Goal: Task Accomplishment & Management: Manage account settings

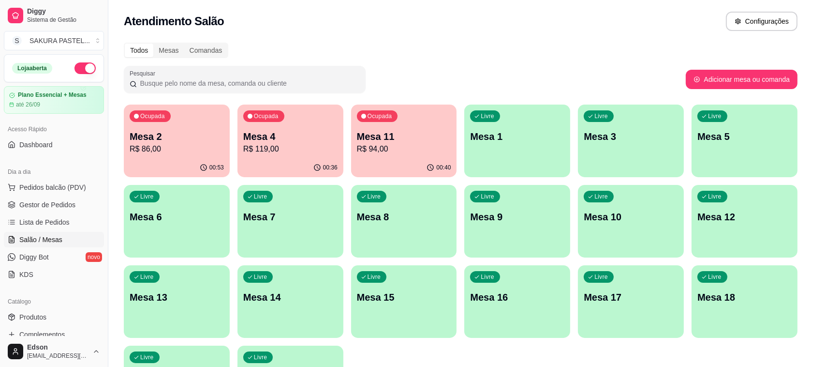
click at [184, 158] on div "00:53" at bounding box center [177, 167] width 106 height 19
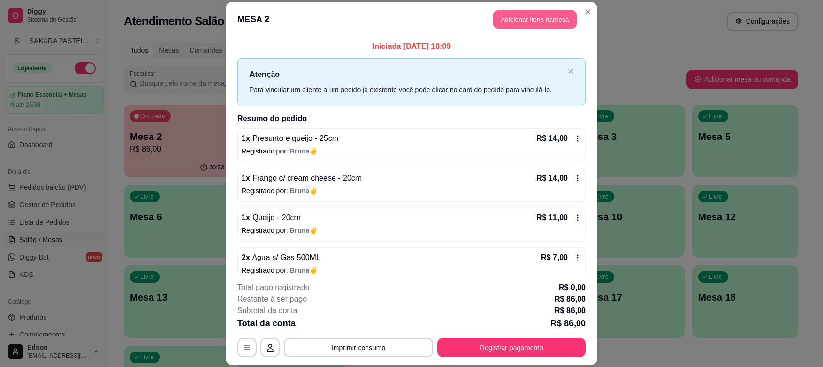
click at [547, 25] on button "Adicionar itens na mesa" at bounding box center [534, 19] width 83 height 19
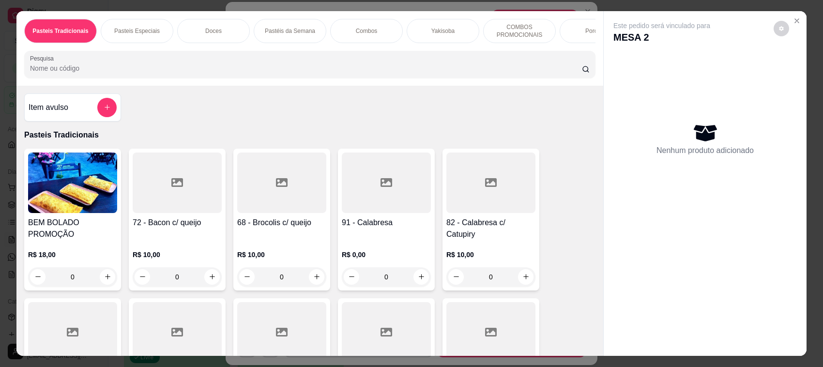
click at [298, 86] on div "Pasteis Tradicionais Pasteis Especiais Doces Pastéis da Semana Combos Yakisoba …" at bounding box center [309, 48] width 587 height 75
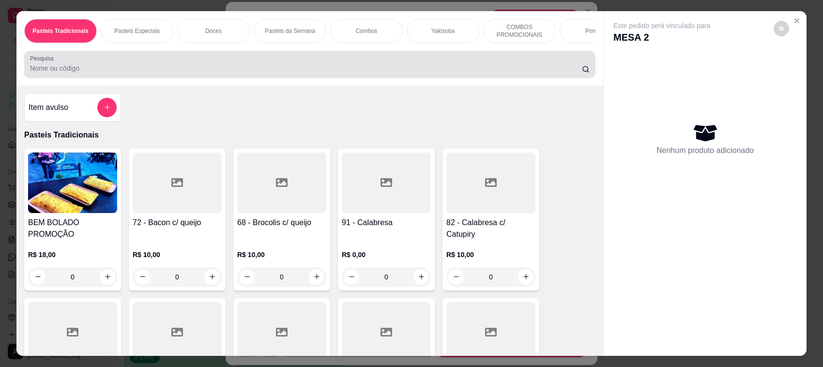
click at [303, 74] on div at bounding box center [309, 64] width 559 height 19
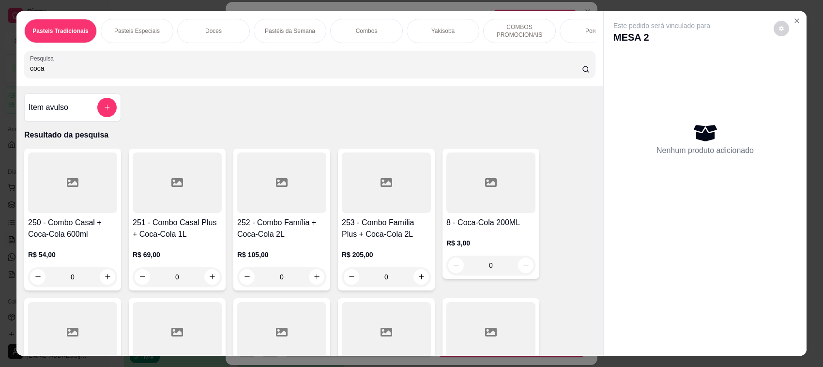
type input "coca"
click at [518, 274] on div "0" at bounding box center [490, 265] width 89 height 19
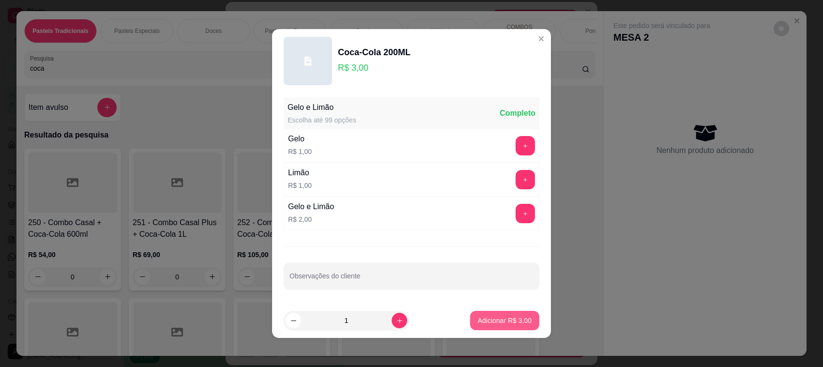
click at [480, 318] on p "Adicionar R$ 3,00" at bounding box center [505, 321] width 54 height 10
type input "1"
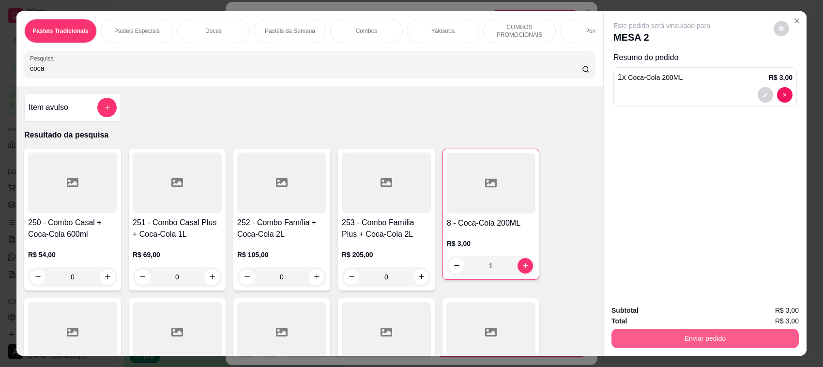
click at [670, 341] on button "Enviar pedido" at bounding box center [704, 338] width 187 height 19
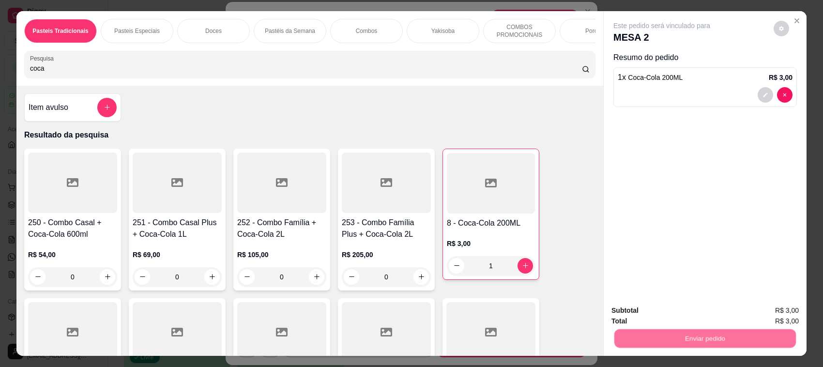
click at [684, 317] on button "Não registrar e enviar pedido" at bounding box center [672, 315] width 98 height 18
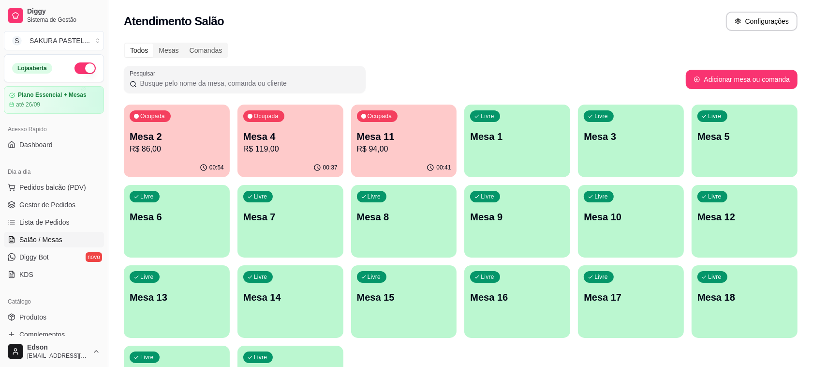
click at [402, 127] on div "Ocupada Mesa 11 R$ 94,00" at bounding box center [404, 132] width 106 height 54
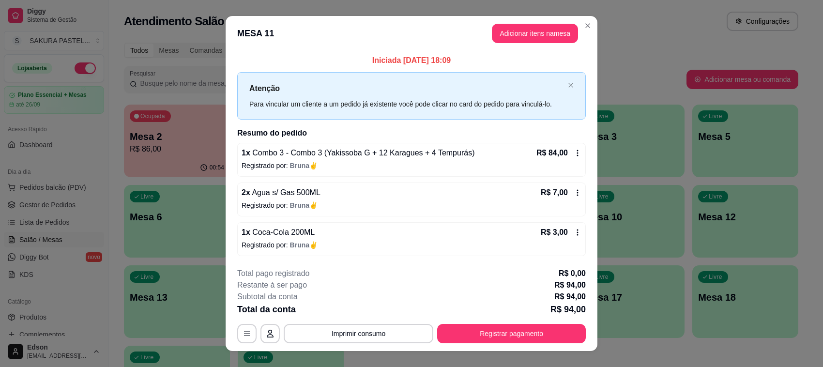
scroll to position [15, 0]
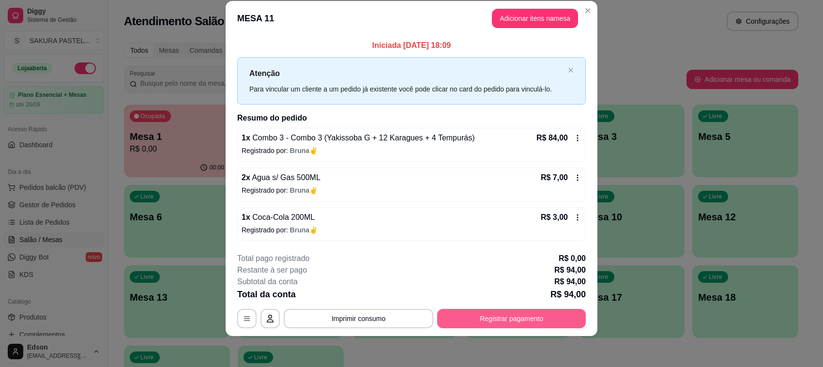
click at [494, 318] on button "Registrar pagamento" at bounding box center [511, 318] width 149 height 19
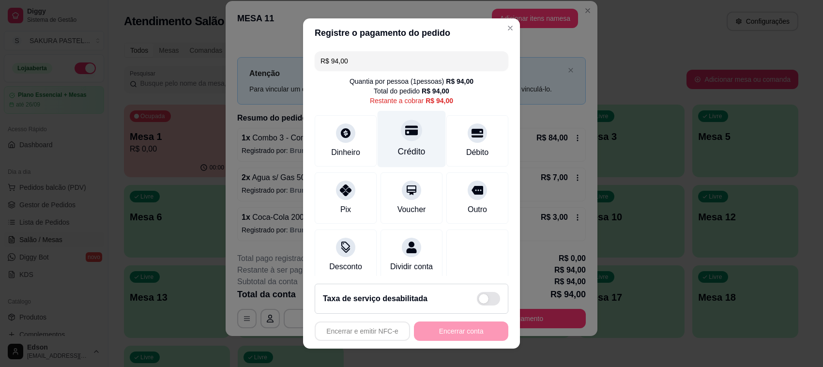
click at [410, 135] on div "Crédito" at bounding box center [411, 139] width 68 height 57
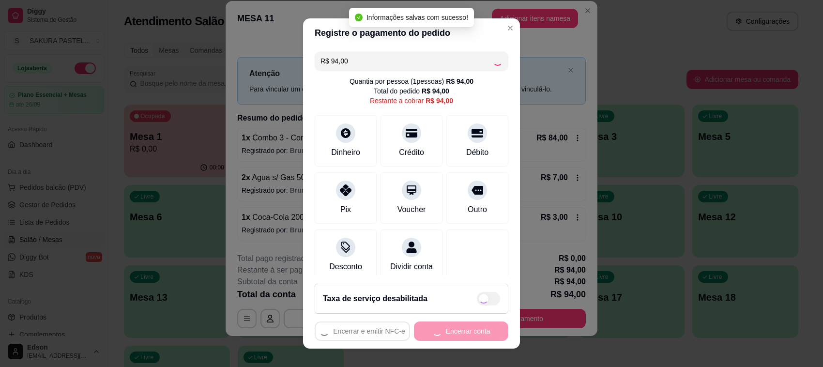
type input "R$ 0,00"
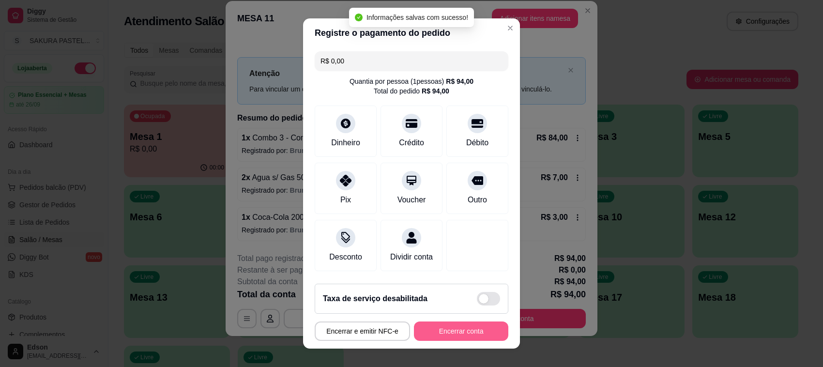
click at [455, 333] on button "Encerrar conta" at bounding box center [461, 330] width 94 height 19
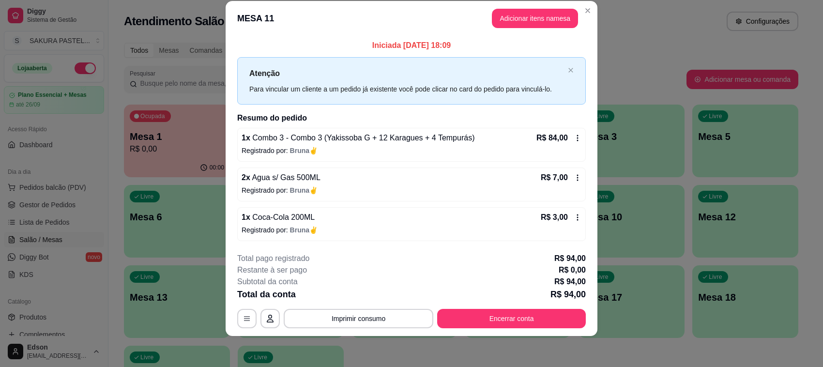
scroll to position [0, 0]
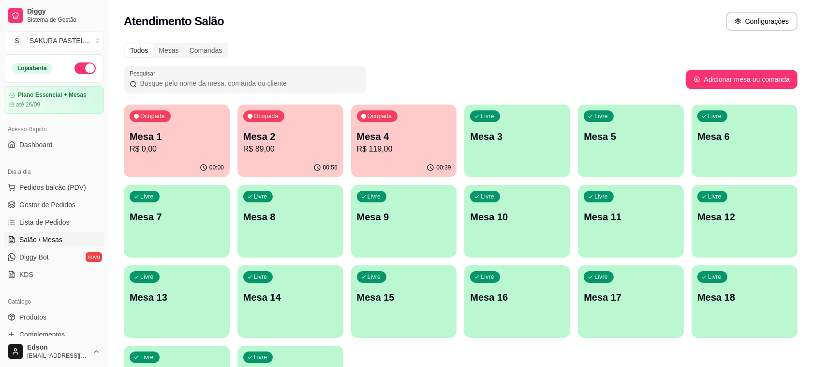
click at [275, 126] on div "Ocupada Mesa 2 R$ 89,00" at bounding box center [291, 132] width 106 height 54
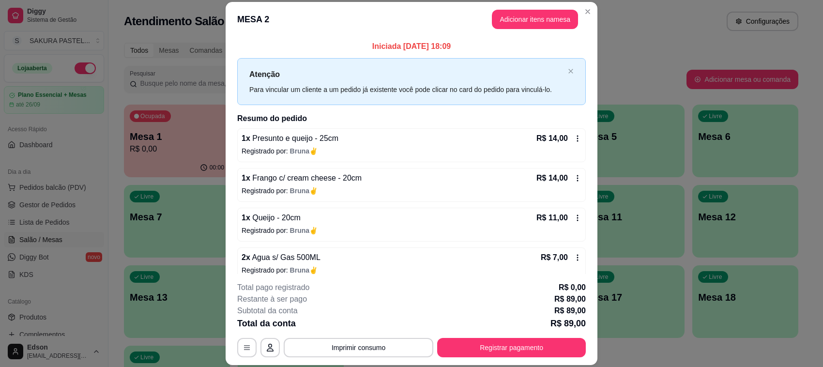
scroll to position [211, 0]
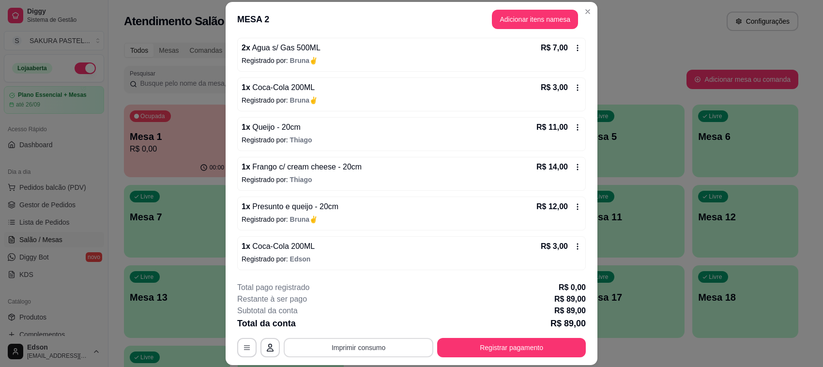
click at [375, 347] on button "Imprimir consumo" at bounding box center [359, 347] width 150 height 19
click at [371, 328] on button "Balcão" at bounding box center [357, 325] width 70 height 15
click at [523, 352] on button "Registrar pagamento" at bounding box center [511, 347] width 144 height 19
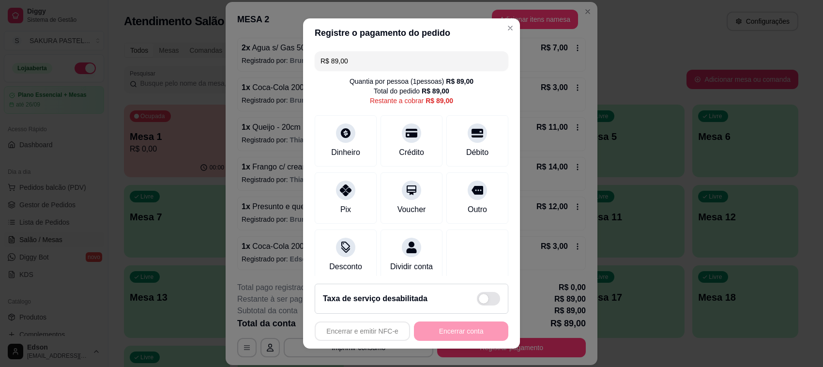
click at [366, 68] on input "R$ 89,00" at bounding box center [411, 60] width 182 height 19
click at [367, 68] on input "R$ 89,00" at bounding box center [411, 60] width 182 height 19
click at [323, 189] on div "Pix" at bounding box center [346, 196] width 68 height 57
drag, startPoint x: 333, startPoint y: 194, endPoint x: 398, endPoint y: 236, distance: 77.3
click at [336, 194] on div at bounding box center [345, 190] width 19 height 19
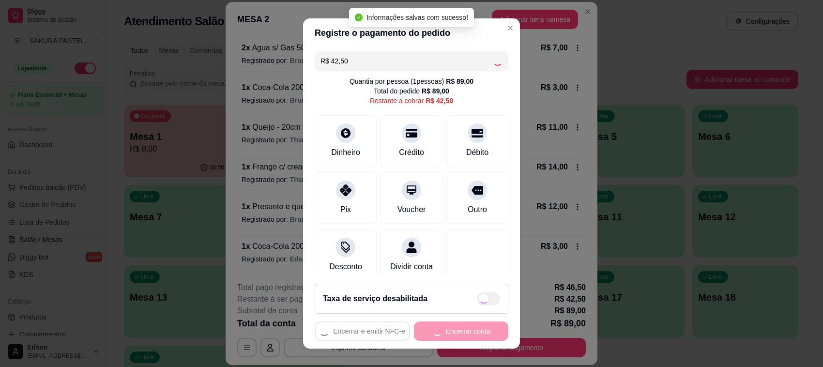
type input "R$ 0,00"
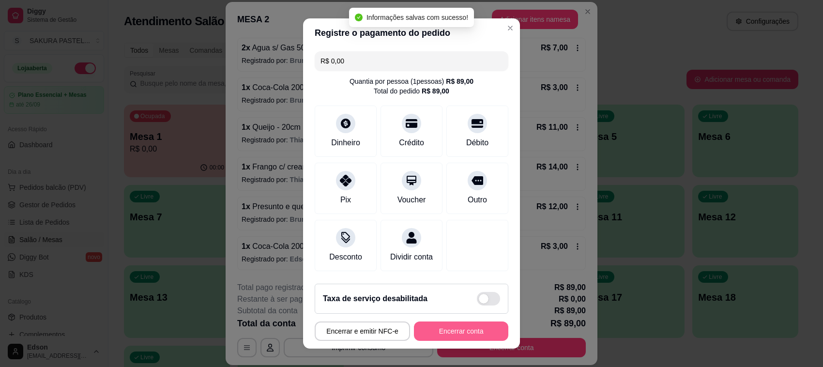
click at [455, 330] on button "Encerrar conta" at bounding box center [461, 330] width 94 height 19
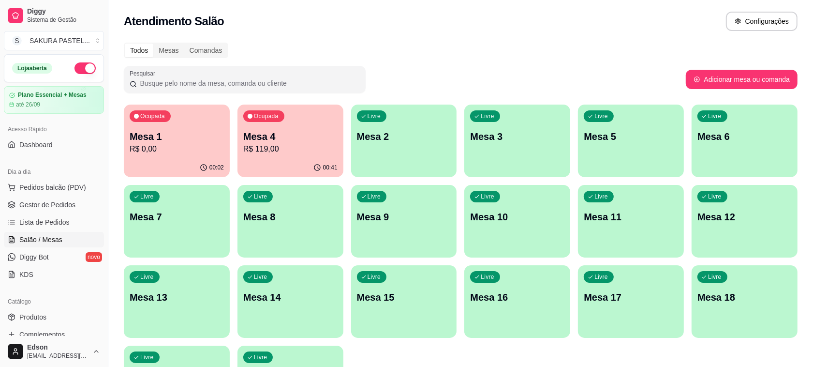
click at [286, 141] on p "Mesa 4" at bounding box center [290, 137] width 94 height 14
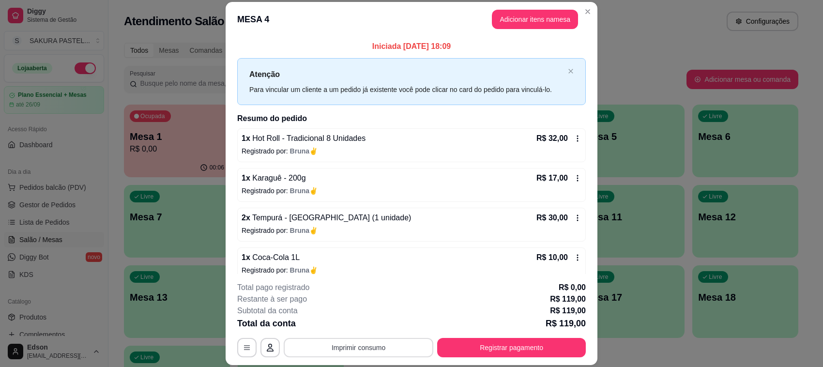
click at [389, 352] on button "Imprimir consumo" at bounding box center [359, 347] width 150 height 19
click at [374, 327] on button "Balcão" at bounding box center [357, 325] width 70 height 15
click at [531, 349] on button "Registrar pagamento" at bounding box center [511, 347] width 144 height 19
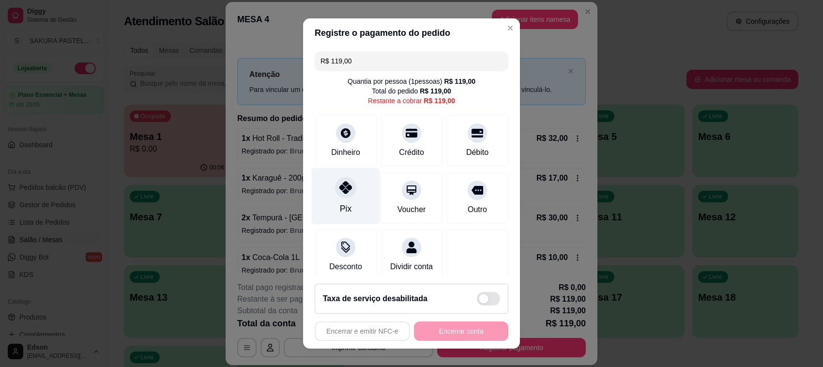
click at [345, 204] on div "Pix" at bounding box center [346, 196] width 68 height 57
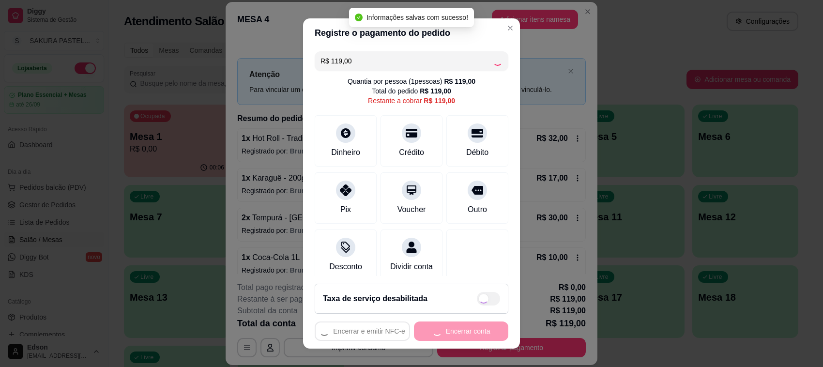
type input "R$ 0,00"
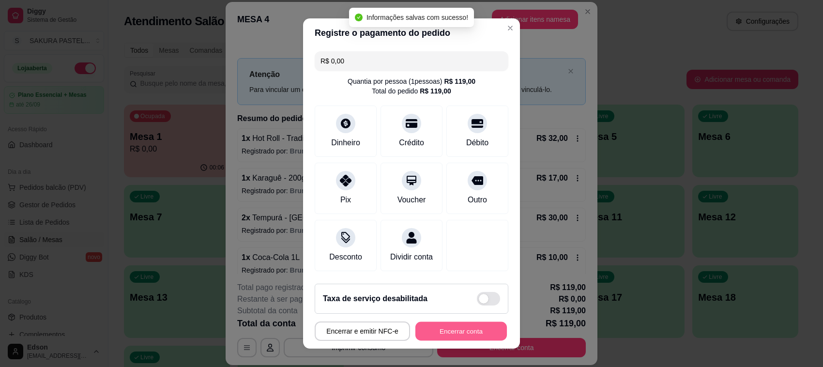
click at [461, 336] on button "Encerrar conta" at bounding box center [460, 331] width 91 height 19
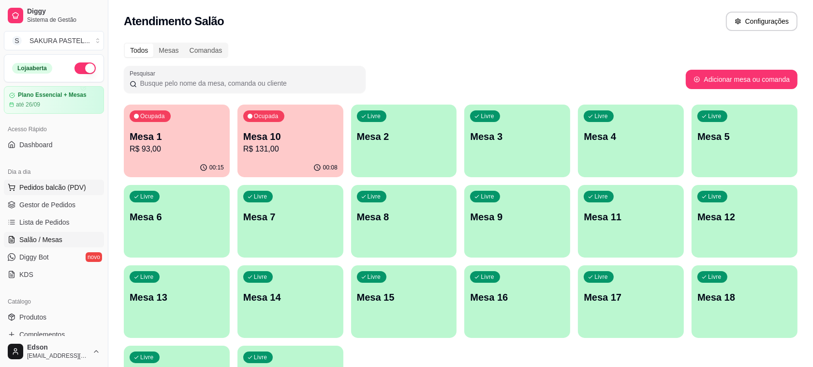
click at [58, 187] on span "Pedidos balcão (PDV)" at bounding box center [52, 187] width 67 height 10
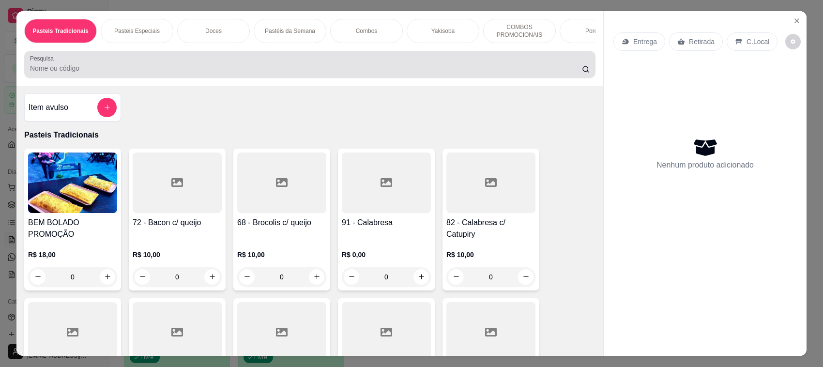
click at [280, 64] on div at bounding box center [309, 64] width 559 height 19
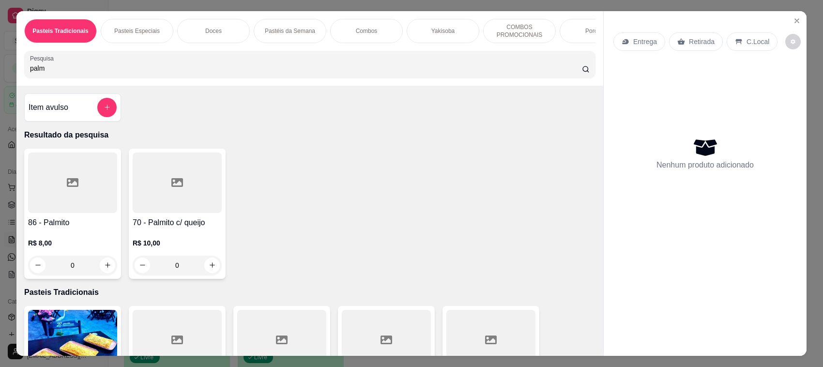
type input "palm"
click at [175, 211] on div at bounding box center [177, 182] width 89 height 60
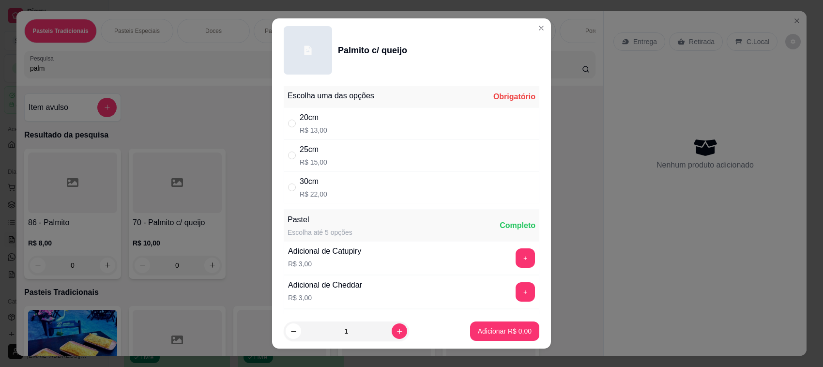
drag, startPoint x: 304, startPoint y: 114, endPoint x: 548, endPoint y: 276, distance: 293.3
click at [303, 115] on div "20cm" at bounding box center [314, 118] width 28 height 12
drag, startPoint x: 291, startPoint y: 146, endPoint x: 534, endPoint y: 279, distance: 276.6
click at [298, 157] on div "25cm R$ 15,00" at bounding box center [412, 155] width 256 height 32
radio input "false"
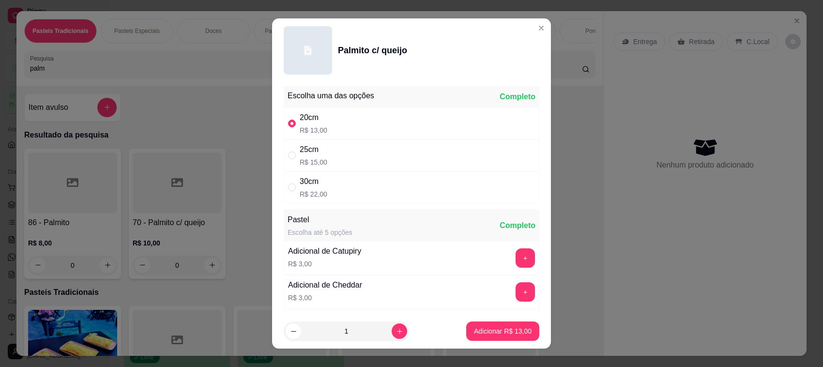
radio input "true"
click at [476, 326] on button "Adicionar R$ 15,00" at bounding box center [502, 330] width 73 height 19
type input "1"
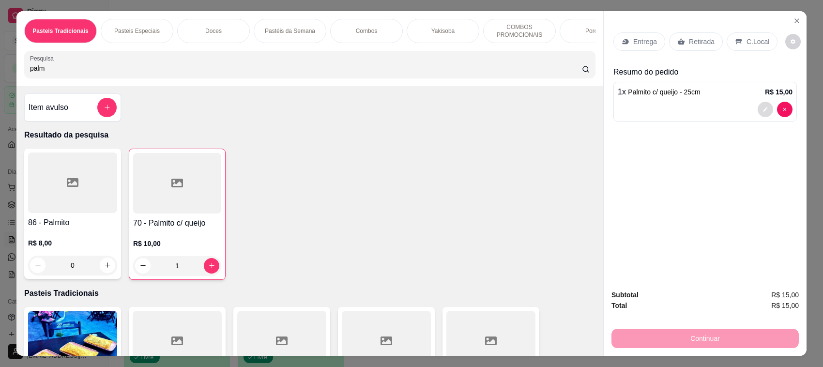
click at [758, 105] on button "decrease-product-quantity" at bounding box center [764, 109] width 15 height 15
click at [400, 121] on div "20cm R$ 13,00" at bounding box center [412, 123] width 256 height 32
radio input "true"
radio input "false"
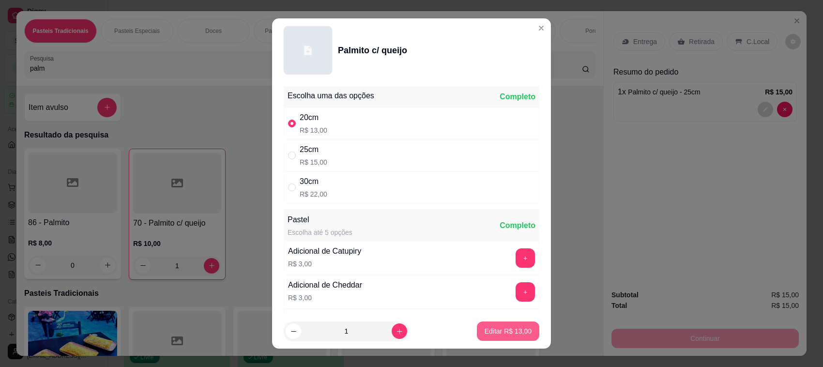
click at [496, 340] on button "Editar R$ 13,00" at bounding box center [508, 330] width 62 height 19
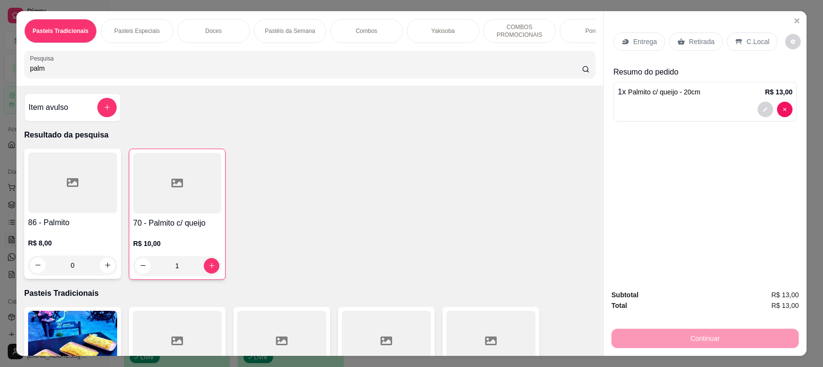
click at [651, 39] on p "Entrega" at bounding box center [645, 42] width 24 height 10
type input "0"
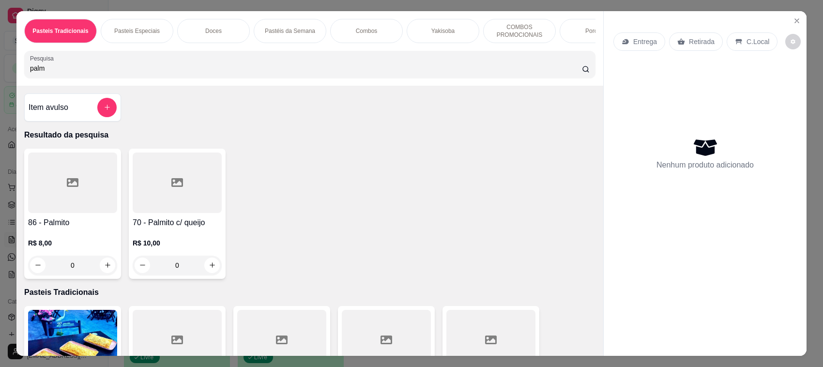
click at [114, 120] on div "Item avulso" at bounding box center [72, 107] width 97 height 28
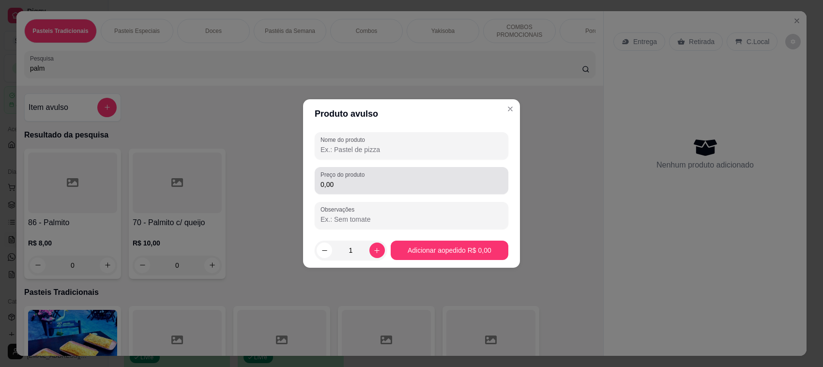
click at [433, 151] on input "Nome do produto" at bounding box center [411, 150] width 182 height 10
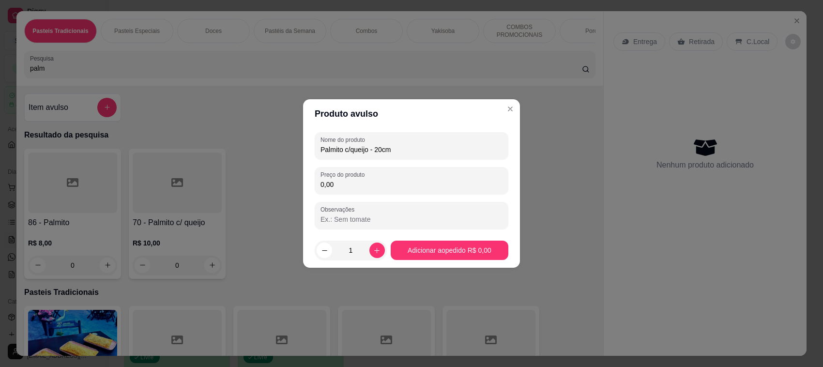
type input "Palmito c/queijo - 20cm"
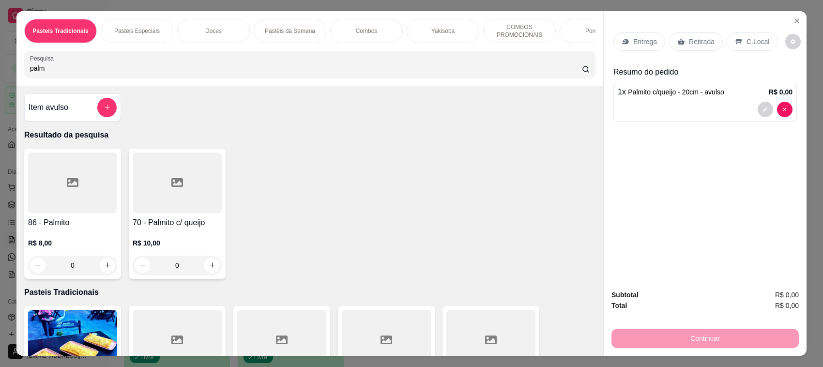
click at [757, 115] on div at bounding box center [774, 109] width 35 height 15
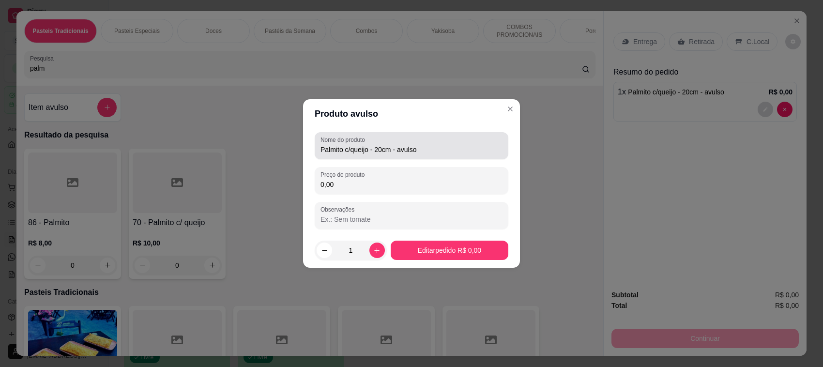
click at [434, 154] on input "Palmito c/queijo - 20cm - avulso" at bounding box center [411, 150] width 182 height 10
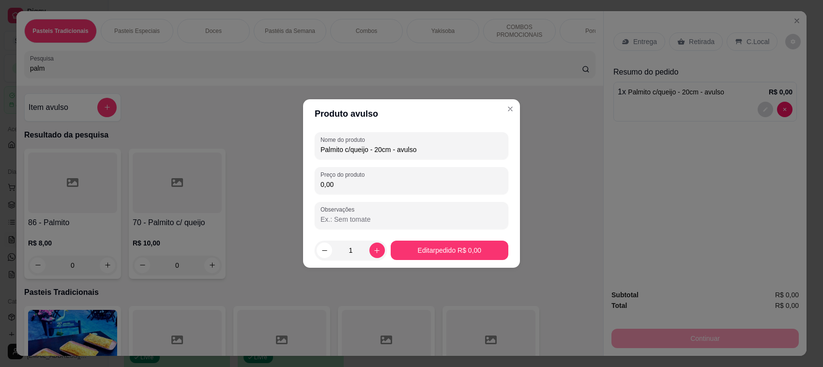
click at [434, 154] on input "Palmito c/queijo - 20cm - avulso" at bounding box center [411, 150] width 182 height 10
type input "Palmito c/queijo - 20cm"
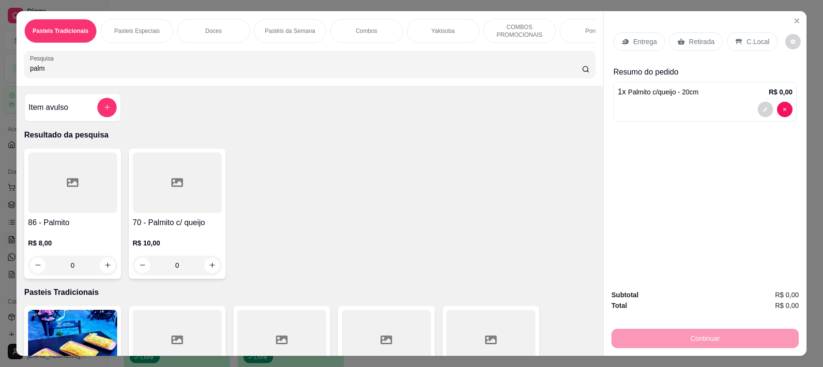
click at [644, 46] on div "Entrega" at bounding box center [639, 41] width 52 height 18
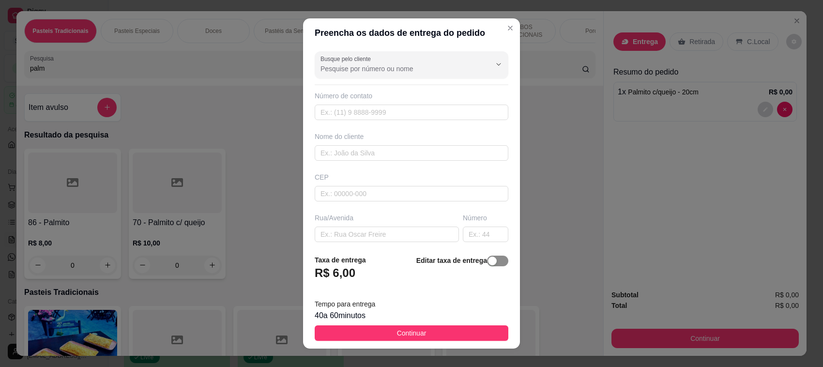
click at [487, 262] on span "button" at bounding box center [497, 261] width 21 height 11
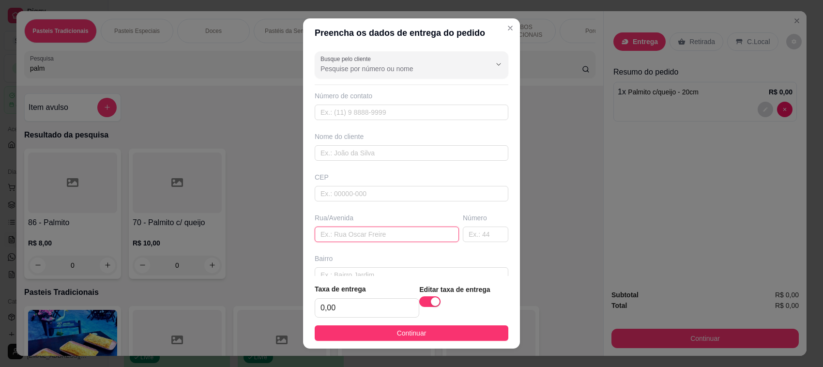
click at [355, 232] on input "text" at bounding box center [387, 233] width 144 height 15
type input "THEMIS"
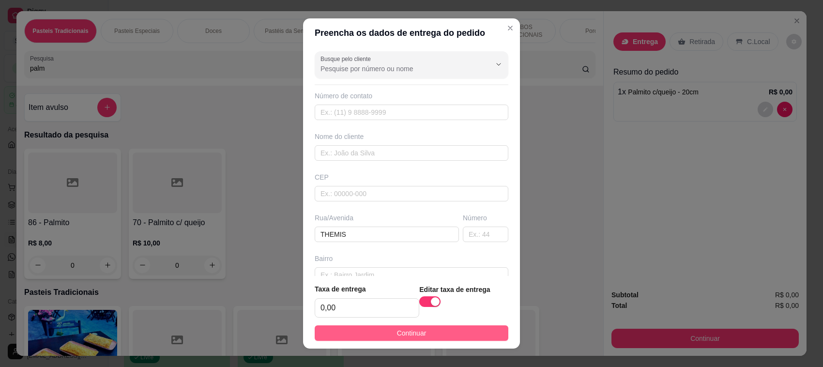
click at [412, 337] on span "Continuar" at bounding box center [412, 333] width 30 height 11
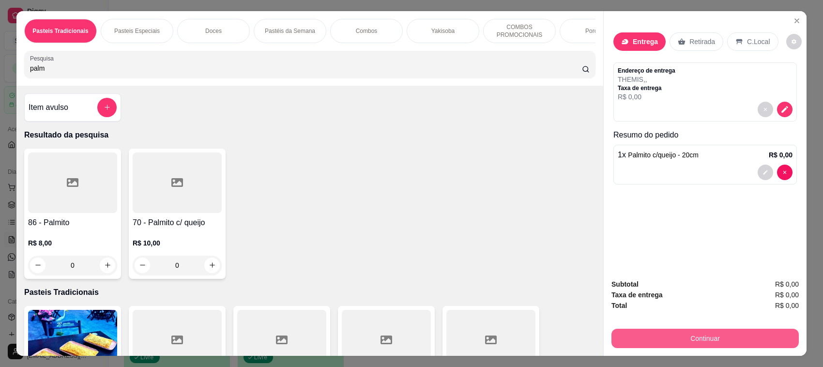
click at [717, 339] on button "Continuar" at bounding box center [704, 338] width 187 height 19
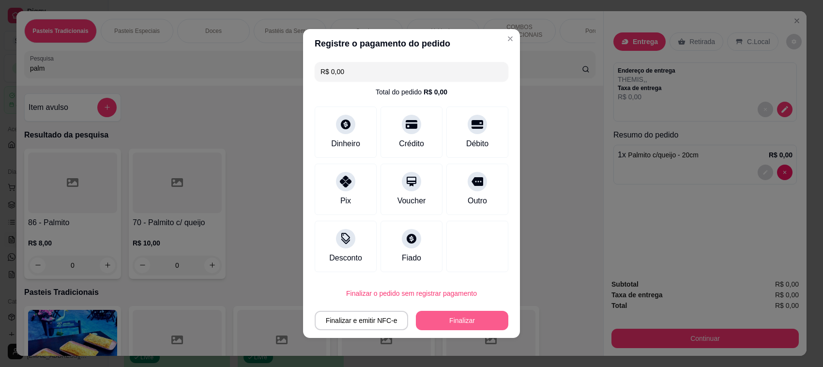
click at [440, 320] on button "Finalizar" at bounding box center [462, 320] width 92 height 19
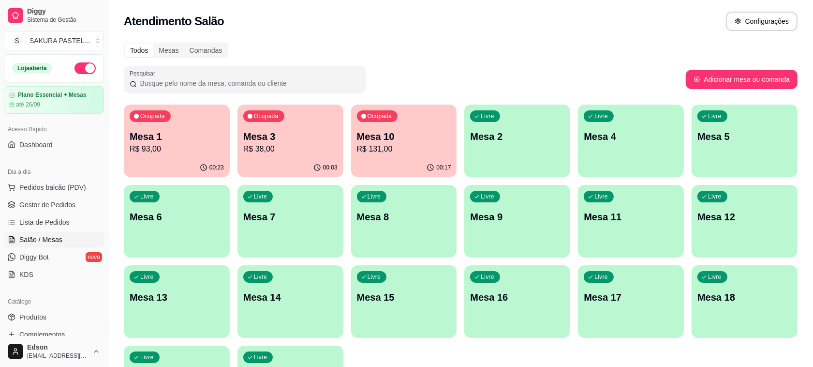
click at [155, 148] on p "R$ 93,00" at bounding box center [177, 149] width 94 height 12
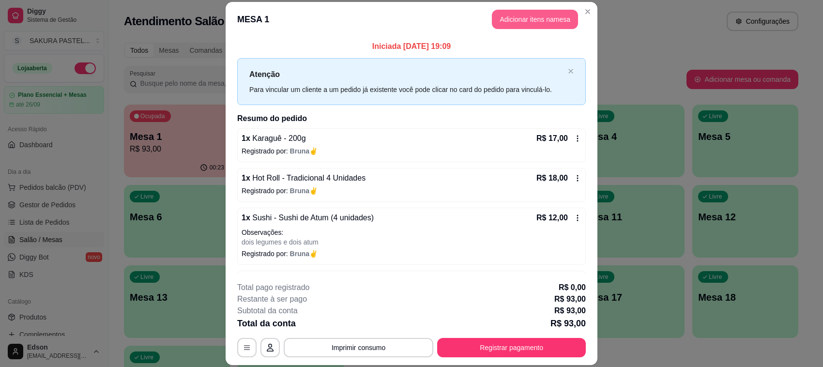
click at [518, 23] on button "Adicionar itens na mesa" at bounding box center [535, 19] width 86 height 19
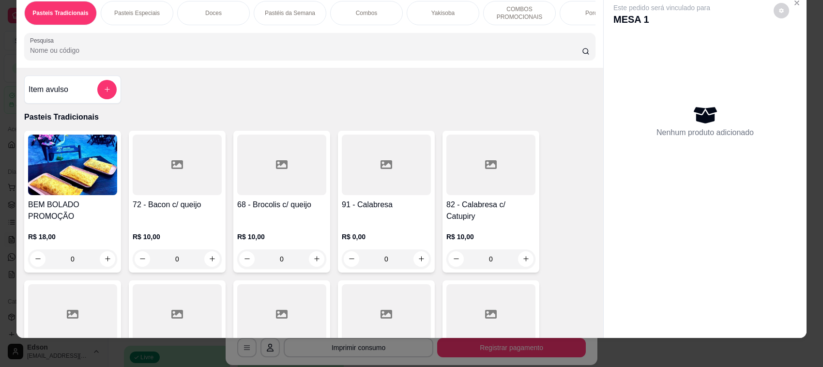
scroll to position [20, 0]
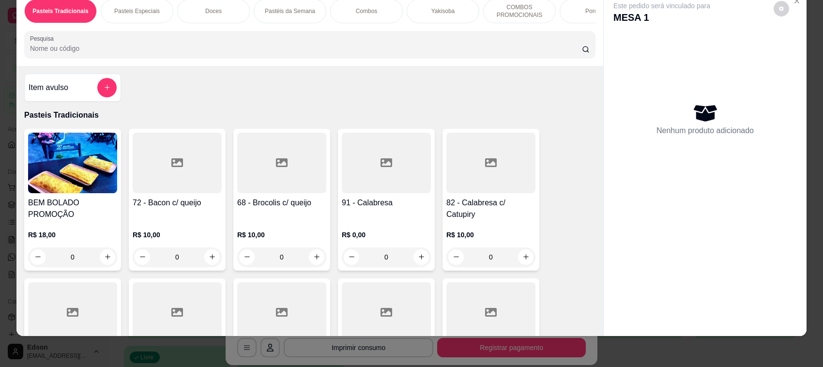
drag, startPoint x: 231, startPoint y: 32, endPoint x: 233, endPoint y: 44, distance: 11.3
click at [231, 37] on div "Pasteis Tradicionais Pasteis Especiais Doces Pastéis da Semana Combos Yakisoba …" at bounding box center [309, 28] width 587 height 75
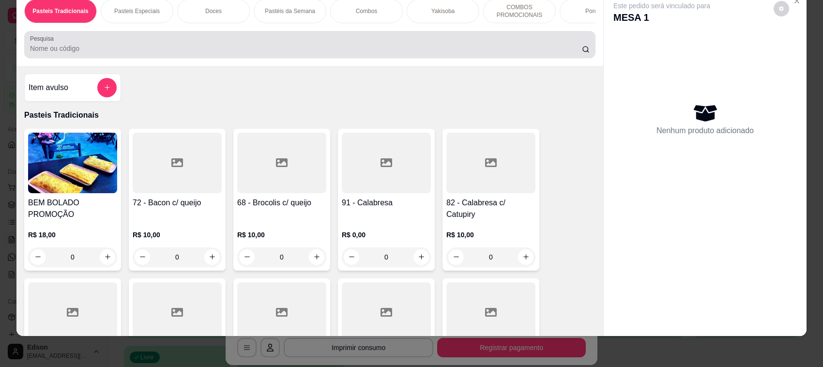
click at [232, 45] on div at bounding box center [309, 44] width 559 height 19
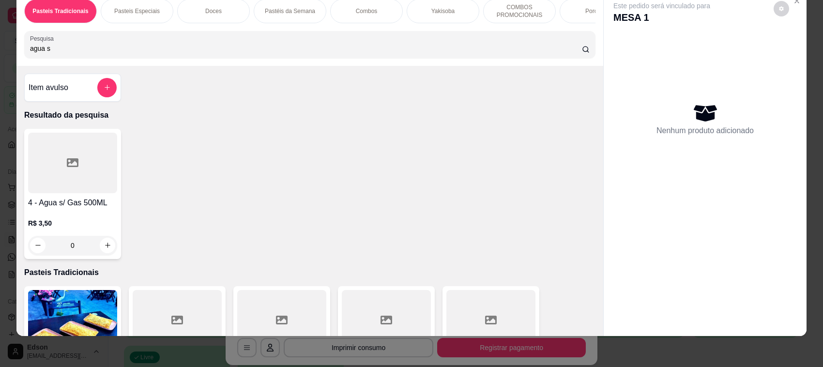
type input "agua s"
click at [98, 191] on div at bounding box center [72, 163] width 89 height 60
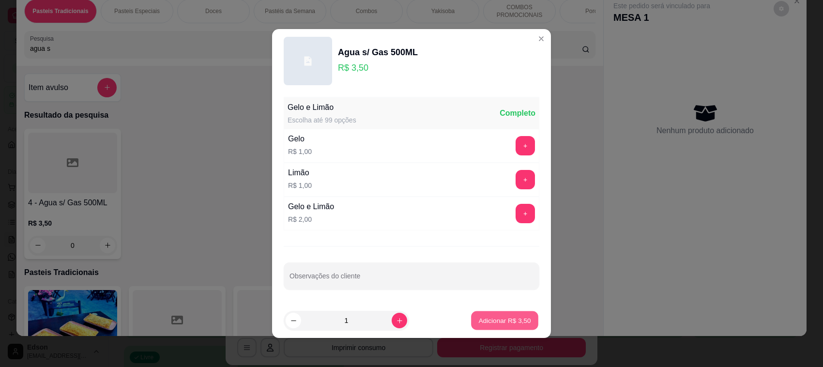
click at [509, 321] on p "Adicionar R$ 3,50" at bounding box center [504, 320] width 52 height 9
type input "1"
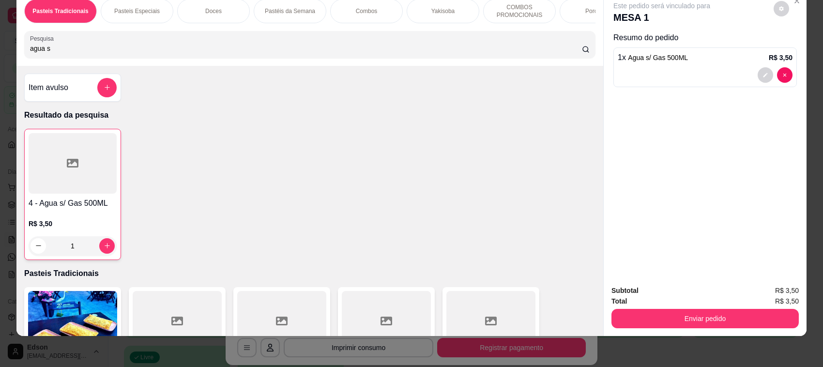
click at [652, 316] on button "Enviar pedido" at bounding box center [704, 318] width 187 height 19
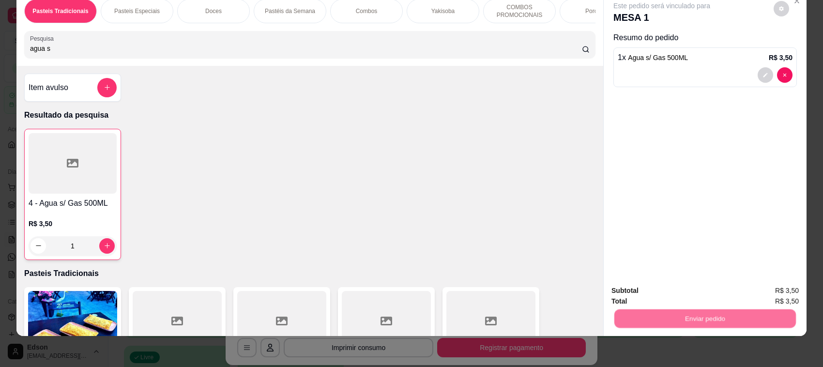
click at [642, 299] on button "Não registrar e enviar pedido" at bounding box center [672, 295] width 101 height 18
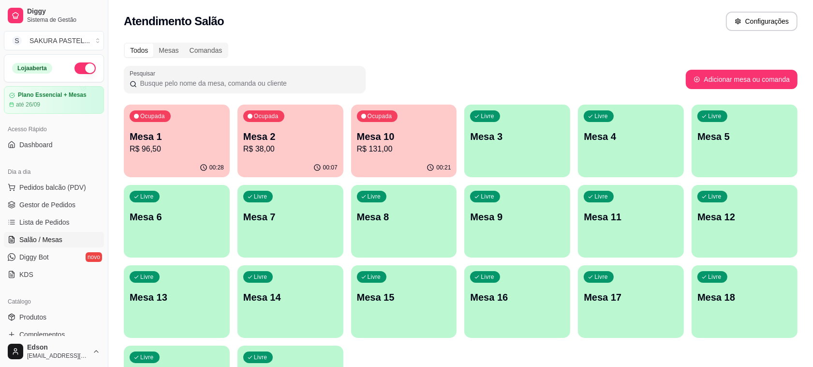
click at [283, 143] on p "R$ 38,00" at bounding box center [290, 149] width 94 height 12
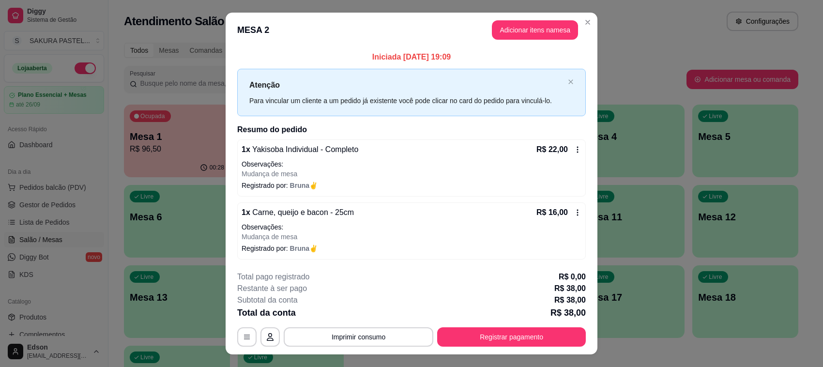
click at [551, 44] on header "MESA 2 Adicionar itens na mesa" at bounding box center [412, 30] width 372 height 35
click at [550, 35] on button "Adicionar itens na mesa" at bounding box center [535, 29] width 86 height 19
click at [374, 78] on div "Pesquisa" at bounding box center [309, 64] width 571 height 27
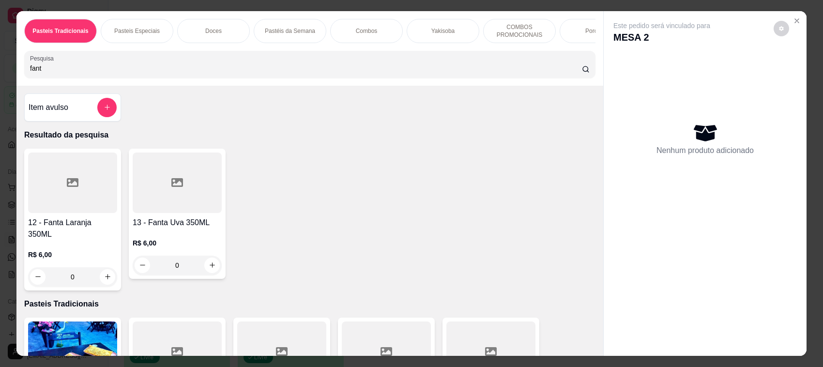
type input "fant"
click at [105, 270] on div "0" at bounding box center [72, 276] width 89 height 19
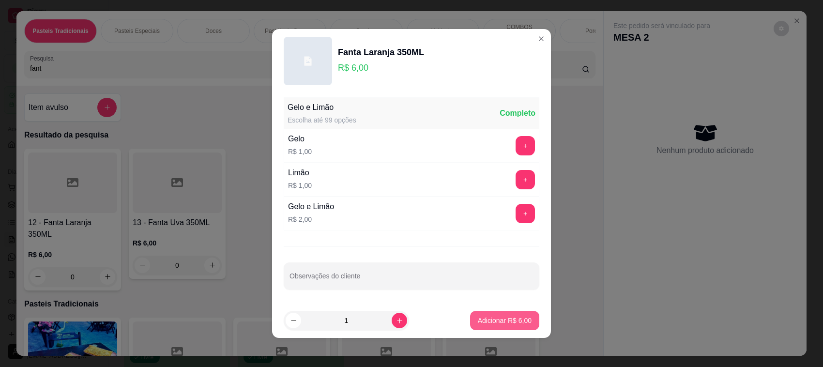
click at [496, 323] on p "Adicionar R$ 6,00" at bounding box center [505, 321] width 54 height 10
type input "1"
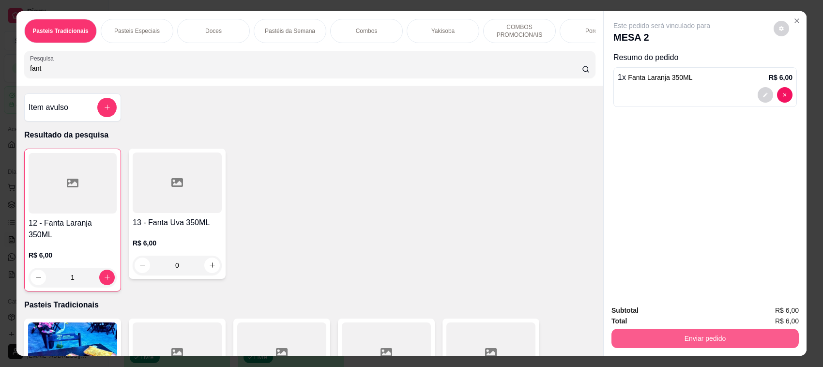
click at [675, 336] on button "Enviar pedido" at bounding box center [704, 338] width 187 height 19
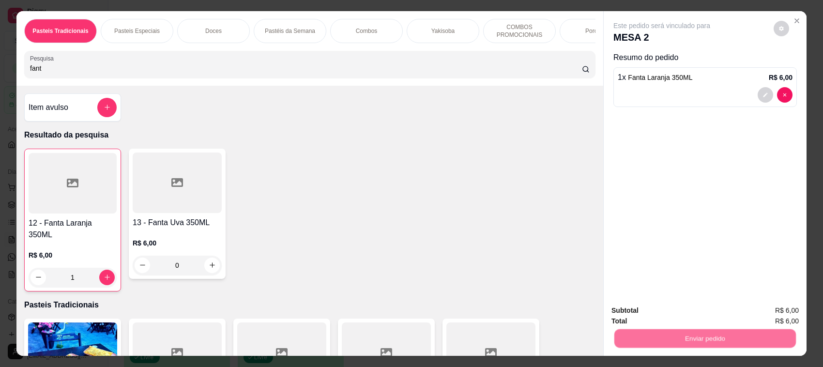
click at [692, 309] on button "Não registrar e enviar pedido" at bounding box center [672, 315] width 98 height 18
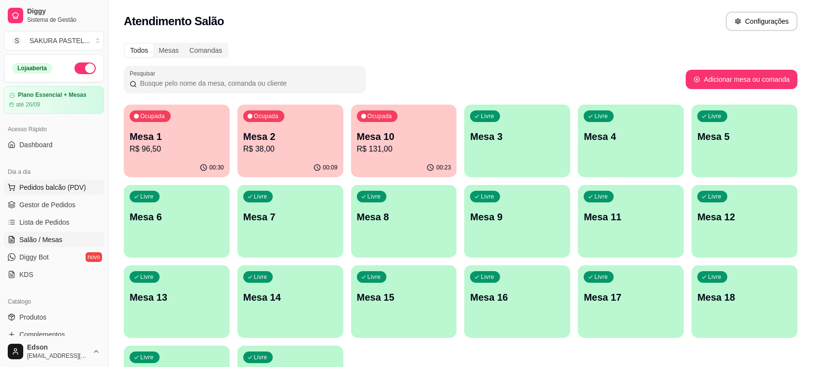
click at [69, 184] on span "Pedidos balcão (PDV)" at bounding box center [52, 187] width 67 height 10
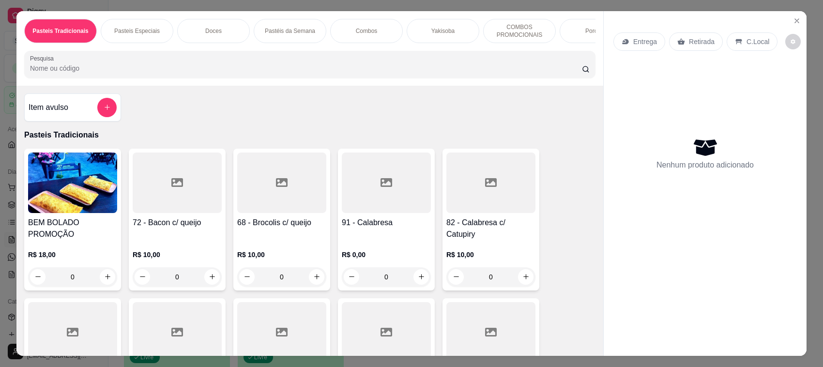
click at [538, 34] on p "COMBOS PROMOCIONAIS" at bounding box center [519, 30] width 56 height 15
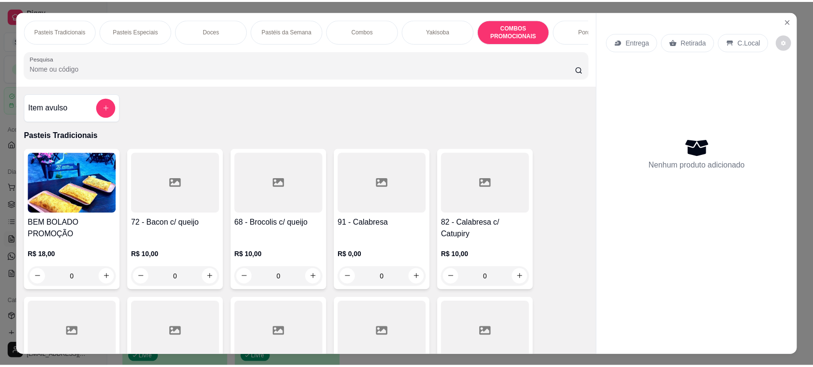
scroll to position [20, 0]
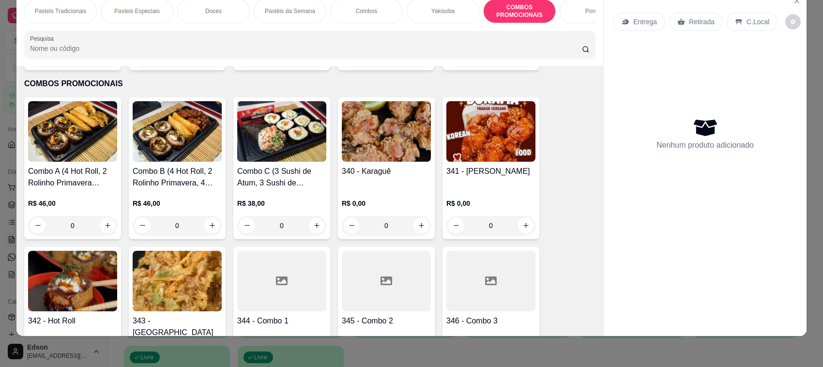
click at [466, 124] on img at bounding box center [490, 131] width 89 height 60
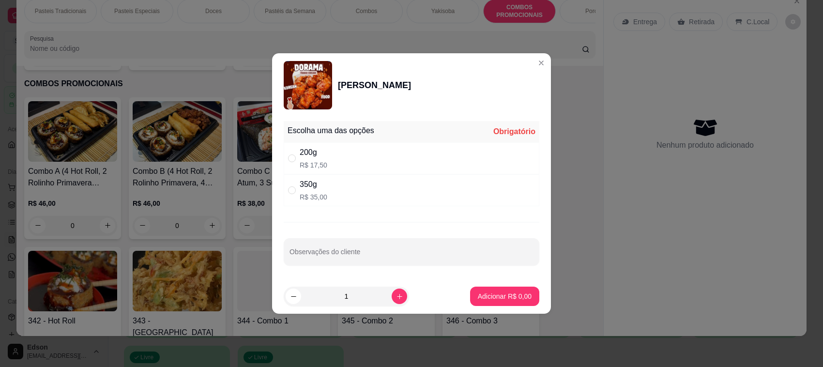
click at [365, 192] on div "350g R$ 35,00" at bounding box center [412, 190] width 256 height 32
radio input "true"
click at [468, 298] on button "Adicionar R$ 35,00" at bounding box center [502, 295] width 73 height 19
type input "1"
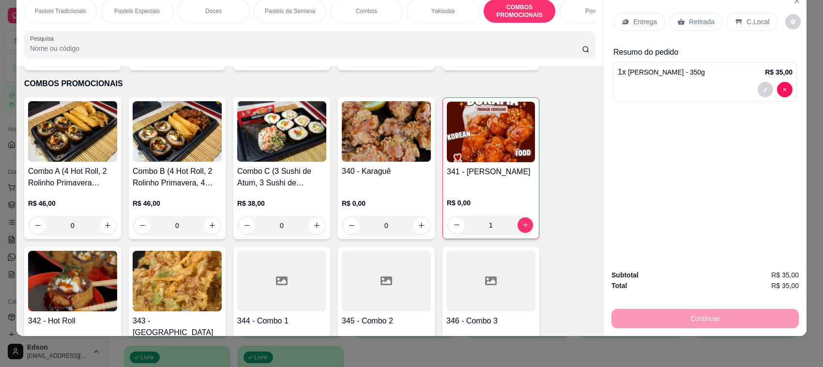
drag, startPoint x: 684, startPoint y: 15, endPoint x: 697, endPoint y: 238, distance: 223.0
click at [685, 16] on div "Retirada" at bounding box center [696, 22] width 54 height 18
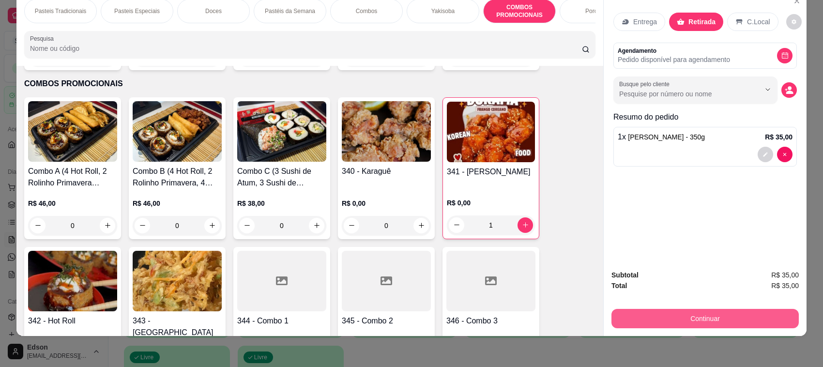
click at [689, 314] on button "Continuar" at bounding box center [704, 318] width 187 height 19
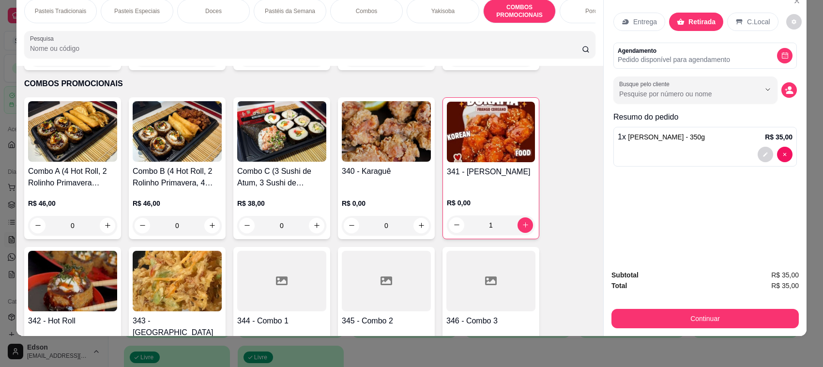
drag, startPoint x: 456, startPoint y: 138, endPoint x: 473, endPoint y: 242, distance: 104.9
click at [457, 138] on div "Débito" at bounding box center [477, 136] width 62 height 51
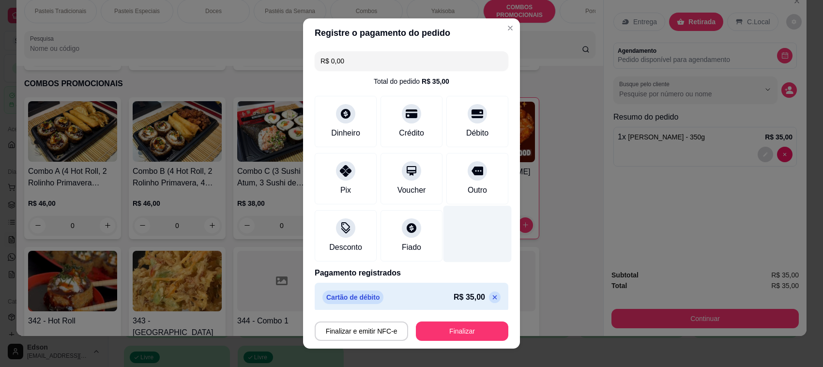
type input "R$ 0,00"
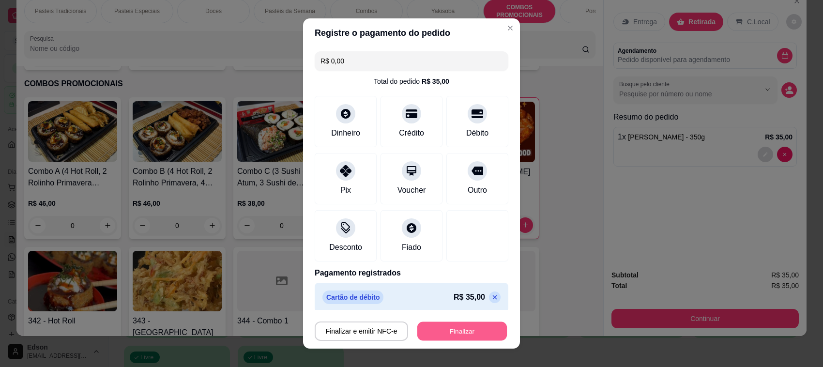
click at [472, 333] on button "Finalizar" at bounding box center [462, 331] width 90 height 19
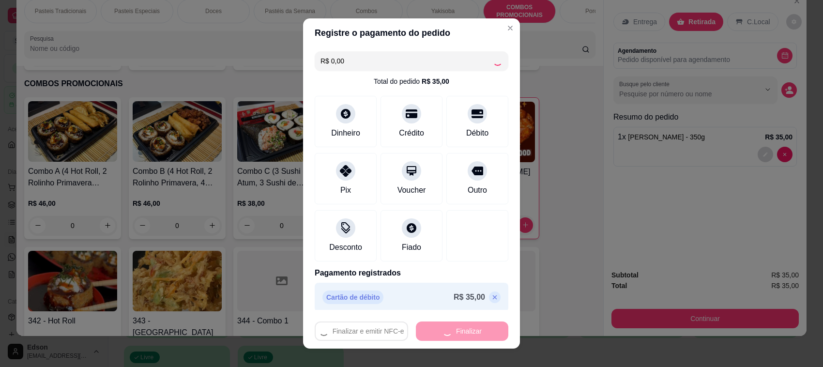
type input "0"
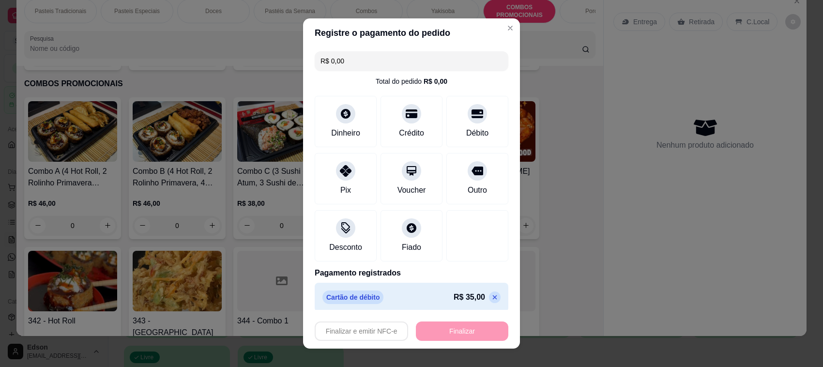
type input "-R$ 35,00"
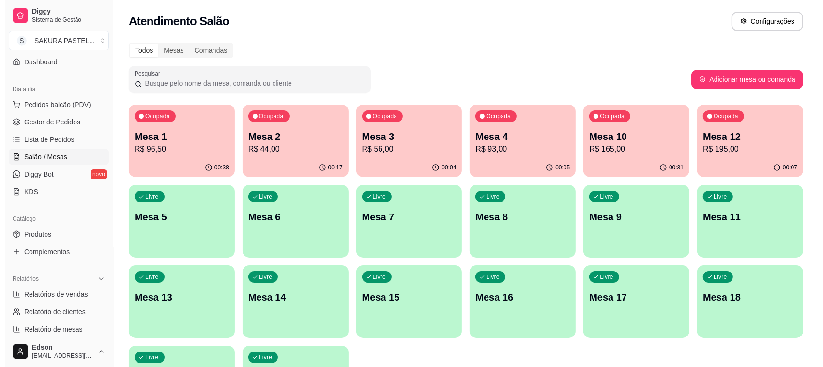
scroll to position [82, 0]
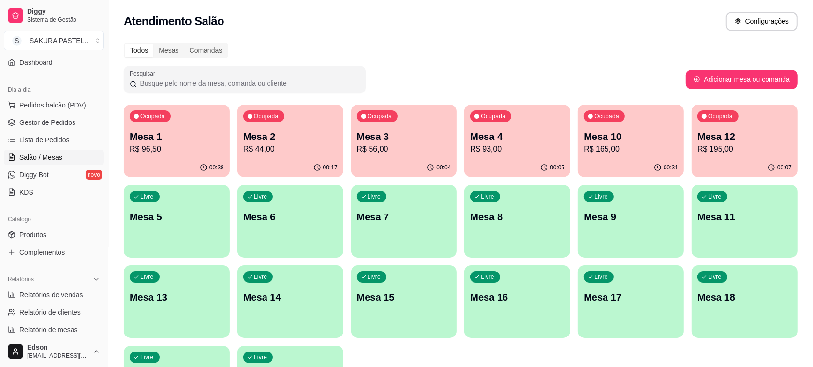
click at [200, 144] on p "R$ 96,50" at bounding box center [177, 149] width 94 height 12
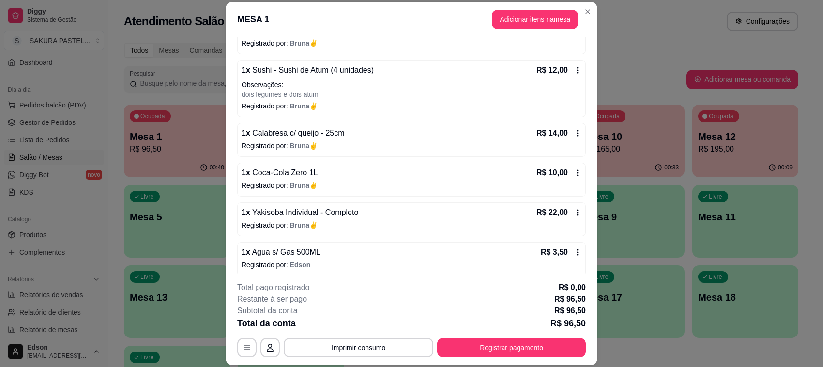
scroll to position [154, 0]
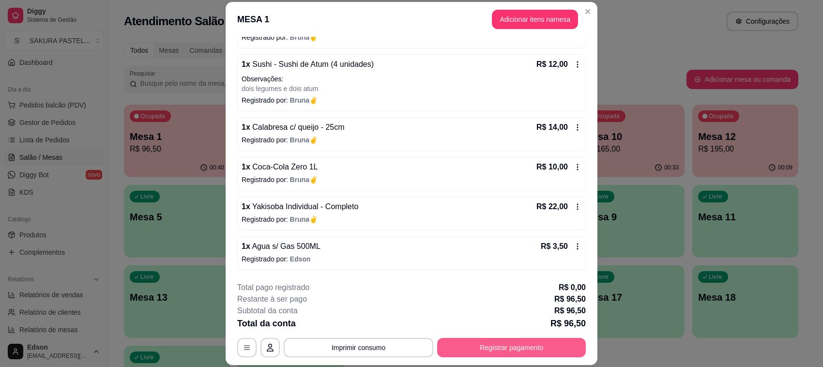
click at [507, 353] on button "Registrar pagamento" at bounding box center [511, 347] width 149 height 19
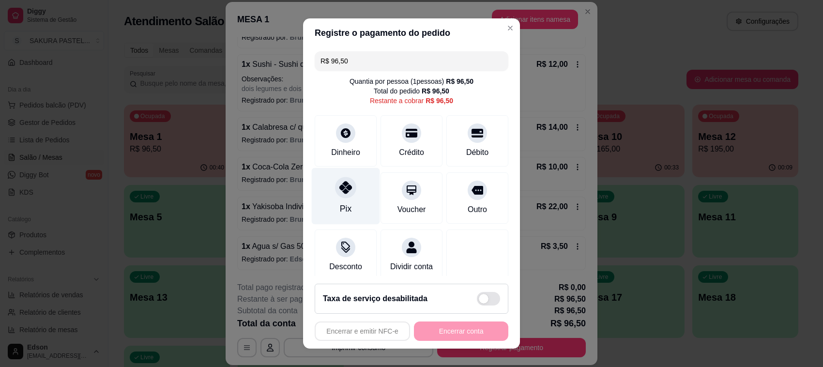
click at [328, 184] on div "Pix" at bounding box center [346, 196] width 68 height 57
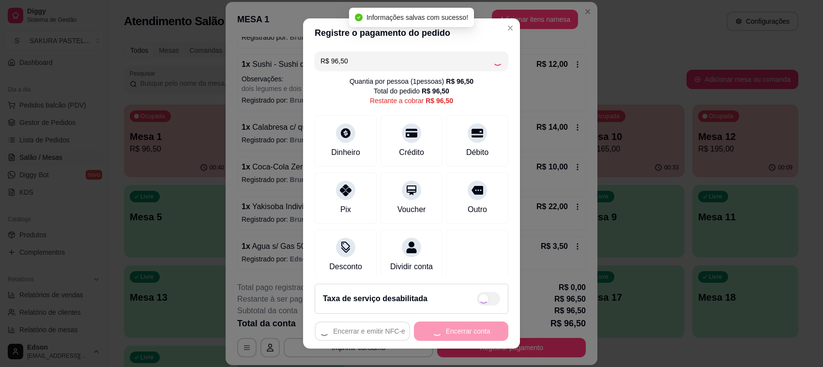
type input "R$ 0,00"
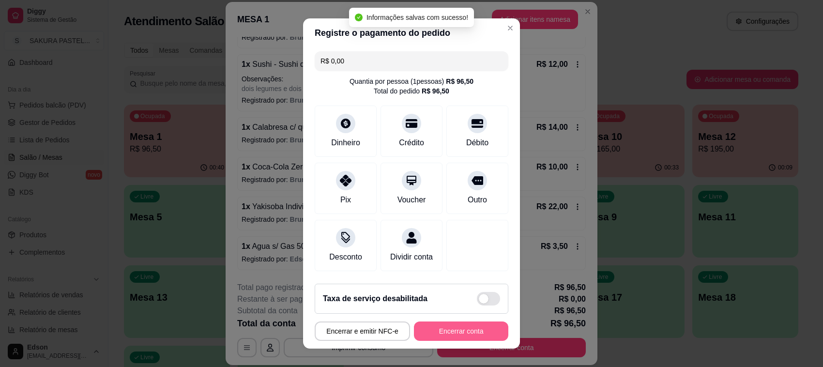
click at [460, 334] on button "Encerrar conta" at bounding box center [461, 330] width 94 height 19
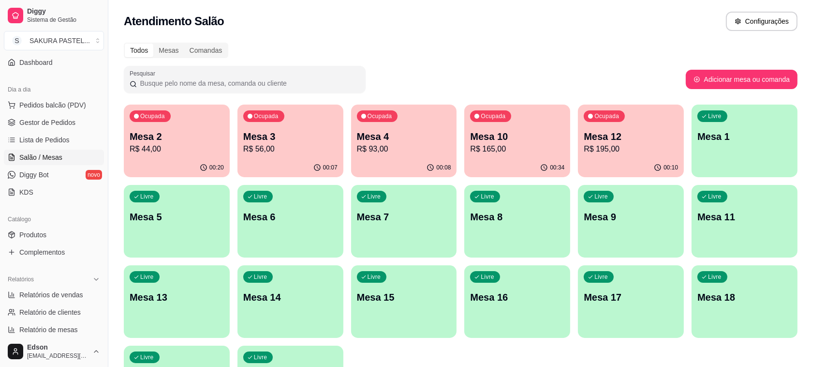
click at [198, 153] on p "R$ 44,00" at bounding box center [177, 149] width 94 height 12
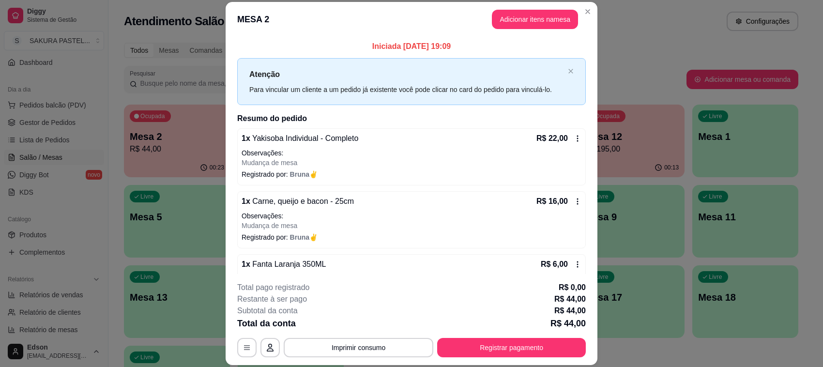
click at [427, 306] on div "Subtotal da conta R$ 44,00" at bounding box center [411, 311] width 348 height 12
click at [390, 342] on button "Imprimir consumo" at bounding box center [358, 347] width 145 height 19
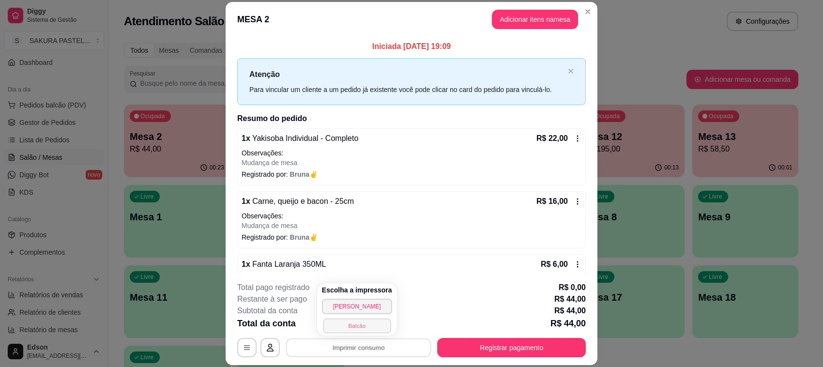
click at [363, 327] on button "Balcão" at bounding box center [357, 325] width 68 height 15
click at [419, 212] on p "Observações:" at bounding box center [411, 216] width 340 height 10
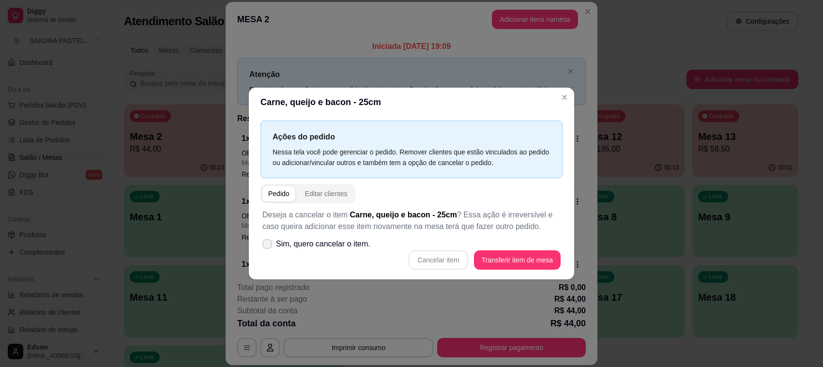
click at [297, 246] on span "Sim, quero cancelar o item." at bounding box center [323, 244] width 94 height 12
click at [268, 246] on input "Sim, quero cancelar o item." at bounding box center [265, 249] width 6 height 6
checkbox input "true"
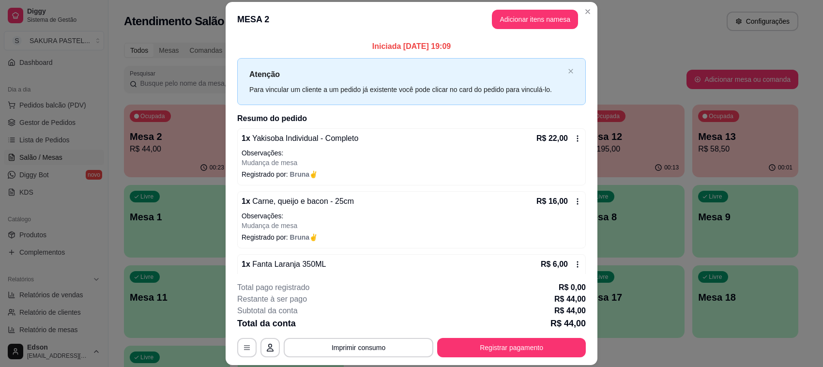
click at [401, 205] on div "1 x Carne, queijo e bacon - 25cm R$ 16,00" at bounding box center [411, 202] width 340 height 12
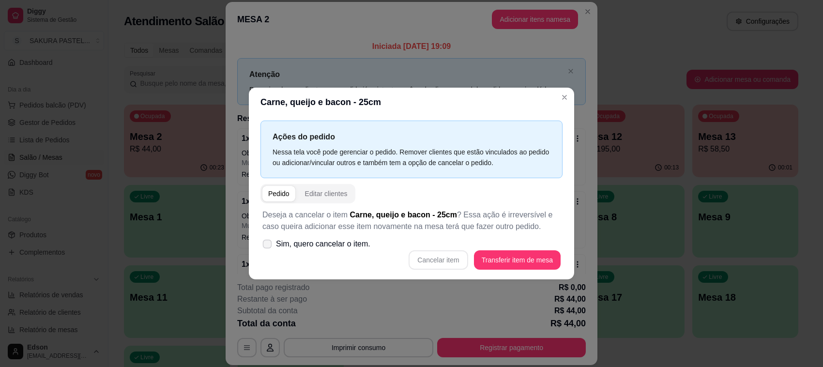
click at [291, 247] on span "Sim, quero cancelar o item." at bounding box center [323, 244] width 94 height 12
click at [268, 247] on input "Sim, quero cancelar o item." at bounding box center [265, 249] width 6 height 6
checkbox input "true"
click at [415, 253] on button "Cancelar item" at bounding box center [438, 260] width 58 height 19
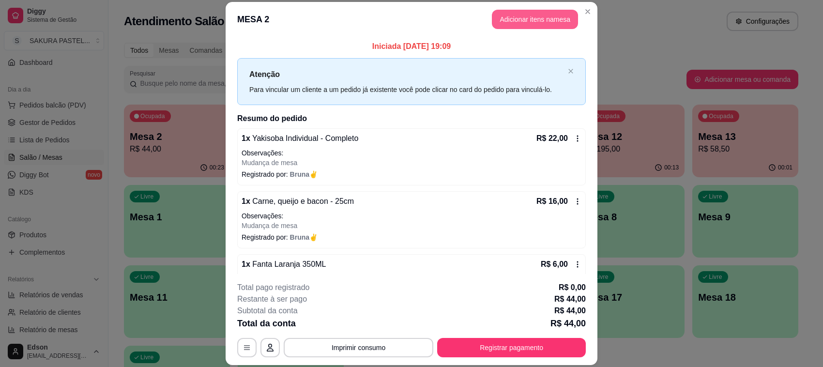
click at [549, 25] on button "Adicionar itens na mesa" at bounding box center [535, 19] width 86 height 19
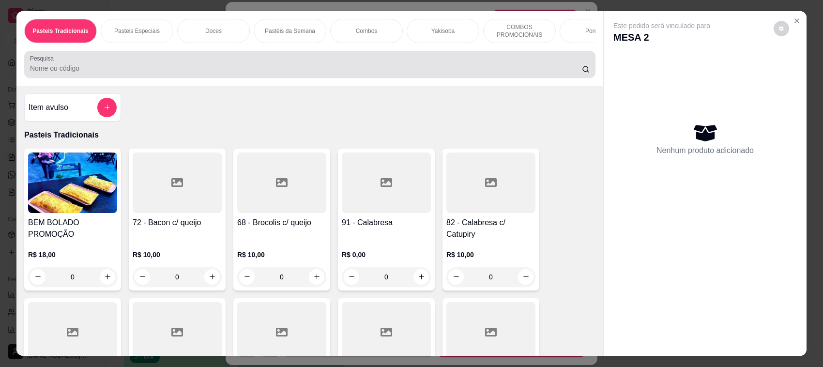
click at [294, 73] on input "Pesquisa" at bounding box center [306, 68] width 552 height 10
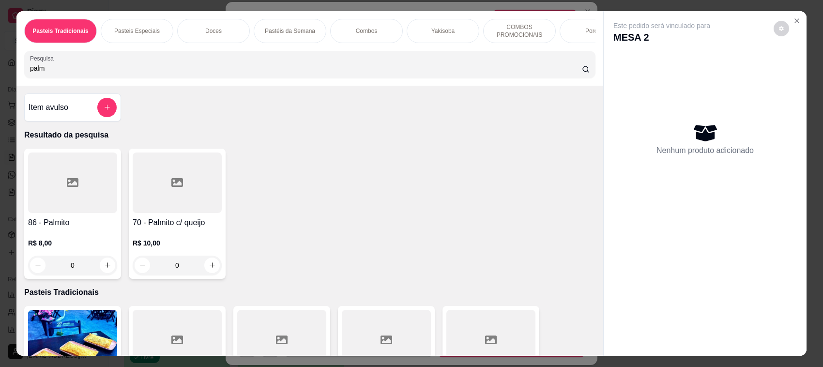
type input "palm"
click at [59, 213] on div at bounding box center [72, 182] width 89 height 60
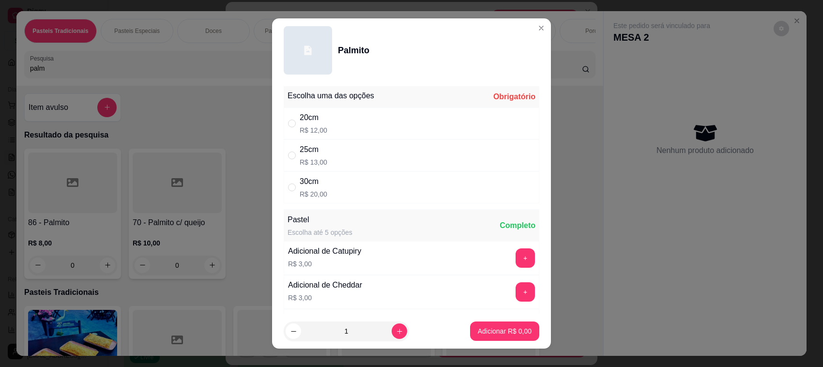
click at [361, 128] on div "20cm R$ 12,00" at bounding box center [412, 123] width 256 height 32
radio input "true"
click at [492, 337] on button "Adicionar R$ 12,00" at bounding box center [502, 330] width 73 height 19
type input "1"
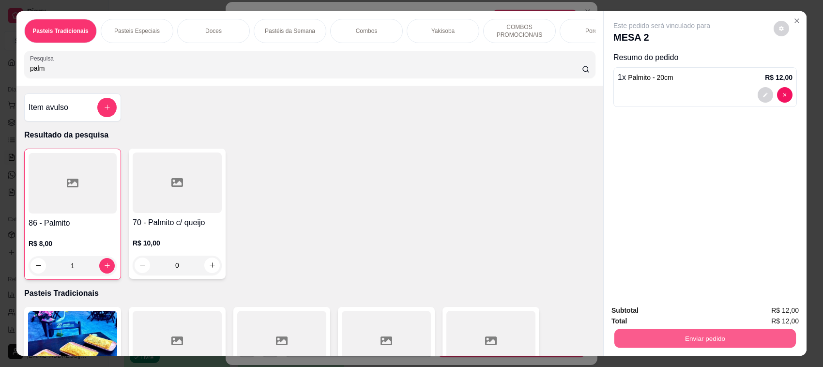
click at [666, 334] on button "Enviar pedido" at bounding box center [704, 338] width 181 height 19
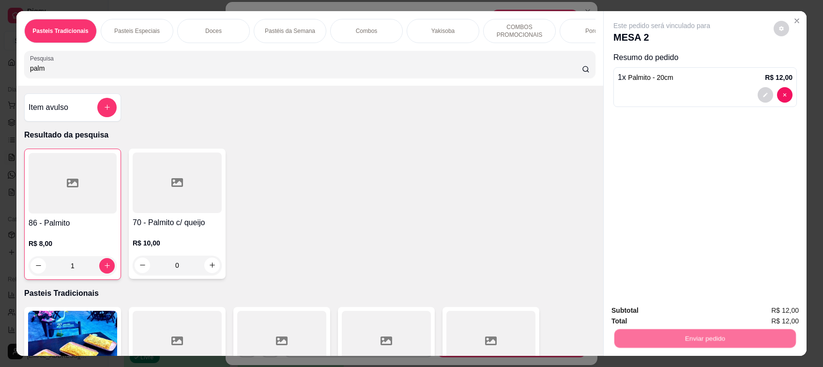
click at [652, 316] on button "Não registrar e enviar pedido" at bounding box center [672, 315] width 101 height 18
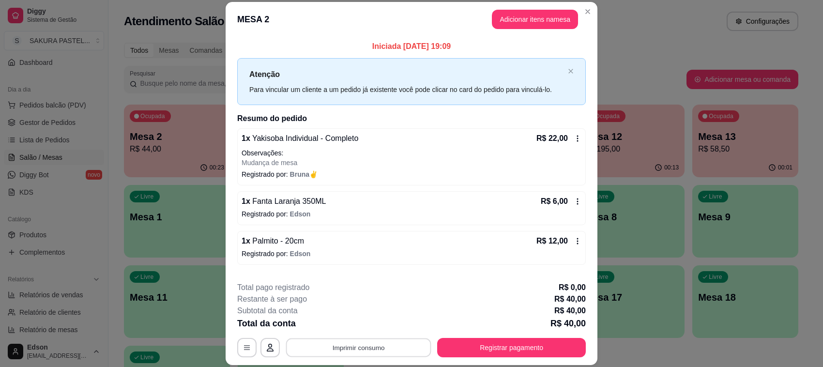
click at [368, 347] on button "Imprimir consumo" at bounding box center [358, 347] width 145 height 19
click at [361, 331] on button "Balcão" at bounding box center [357, 325] width 70 height 15
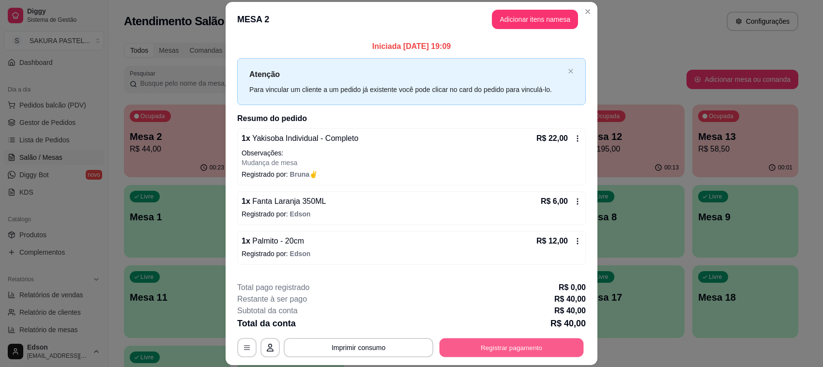
click at [486, 342] on button "Registrar pagamento" at bounding box center [511, 347] width 144 height 19
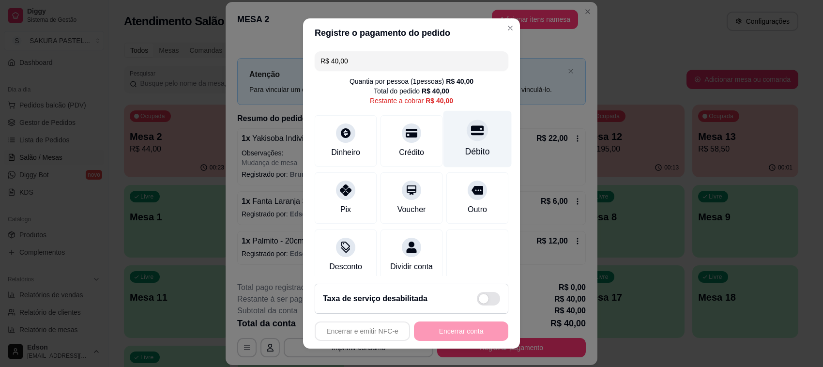
click at [466, 132] on div at bounding box center [476, 130] width 21 height 21
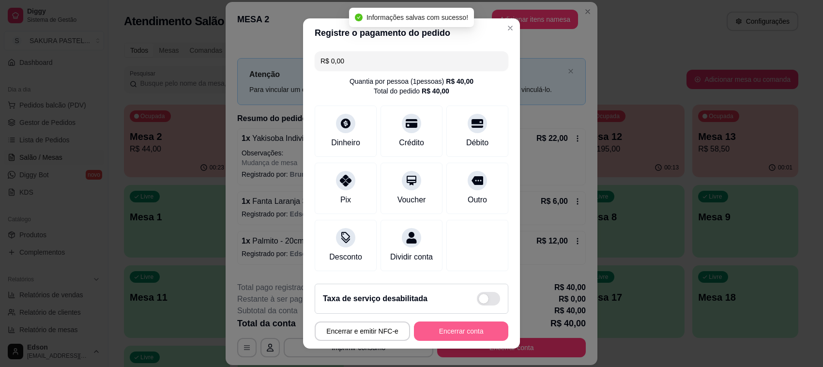
type input "R$ 0,00"
click at [458, 339] on button "Encerrar conta" at bounding box center [461, 330] width 94 height 19
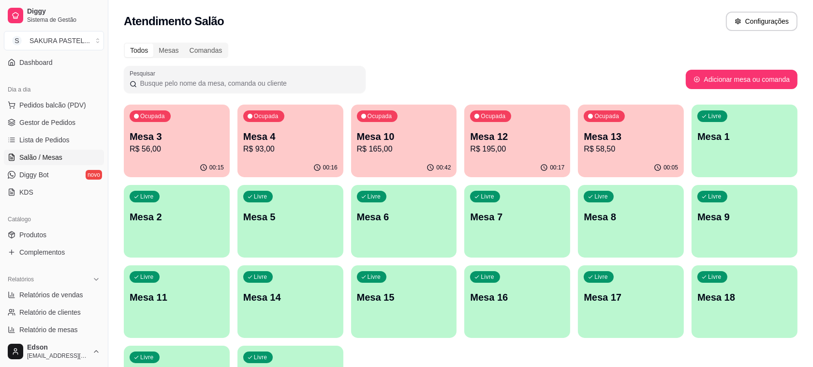
click at [542, 158] on div "Ocupada Mesa 12 R$ 195,00" at bounding box center [518, 132] width 106 height 54
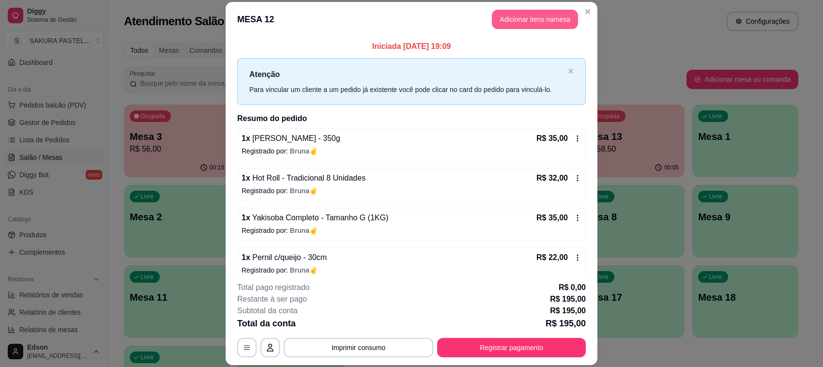
click at [514, 19] on button "Adicionar itens na mesa" at bounding box center [535, 19] width 86 height 19
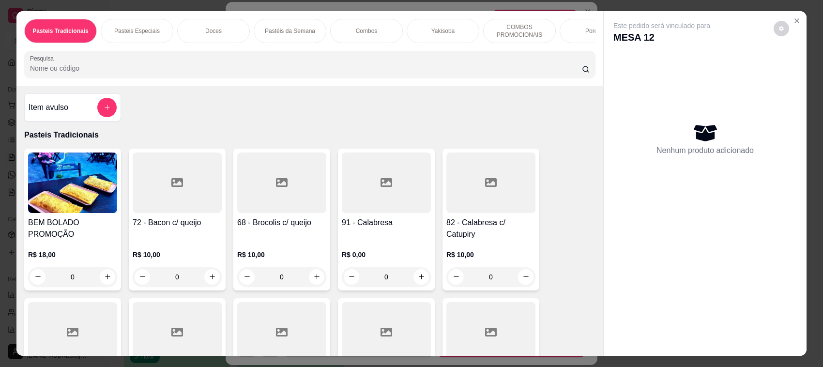
scroll to position [228, 0]
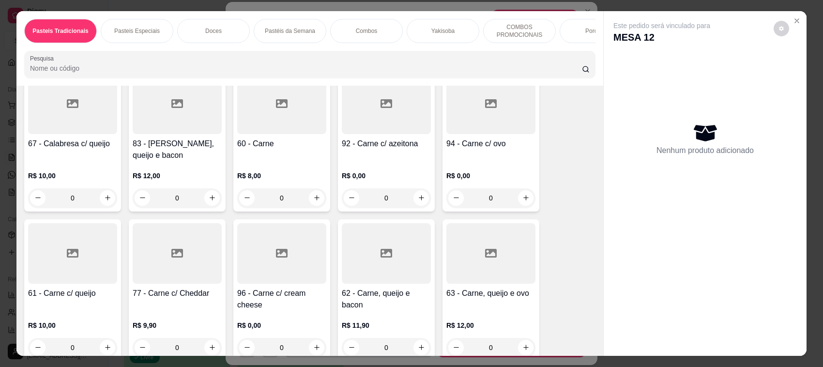
click at [61, 311] on div "61 - Carne c/ queijo" at bounding box center [72, 298] width 89 height 23
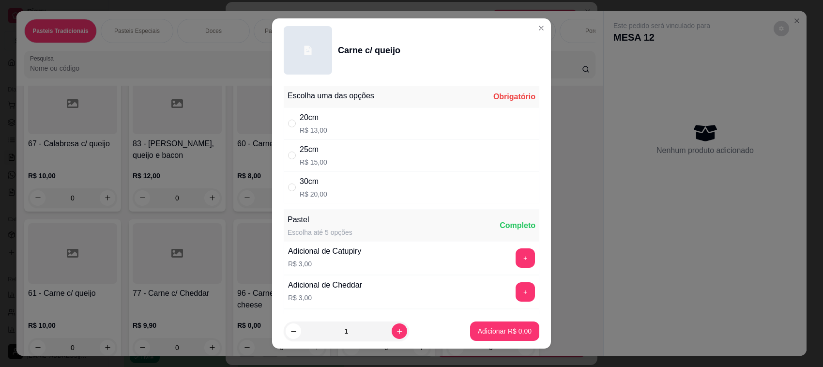
click at [323, 134] on div "20cm R$ 13,00" at bounding box center [412, 123] width 256 height 32
radio input "true"
click at [475, 316] on footer "1 Adicionar R$ 13,00" at bounding box center [411, 331] width 279 height 35
click at [501, 327] on button "Adicionar R$ 13,00" at bounding box center [502, 331] width 71 height 19
type input "1"
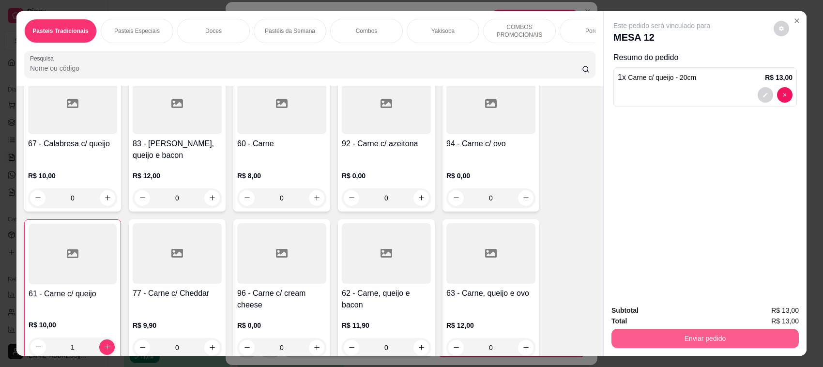
click at [692, 339] on button "Enviar pedido" at bounding box center [704, 338] width 187 height 19
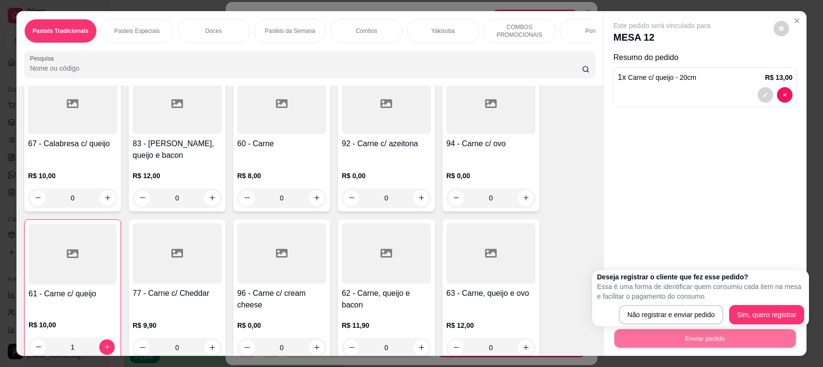
click at [692, 300] on p "Essa é uma forma de identificar quem consumiu cada item na mesa e facilitar o p…" at bounding box center [700, 291] width 207 height 19
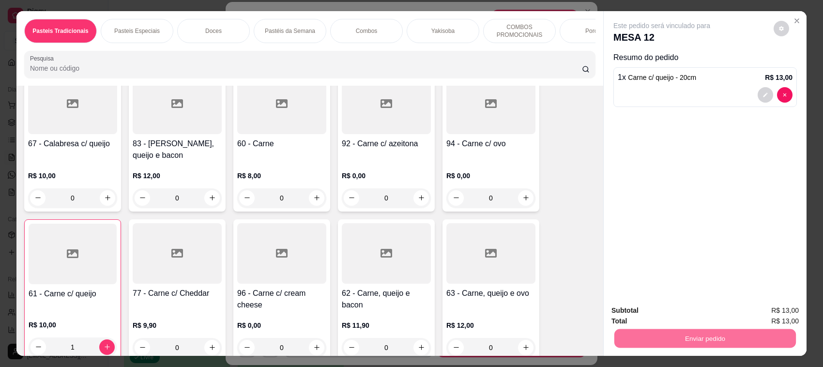
click at [692, 309] on button "Não registrar e enviar pedido" at bounding box center [672, 315] width 98 height 18
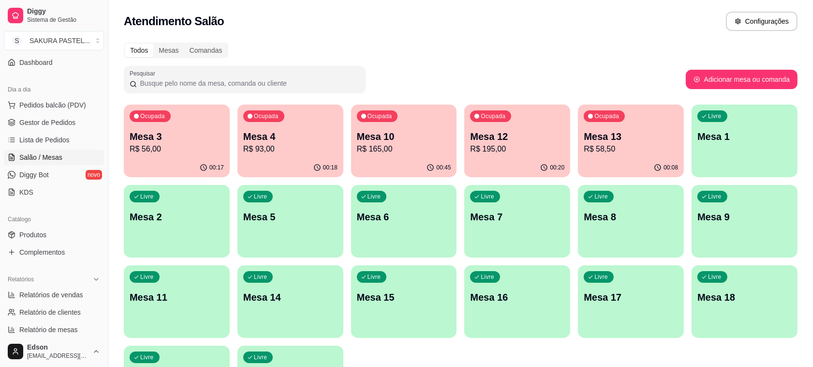
click at [206, 235] on div "Livre Mesa 2" at bounding box center [177, 215] width 106 height 61
click at [213, 223] on div "Livre Mesa 2" at bounding box center [176, 215] width 103 height 59
click at [412, 140] on p "Mesa 10" at bounding box center [404, 137] width 94 height 14
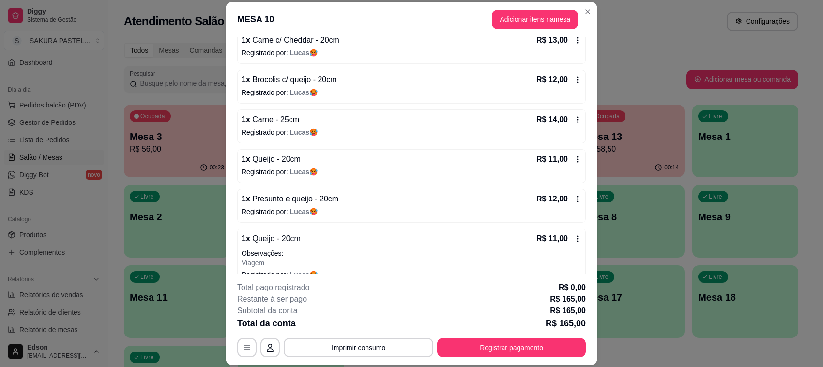
scroll to position [108, 0]
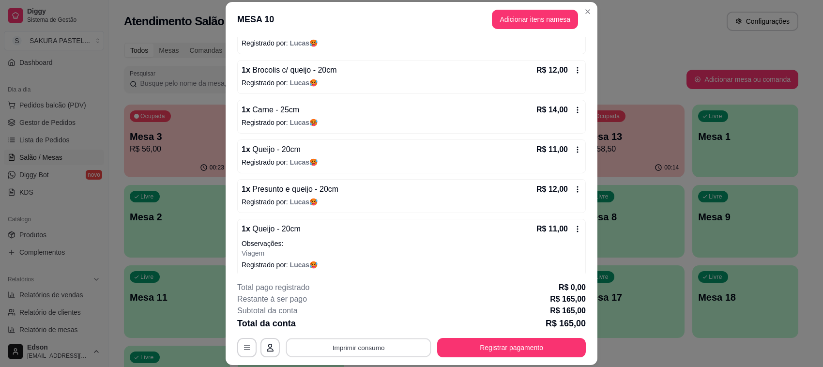
click at [409, 338] on button "Imprimir consumo" at bounding box center [358, 347] width 145 height 19
click at [372, 320] on button "Balcão" at bounding box center [357, 325] width 68 height 15
click at [451, 345] on button "Registrar pagamento" at bounding box center [511, 347] width 149 height 19
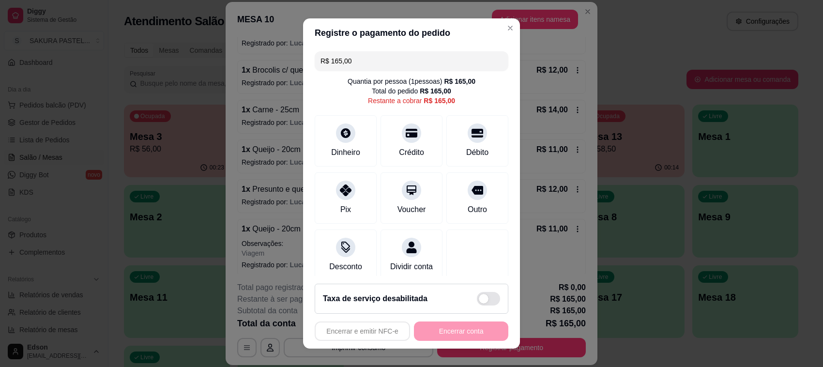
drag, startPoint x: 399, startPoint y: 44, endPoint x: 392, endPoint y: 59, distance: 16.5
click at [397, 46] on header "Registre o pagamento do pedido" at bounding box center [411, 32] width 217 height 29
click at [392, 60] on input "R$ 165,00" at bounding box center [411, 60] width 182 height 19
click at [388, 142] on div "Crédito" at bounding box center [411, 139] width 68 height 57
click at [471, 136] on icon at bounding box center [477, 130] width 13 height 13
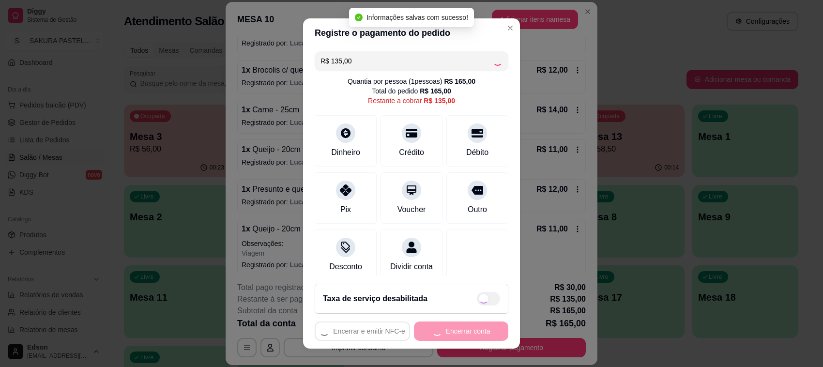
type input "R$ 0,00"
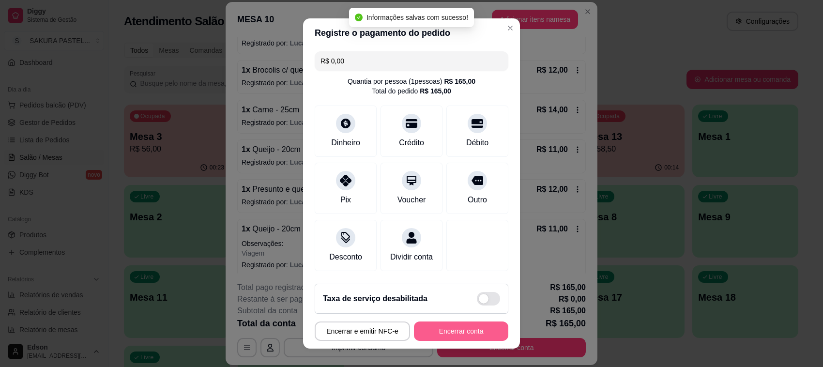
click at [453, 336] on button "Encerrar conta" at bounding box center [461, 330] width 94 height 19
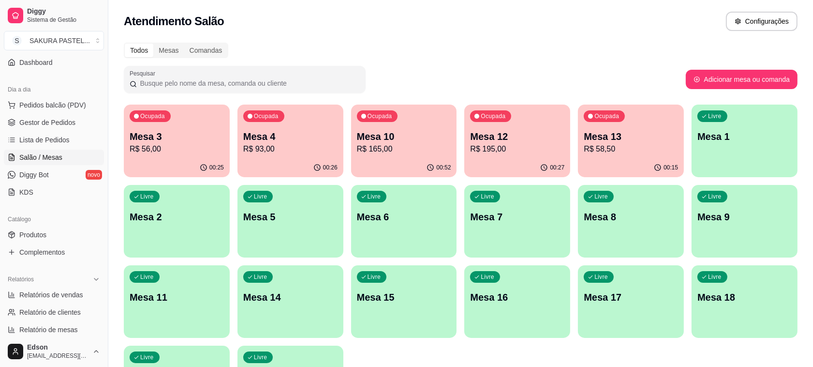
click at [669, 335] on div "button" at bounding box center [631, 332] width 106 height 12
click at [310, 140] on p "Mesa 3" at bounding box center [290, 137] width 94 height 14
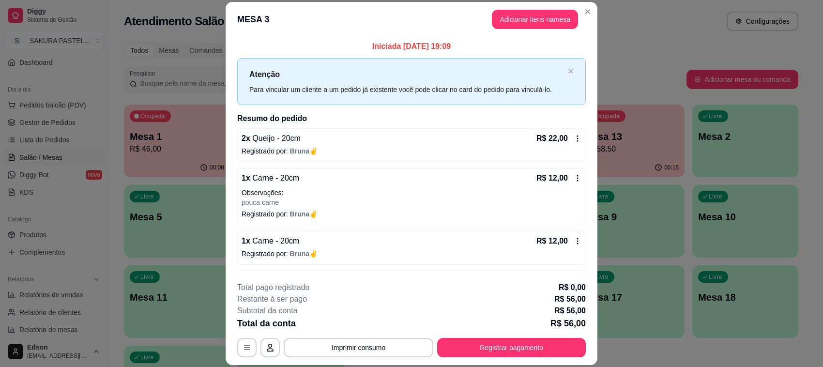
scroll to position [34, 0]
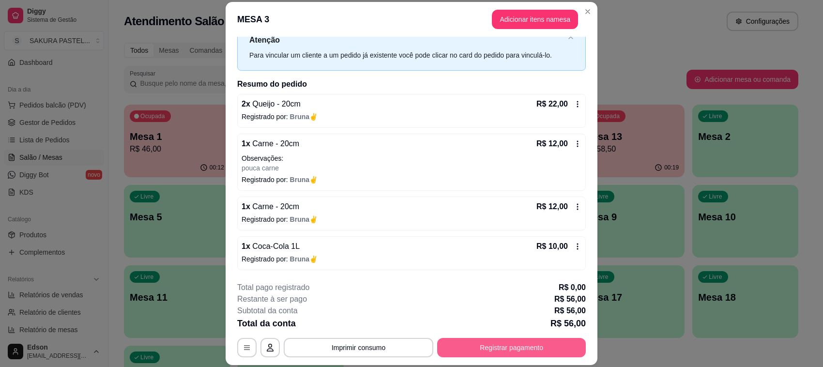
click at [528, 349] on button "Registrar pagamento" at bounding box center [511, 347] width 149 height 19
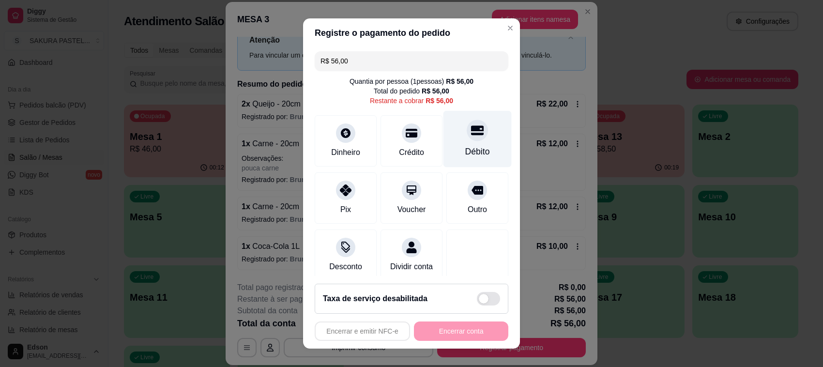
click at [451, 119] on div "Débito" at bounding box center [477, 139] width 68 height 57
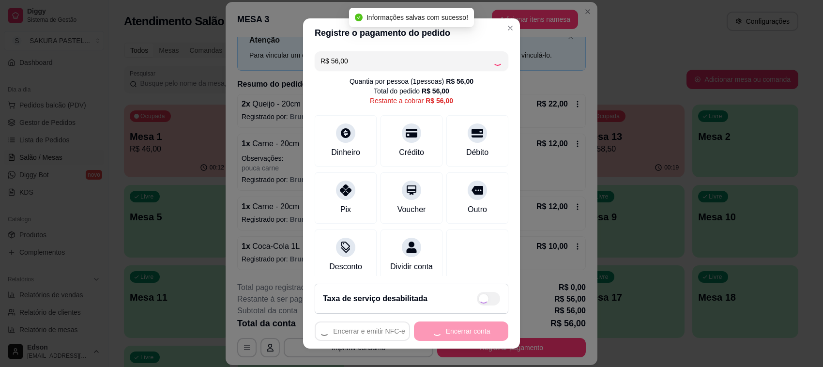
type input "R$ 0,00"
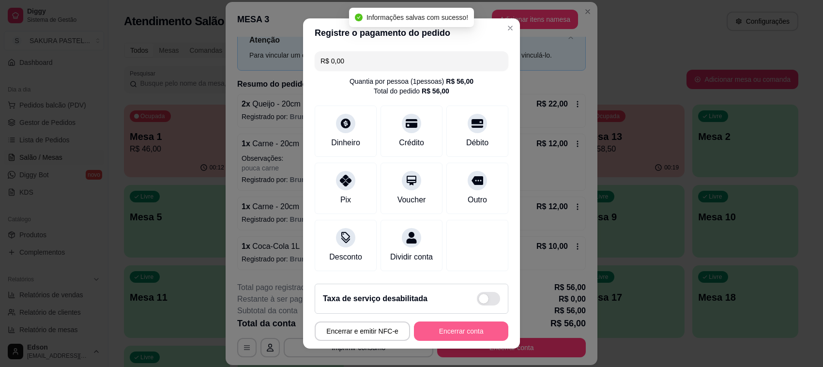
click at [433, 331] on button "Encerrar conta" at bounding box center [461, 330] width 94 height 19
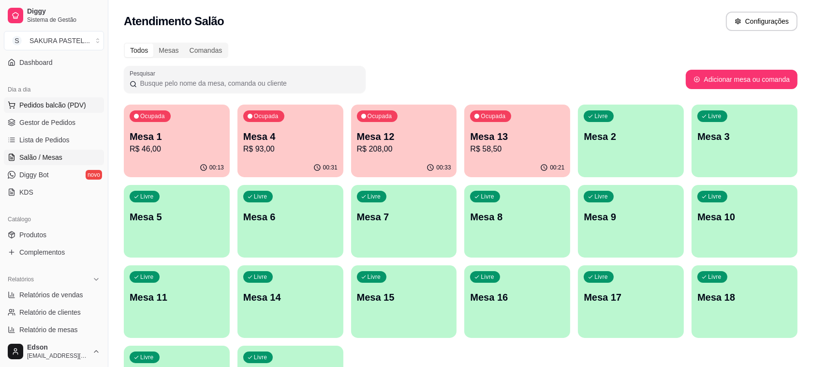
click at [70, 99] on button "Pedidos balcão (PDV)" at bounding box center [54, 104] width 100 height 15
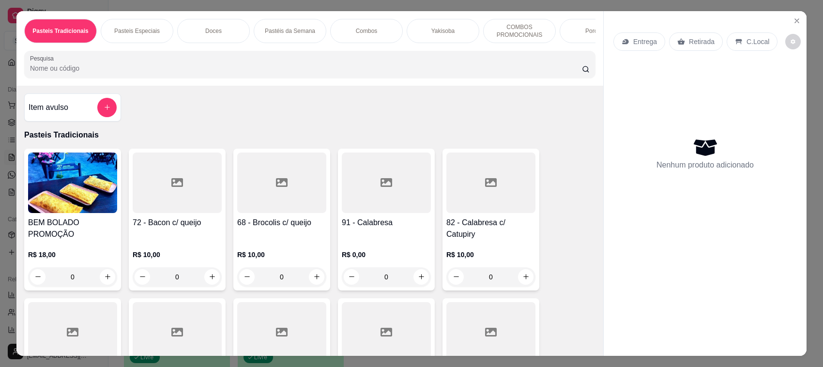
click at [714, 39] on div "Retirada" at bounding box center [696, 41] width 54 height 18
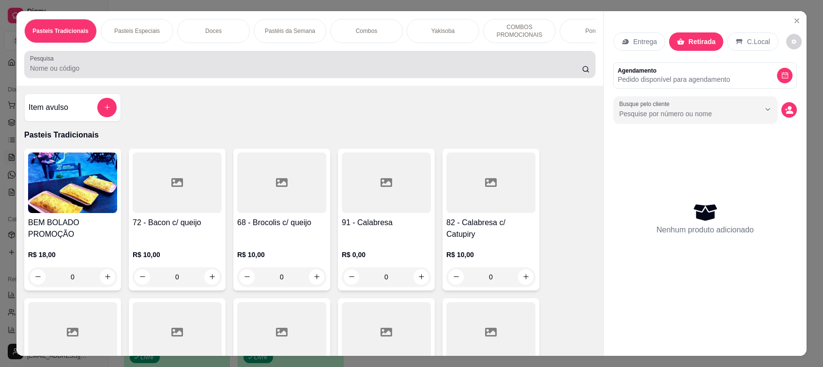
click at [476, 73] on input "Pesquisa" at bounding box center [306, 68] width 552 height 10
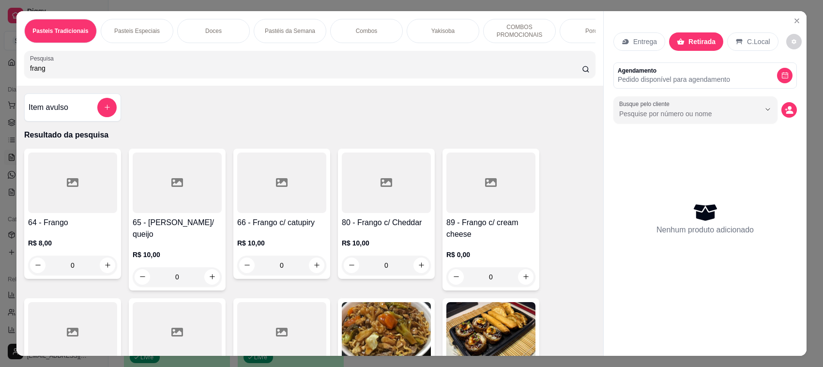
type input "frang"
click at [161, 213] on div at bounding box center [177, 182] width 89 height 60
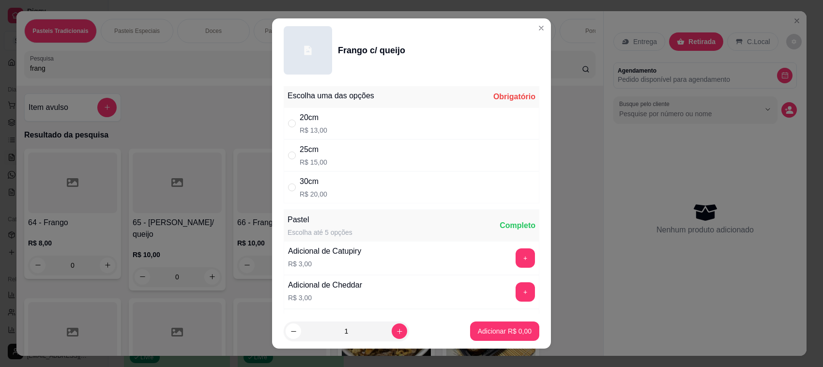
click at [318, 127] on p "R$ 13,00" at bounding box center [314, 130] width 28 height 10
radio input "true"
click at [495, 329] on p "Adicionar R$ 13,00" at bounding box center [503, 331] width 58 height 10
type input "1"
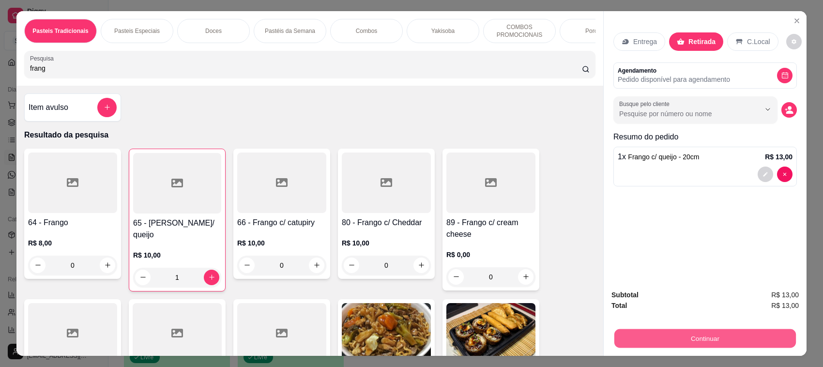
click at [630, 337] on button "Continuar" at bounding box center [704, 338] width 181 height 19
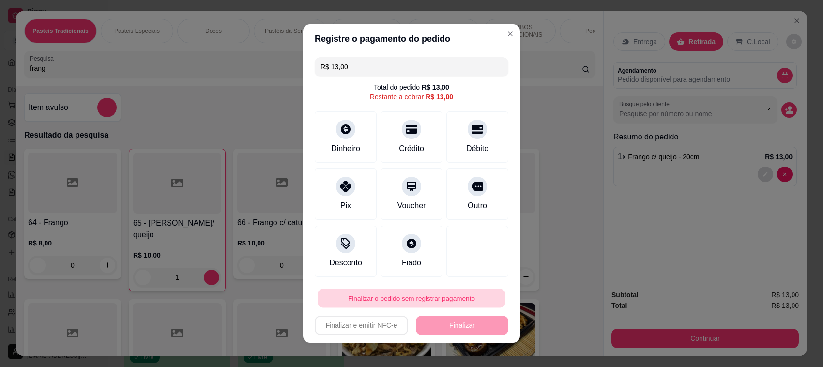
click at [413, 303] on button "Finalizar o pedido sem registrar pagamento" at bounding box center [411, 298] width 188 height 19
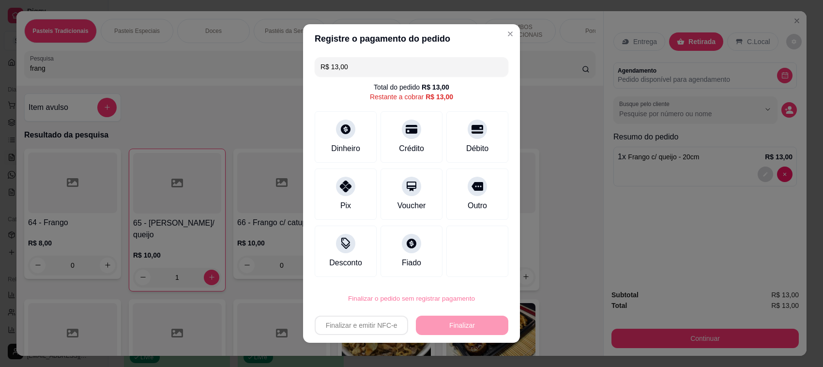
click at [467, 269] on button "Confirmar" at bounding box center [465, 271] width 36 height 15
type input "0"
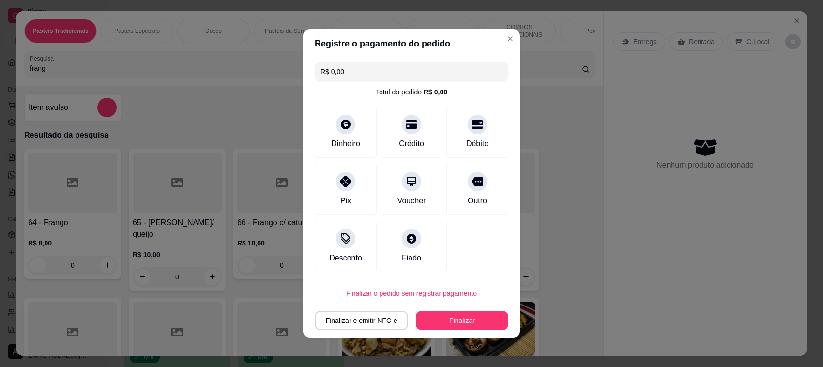
type input "R$ 0,00"
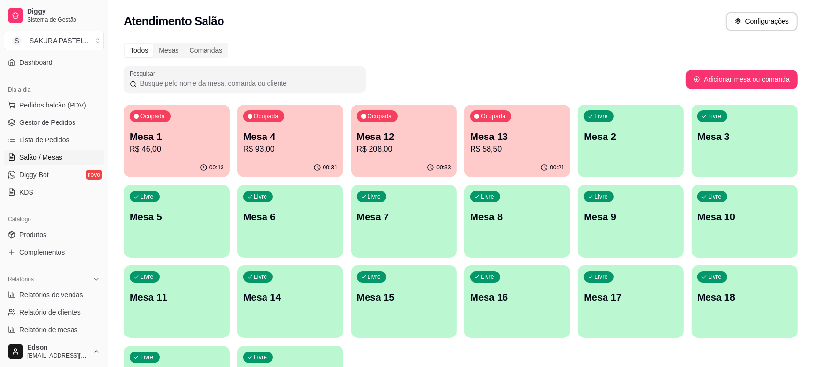
click at [415, 48] on div "Todos Mesas Comandas" at bounding box center [461, 50] width 674 height 15
click at [356, 158] on div "00:33" at bounding box center [404, 167] width 103 height 18
click at [523, 124] on div "Ocupada Mesa 13 R$ 58,50" at bounding box center [517, 131] width 103 height 52
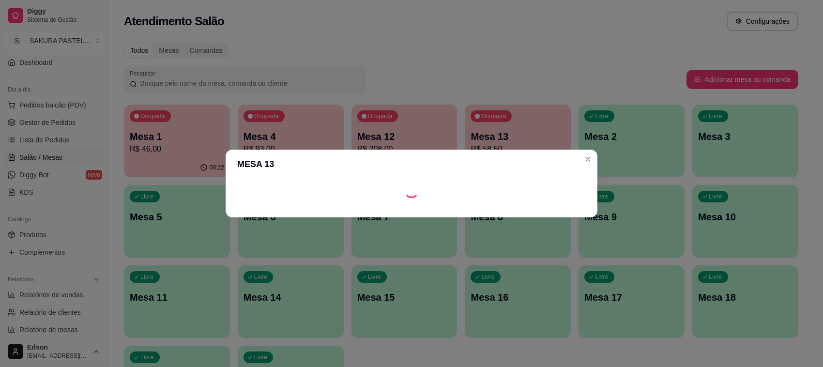
click at [422, 64] on div "MESA 13" at bounding box center [411, 183] width 823 height 367
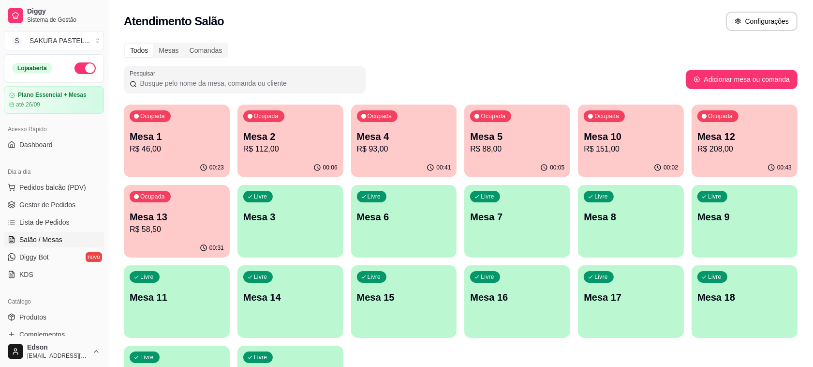
click at [451, 165] on div "00:41" at bounding box center [404, 167] width 106 height 19
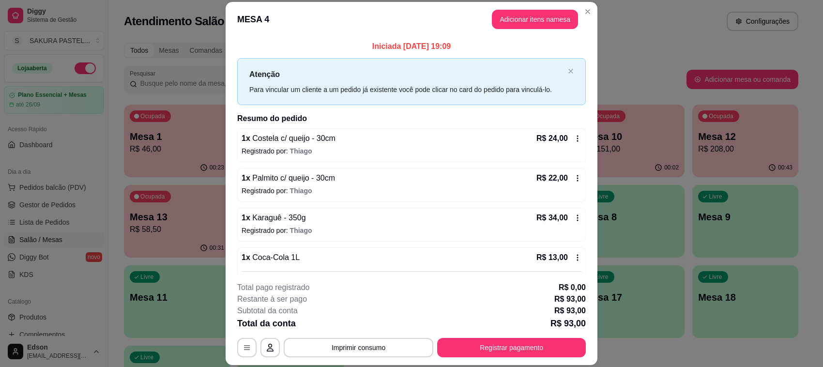
click at [527, 361] on footer "**********" at bounding box center [412, 319] width 372 height 91
click at [526, 353] on button "Registrar pagamento" at bounding box center [511, 347] width 149 height 19
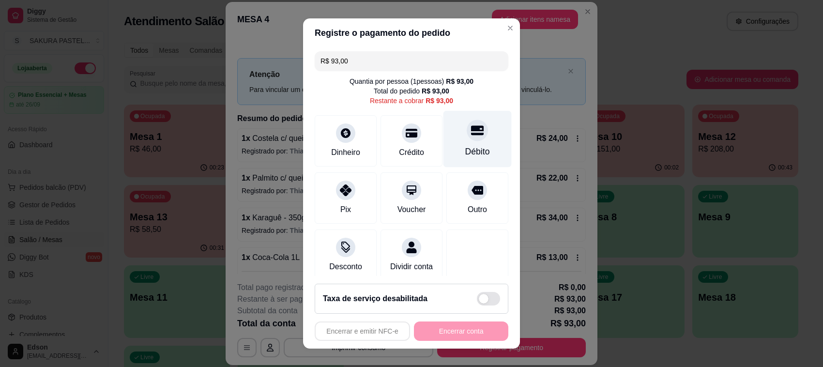
click at [470, 149] on div "Débito" at bounding box center [477, 151] width 25 height 13
type input "R$ 0,00"
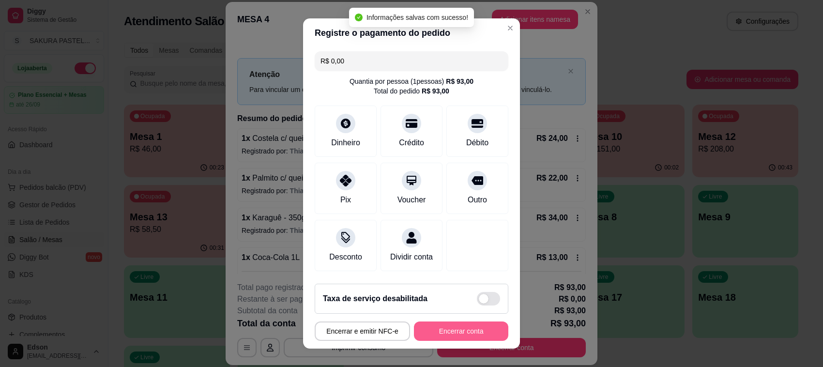
click at [466, 332] on button "Encerrar conta" at bounding box center [461, 330] width 94 height 19
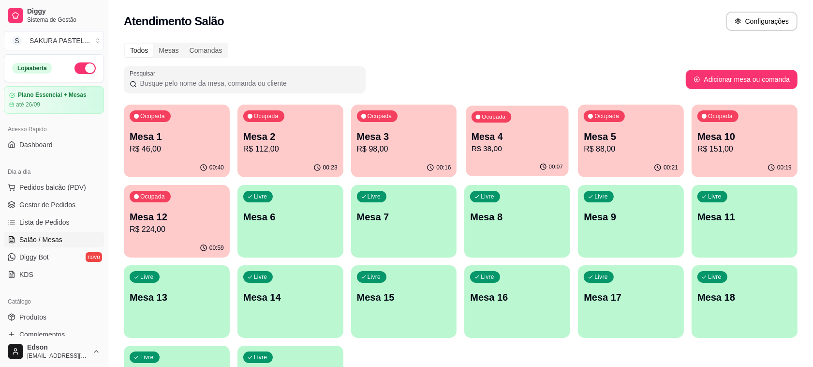
click at [544, 153] on p "R$ 38,00" at bounding box center [517, 148] width 91 height 11
click at [52, 181] on button "Pedidos balcão (PDV)" at bounding box center [54, 187] width 100 height 15
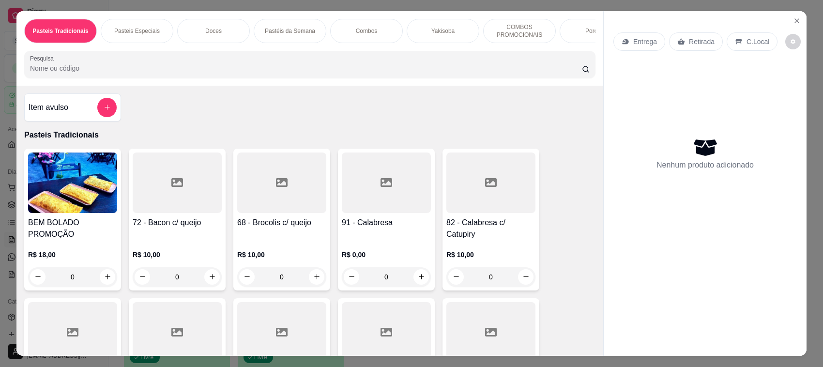
click at [689, 41] on p "Retirada" at bounding box center [702, 42] width 26 height 10
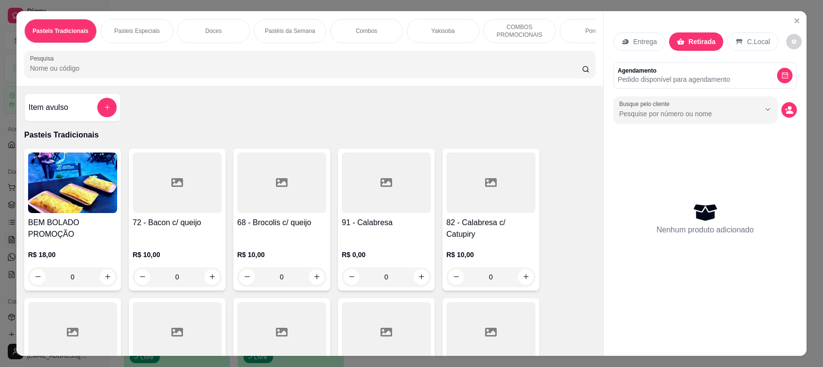
click at [415, 78] on div "Pesquisa" at bounding box center [309, 64] width 571 height 27
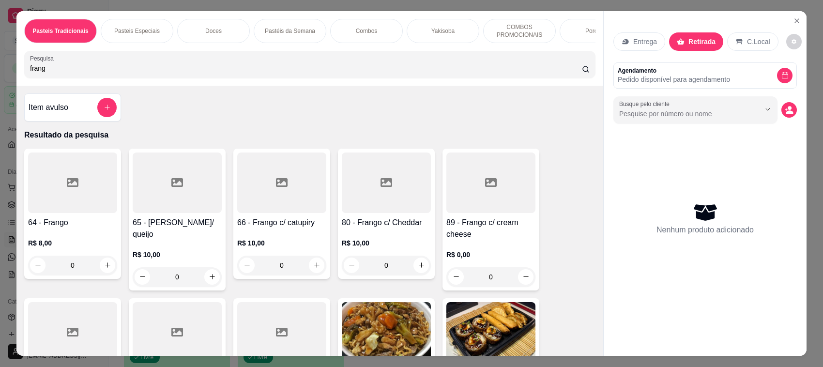
type input "frang"
click at [211, 213] on div at bounding box center [177, 182] width 89 height 60
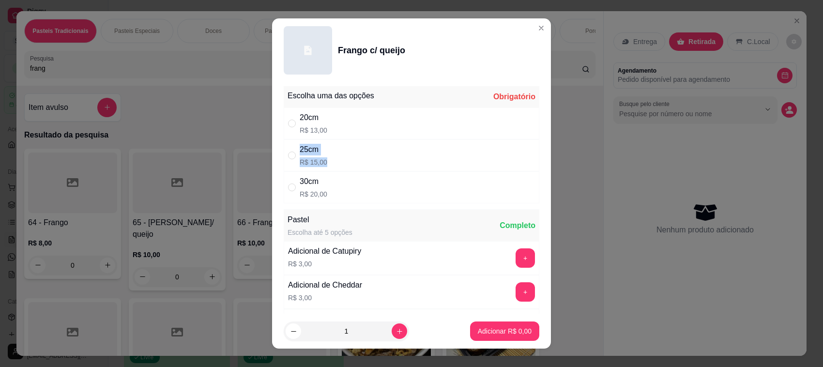
drag, startPoint x: 388, startPoint y: 167, endPoint x: 386, endPoint y: 133, distance: 33.9
click at [386, 133] on div "Escolha uma das opções Obrigatório 20cm R$ 13,00 25cm R$ 15,00 30cm R$ 20,00" at bounding box center [412, 144] width 256 height 117
click at [381, 119] on div "20cm R$ 13,00" at bounding box center [412, 123] width 256 height 32
radio input "true"
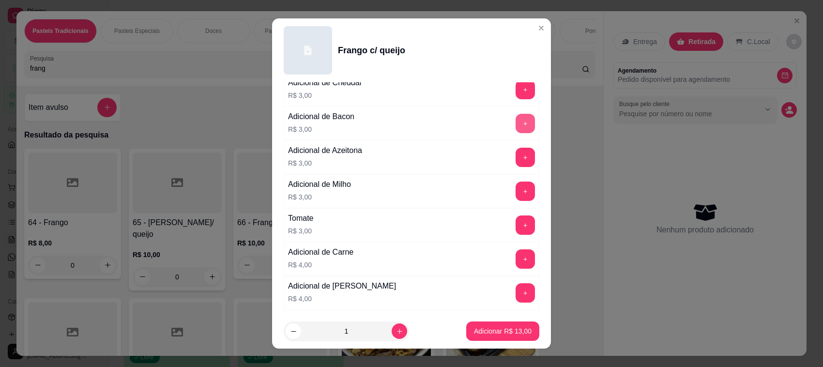
click at [515, 121] on button "+" at bounding box center [524, 123] width 19 height 19
drag, startPoint x: 487, startPoint y: 320, endPoint x: 490, endPoint y: 328, distance: 8.3
click at [487, 320] on footer "1 Adicionar R$ 16,00" at bounding box center [411, 331] width 279 height 35
click at [494, 332] on p "Adicionar R$ 16,00" at bounding box center [503, 331] width 58 height 10
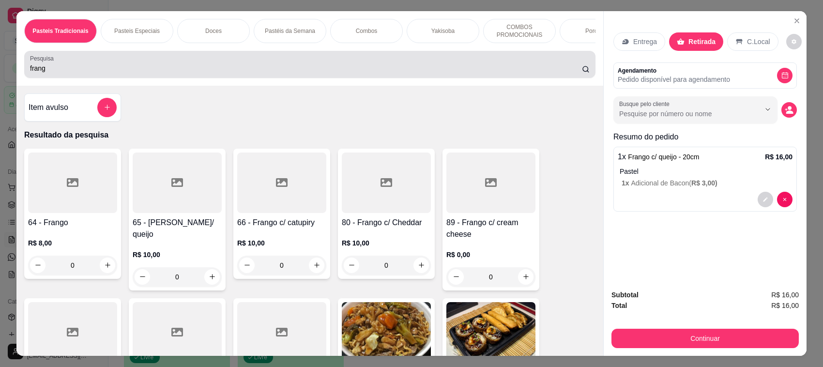
click at [372, 64] on div "frang" at bounding box center [309, 64] width 559 height 19
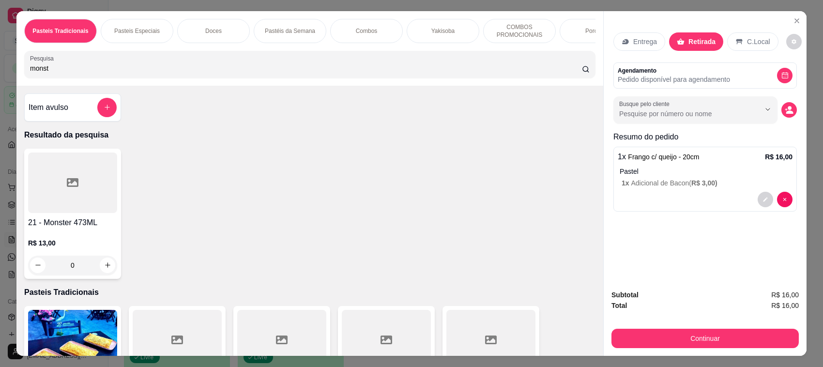
type input "monst"
click at [90, 224] on div "21 - Monster 473ML R$ 13,00 0" at bounding box center [72, 214] width 97 height 130
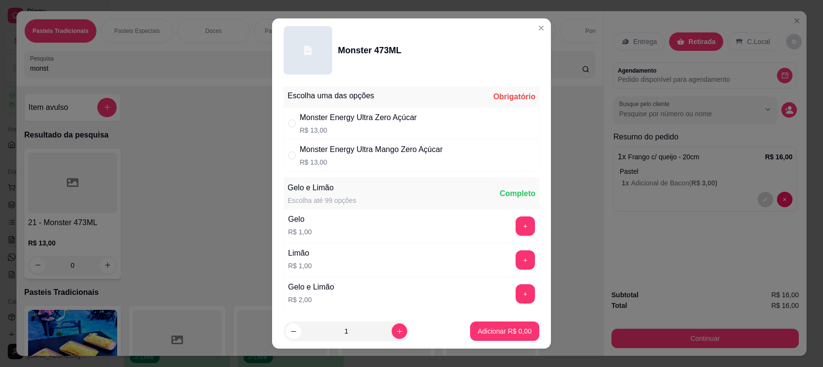
click at [413, 122] on div "Monster Energy Ultra Zero Açúcar" at bounding box center [358, 118] width 117 height 12
radio input "true"
click at [483, 332] on p "Adicionar R$ 13,00" at bounding box center [503, 330] width 56 height 9
type input "1"
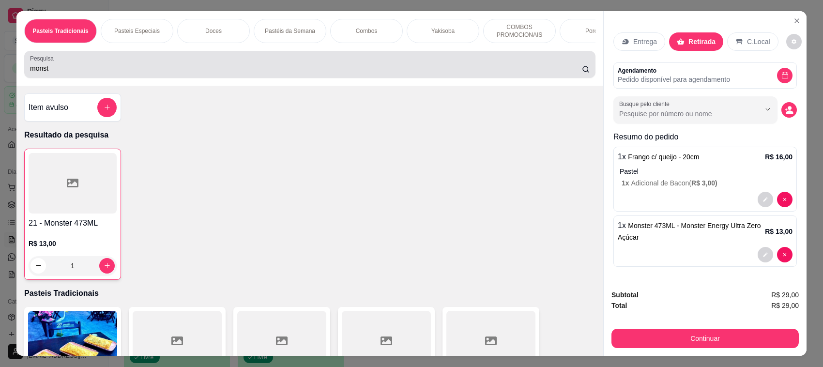
click at [245, 72] on div "monst" at bounding box center [309, 64] width 559 height 19
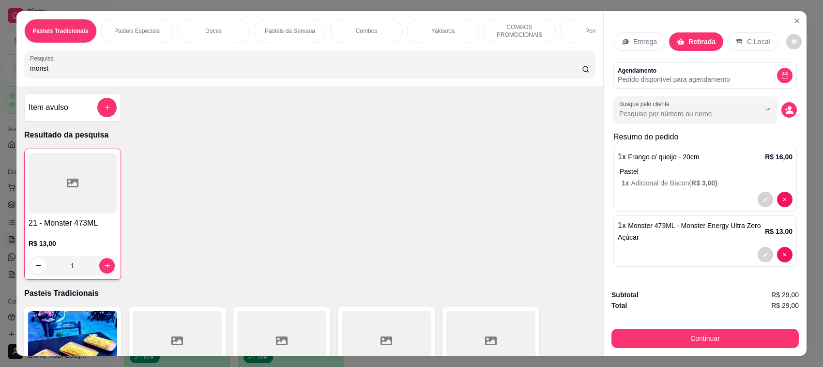
type input "c"
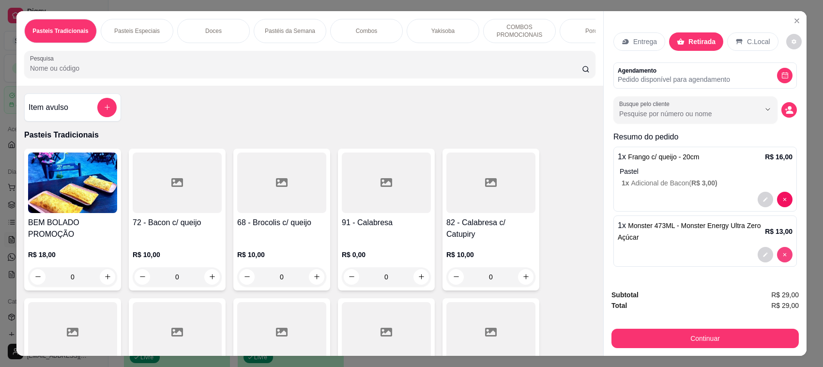
type input "0"
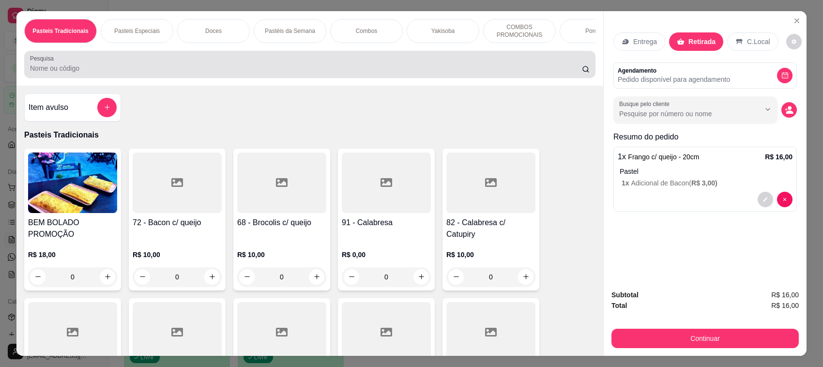
click at [221, 69] on div at bounding box center [309, 64] width 559 height 19
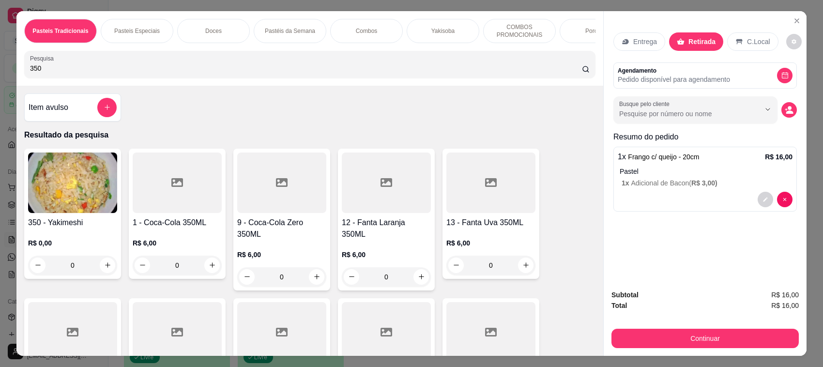
type input "350"
click at [204, 271] on div "0" at bounding box center [177, 265] width 89 height 19
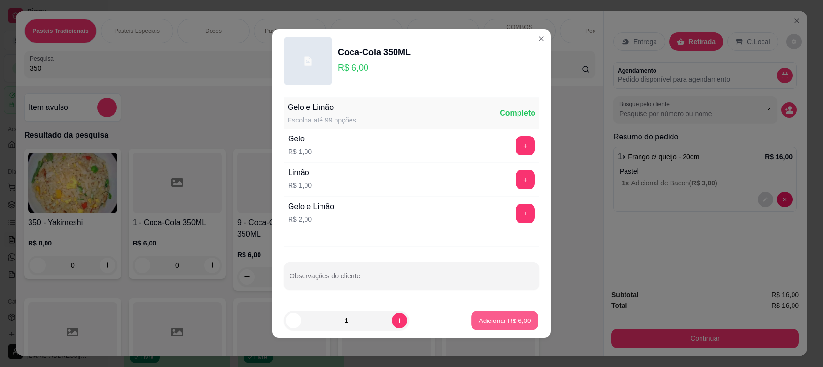
click at [499, 323] on p "Adicionar R$ 6,00" at bounding box center [504, 320] width 52 height 9
type input "1"
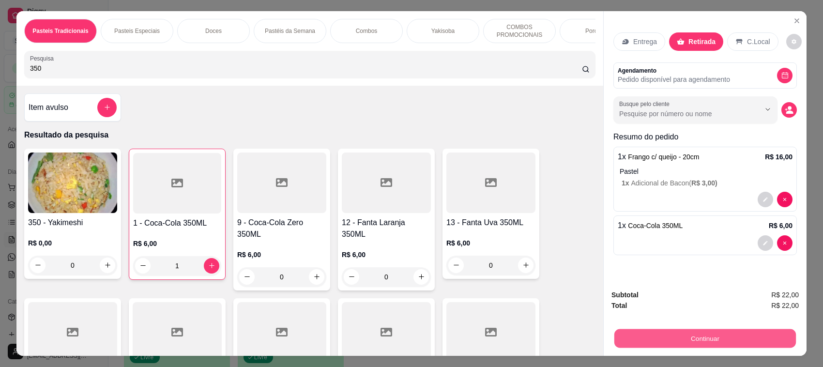
click at [707, 342] on button "Continuar" at bounding box center [704, 338] width 181 height 19
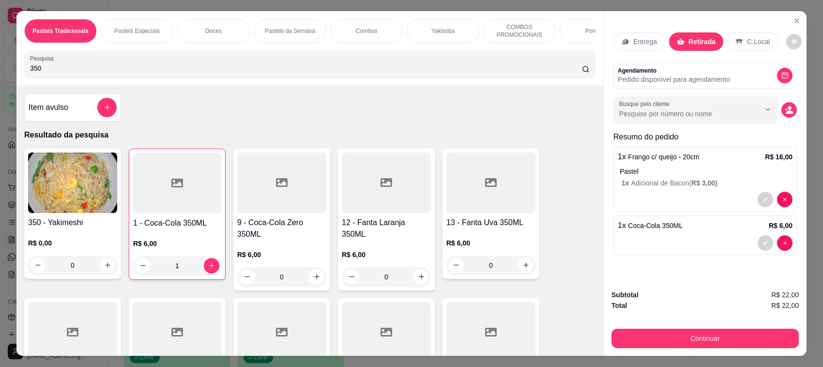
click at [781, 111] on button "decrease-product-quantity" at bounding box center [788, 109] width 15 height 15
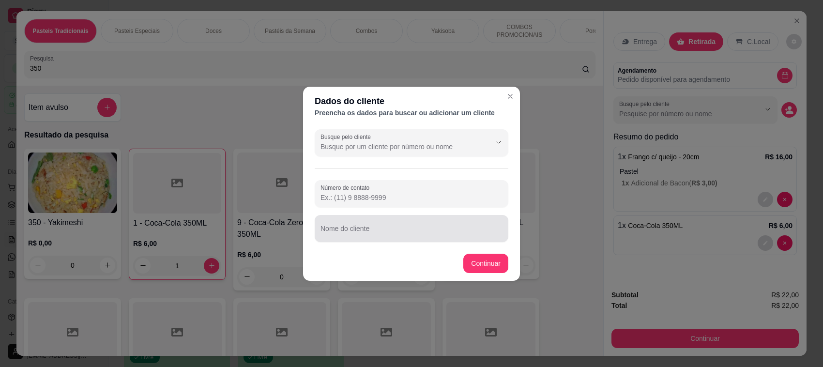
click at [395, 235] on input "Nome do cliente" at bounding box center [411, 232] width 182 height 10
click at [344, 231] on input "Anderson Leal" at bounding box center [411, 232] width 182 height 10
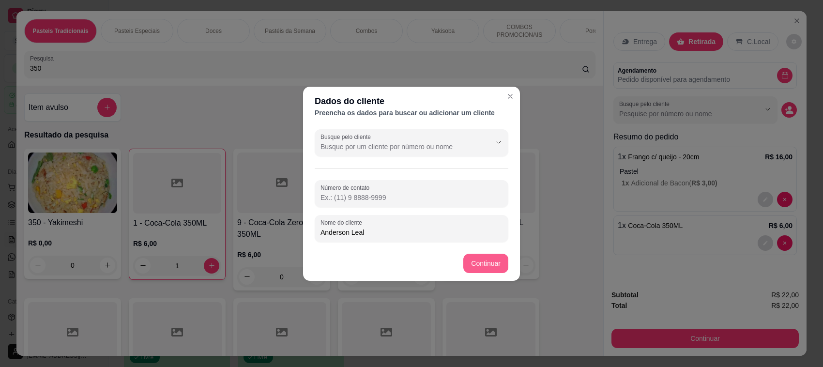
type input "Anderson Leal"
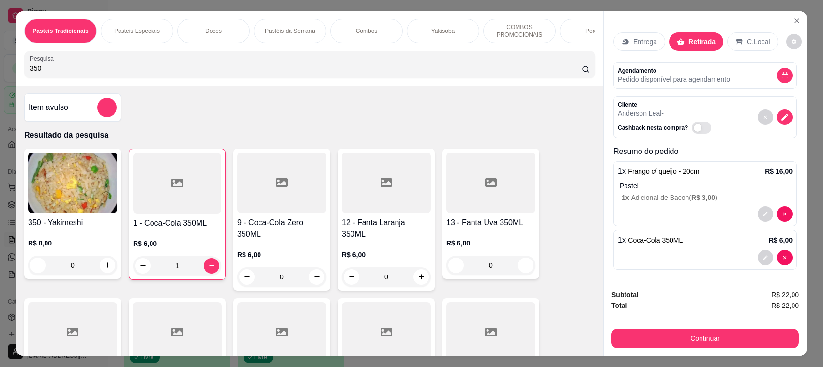
click at [334, 63] on div "Pesquisa 350" at bounding box center [309, 64] width 571 height 27
click at [208, 275] on div "1" at bounding box center [177, 265] width 88 height 19
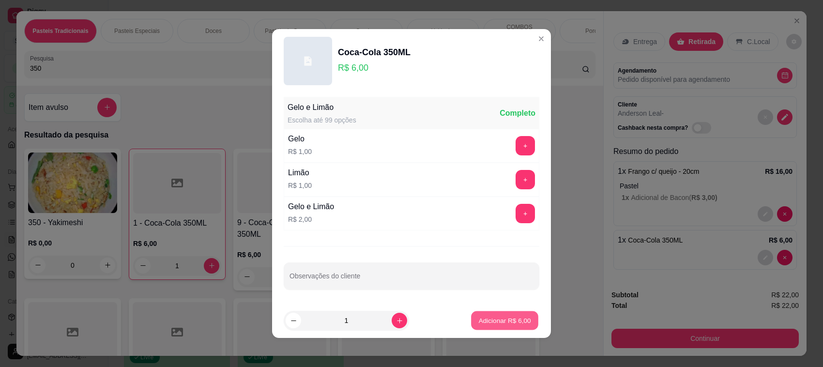
click at [484, 321] on p "Adicionar R$ 6,00" at bounding box center [504, 320] width 52 height 9
type input "2"
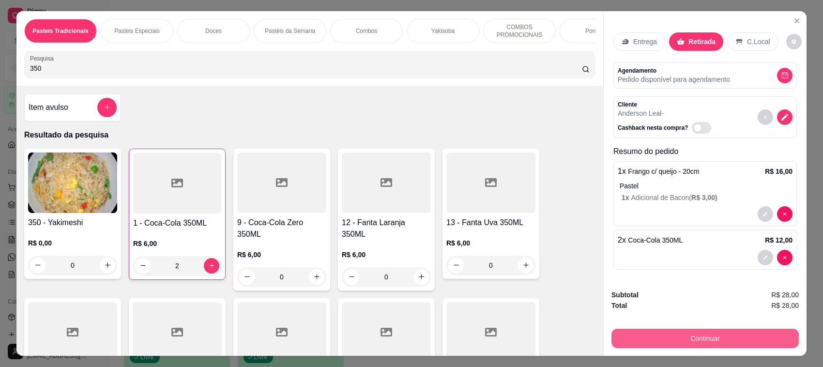
click at [707, 334] on button "Continuar" at bounding box center [704, 338] width 187 height 19
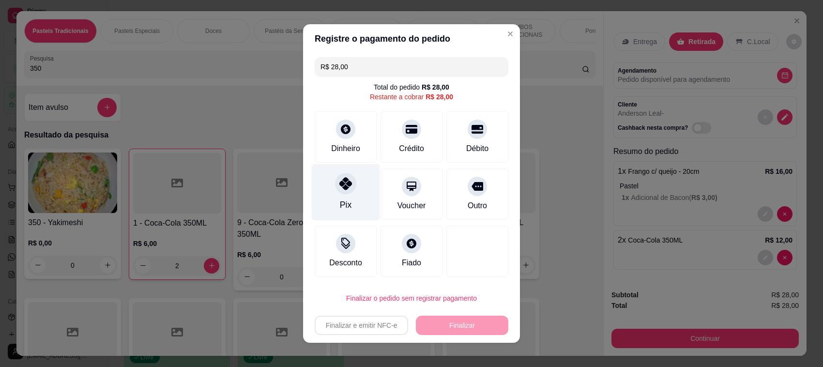
click at [344, 196] on div "Pix" at bounding box center [346, 192] width 68 height 57
type input "R$ 0,00"
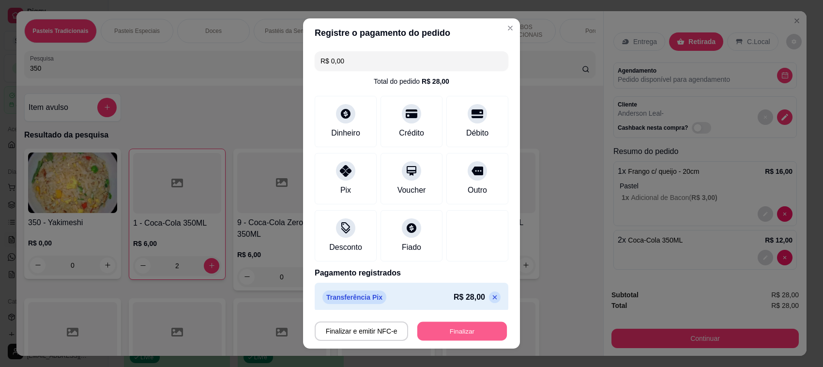
click at [474, 328] on button "Finalizar" at bounding box center [462, 331] width 90 height 19
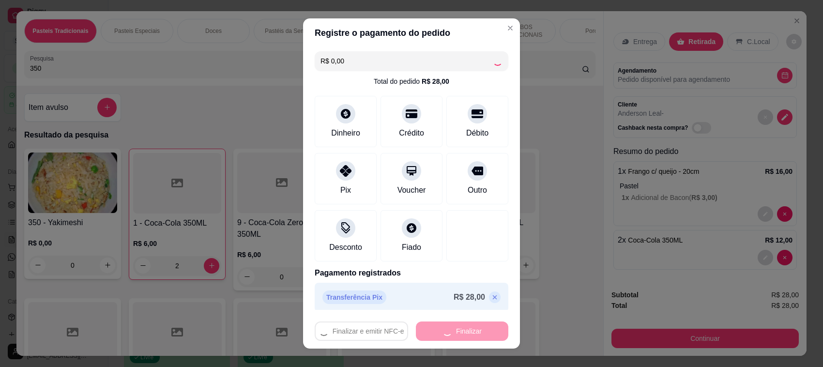
type input "0"
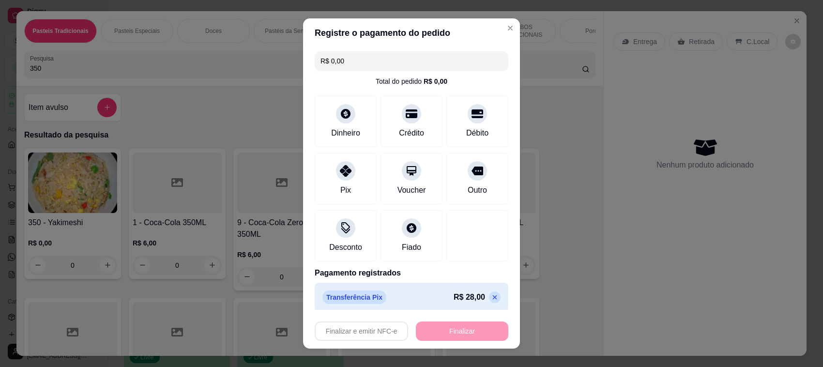
type input "-R$ 28,00"
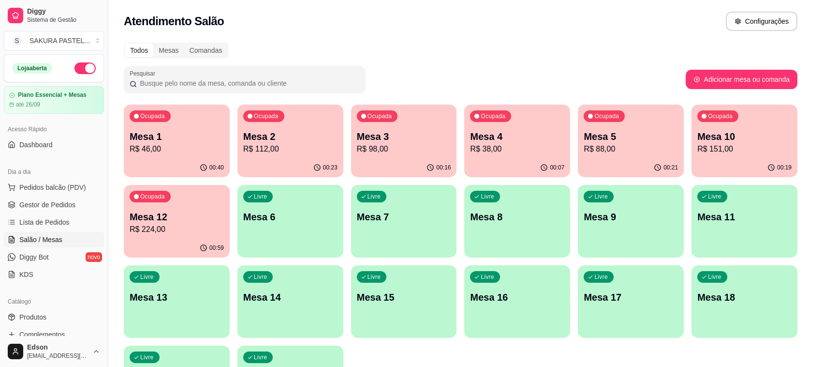
click at [545, 139] on p "Mesa 4" at bounding box center [517, 137] width 94 height 14
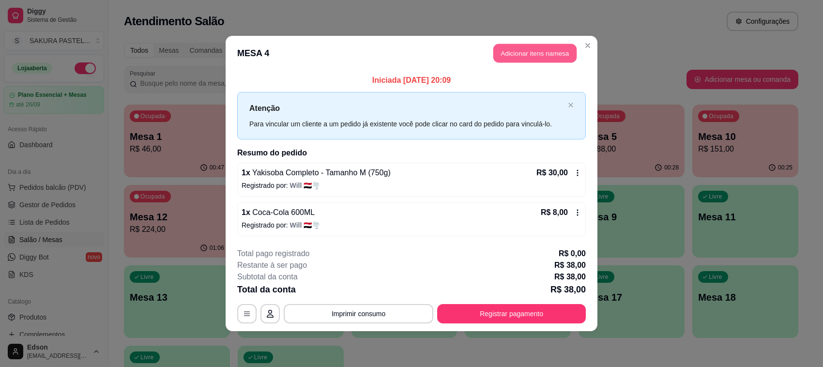
click at [531, 58] on button "Adicionar itens na mesa" at bounding box center [534, 53] width 83 height 19
click at [248, 67] on div at bounding box center [309, 64] width 559 height 19
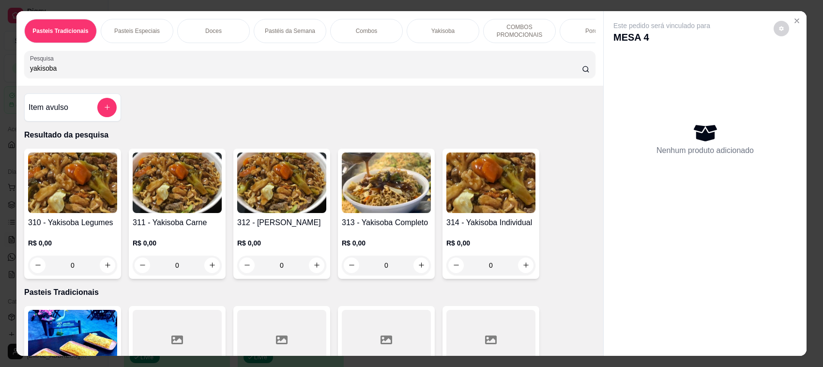
type input "yakisoba"
click at [415, 238] on div "R$ 0,00 0" at bounding box center [386, 251] width 89 height 46
click at [374, 151] on div "Tamanho M (750g) R$ 30,00" at bounding box center [412, 155] width 256 height 32
radio input "true"
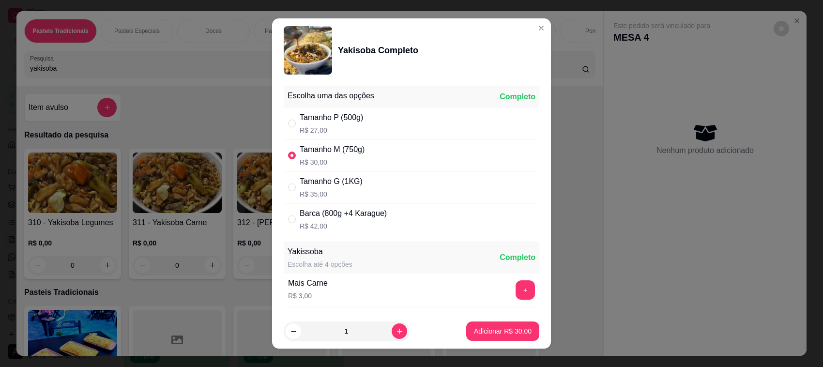
click at [379, 119] on div "Tamanho P (500g) R$ 27,00" at bounding box center [412, 123] width 256 height 32
radio input "true"
radio input "false"
click at [485, 343] on footer "1 Adicionar R$ 27,00" at bounding box center [411, 331] width 279 height 35
click at [485, 328] on p "Adicionar R$ 27,00" at bounding box center [503, 331] width 58 height 10
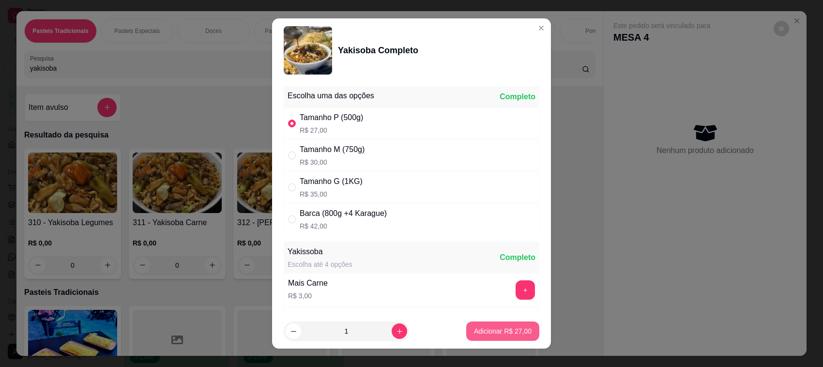
type input "1"
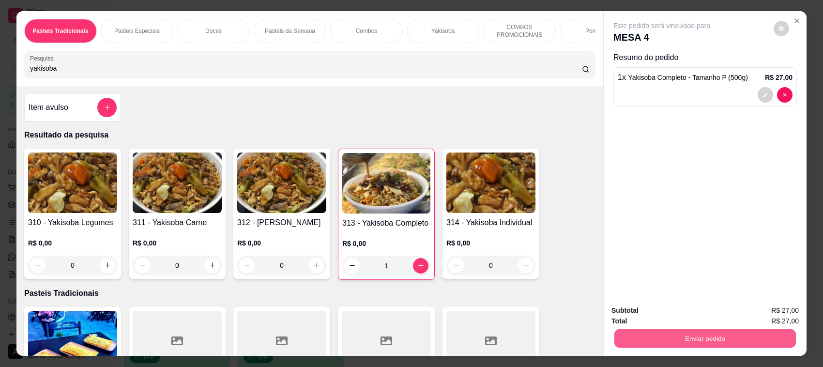
click at [649, 333] on button "Enviar pedido" at bounding box center [704, 338] width 181 height 19
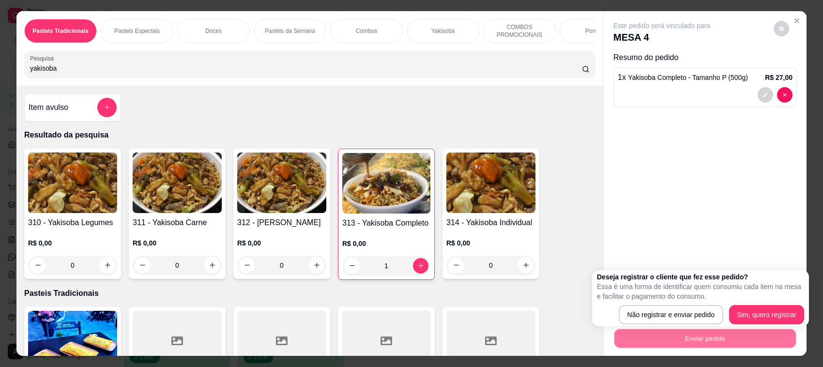
click at [652, 304] on div "Deseja registrar o cliente que fez esse pedido? Essa é uma forma de identificar…" at bounding box center [700, 298] width 207 height 52
click at [653, 311] on div "Deseja registrar o cliente que fez esse pedido? Essa é uma forma de identificar…" at bounding box center [700, 298] width 207 height 52
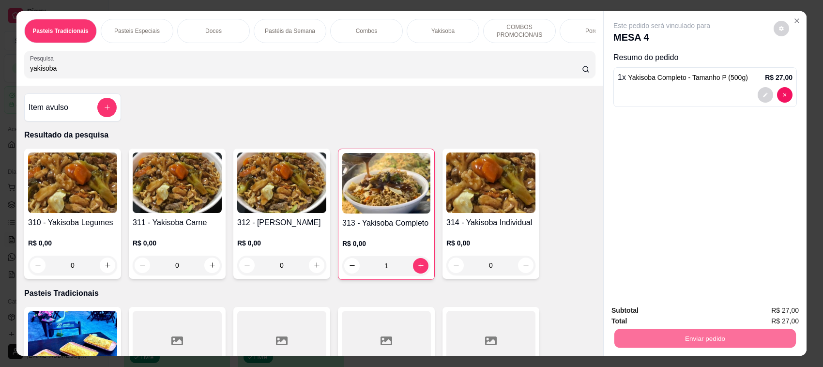
click at [655, 313] on button "Não registrar e enviar pedido" at bounding box center [672, 315] width 98 height 18
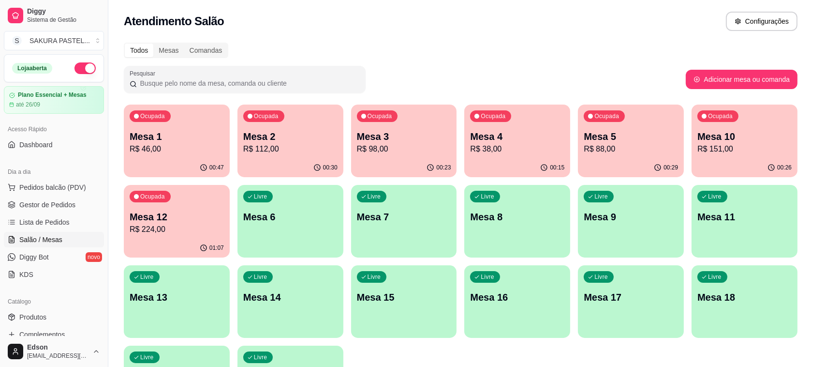
click at [813, 162] on html "Diggy Sistema de Gestão S SAKURA PASTEL ... Loja aberta Plano Essencial + Mesas…" at bounding box center [406, 183] width 813 height 367
click at [738, 151] on p "R$ 151,00" at bounding box center [744, 148] width 91 height 11
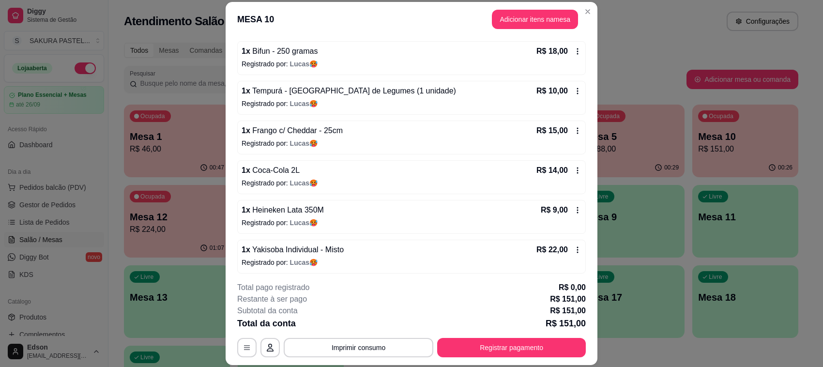
scroll to position [211, 0]
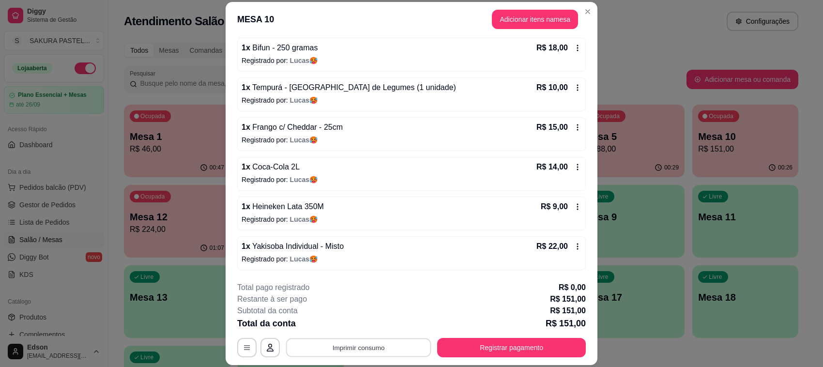
click at [346, 351] on button "Imprimir consumo" at bounding box center [358, 347] width 145 height 19
click at [354, 306] on button "[PERSON_NAME]" at bounding box center [357, 306] width 70 height 15
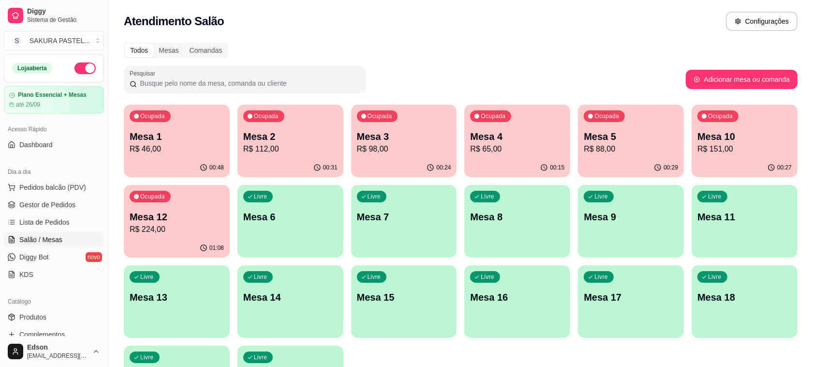
click at [230, 218] on div "Ocupada Mesa 1 R$ 46,00 00:48 Ocupada Mesa 2 R$ 112,00 00:31 Ocupada Mesa 3 R$ …" at bounding box center [461, 262] width 674 height 314
click at [224, 222] on div "Ocupada Mesa 12 R$ 224,00" at bounding box center [176, 212] width 103 height 52
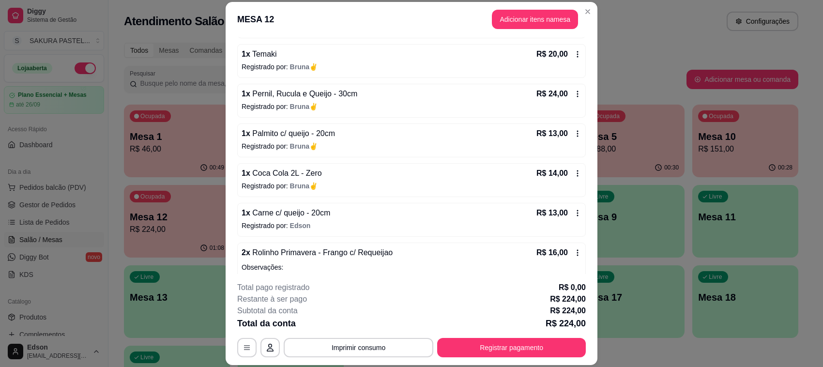
scroll to position [274, 0]
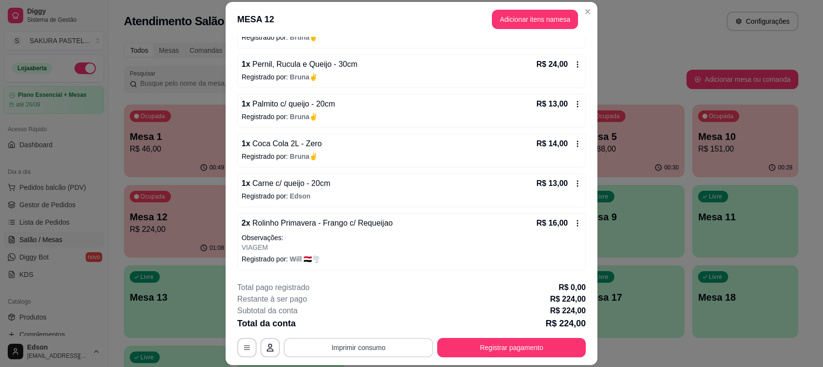
click at [389, 350] on button "Imprimir consumo" at bounding box center [359, 347] width 150 height 19
click at [369, 330] on button "Balcão" at bounding box center [357, 325] width 70 height 15
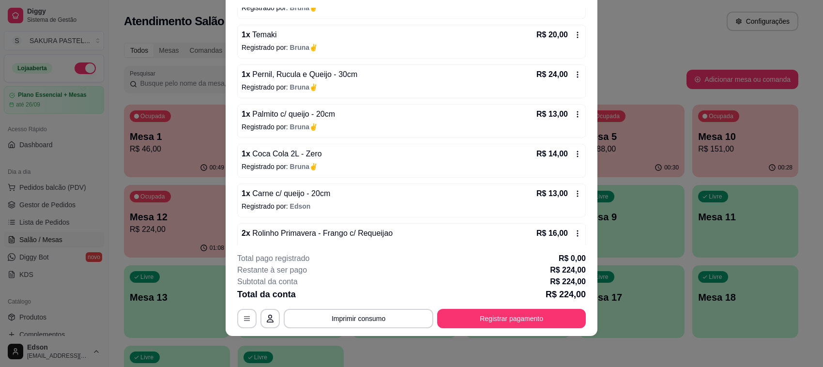
scroll to position [238, 0]
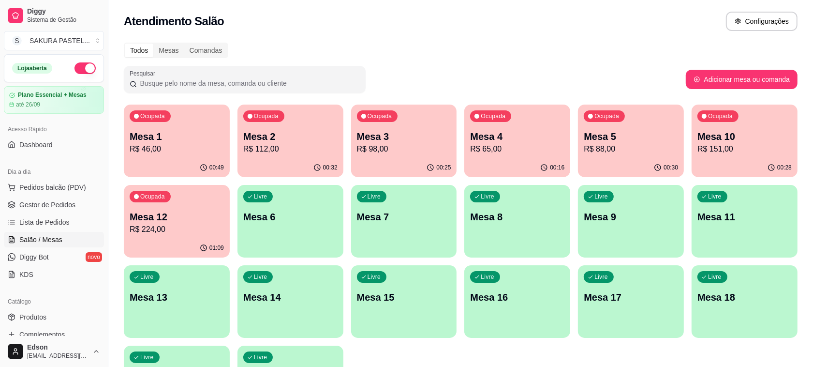
click at [698, 124] on div "Ocupada Mesa 10 R$ 151,00" at bounding box center [745, 132] width 106 height 54
click at [155, 233] on p "R$ 224,00" at bounding box center [176, 229] width 91 height 11
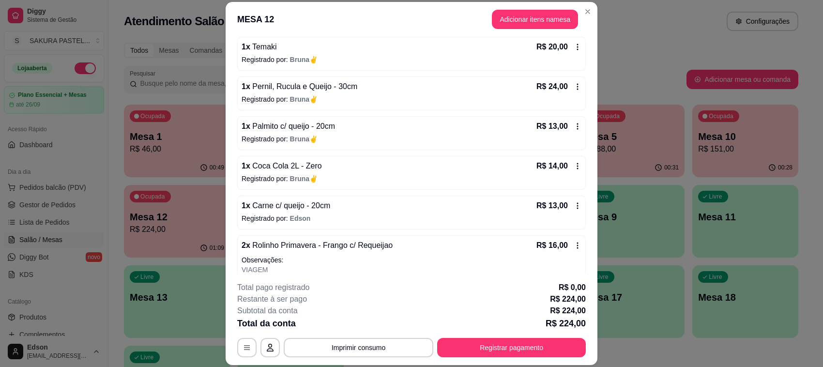
scroll to position [274, 0]
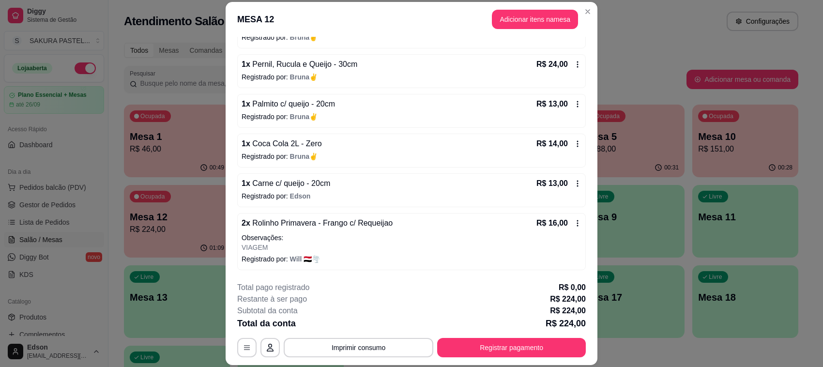
click at [573, 145] on icon at bounding box center [577, 144] width 8 height 8
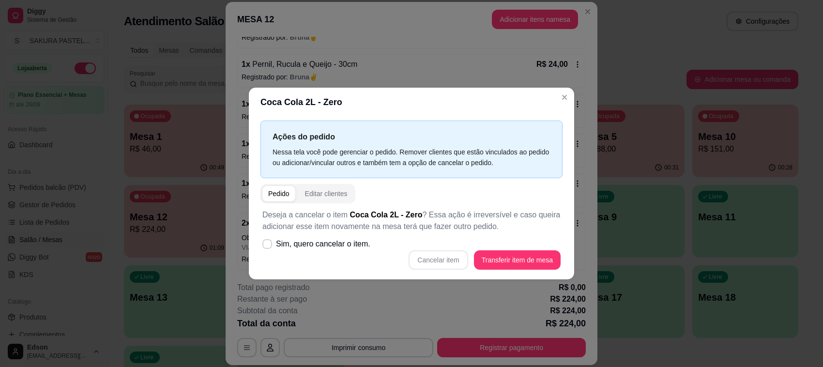
click at [325, 258] on div "Cancelar item Transferir item de mesa" at bounding box center [411, 259] width 298 height 19
click at [337, 251] on label "Sim, quero cancelar o item." at bounding box center [316, 243] width 116 height 19
click at [268, 251] on input "Sim, quero cancelar o item." at bounding box center [265, 249] width 6 height 6
checkbox input "true"
click at [460, 259] on button "Cancelar item" at bounding box center [437, 259] width 59 height 19
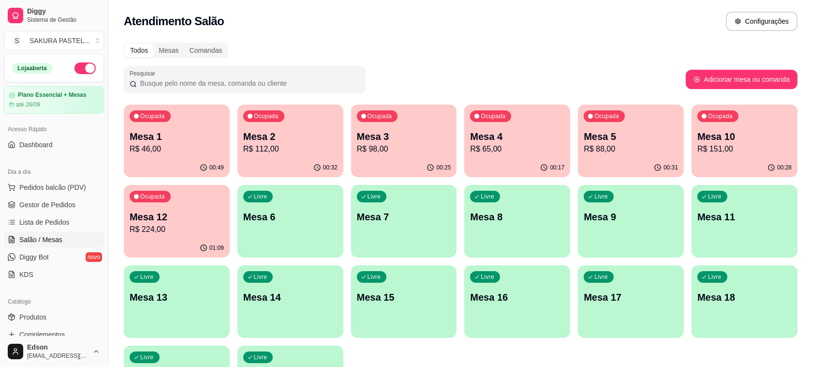
click at [178, 228] on p "R$ 224,00" at bounding box center [177, 230] width 94 height 12
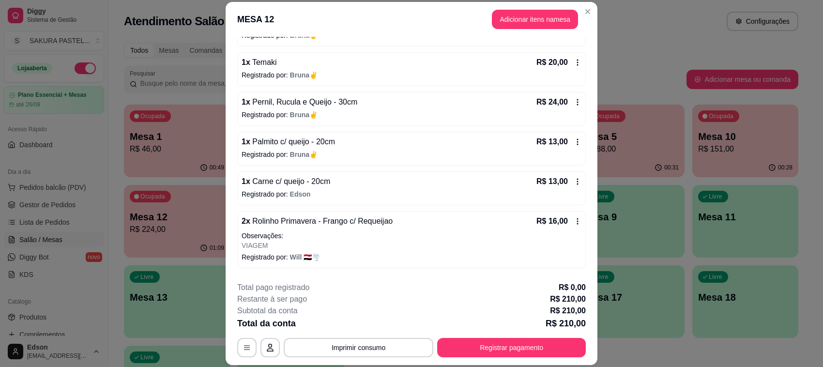
scroll to position [289, 0]
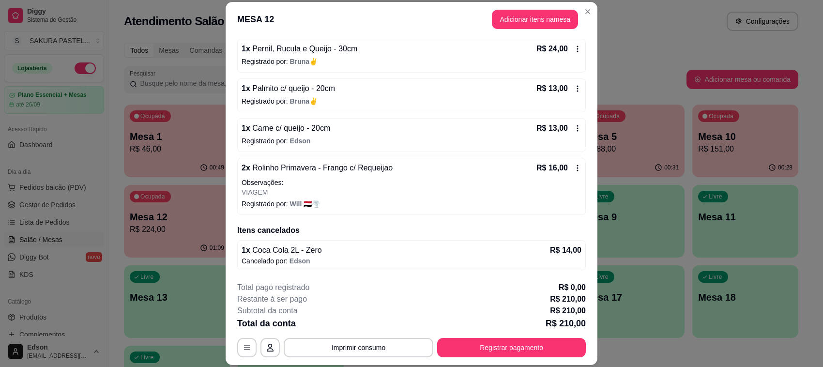
click at [387, 337] on div "**********" at bounding box center [411, 319] width 348 height 75
click at [387, 346] on button "Imprimir consumo" at bounding box center [359, 347] width 150 height 19
click at [374, 323] on button "Balcão" at bounding box center [357, 325] width 70 height 15
click at [509, 342] on button "Registrar pagamento" at bounding box center [511, 347] width 144 height 19
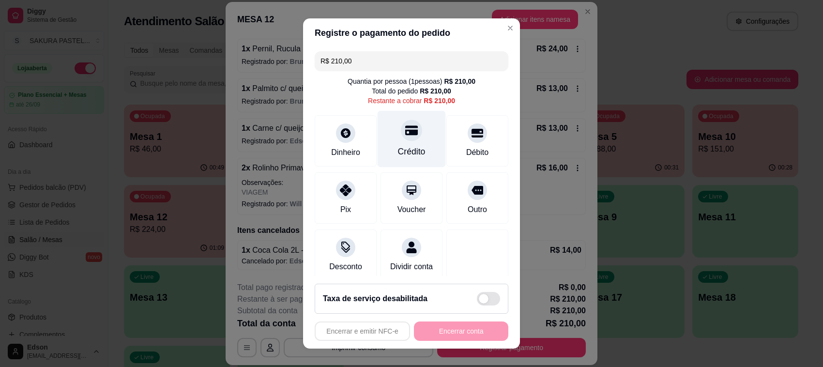
click at [415, 133] on div "Crédito" at bounding box center [411, 139] width 68 height 57
type input "R$ 0,00"
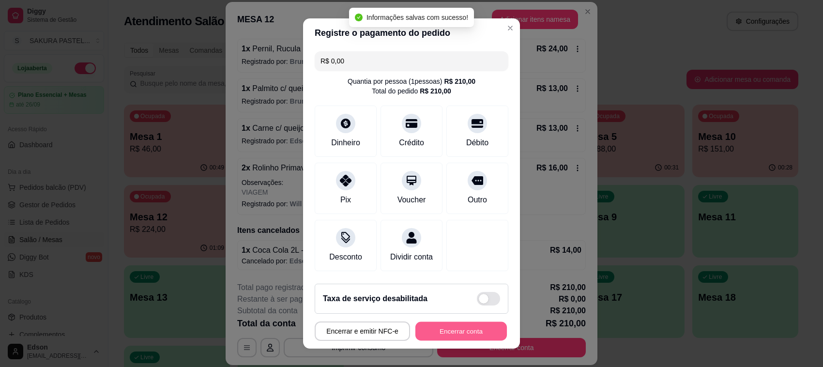
click at [446, 332] on button "Encerrar conta" at bounding box center [460, 331] width 91 height 19
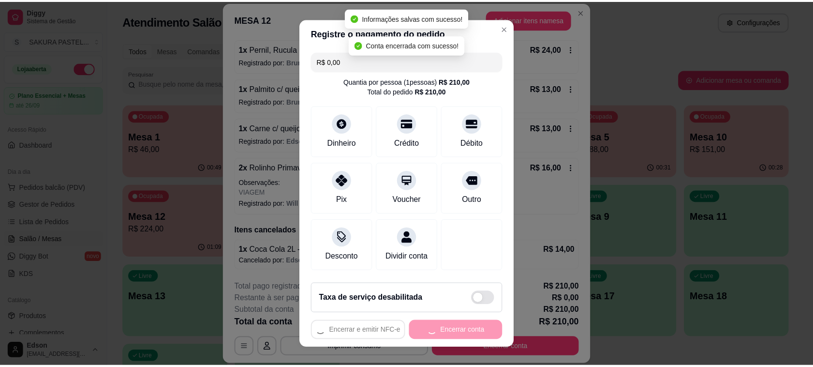
scroll to position [0, 0]
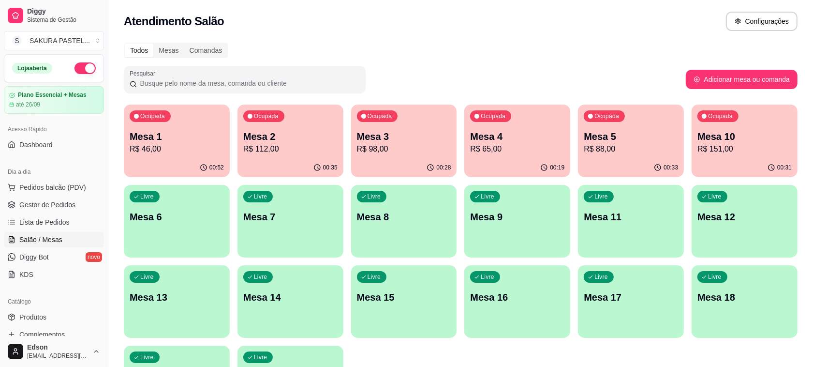
click at [155, 165] on div "00:52" at bounding box center [177, 167] width 106 height 19
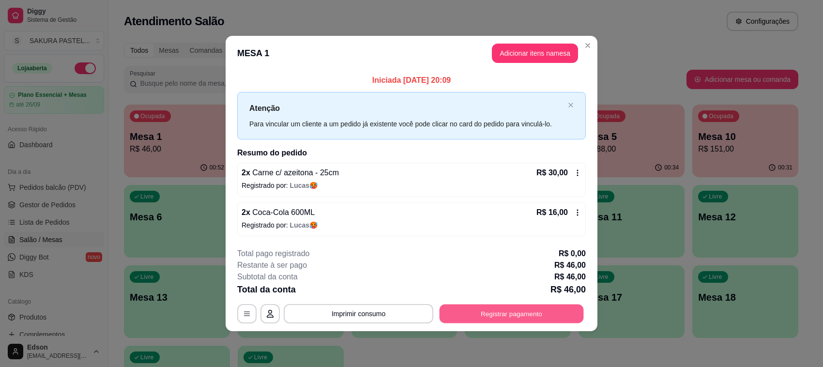
click at [543, 310] on button "Registrar pagamento" at bounding box center [511, 313] width 144 height 19
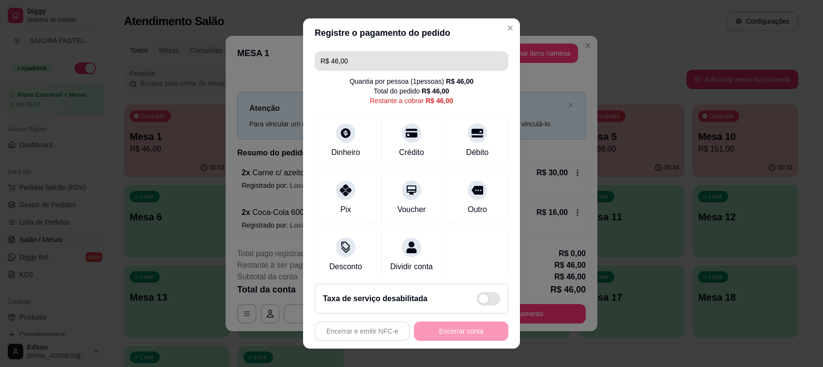
click at [412, 63] on input "R$ 46,00" at bounding box center [411, 60] width 182 height 19
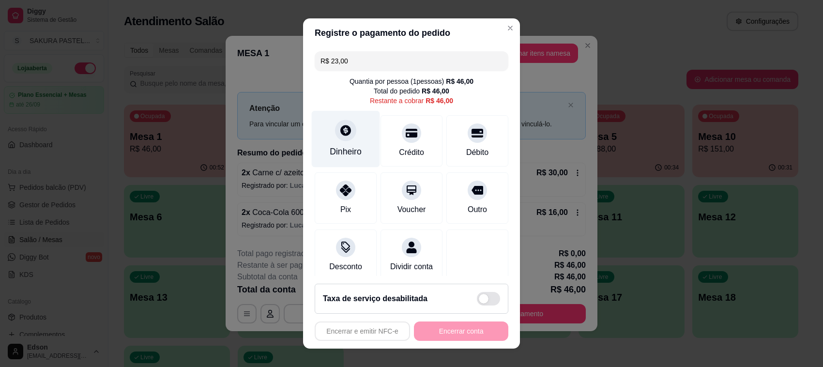
type input "R$ 23,00"
click at [344, 140] on div "Dinheiro" at bounding box center [346, 139] width 68 height 57
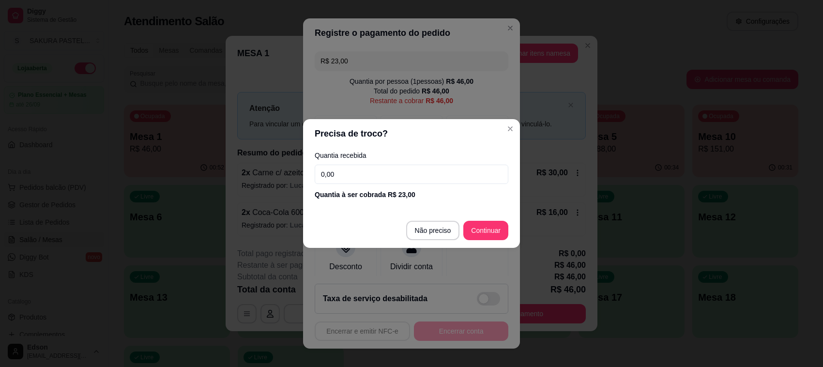
drag, startPoint x: 354, startPoint y: 168, endPoint x: 374, endPoint y: 180, distance: 22.8
click at [356, 167] on input "0,00" at bounding box center [412, 174] width 194 height 19
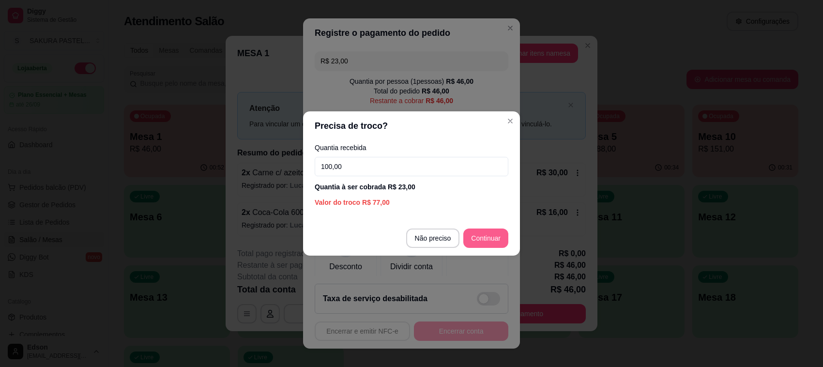
type input "100,00"
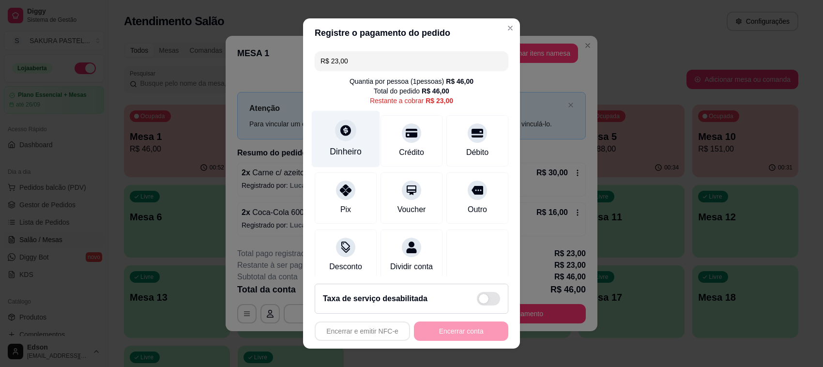
click at [344, 151] on div "Dinheiro" at bounding box center [346, 151] width 32 height 13
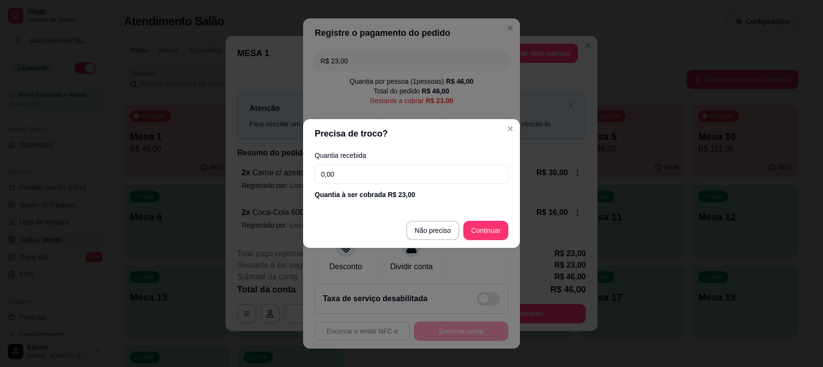
click at [393, 173] on input "0,00" at bounding box center [412, 174] width 194 height 19
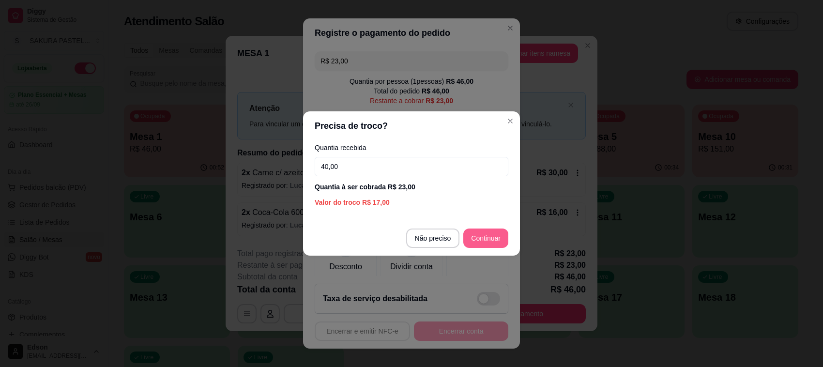
type input "40,00"
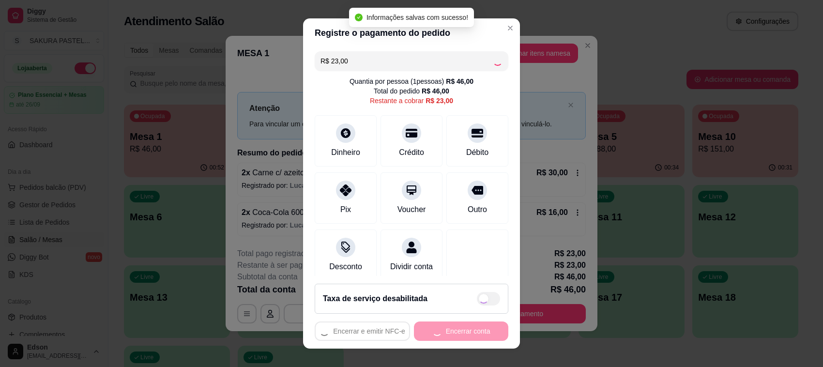
type input "R$ 0,00"
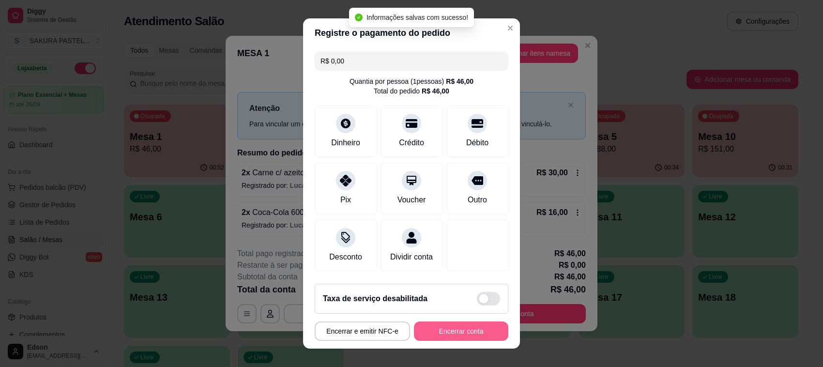
click at [457, 332] on button "Encerrar conta" at bounding box center [461, 330] width 94 height 19
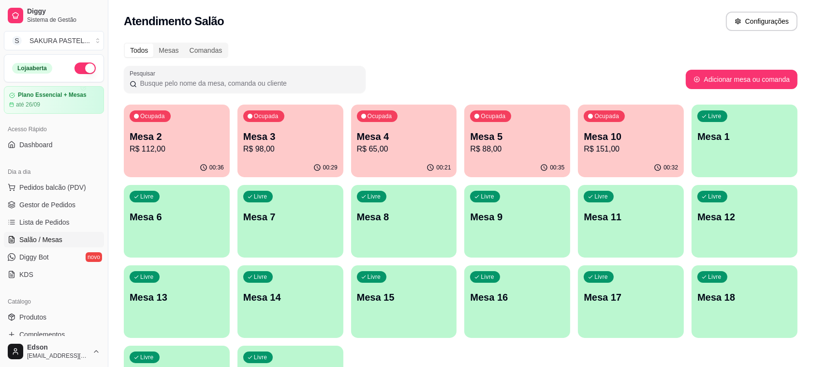
click at [632, 153] on p "R$ 151,00" at bounding box center [631, 149] width 94 height 12
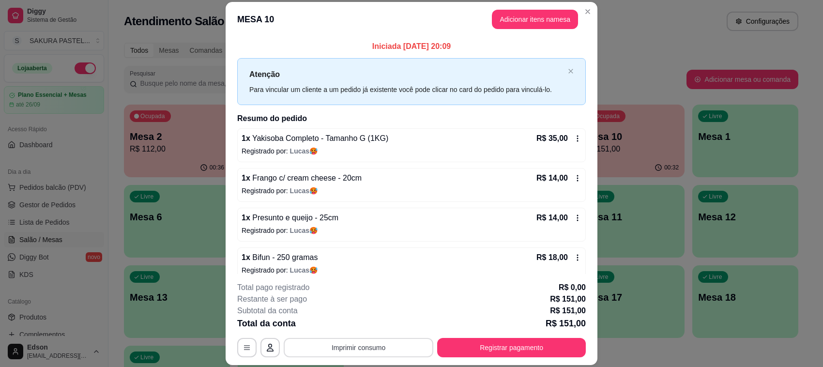
click at [396, 348] on button "Imprimir consumo" at bounding box center [359, 347] width 150 height 19
click at [374, 322] on button "Balcão" at bounding box center [357, 325] width 70 height 15
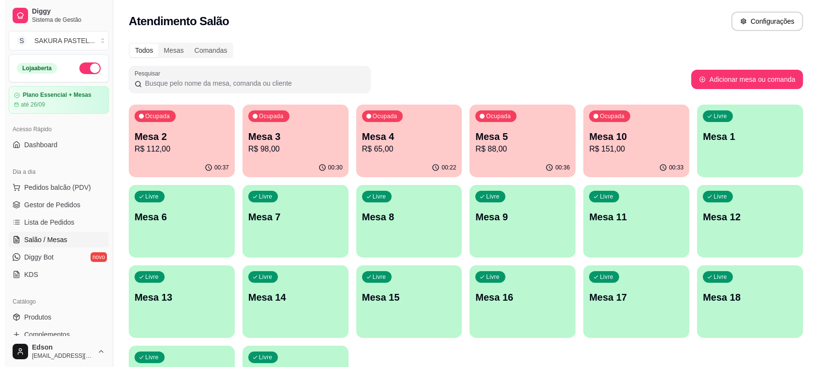
scroll to position [329, 0]
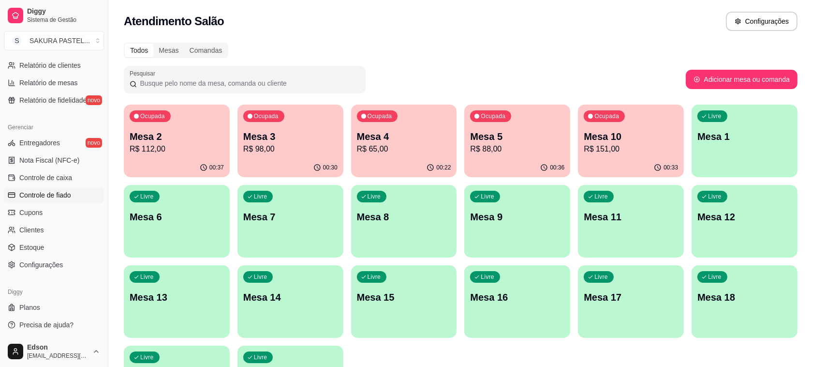
click at [70, 196] on span "Controle de fiado" at bounding box center [45, 195] width 52 height 10
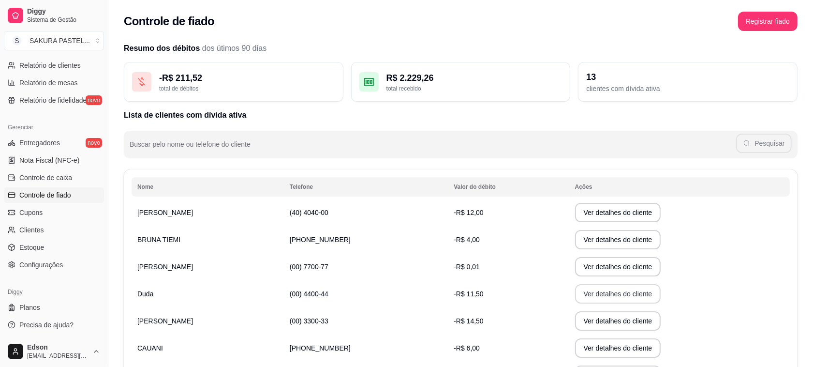
click at [575, 298] on button "Ver detalhes do cliente" at bounding box center [618, 293] width 86 height 19
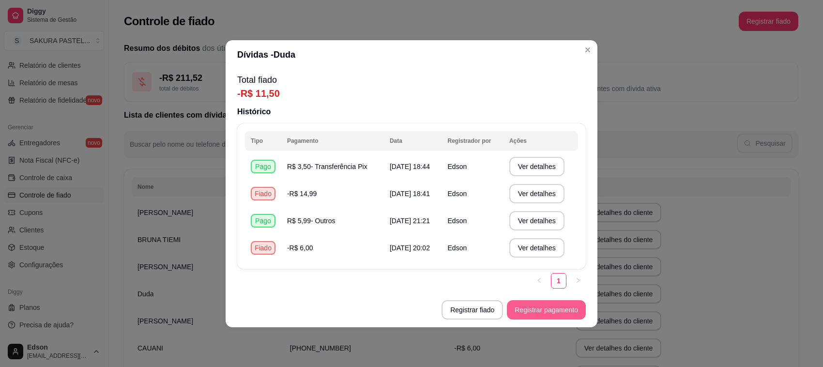
click at [527, 317] on button "Registrar pagamento" at bounding box center [546, 309] width 79 height 19
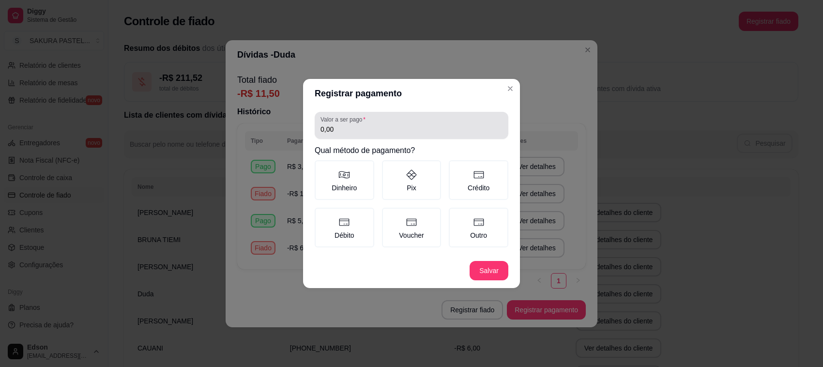
click at [382, 119] on div "0,00" at bounding box center [411, 125] width 182 height 19
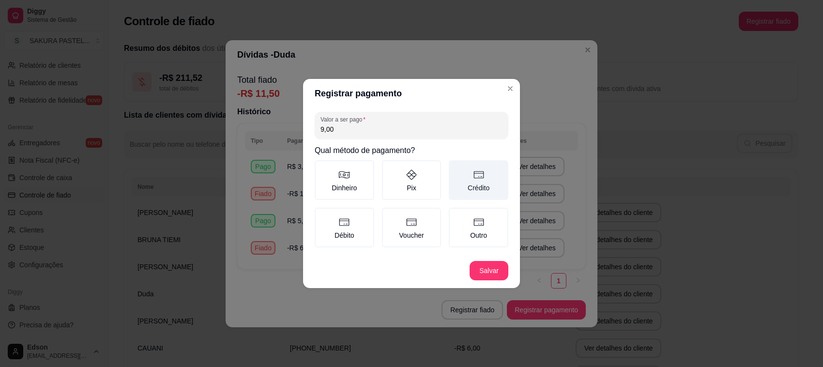
type input "9,00"
click at [474, 187] on label "Crédito" at bounding box center [479, 180] width 60 height 40
click at [456, 167] on button "Crédito" at bounding box center [452, 164] width 8 height 8
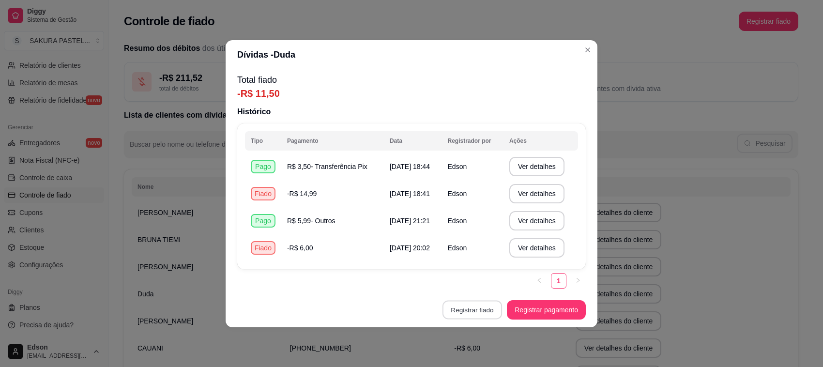
click at [480, 315] on button "Registrar fiado" at bounding box center [472, 309] width 60 height 19
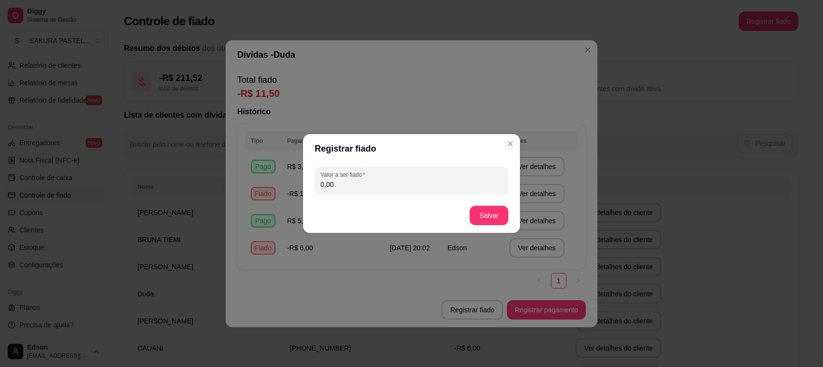
click at [345, 185] on input "0,00" at bounding box center [411, 185] width 182 height 10
type input "15,00"
click at [470, 209] on button "Salvar" at bounding box center [488, 215] width 39 height 19
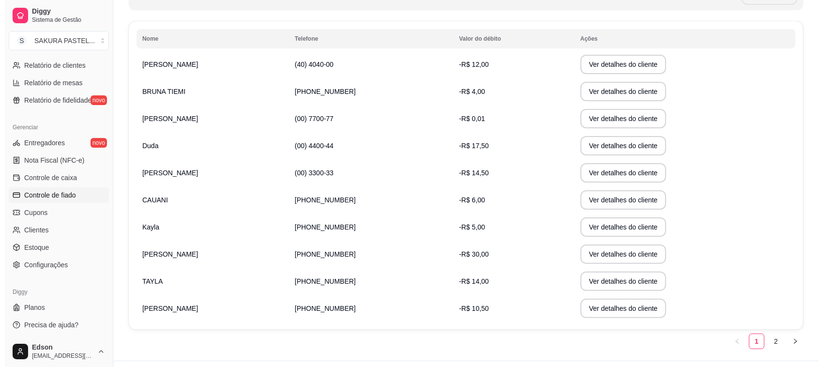
scroll to position [169, 0]
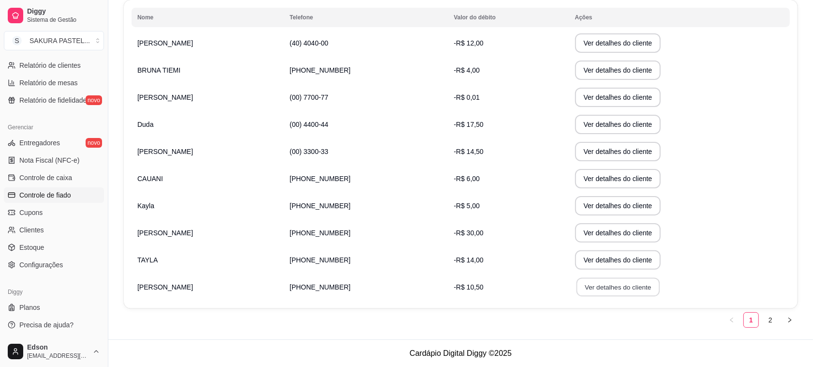
click at [585, 290] on button "Ver detalhes do cliente" at bounding box center [617, 287] width 83 height 19
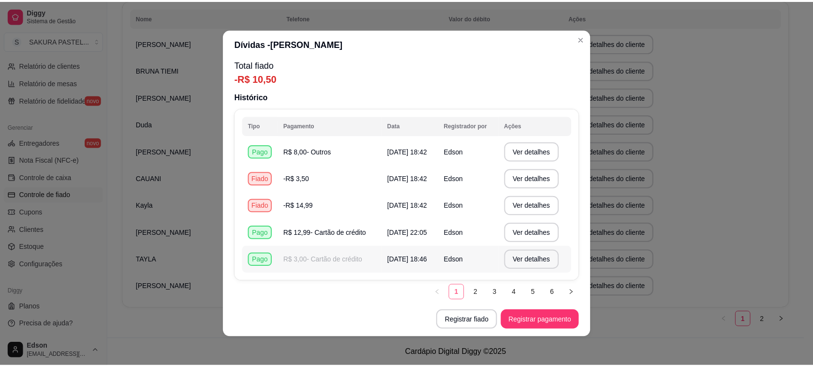
scroll to position [5, 0]
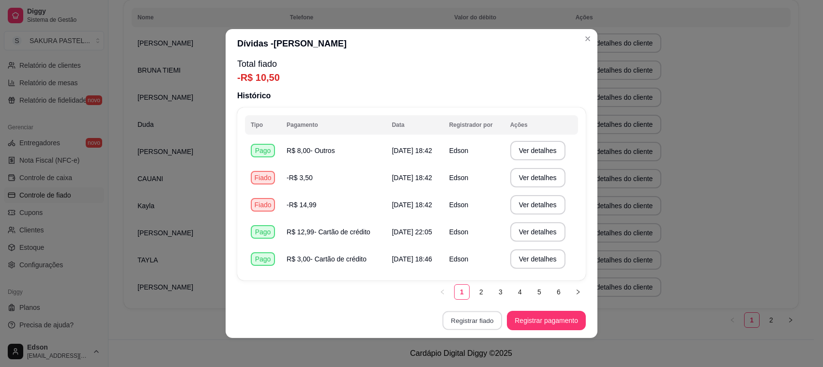
click at [464, 313] on button "Registrar fiado" at bounding box center [472, 320] width 60 height 19
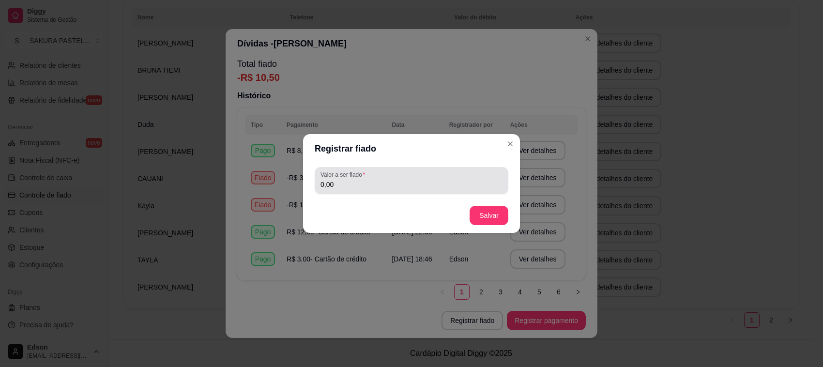
click at [386, 179] on div "0,00" at bounding box center [411, 180] width 182 height 19
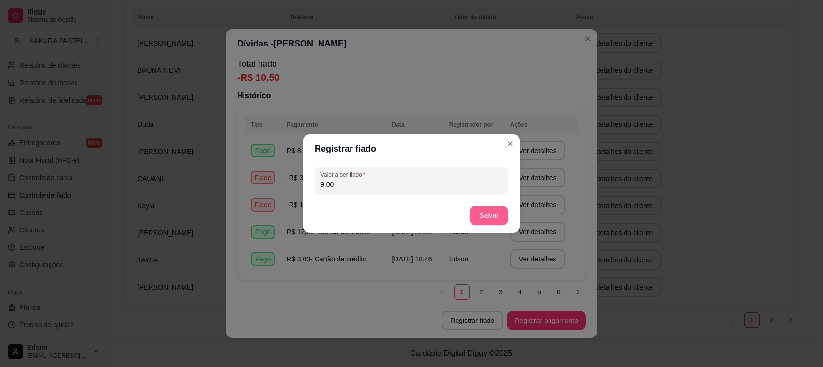
type input "9,00"
click at [490, 225] on footer "Salvar" at bounding box center [411, 215] width 217 height 35
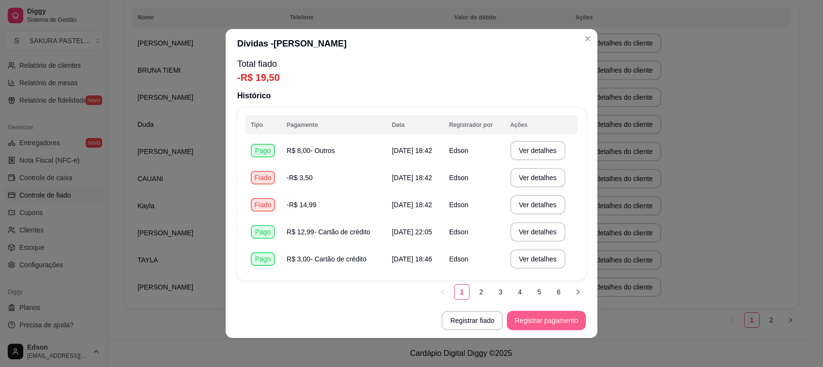
click at [536, 323] on button "Registrar pagamento" at bounding box center [546, 320] width 79 height 19
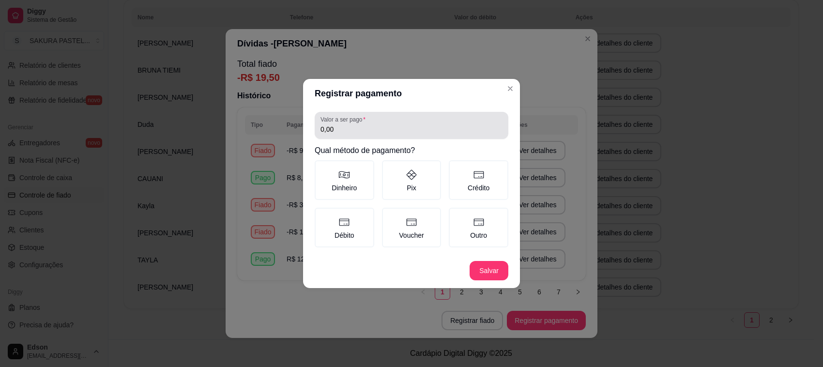
click at [426, 138] on div "Valor a ser pago 0,00" at bounding box center [412, 125] width 194 height 27
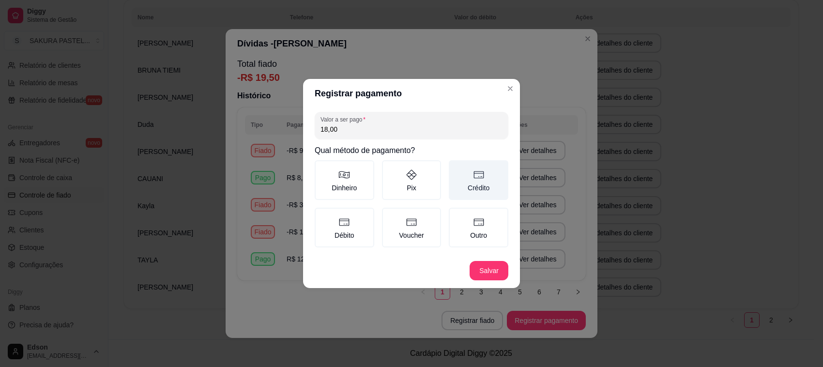
type input "18,00"
drag, startPoint x: 467, startPoint y: 173, endPoint x: 470, endPoint y: 178, distance: 5.4
click at [468, 174] on label "Crédito" at bounding box center [479, 180] width 60 height 40
click at [456, 167] on button "Crédito" at bounding box center [452, 164] width 8 height 8
drag, startPoint x: 492, startPoint y: 257, endPoint x: 493, endPoint y: 269, distance: 12.1
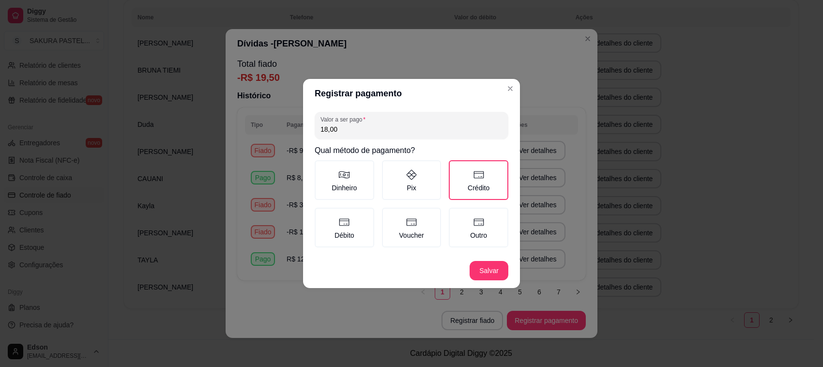
click at [492, 259] on footer "Salvar" at bounding box center [411, 270] width 217 height 35
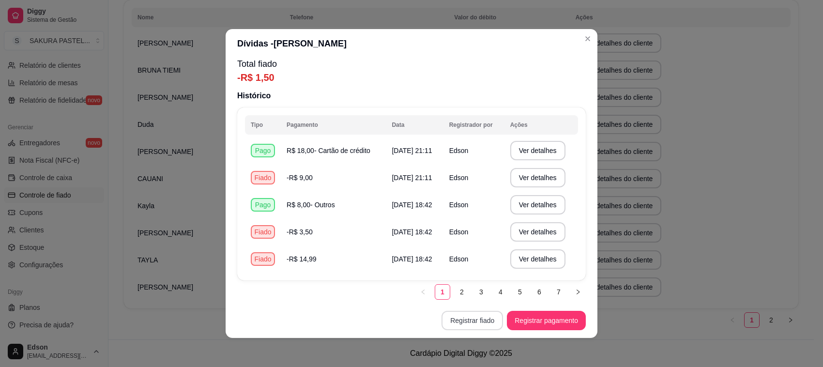
click at [475, 323] on button "Registrar fiado" at bounding box center [471, 320] width 61 height 19
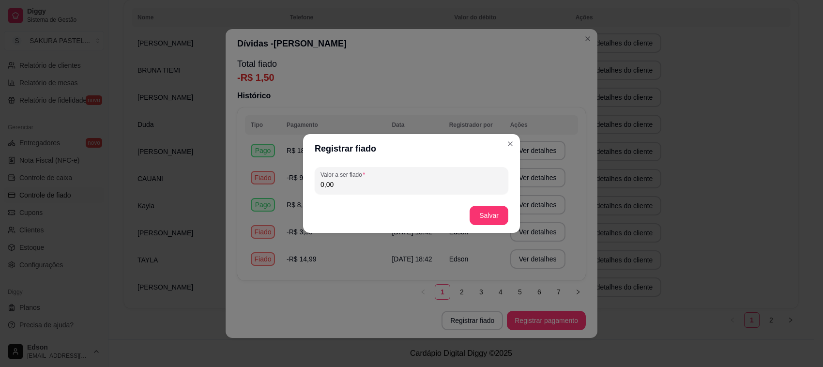
click at [389, 182] on input "0,00" at bounding box center [411, 185] width 182 height 10
type input "15,00"
click at [492, 216] on button "Salvar" at bounding box center [488, 215] width 39 height 19
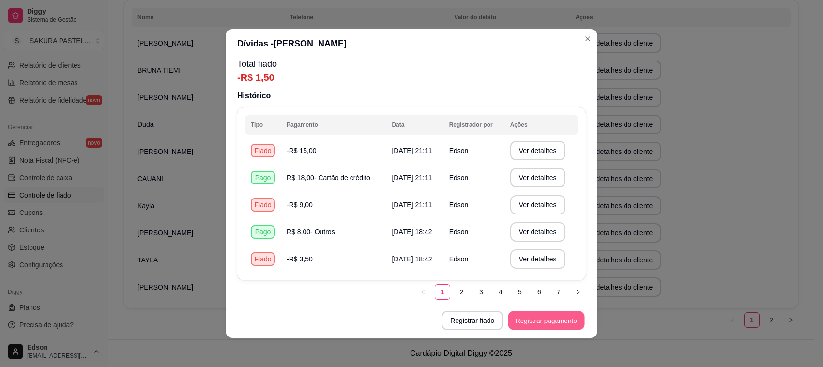
click at [534, 322] on button "Registrar pagamento" at bounding box center [546, 320] width 76 height 19
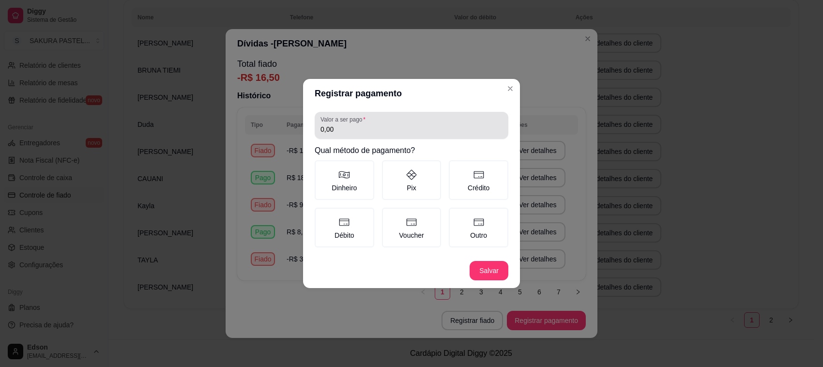
click at [407, 136] on div "Valor a ser pago 0,00" at bounding box center [412, 125] width 194 height 27
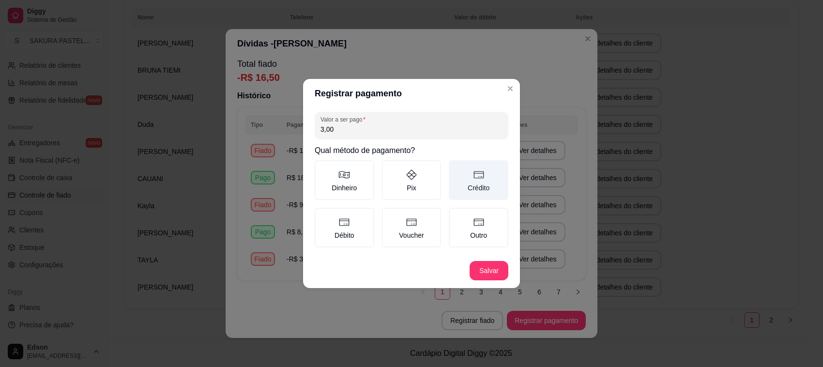
type input "3,00"
click at [478, 192] on label "Crédito" at bounding box center [479, 180] width 60 height 40
click at [456, 167] on button "Crédito" at bounding box center [452, 164] width 8 height 8
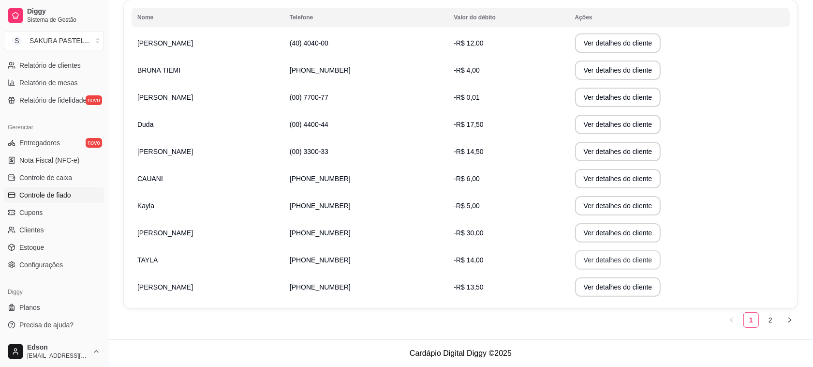
click at [598, 250] on button "Ver detalhes do cliente" at bounding box center [618, 259] width 86 height 19
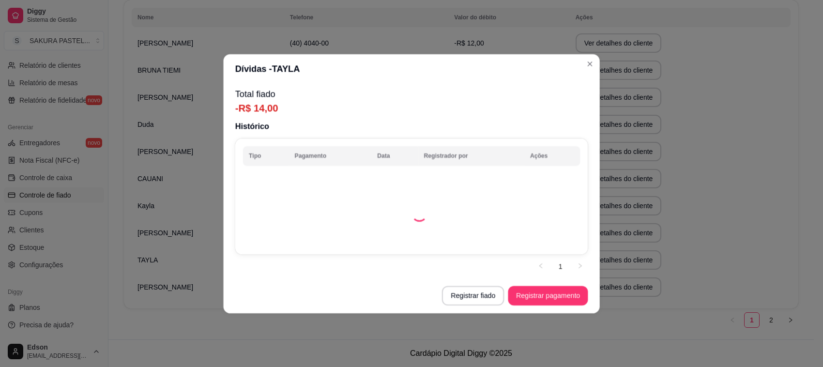
drag, startPoint x: 598, startPoint y: 250, endPoint x: 598, endPoint y: 258, distance: 7.7
click at [598, 258] on div "Dívidas - TAYLA Total fiado -R$ 14,00 Histórico Tipo Pagamento Data Registrador…" at bounding box center [411, 183] width 833 height 371
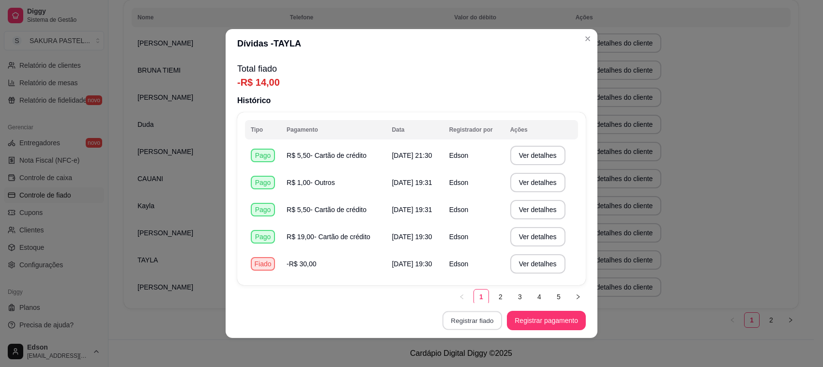
click at [483, 319] on button "Registrar fiado" at bounding box center [472, 320] width 60 height 19
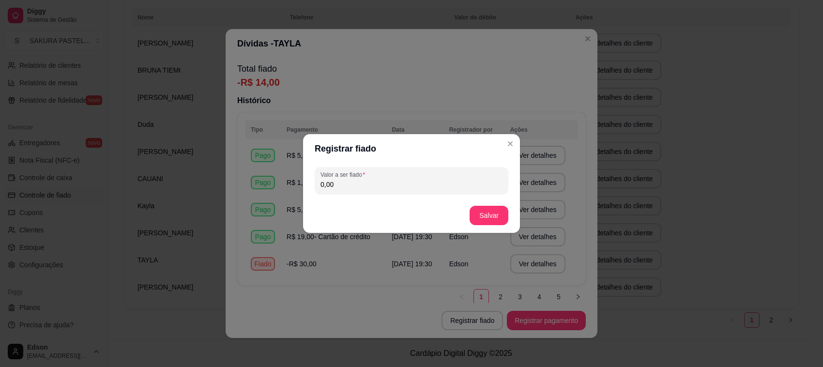
click at [382, 182] on input "0,00" at bounding box center [411, 185] width 182 height 10
type input "15,00"
click at [490, 221] on button "Salvar" at bounding box center [488, 215] width 39 height 19
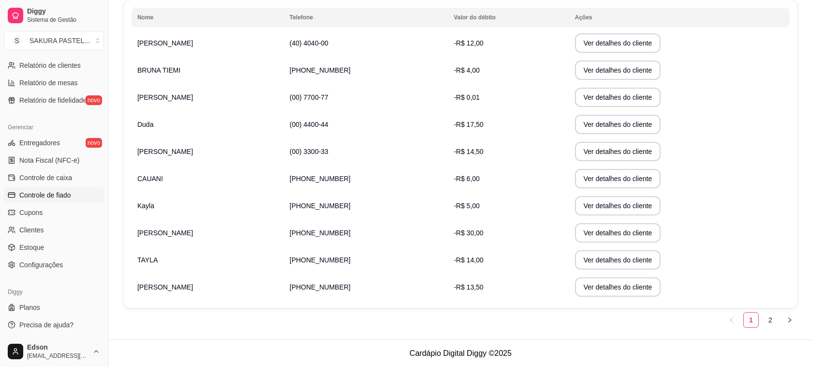
scroll to position [0, 0]
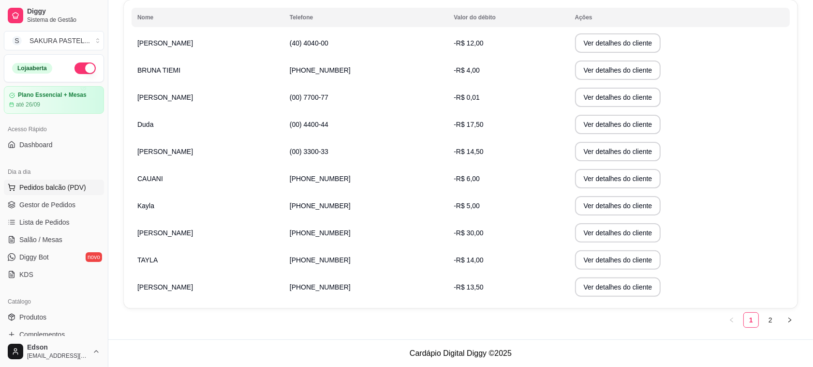
drag, startPoint x: 59, startPoint y: 181, endPoint x: 63, endPoint y: 195, distance: 15.2
click at [61, 194] on button "Pedidos balcão (PDV)" at bounding box center [54, 187] width 100 height 15
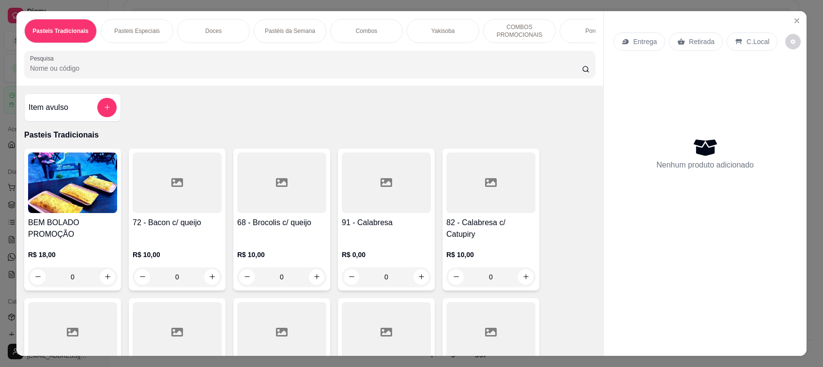
click at [238, 73] on input "Pesquisa" at bounding box center [306, 68] width 552 height 10
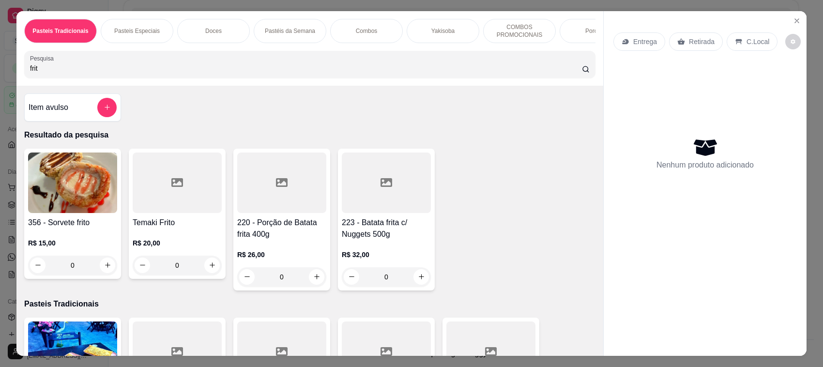
type input "frit"
click at [5, 216] on div "Pasteis Tradicionais Pasteis Especiais Doces Pastéis da Semana Combos Yakisoba …" at bounding box center [411, 183] width 823 height 367
drag, startPoint x: 15, startPoint y: 216, endPoint x: 42, endPoint y: 216, distance: 26.6
click at [17, 216] on div "Item avulso Resultado da pesquisa 356 - Sorvete frito R$ 15,00 0 Temaki Frito R…" at bounding box center [309, 221] width 587 height 271
click at [42, 213] on img at bounding box center [72, 182] width 89 height 60
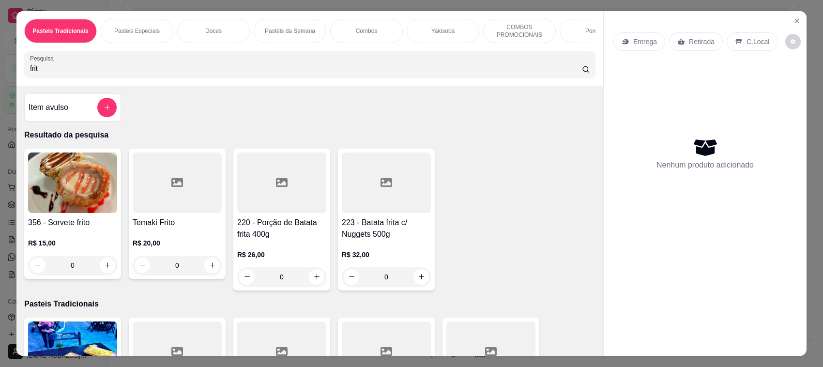
click at [70, 213] on img at bounding box center [72, 182] width 89 height 60
click at [789, 12] on div "Entrega Retirada C.Local Nenhum produto adicionado" at bounding box center [704, 176] width 203 height 330
click at [793, 18] on icon "Close" at bounding box center [797, 21] width 8 height 8
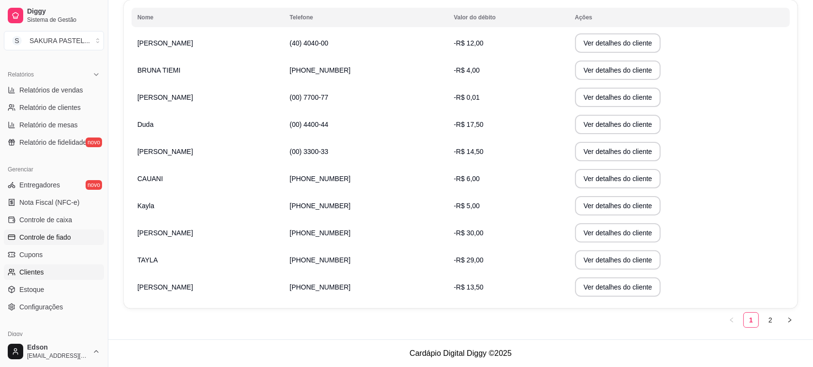
scroll to position [329, 0]
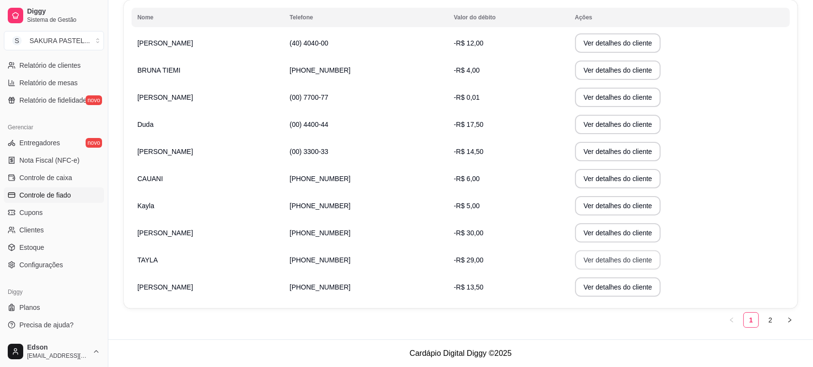
click at [599, 260] on button "Ver detalhes do cliente" at bounding box center [618, 259] width 86 height 19
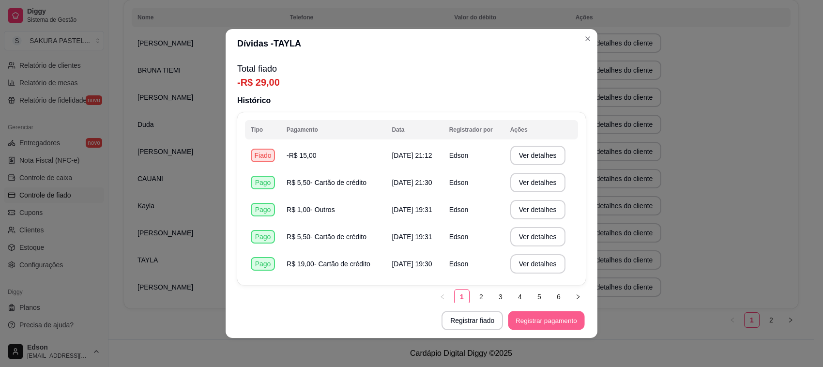
click at [526, 315] on button "Registrar pagamento" at bounding box center [546, 320] width 76 height 19
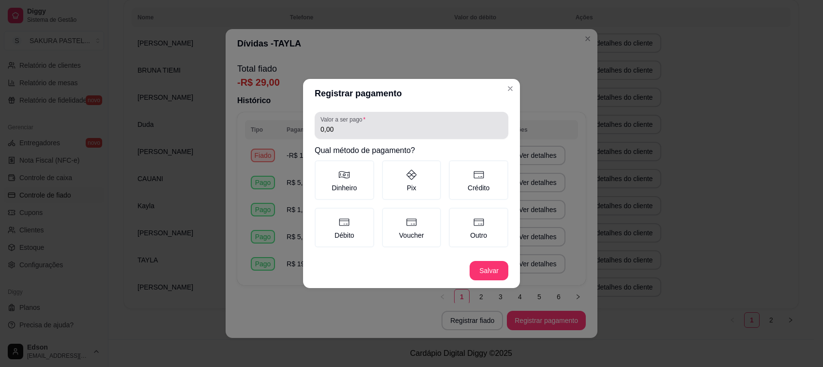
click at [380, 139] on div "Valor a ser pago 0,00" at bounding box center [412, 125] width 194 height 27
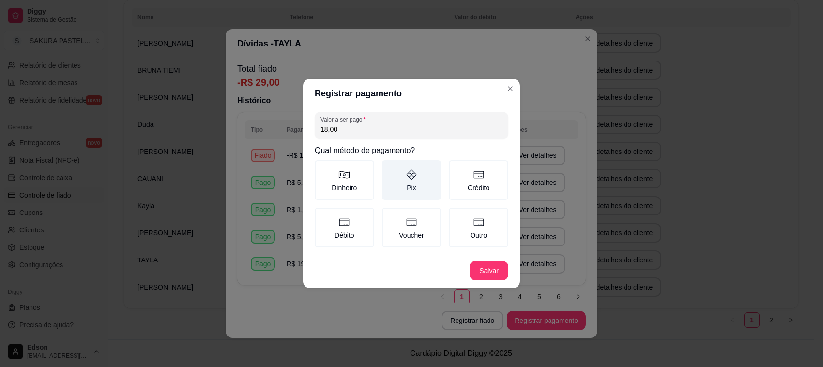
type input "18,00"
drag, startPoint x: 392, startPoint y: 170, endPoint x: 477, endPoint y: 230, distance: 103.8
click at [405, 180] on label "Pix" at bounding box center [412, 180] width 60 height 40
click at [389, 167] on button "Pix" at bounding box center [385, 164] width 8 height 8
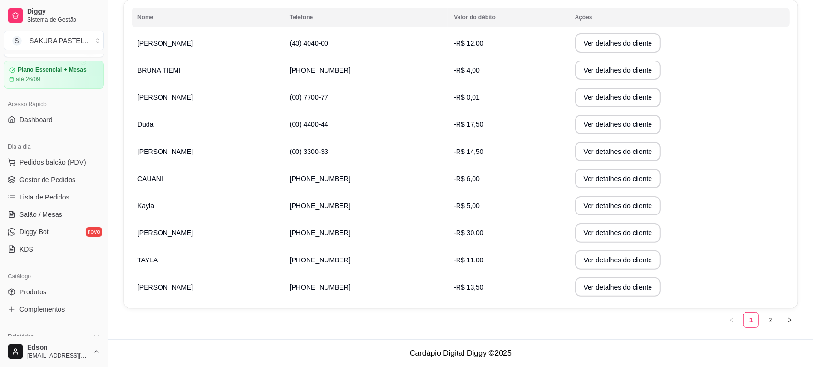
scroll to position [0, 0]
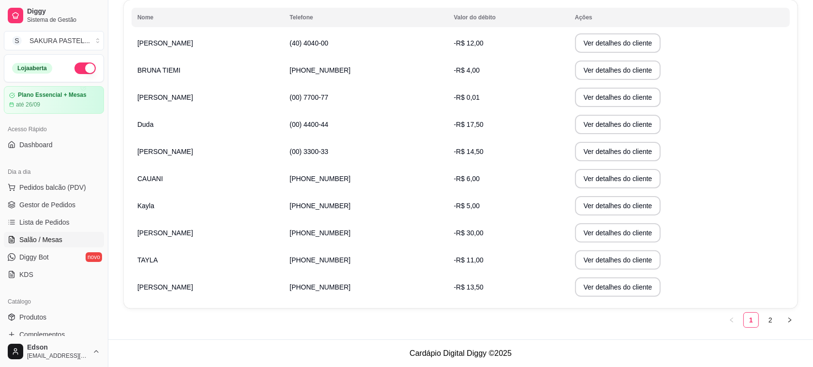
click at [37, 245] on link "Salão / Mesas" at bounding box center [54, 239] width 100 height 15
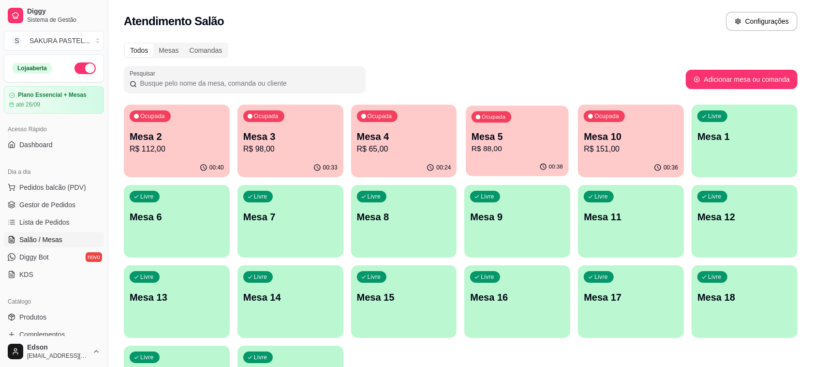
click at [480, 153] on p "R$ 88,00" at bounding box center [517, 148] width 91 height 11
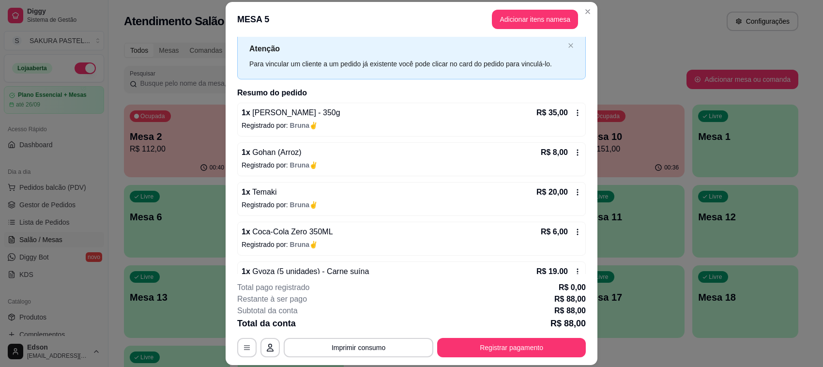
scroll to position [51, 0]
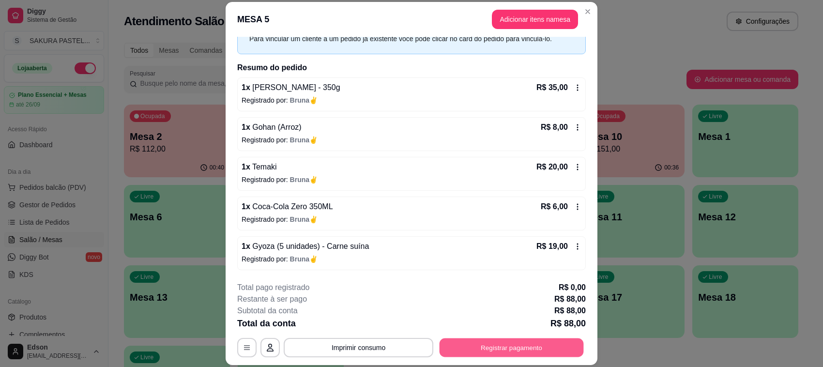
click at [552, 350] on button "Registrar pagamento" at bounding box center [511, 347] width 144 height 19
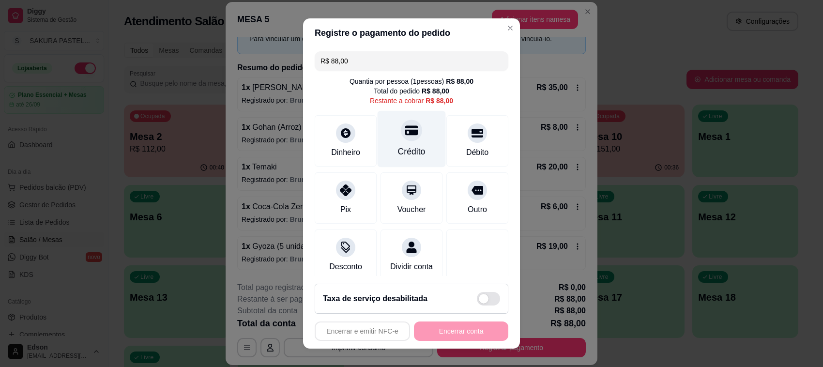
click at [398, 149] on div "Crédito" at bounding box center [412, 151] width 28 height 13
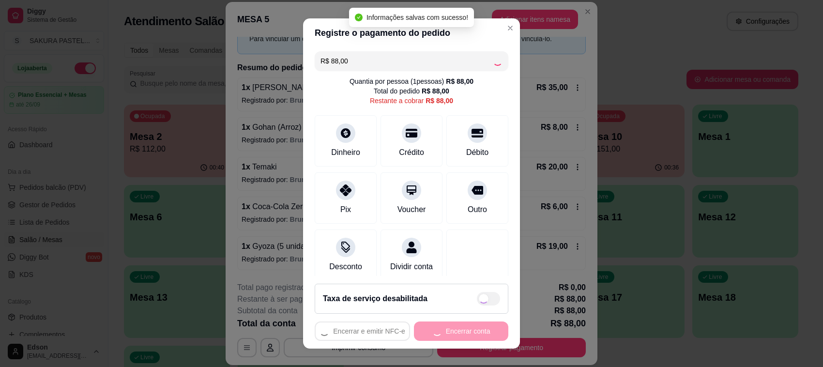
type input "R$ 0,00"
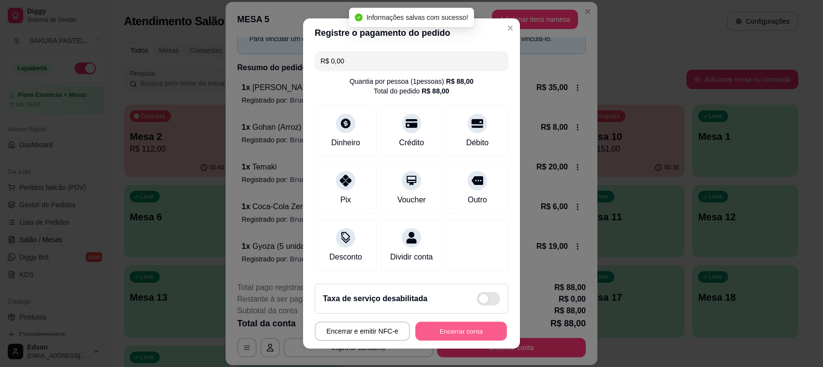
click at [472, 331] on button "Encerrar conta" at bounding box center [460, 331] width 91 height 19
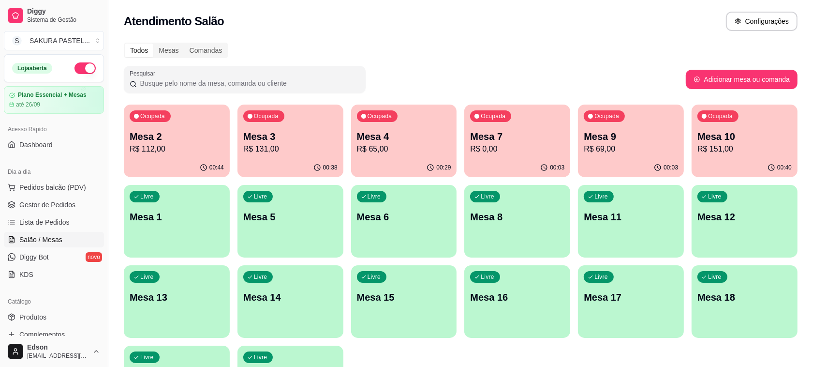
click at [338, 138] on p "Mesa 3" at bounding box center [290, 137] width 94 height 14
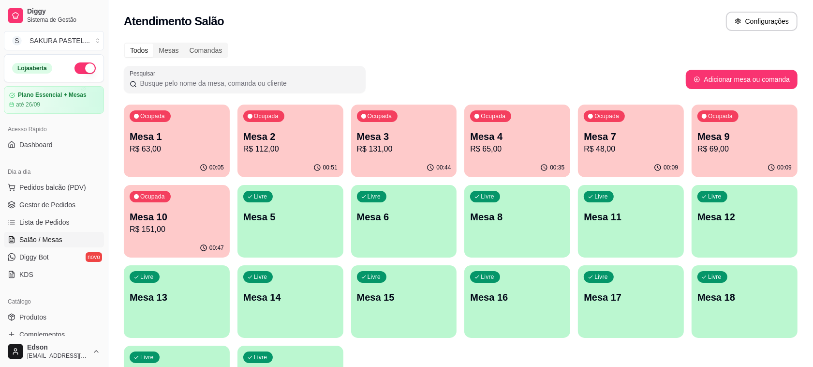
click at [492, 149] on p "R$ 65,00" at bounding box center [517, 149] width 94 height 12
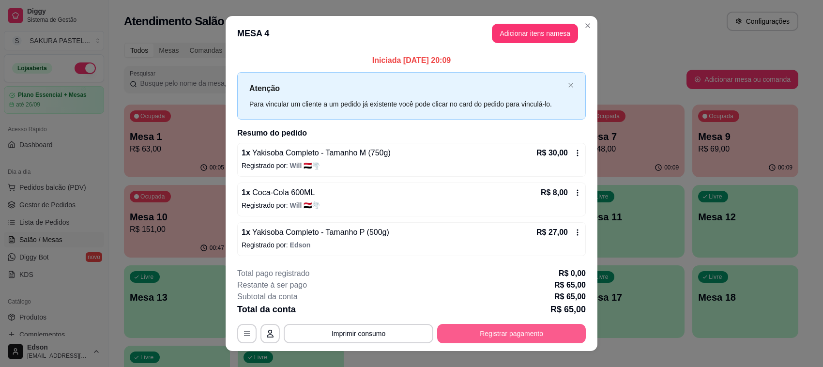
click at [513, 332] on button "Registrar pagamento" at bounding box center [511, 333] width 149 height 19
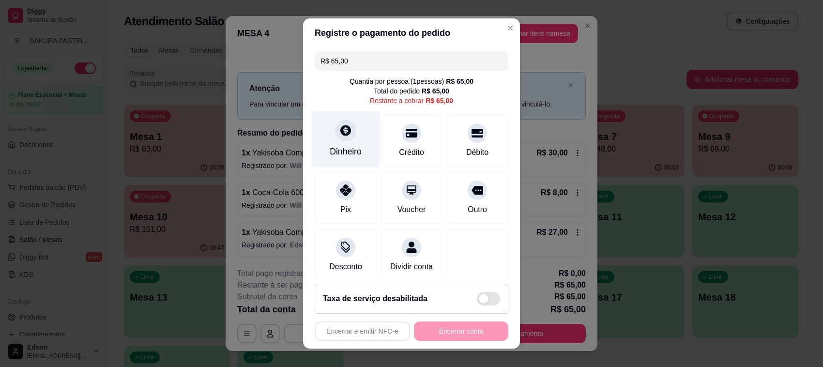
click at [339, 134] on icon at bounding box center [345, 130] width 13 height 13
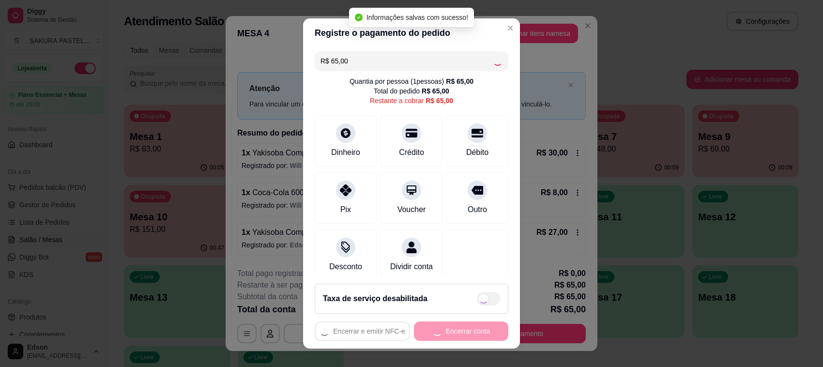
type input "R$ 0,00"
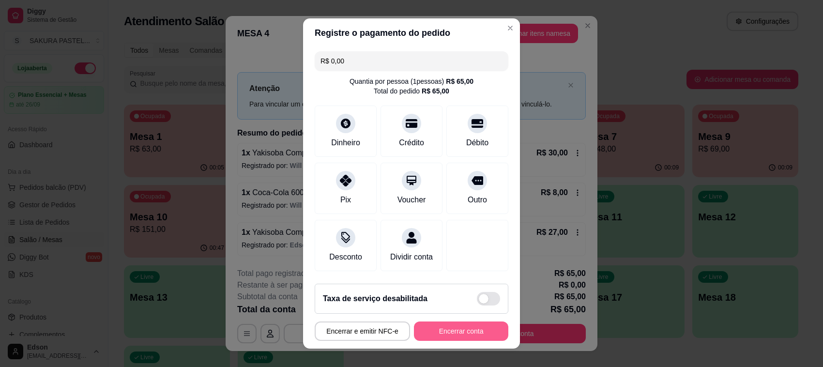
click at [462, 331] on button "Encerrar conta" at bounding box center [461, 330] width 94 height 19
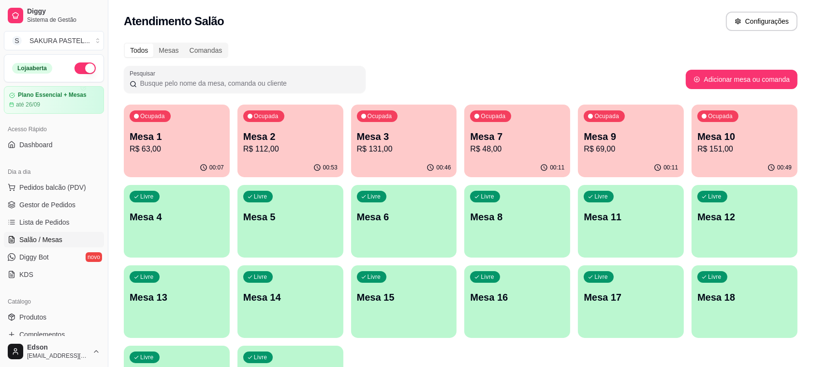
click at [376, 123] on div "Ocupada Mesa 3 R$ 131,00" at bounding box center [404, 132] width 106 height 54
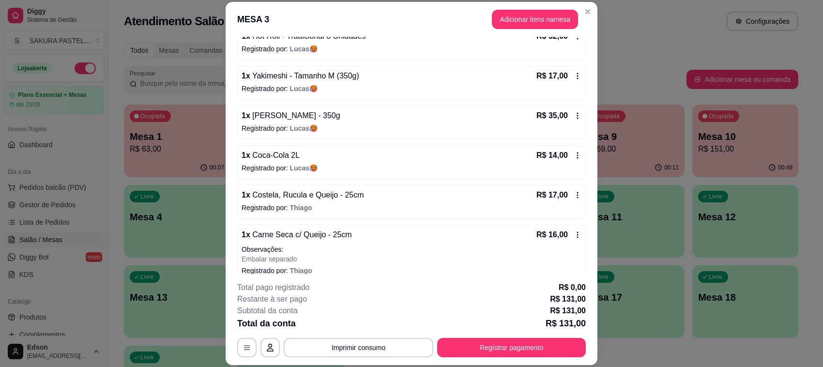
scroll to position [114, 0]
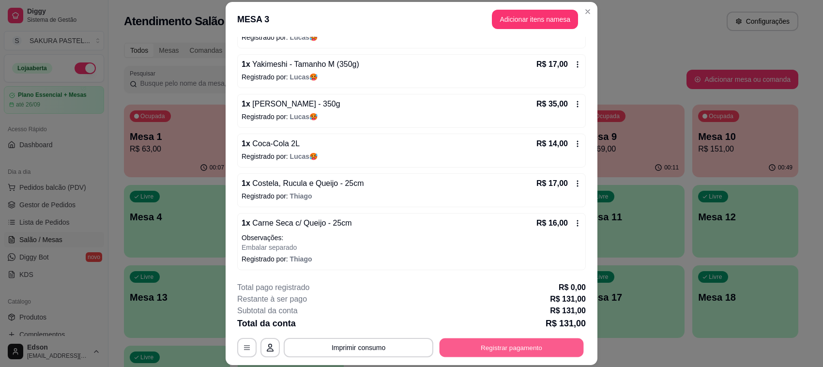
click at [535, 350] on button "Registrar pagamento" at bounding box center [511, 347] width 144 height 19
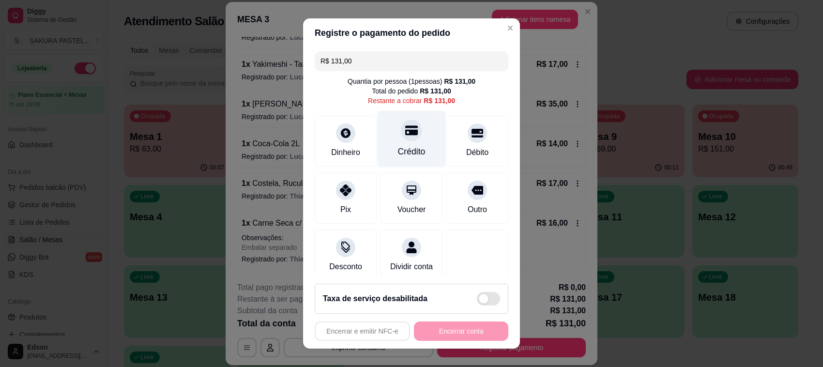
click at [382, 127] on div "Crédito" at bounding box center [411, 139] width 68 height 57
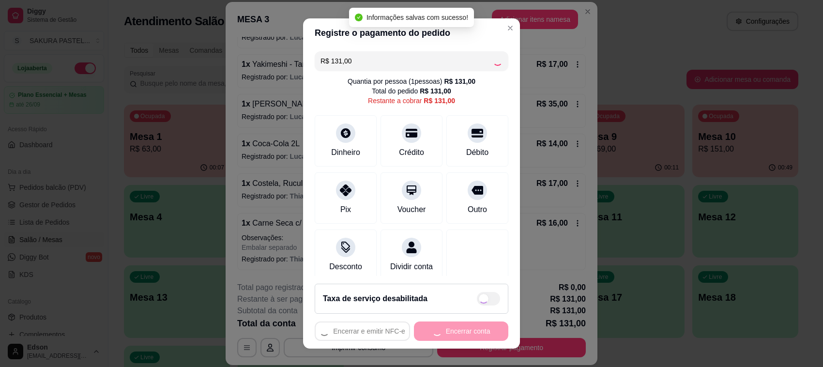
type input "R$ 0,00"
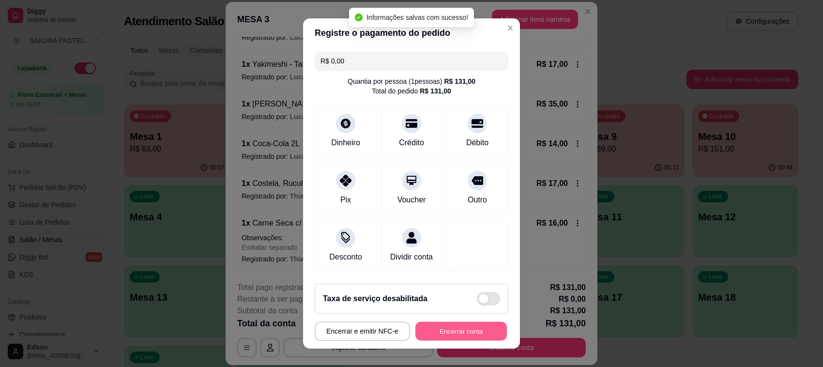
click at [443, 325] on button "Encerrar conta" at bounding box center [460, 331] width 91 height 19
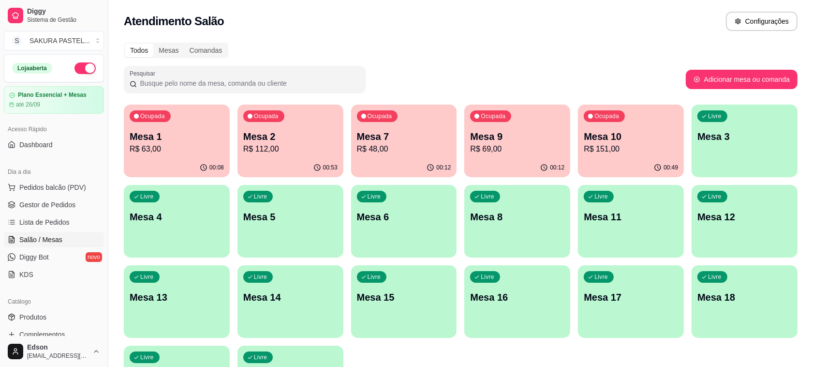
click at [265, 130] on p "Mesa 2" at bounding box center [290, 137] width 94 height 14
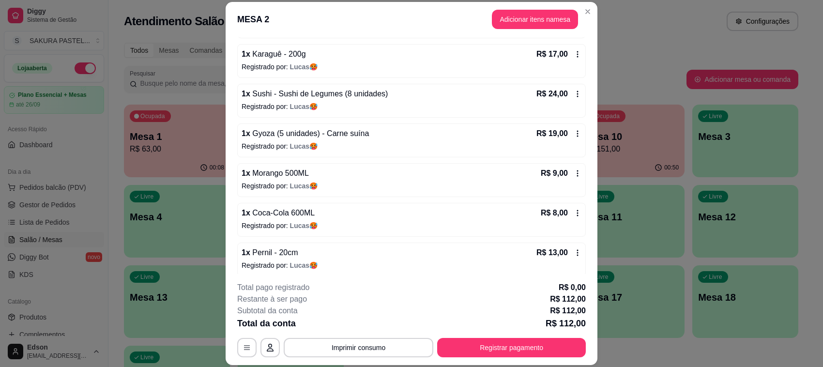
scroll to position [131, 0]
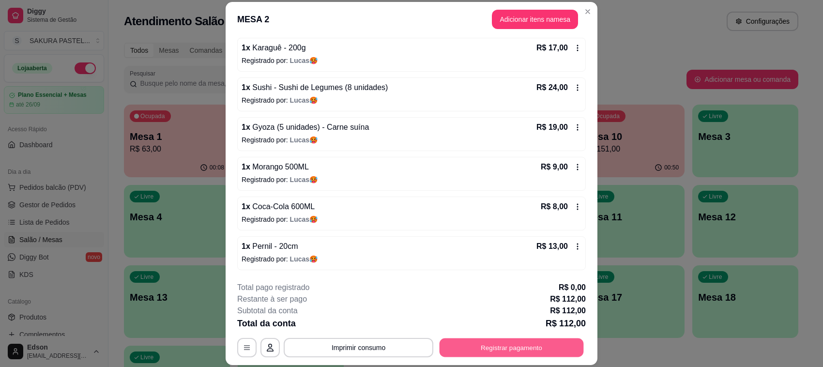
click at [514, 344] on button "Registrar pagamento" at bounding box center [511, 347] width 144 height 19
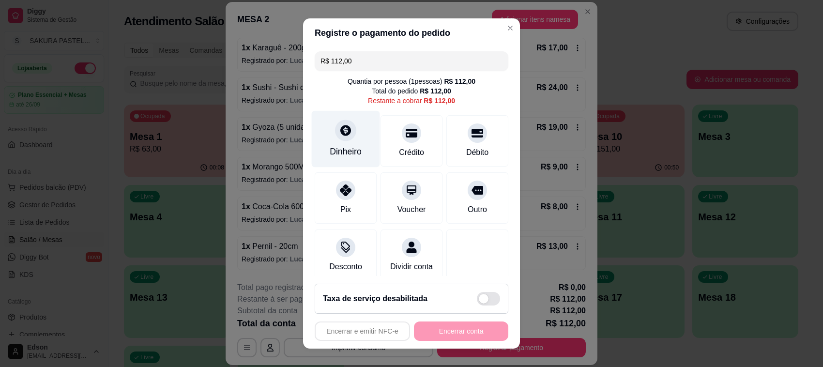
click at [339, 145] on div "Dinheiro" at bounding box center [346, 151] width 32 height 13
type input "R$ 0,00"
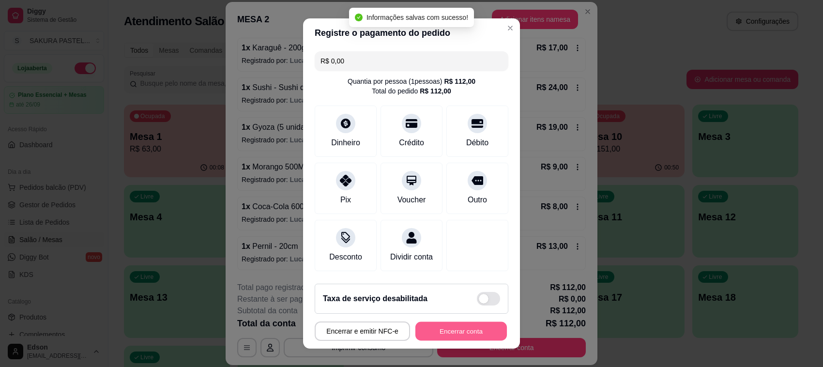
click at [460, 332] on button "Encerrar conta" at bounding box center [460, 331] width 91 height 19
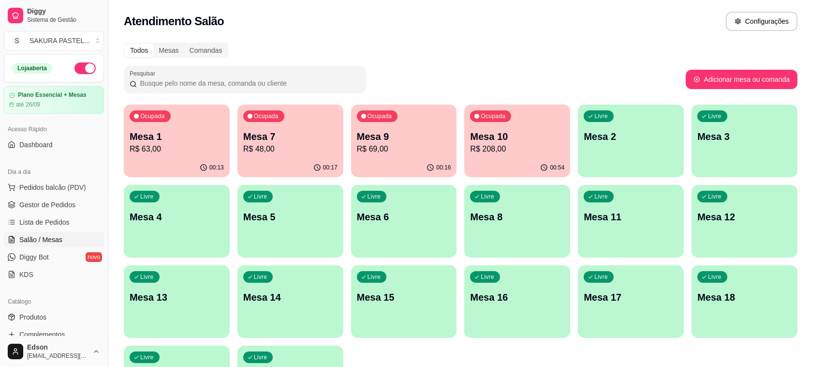
click at [267, 149] on p "R$ 48,00" at bounding box center [290, 149] width 94 height 12
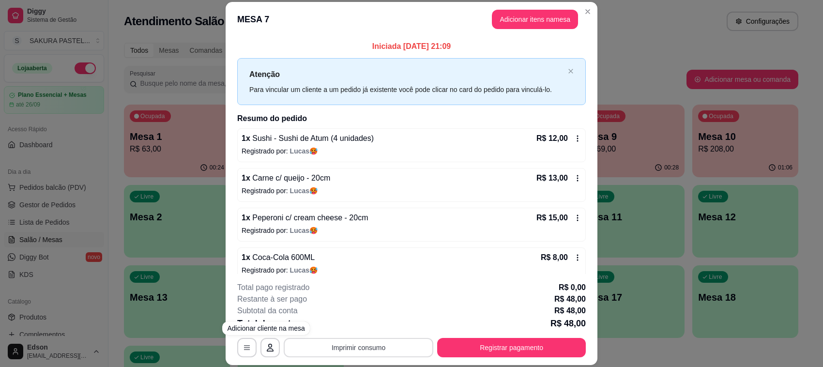
click at [351, 356] on button "Imprimir consumo" at bounding box center [359, 347] width 150 height 19
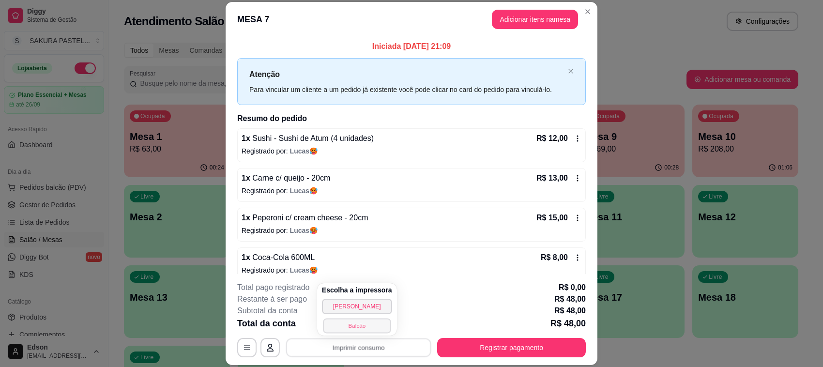
click at [346, 331] on button "Balcão" at bounding box center [357, 325] width 68 height 15
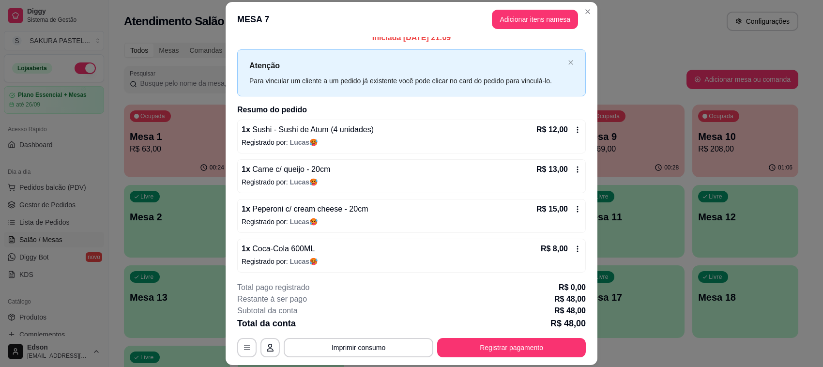
scroll to position [11, 0]
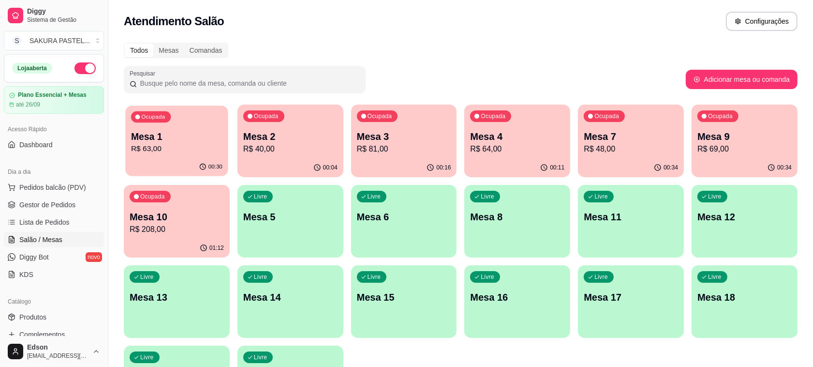
click at [185, 141] on p "Mesa 1" at bounding box center [176, 136] width 91 height 13
click at [35, 322] on span "Produtos" at bounding box center [32, 317] width 27 height 10
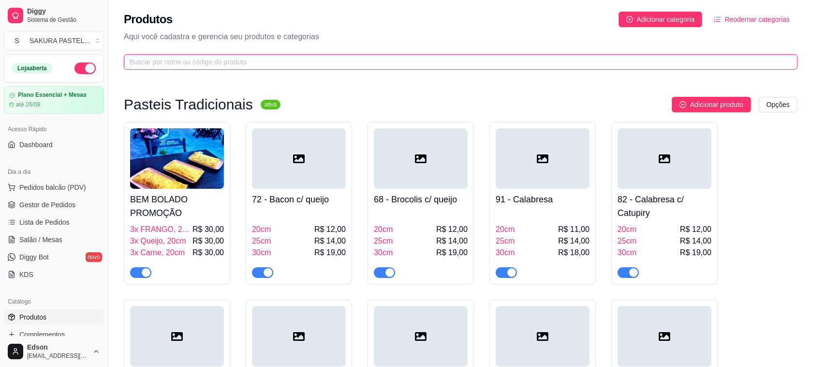
click at [199, 60] on input "text" at bounding box center [457, 62] width 655 height 11
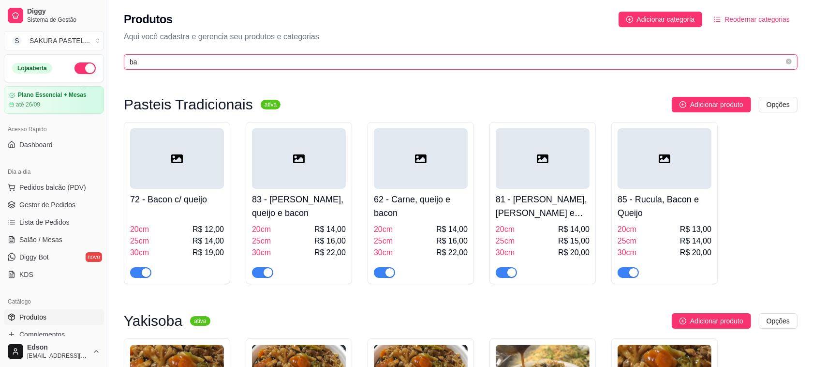
type input "b"
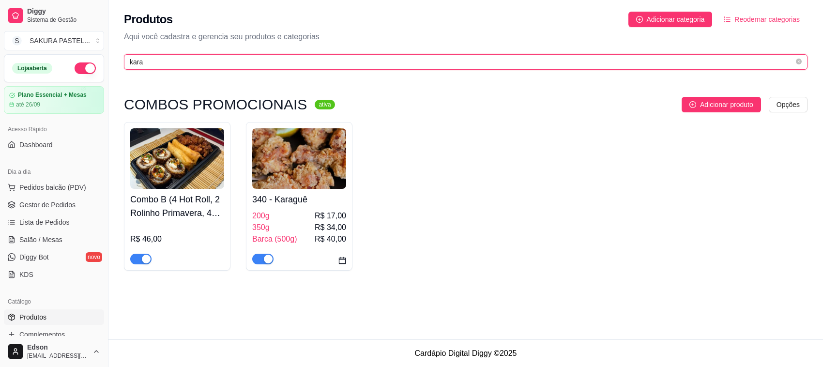
type input "kara"
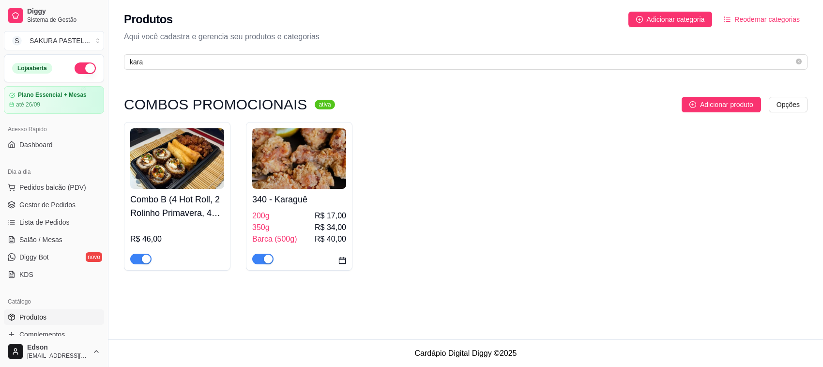
click at [302, 195] on h4 "340 - Karaguê" at bounding box center [299, 200] width 94 height 14
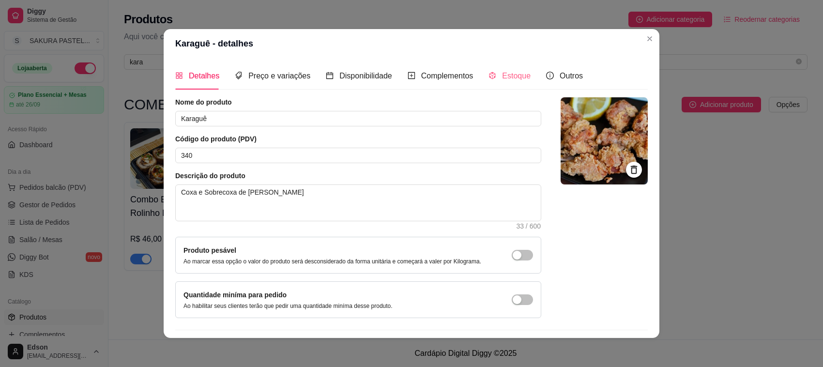
click at [503, 69] on div "Estoque" at bounding box center [509, 76] width 42 height 28
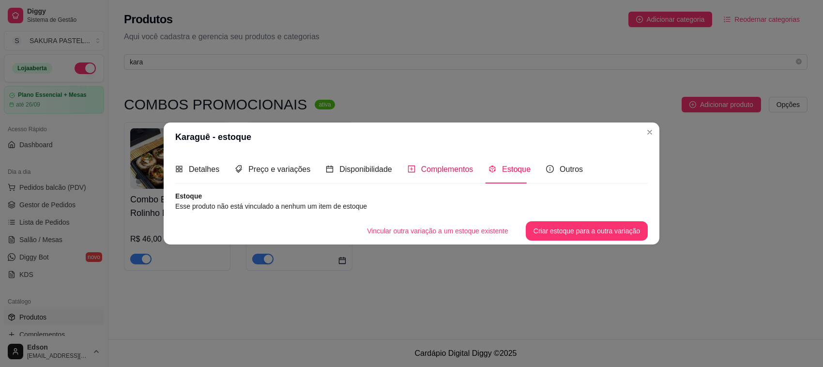
click at [419, 175] on div "Complementos" at bounding box center [440, 169] width 66 height 12
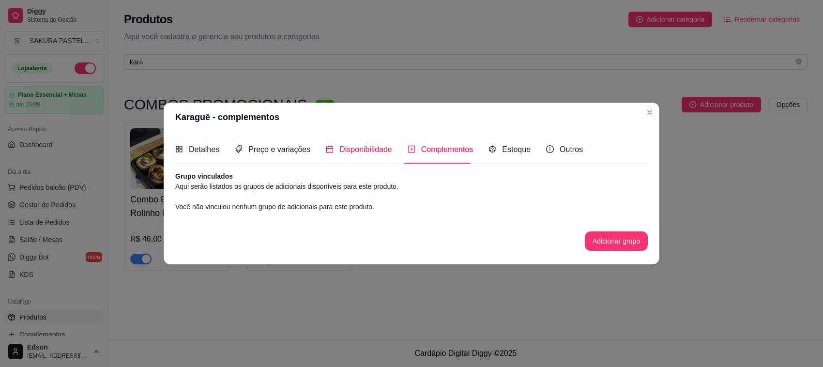
click at [352, 145] on span "Disponibilidade" at bounding box center [365, 149] width 53 height 8
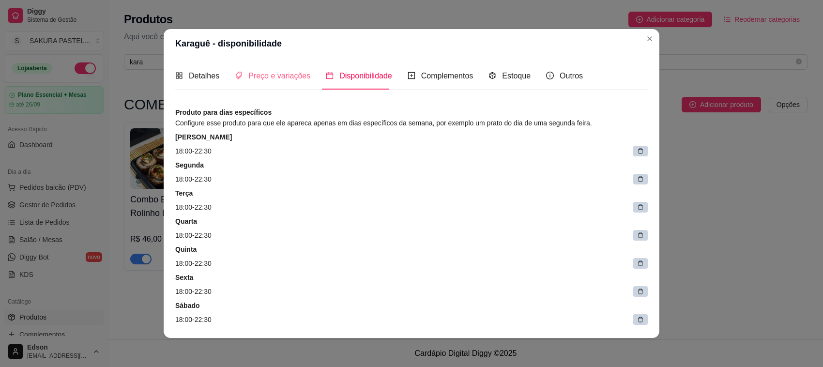
click at [260, 66] on div "Preço e variações" at bounding box center [272, 76] width 75 height 28
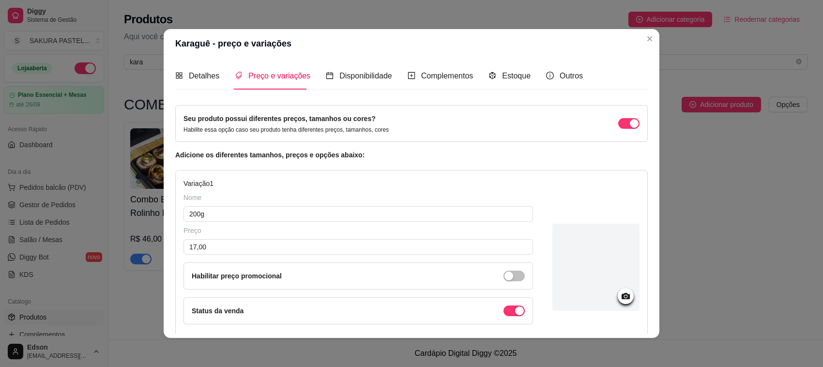
scroll to position [477, 0]
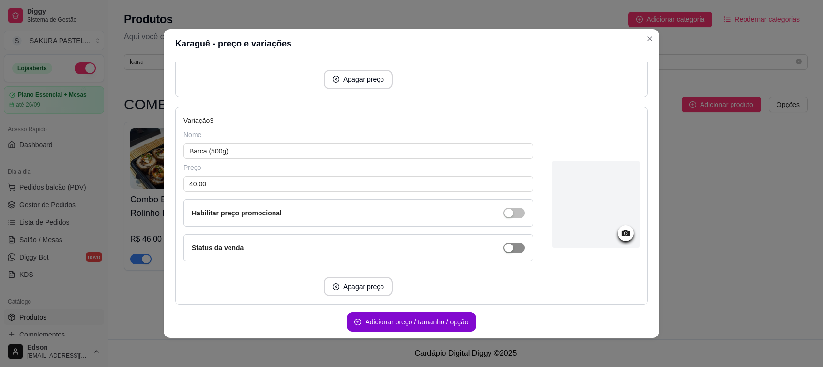
click at [504, 252] on div "button" at bounding box center [508, 247] width 9 height 9
click at [504, 214] on div "button" at bounding box center [508, 213] width 9 height 9
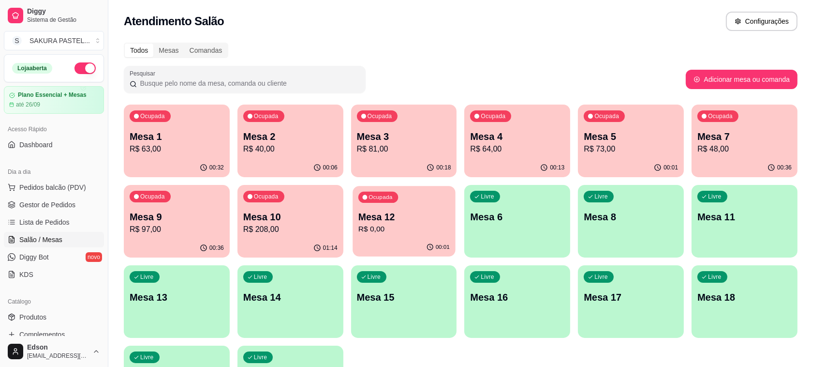
click at [432, 240] on div "00:01" at bounding box center [404, 247] width 103 height 18
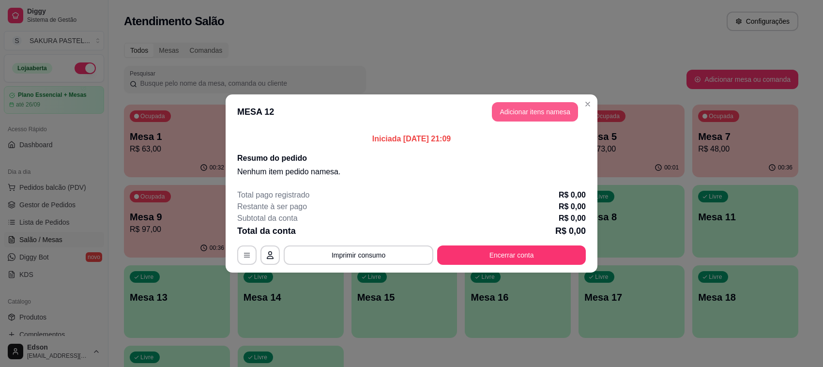
click at [507, 102] on button "Adicionar itens na mesa" at bounding box center [535, 111] width 86 height 19
click at [545, 107] on button "Adicionar itens na mesa" at bounding box center [535, 111] width 86 height 19
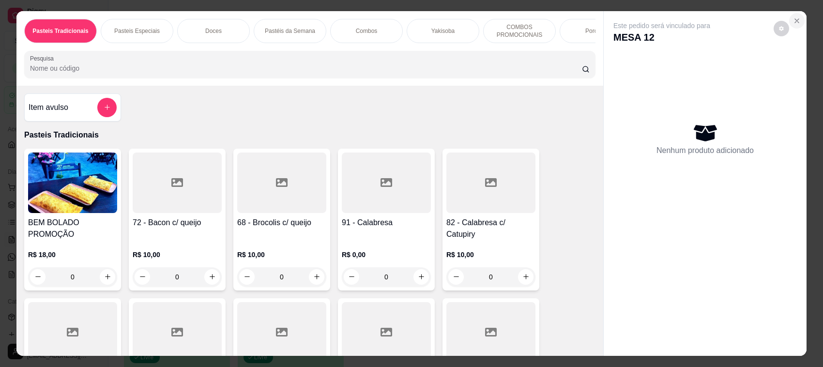
click at [794, 26] on button "Close" at bounding box center [796, 20] width 15 height 15
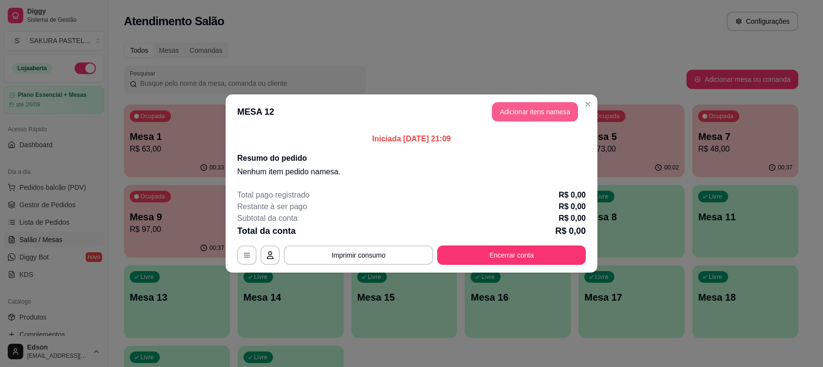
click at [555, 107] on button "Adicionar itens na mesa" at bounding box center [535, 111] width 86 height 19
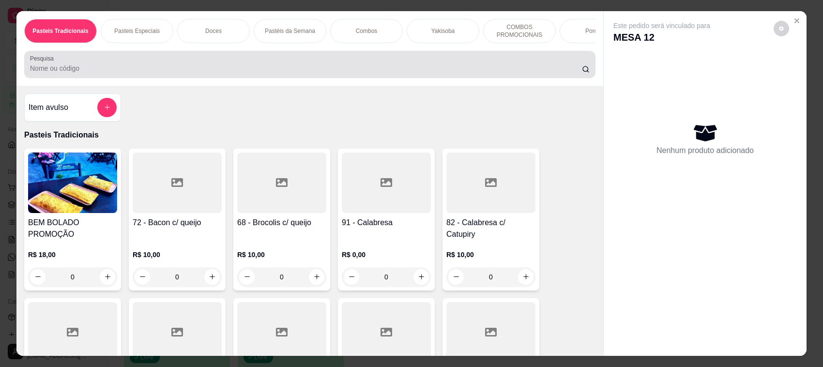
click at [213, 66] on div at bounding box center [309, 64] width 559 height 19
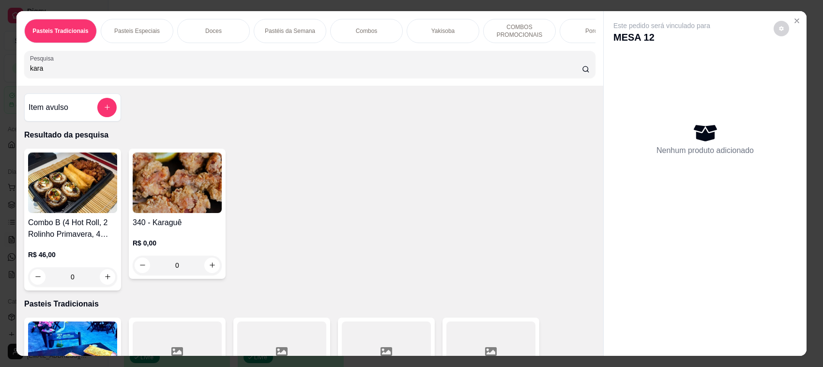
type input "kara"
click at [158, 199] on img at bounding box center [177, 182] width 89 height 60
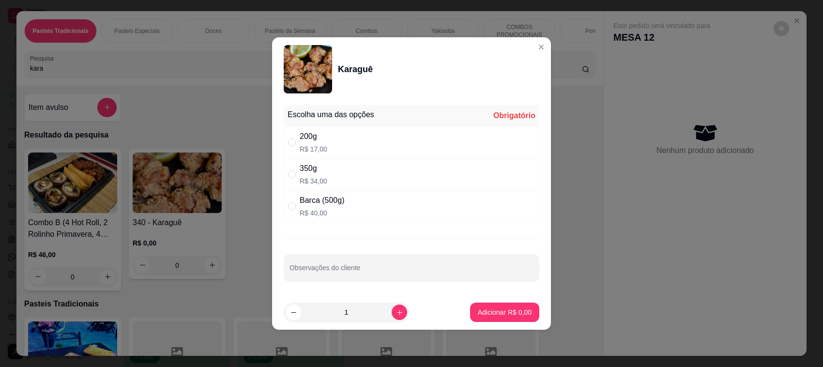
click at [315, 209] on p "R$ 40,00" at bounding box center [322, 213] width 45 height 10
radio input "true"
click at [480, 308] on p "Adicionar R$ 40,00" at bounding box center [503, 311] width 56 height 9
type input "1"
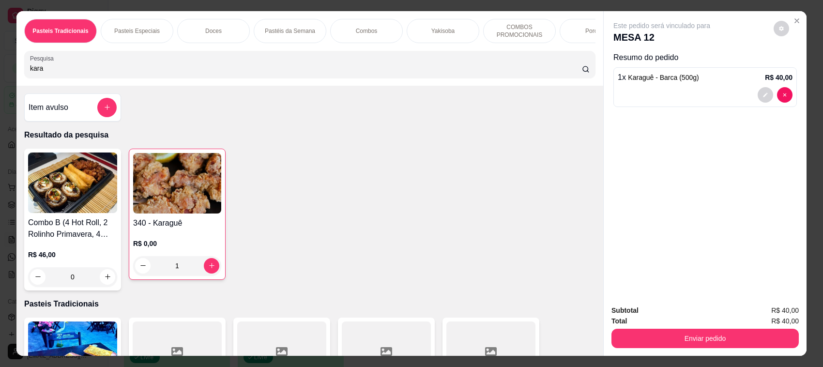
drag, startPoint x: 49, startPoint y: 80, endPoint x: 0, endPoint y: 105, distance: 54.5
click at [0, 105] on div "Pasteis Tradicionais Pasteis Especiais Doces Pastéis da Semana Combos Yakisoba …" at bounding box center [411, 183] width 823 height 367
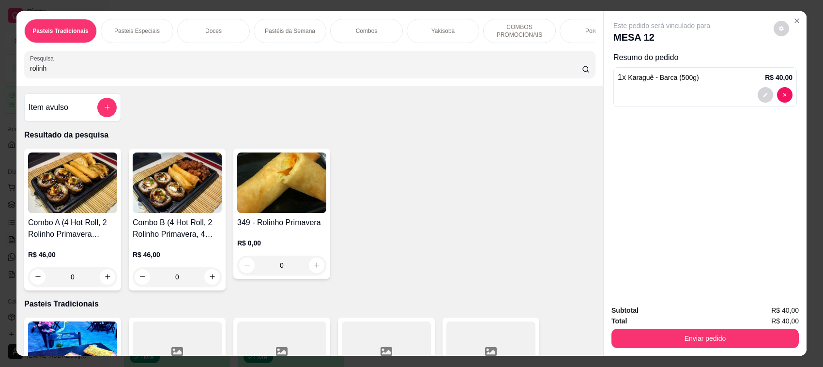
type input "rolinh"
click at [267, 213] on img at bounding box center [281, 182] width 89 height 60
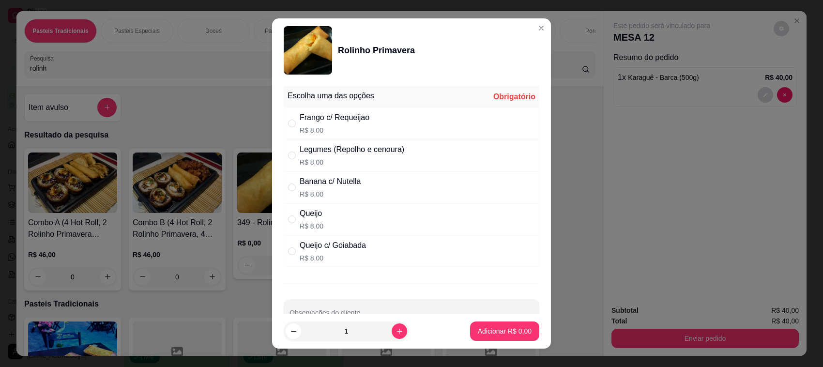
click at [306, 129] on p "R$ 8,00" at bounding box center [335, 130] width 70 height 10
click at [317, 245] on div "Queijo c/ Goiabada" at bounding box center [333, 246] width 66 height 12
radio input "false"
radio input "true"
click at [303, 204] on div "Queijo R$ 8,00" at bounding box center [412, 219] width 256 height 32
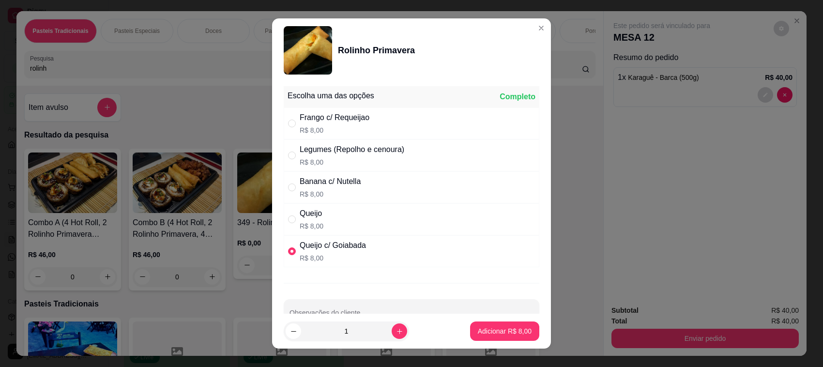
radio input "true"
radio input "false"
click at [391, 330] on button "increase-product-quantity" at bounding box center [398, 330] width 15 height 15
type input "3"
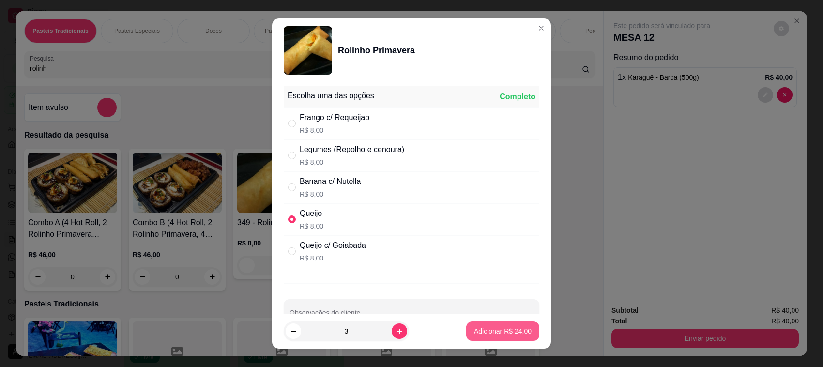
click at [496, 330] on p "Adicionar R$ 24,00" at bounding box center [503, 331] width 58 height 10
type input "3"
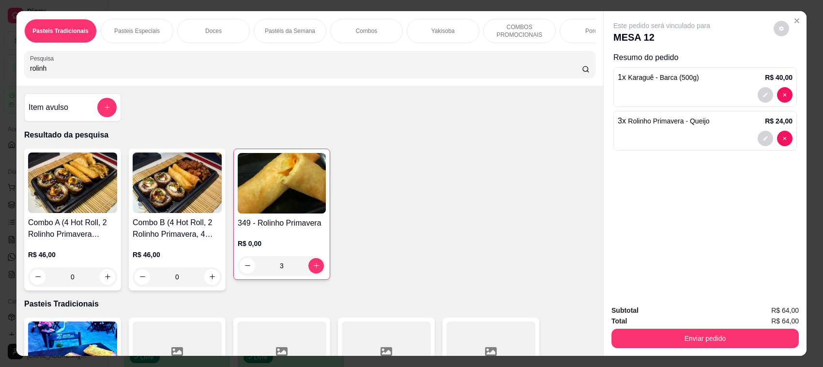
drag, startPoint x: 61, startPoint y: 85, endPoint x: 0, endPoint y: 97, distance: 62.6
click at [0, 97] on div "Pasteis Tradicionais Pasteis Especiais Doces Pastéis da Semana Combos Yakisoba …" at bounding box center [411, 183] width 823 height 367
click at [6, 90] on div "Pasteis Tradicionais Pasteis Especiais Doces Pastéis da Semana Combos Yakisoba …" at bounding box center [411, 183] width 823 height 367
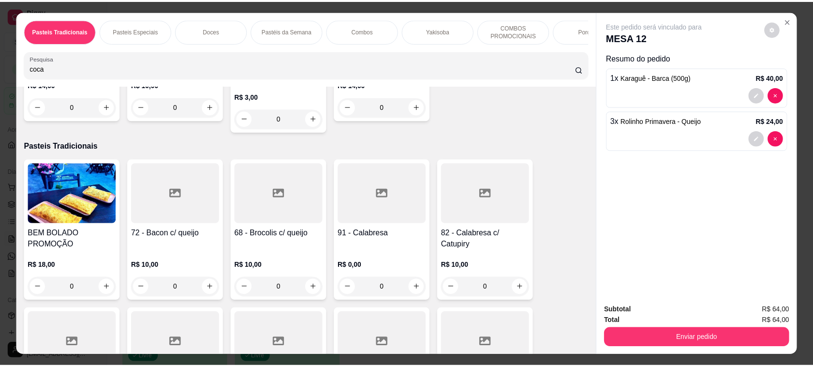
scroll to position [228, 0]
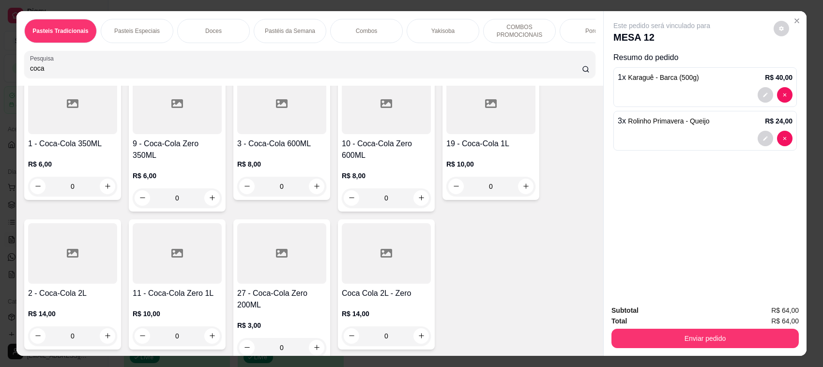
type input "coca"
click at [507, 134] on div at bounding box center [490, 104] width 89 height 60
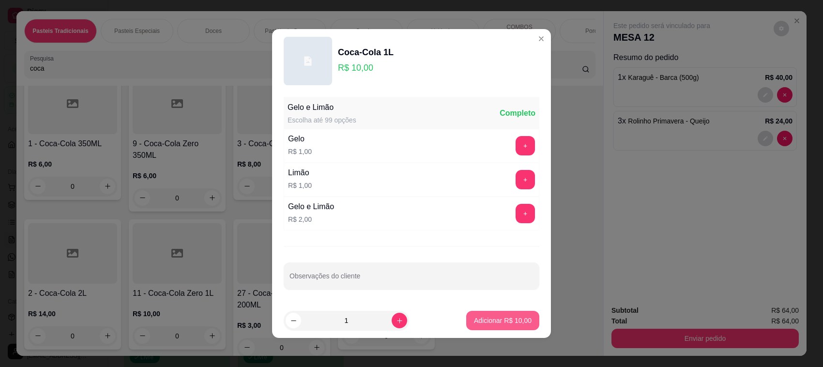
click at [483, 318] on p "Adicionar R$ 10,00" at bounding box center [503, 321] width 58 height 10
type input "1"
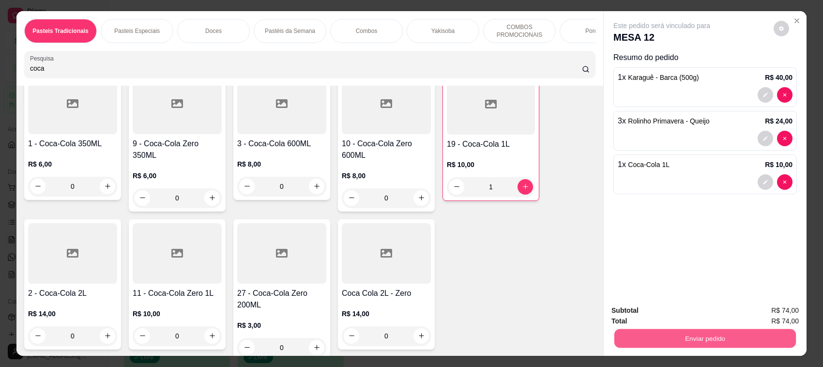
click at [660, 333] on button "Enviar pedido" at bounding box center [704, 338] width 181 height 19
click at [710, 309] on button "Não registrar e enviar pedido" at bounding box center [672, 315] width 101 height 18
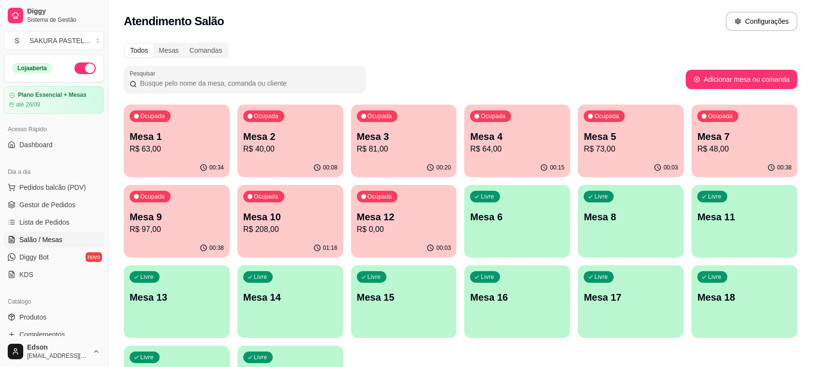
scroll to position [329, 0]
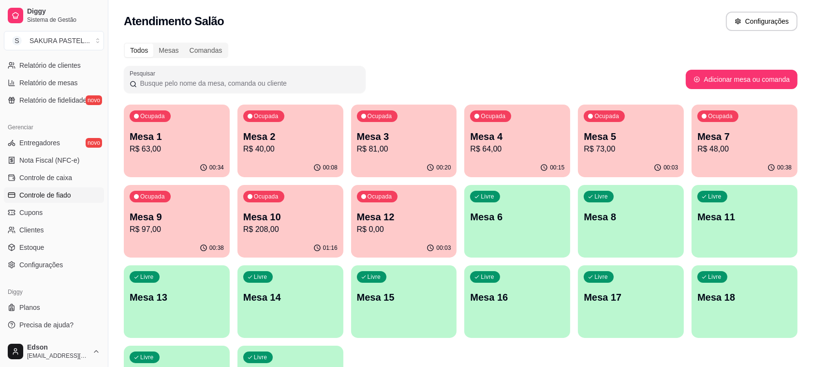
click at [76, 195] on link "Controle de fiado" at bounding box center [54, 194] width 100 height 15
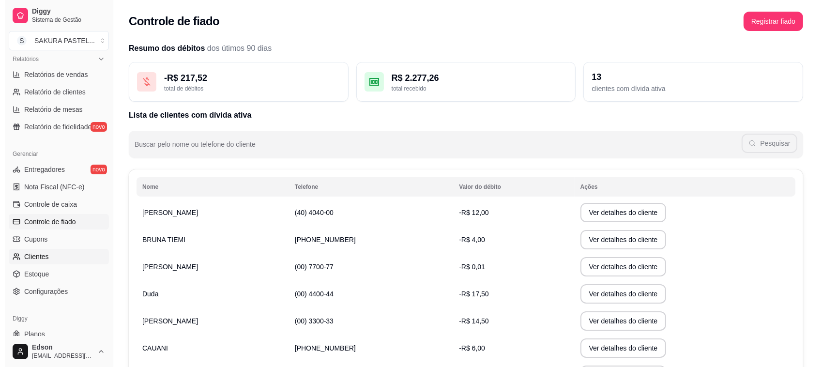
scroll to position [56, 0]
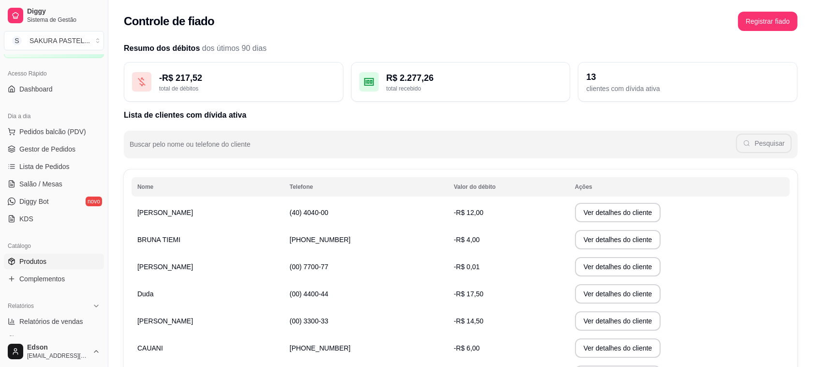
click at [45, 264] on span "Produtos" at bounding box center [32, 261] width 27 height 10
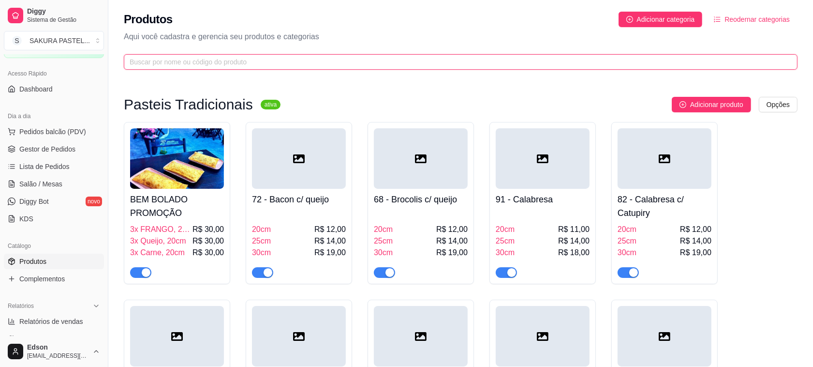
click at [571, 63] on input "text" at bounding box center [457, 62] width 655 height 11
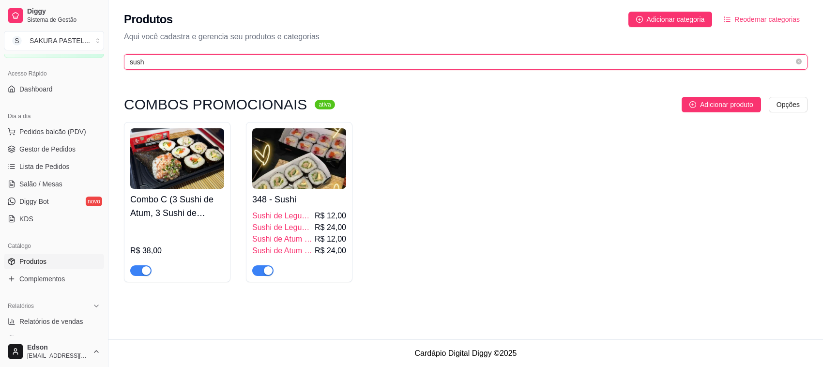
type input "sush"
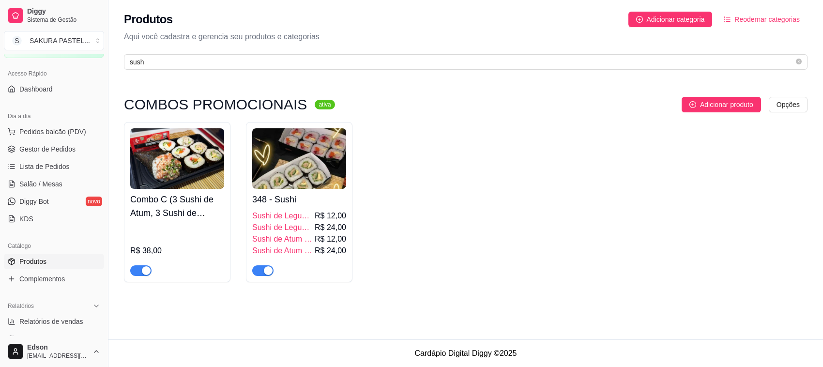
click at [287, 223] on span "Sushi de Legumes (8 unidades)" at bounding box center [282, 228] width 60 height 12
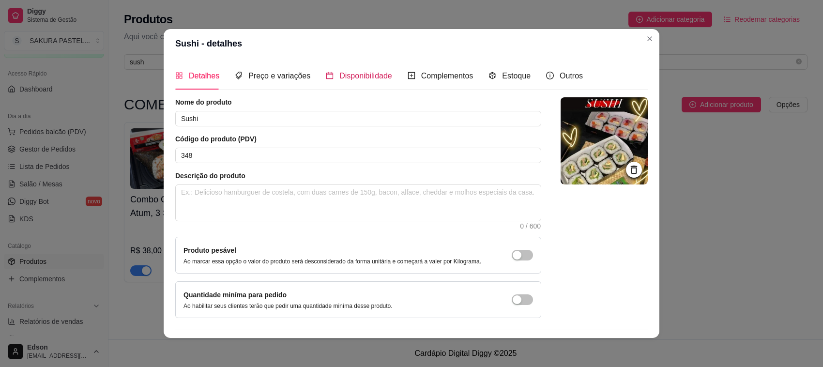
click at [359, 76] on span "Disponibilidade" at bounding box center [365, 76] width 53 height 8
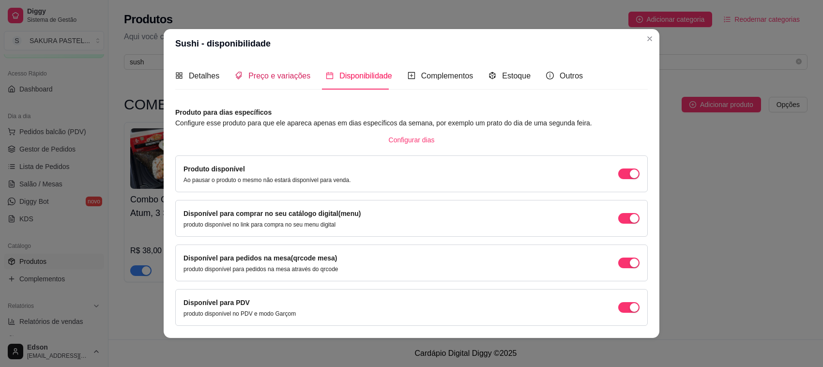
click at [274, 76] on span "Preço e variações" at bounding box center [279, 76] width 62 height 8
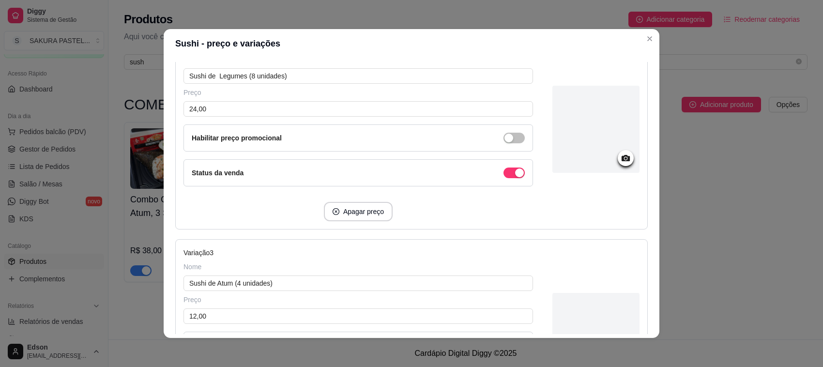
scroll to position [352, 0]
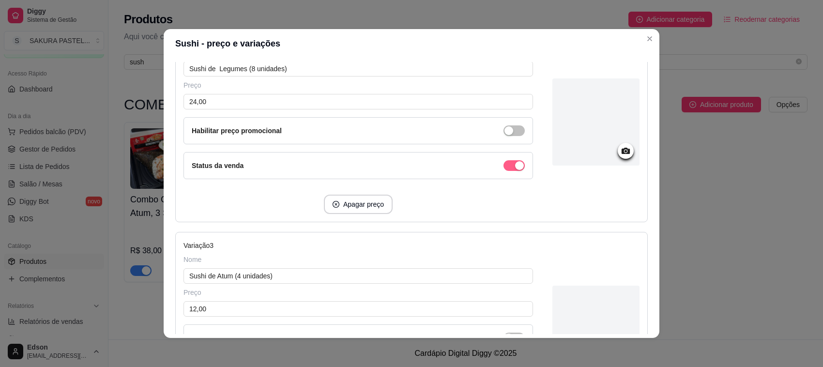
click at [503, 167] on span "button" at bounding box center [513, 165] width 21 height 11
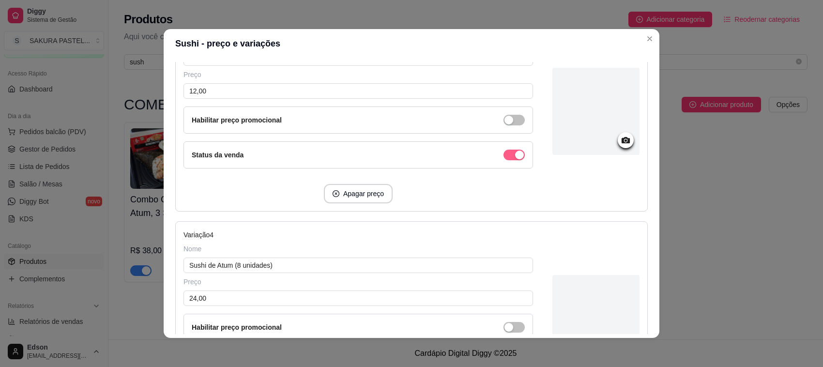
click at [515, 155] on div "button" at bounding box center [519, 154] width 9 height 9
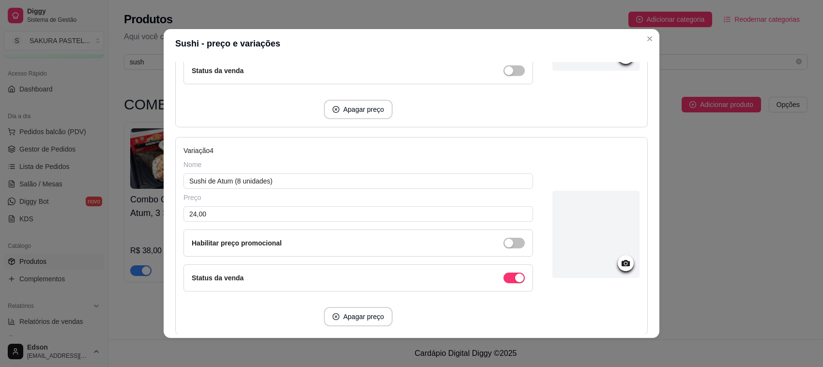
scroll to position [729, 0]
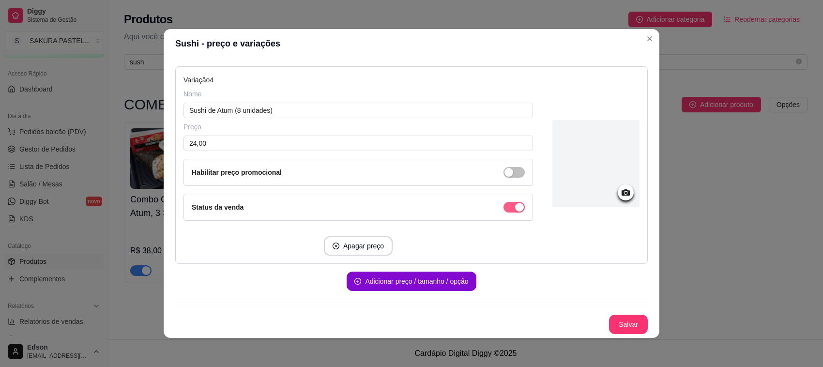
click at [515, 203] on div "button" at bounding box center [519, 207] width 9 height 9
click at [614, 327] on button "Salvar" at bounding box center [628, 324] width 39 height 19
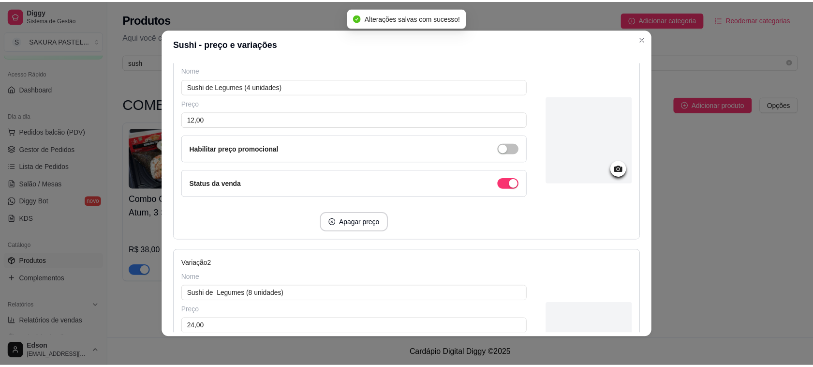
scroll to position [0, 0]
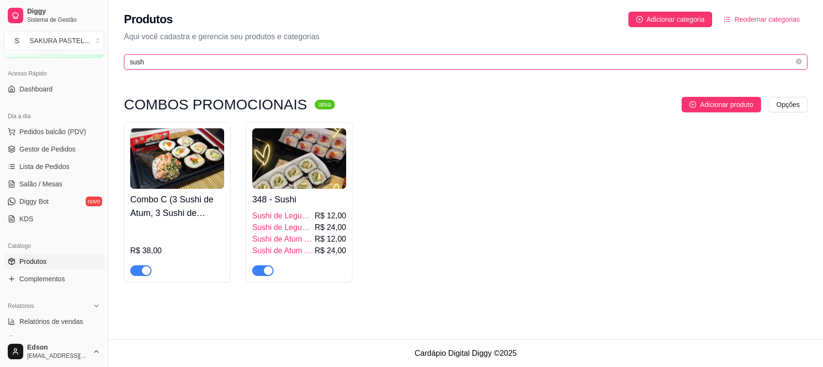
click at [599, 59] on input "sush" at bounding box center [462, 62] width 664 height 11
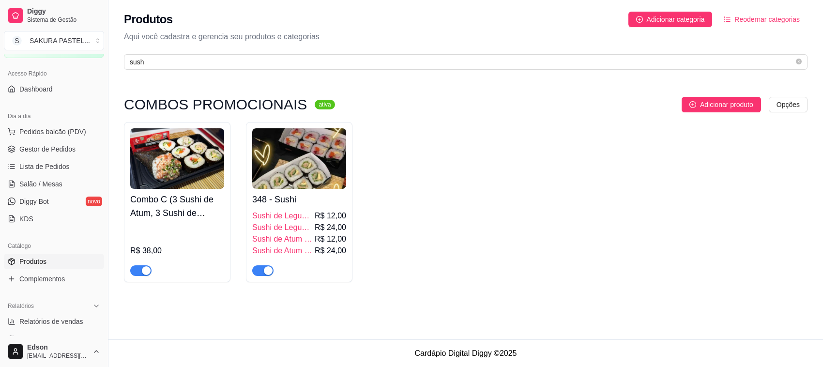
click at [179, 206] on h4 "Combo C (3 Sushi de Atum, 3 Sushi de Legumes, 1 Temaki) + REFRI LATA!!!" at bounding box center [177, 206] width 94 height 27
click at [146, 270] on div "button" at bounding box center [146, 270] width 9 height 9
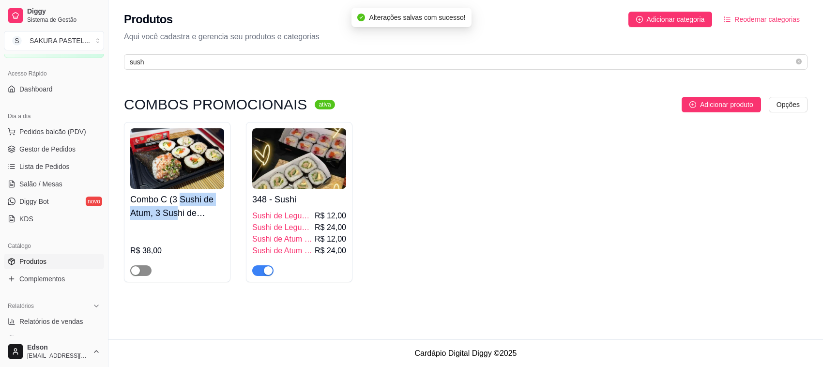
click at [143, 272] on span "button" at bounding box center [140, 270] width 21 height 11
click at [138, 272] on span "button" at bounding box center [140, 270] width 21 height 11
click at [181, 217] on h4 "Combo C (3 Sushi de Atum, 3 Sushi de Legumes, 1 Temaki) + REFRI LATA!!!" at bounding box center [177, 206] width 94 height 27
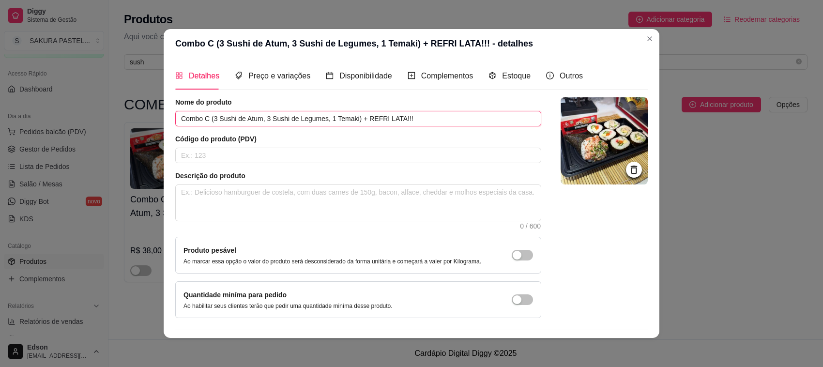
drag, startPoint x: 258, startPoint y: 119, endPoint x: 308, endPoint y: 121, distance: 49.9
click at [308, 121] on input "Combo C (3 Sushi de Atum, 3 Sushi de Legumes, 1 Temaki) + REFRI LATA!!!" at bounding box center [358, 118] width 366 height 15
drag, startPoint x: 217, startPoint y: 117, endPoint x: 240, endPoint y: 120, distance: 22.9
click at [240, 120] on input "Combo C (3 Sushi de Atum, 3 Sushi de Legumes, 1 Temaki) + REFRI LATA!!!" at bounding box center [358, 118] width 366 height 15
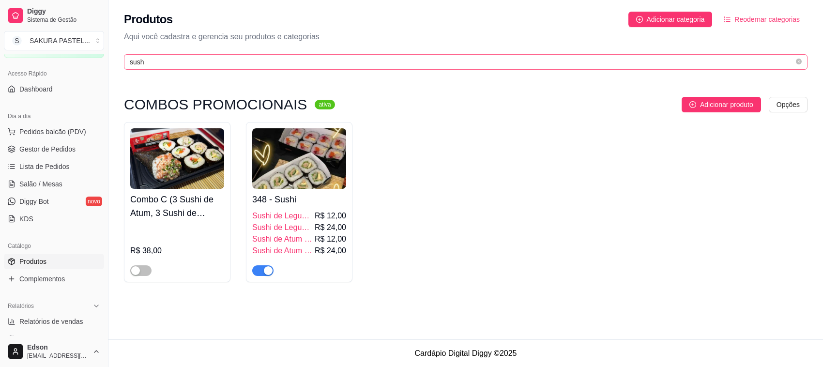
click at [365, 68] on span "sush" at bounding box center [465, 61] width 683 height 15
click at [410, 68] on span "sush" at bounding box center [465, 61] width 683 height 15
click at [412, 66] on input "sush" at bounding box center [462, 62] width 664 height 11
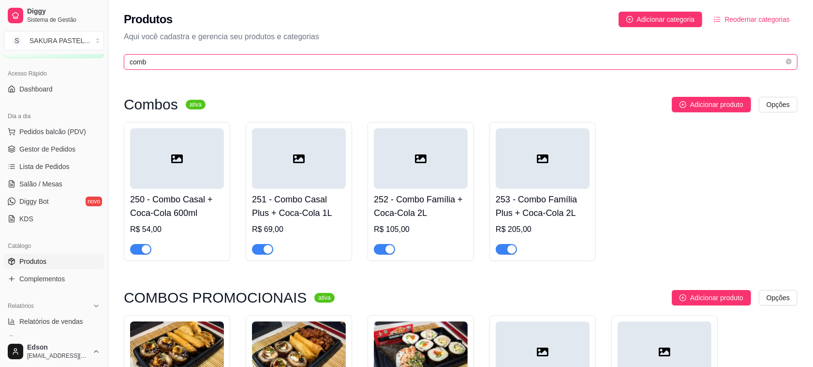
type input "comb"
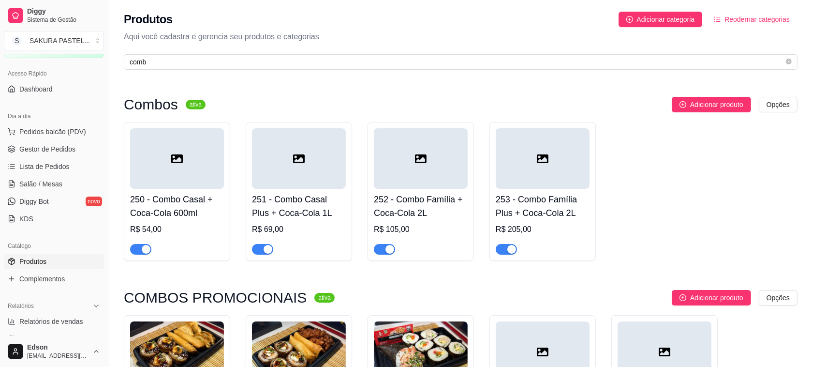
drag, startPoint x: 505, startPoint y: 131, endPoint x: 445, endPoint y: 74, distance: 82.5
click at [445, 74] on div "Produtos Adicionar categoria Reodernar categorias Aqui você cadastra e gerencia…" at bounding box center [460, 314] width 705 height 628
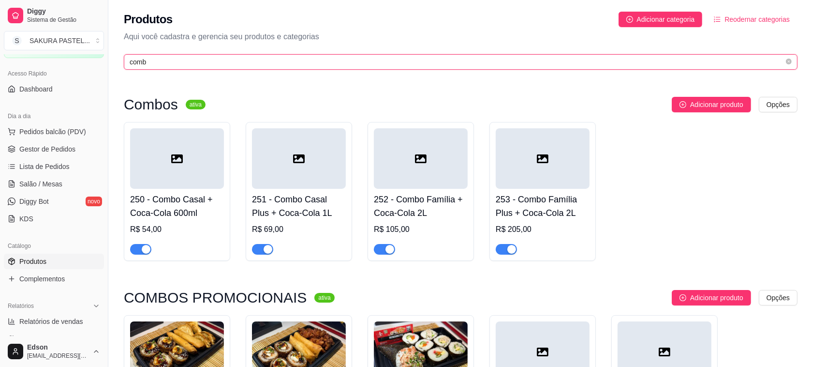
click at [311, 61] on input "comb" at bounding box center [457, 62] width 655 height 11
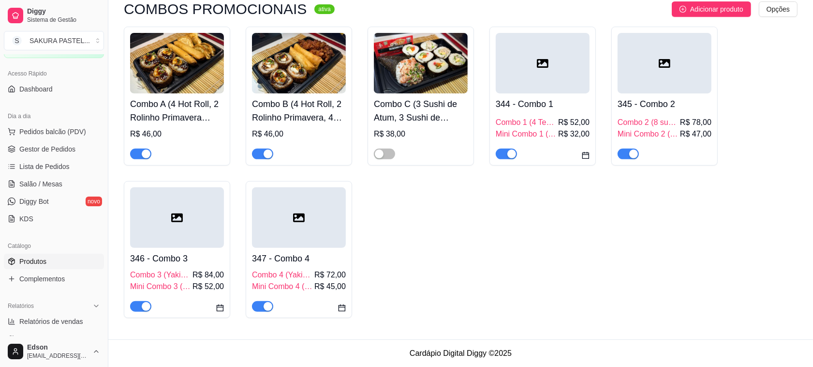
click at [658, 102] on h4 "345 - Combo 2" at bounding box center [665, 104] width 94 height 14
click at [630, 150] on div "button" at bounding box center [634, 154] width 9 height 9
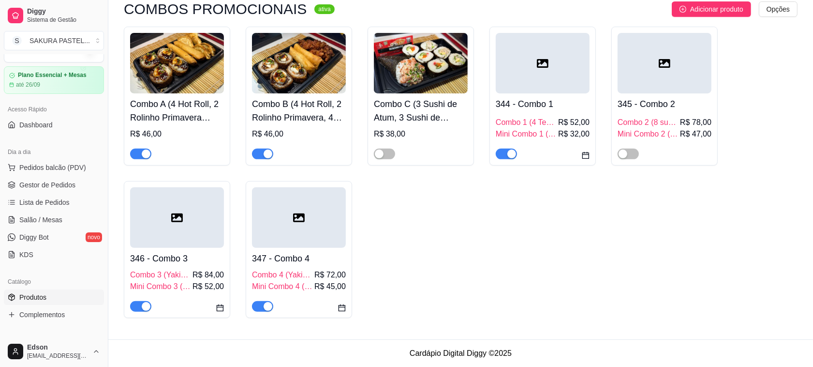
scroll to position [0, 0]
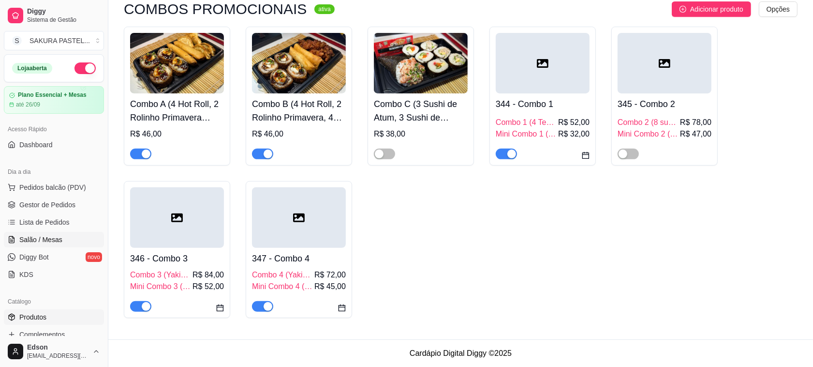
click at [54, 241] on span "Salão / Mesas" at bounding box center [40, 240] width 43 height 10
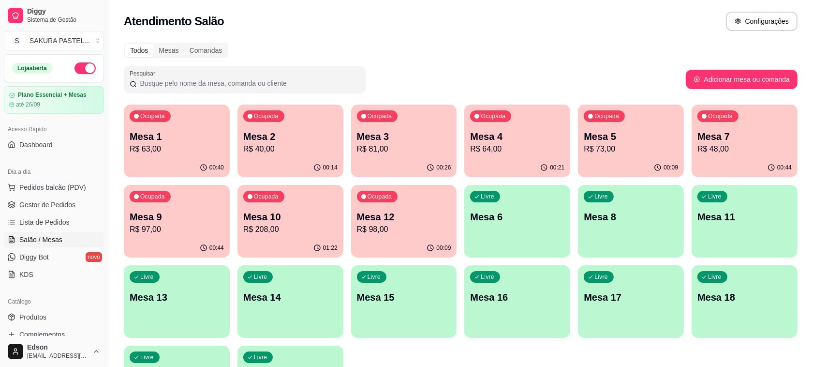
click at [190, 141] on p "Mesa 1" at bounding box center [177, 137] width 94 height 14
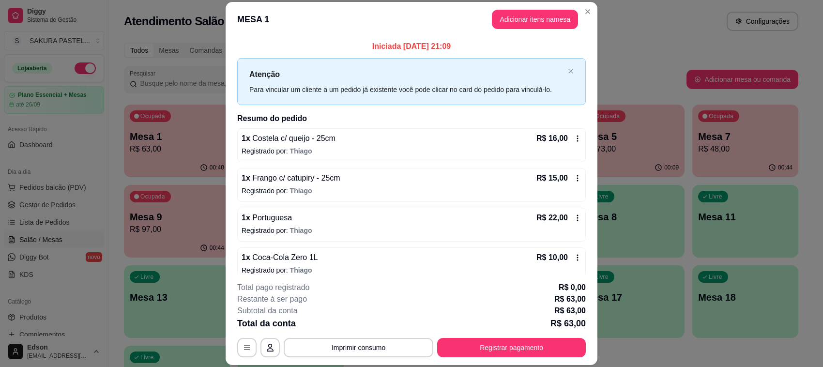
click at [301, 283] on p "Total pago registrado" at bounding box center [273, 288] width 72 height 12
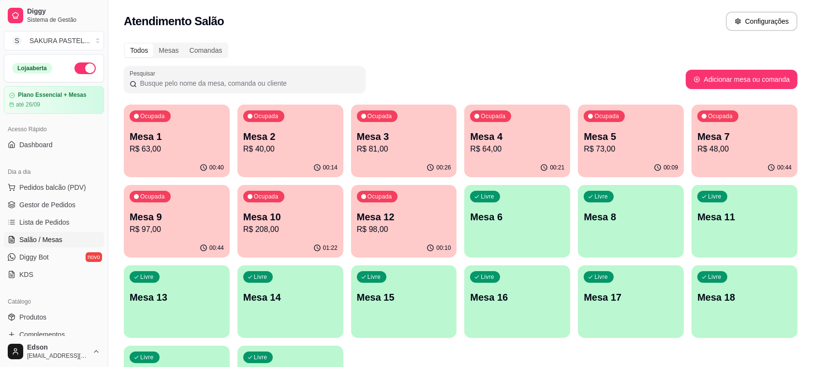
click at [253, 226] on p "R$ 208,00" at bounding box center [290, 230] width 94 height 12
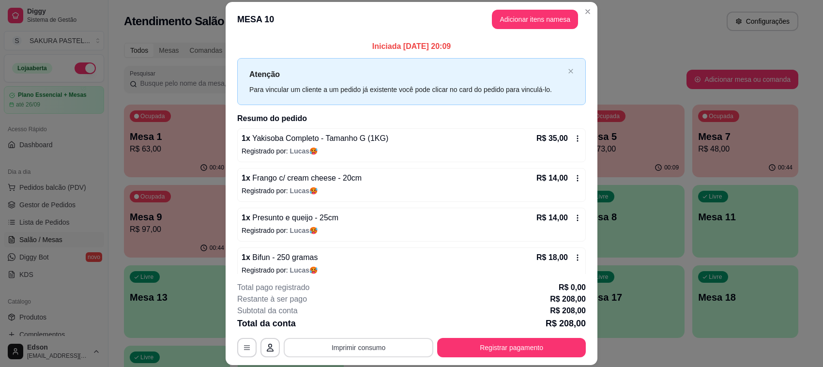
click at [368, 354] on button "Imprimir consumo" at bounding box center [359, 347] width 150 height 19
click at [358, 330] on button "Balcão" at bounding box center [357, 325] width 68 height 15
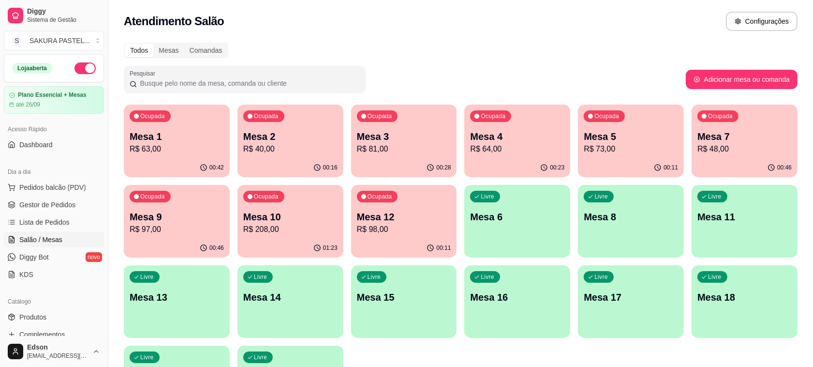
click at [709, 125] on div "Ocupada Mesa 7 R$ 48,00" at bounding box center [745, 132] width 106 height 54
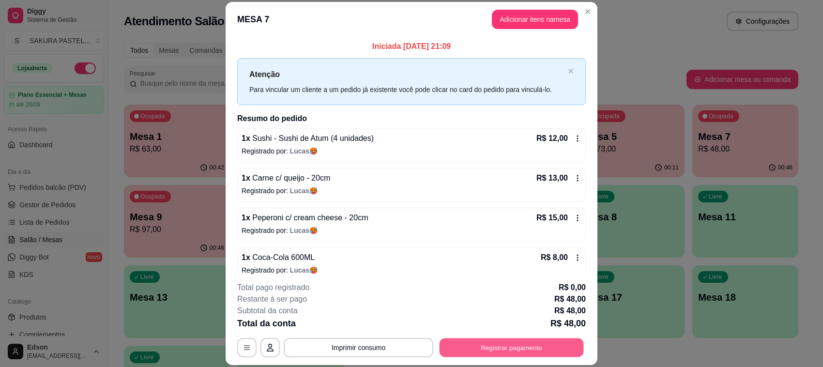
click at [522, 356] on button "Registrar pagamento" at bounding box center [511, 347] width 144 height 19
click at [470, 144] on div "Débito" at bounding box center [477, 139] width 68 height 57
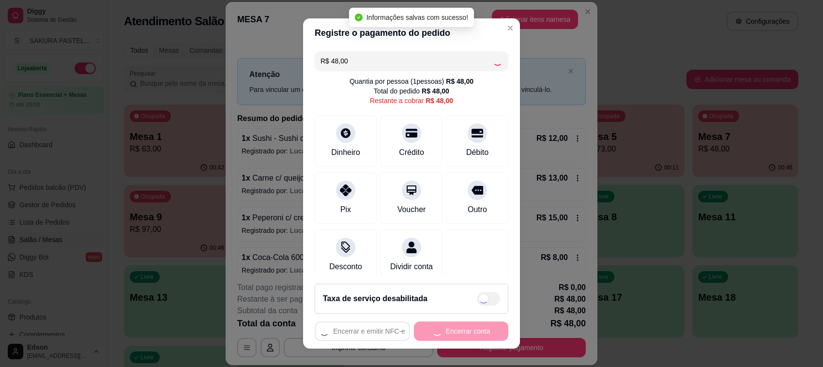
type input "R$ 0,00"
click at [479, 334] on button "Encerrar conta" at bounding box center [461, 330] width 94 height 19
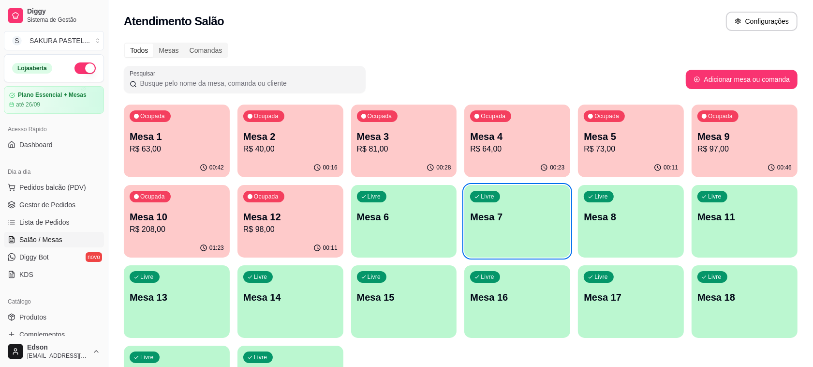
click at [170, 233] on p "R$ 208,00" at bounding box center [177, 230] width 94 height 12
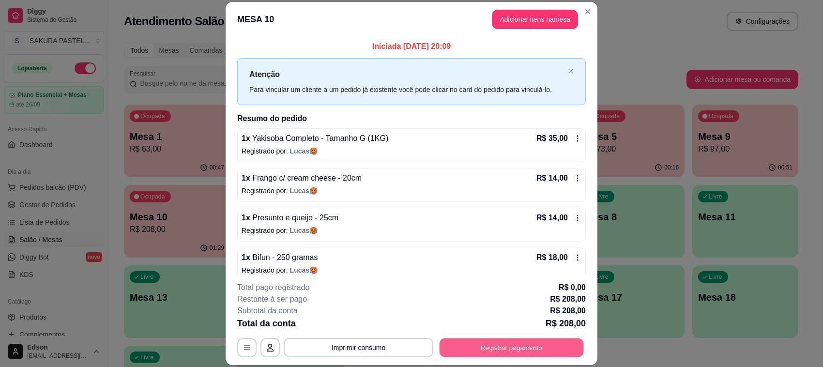
click at [503, 346] on button "Registrar pagamento" at bounding box center [511, 347] width 144 height 19
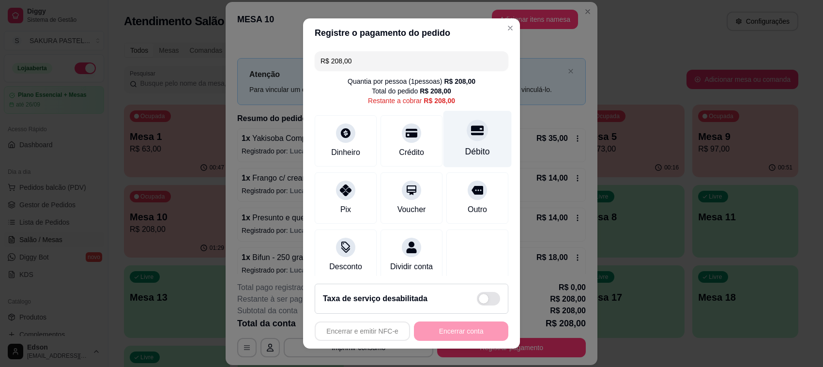
click at [451, 117] on div "Débito" at bounding box center [477, 139] width 68 height 57
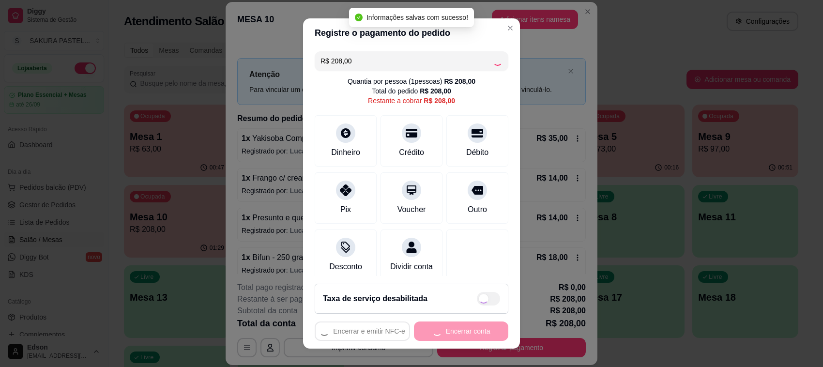
type input "R$ 0,00"
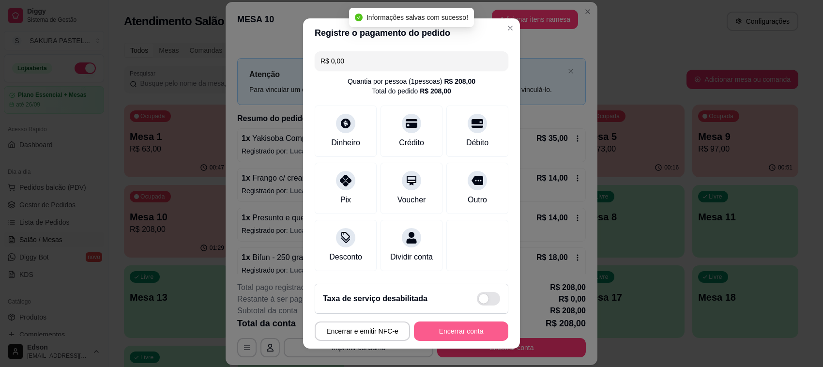
click at [456, 331] on button "Encerrar conta" at bounding box center [461, 330] width 94 height 19
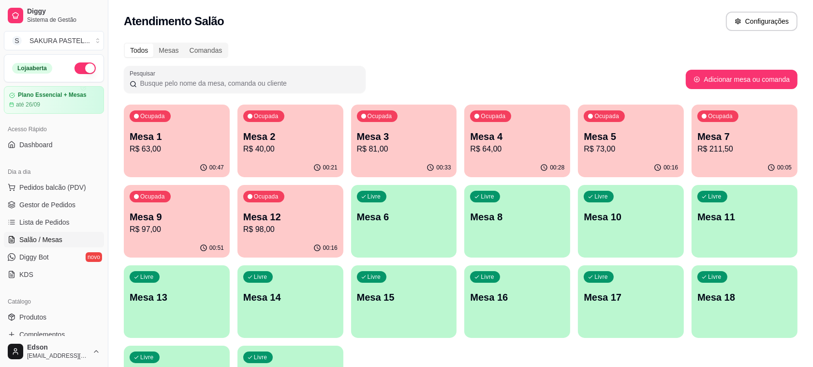
click at [316, 158] on div "Ocupada Mesa 2 R$ 40,00" at bounding box center [291, 132] width 106 height 54
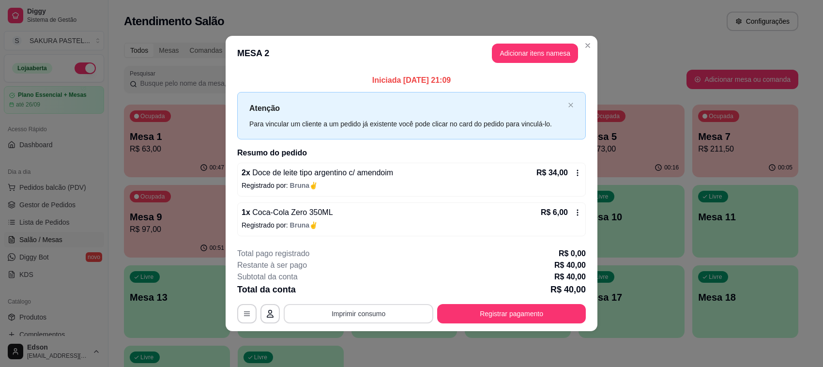
click at [349, 310] on button "Imprimir consumo" at bounding box center [359, 313] width 150 height 19
click at [348, 286] on button "Balcão" at bounding box center [361, 291] width 68 height 15
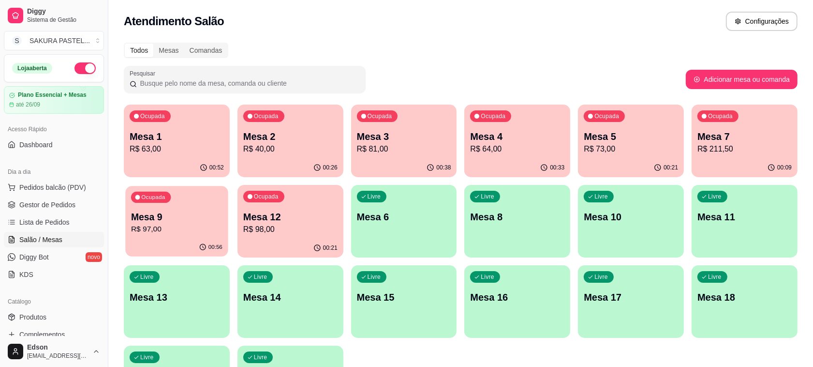
click at [138, 239] on div "00:56" at bounding box center [176, 247] width 103 height 18
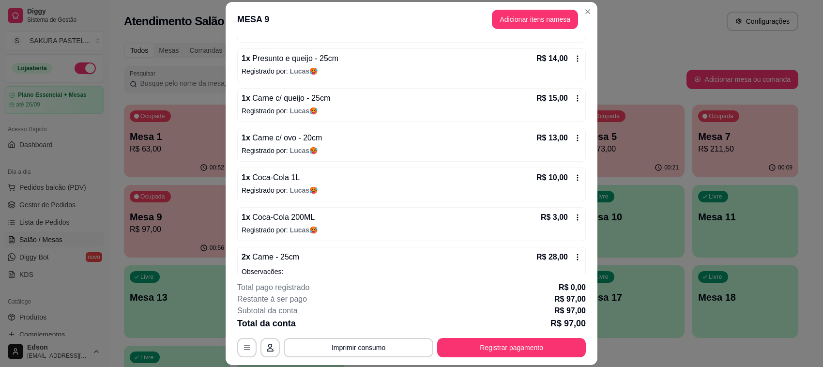
scroll to position [154, 0]
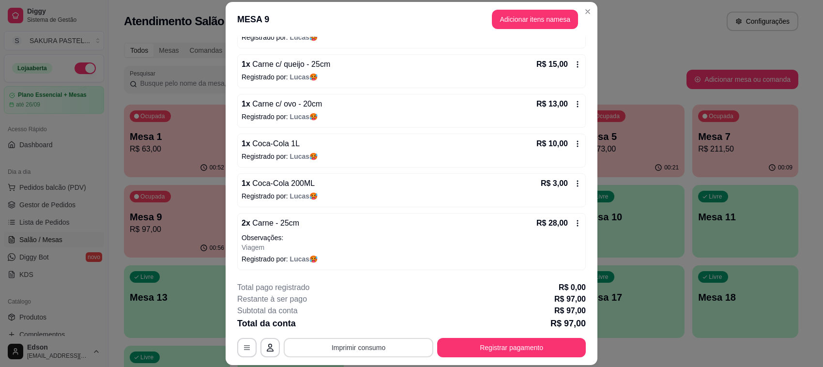
click at [375, 345] on button "Imprimir consumo" at bounding box center [359, 347] width 150 height 19
click at [644, 202] on div "**********" at bounding box center [411, 183] width 823 height 367
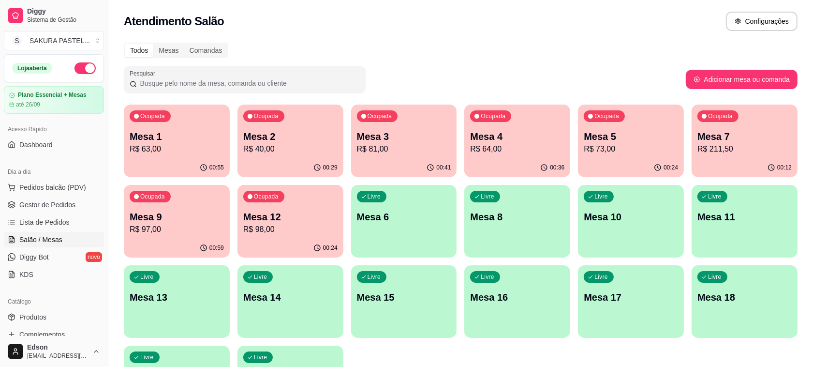
click at [516, 129] on div "Ocupada Mesa 4 R$ 64,00" at bounding box center [518, 132] width 106 height 54
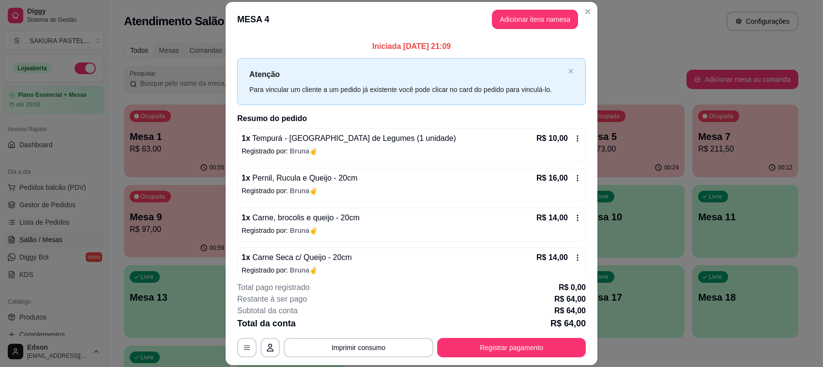
scroll to position [51, 0]
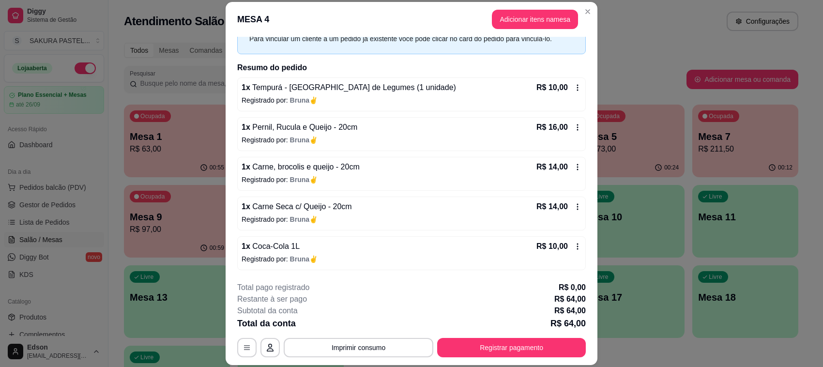
click at [541, 359] on footer "**********" at bounding box center [412, 319] width 372 height 91
click at [525, 338] on button "Registrar pagamento" at bounding box center [511, 347] width 144 height 19
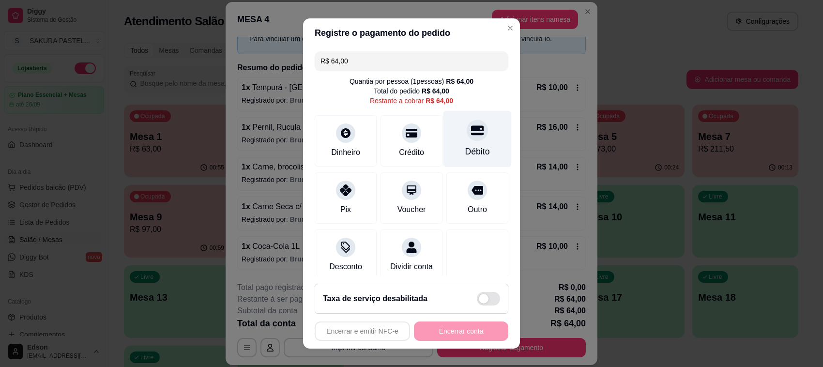
click at [471, 135] on icon at bounding box center [477, 130] width 13 height 13
type input "R$ 0,00"
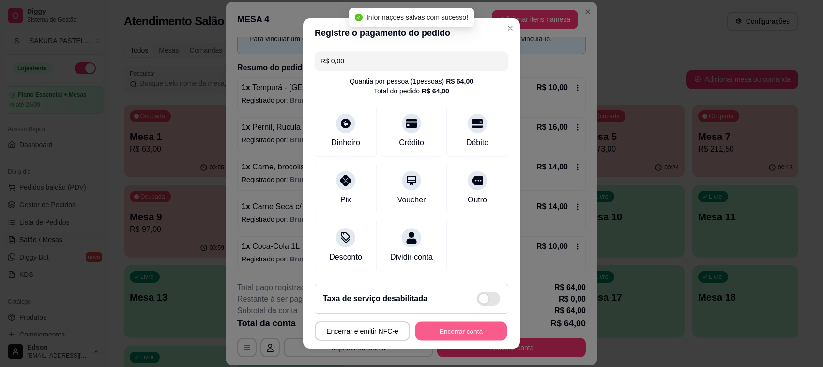
click at [461, 328] on button "Encerrar conta" at bounding box center [460, 331] width 91 height 19
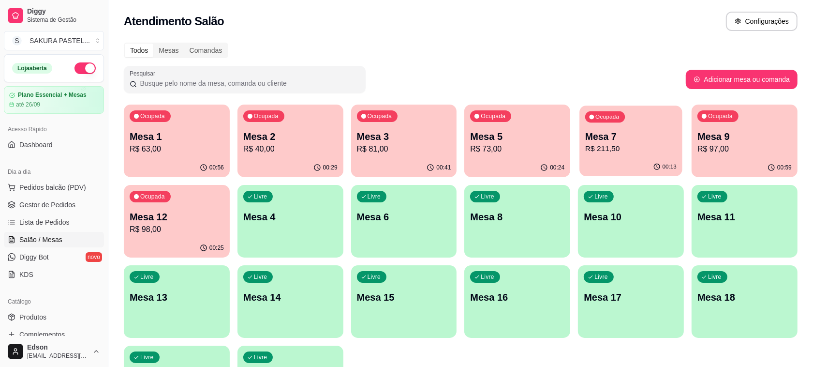
click at [616, 144] on p "R$ 211,50" at bounding box center [631, 148] width 91 height 11
click at [730, 134] on p "Mesa 9" at bounding box center [744, 136] width 91 height 13
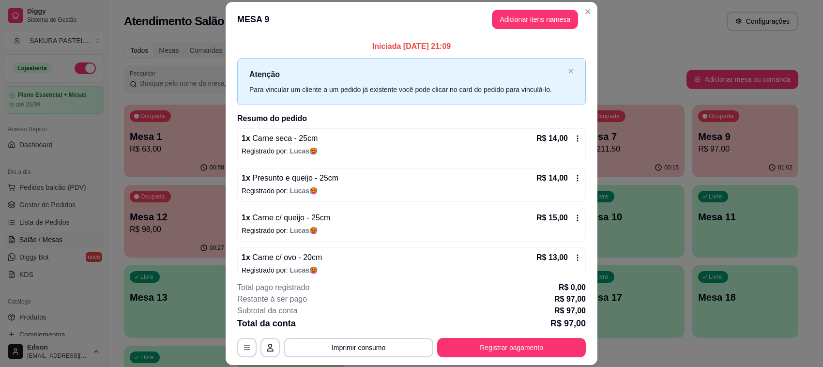
scroll to position [154, 0]
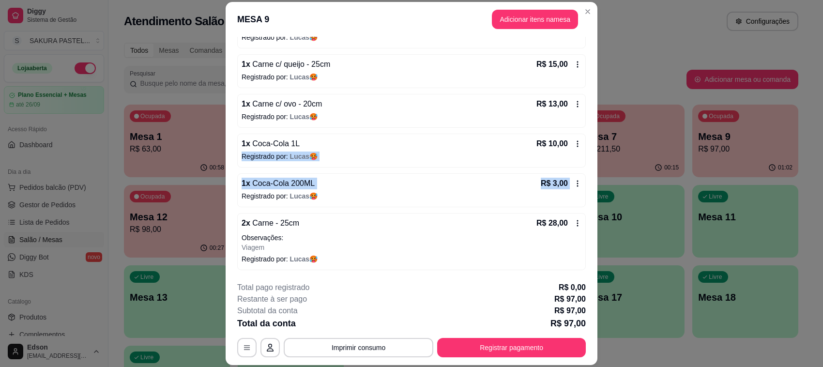
drag, startPoint x: 583, startPoint y: 170, endPoint x: 579, endPoint y: 142, distance: 28.8
click at [579, 142] on div "Iniciada 12/09/2025 às 21:09 Atenção Para vincular um cliente a um pedido já ex…" at bounding box center [412, 155] width 372 height 237
click at [411, 293] on div "Restante à ser pago R$ 97,00" at bounding box center [411, 299] width 348 height 12
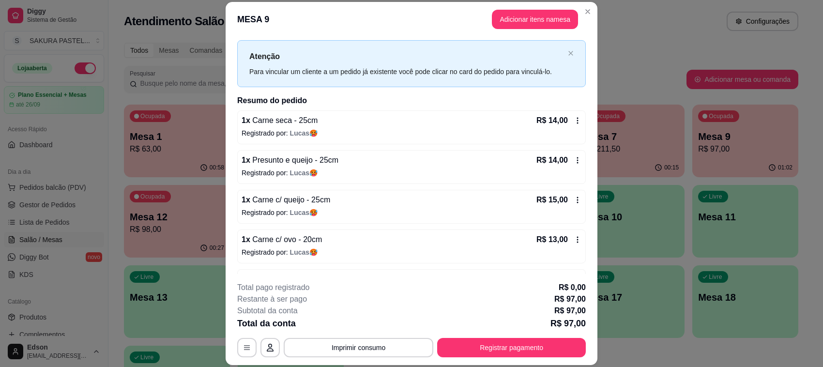
scroll to position [0, 0]
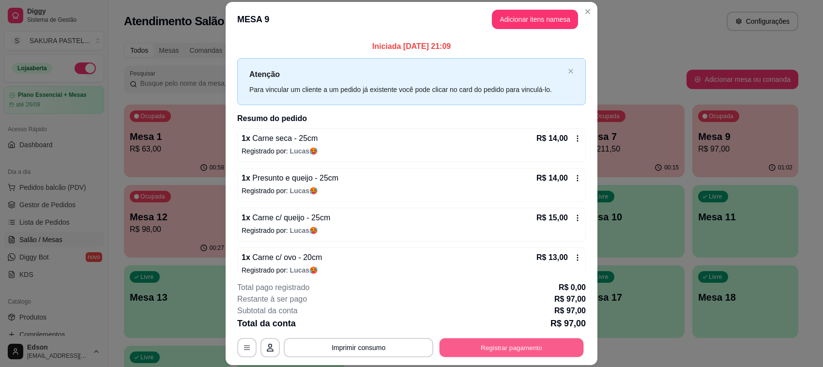
click at [465, 354] on button "Registrar pagamento" at bounding box center [511, 347] width 144 height 19
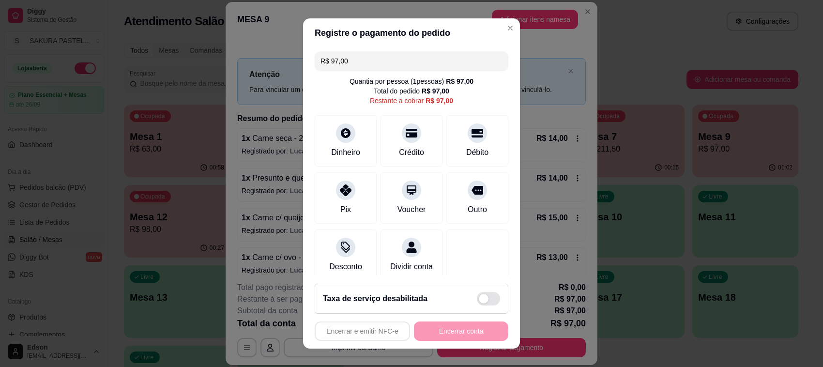
click at [378, 55] on input "R$ 97,00" at bounding box center [411, 60] width 182 height 19
type input "R$ 30,00"
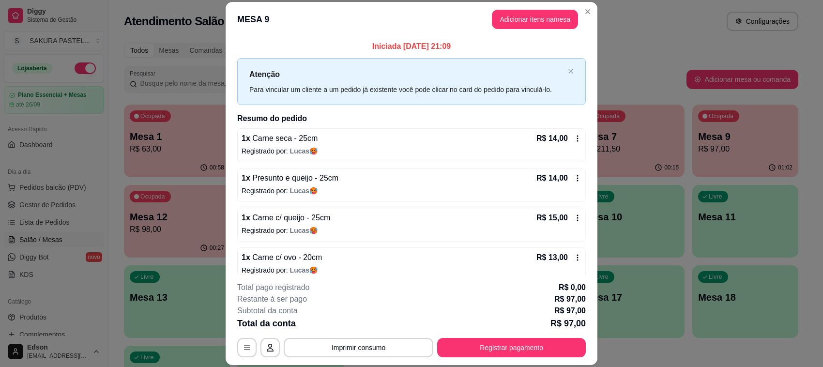
scroll to position [154, 0]
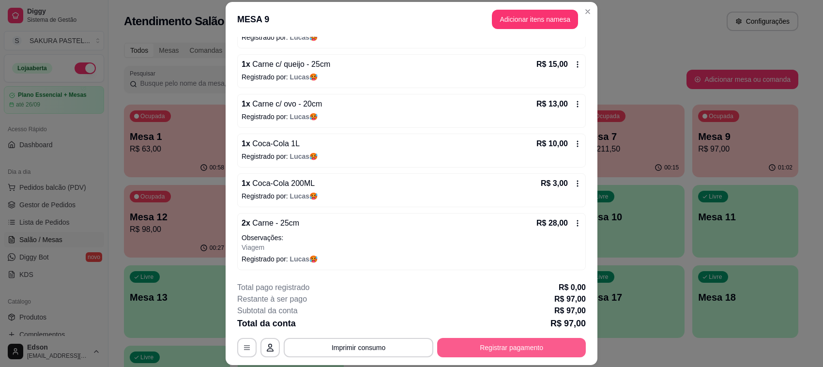
click at [525, 351] on button "Registrar pagamento" at bounding box center [511, 347] width 149 height 19
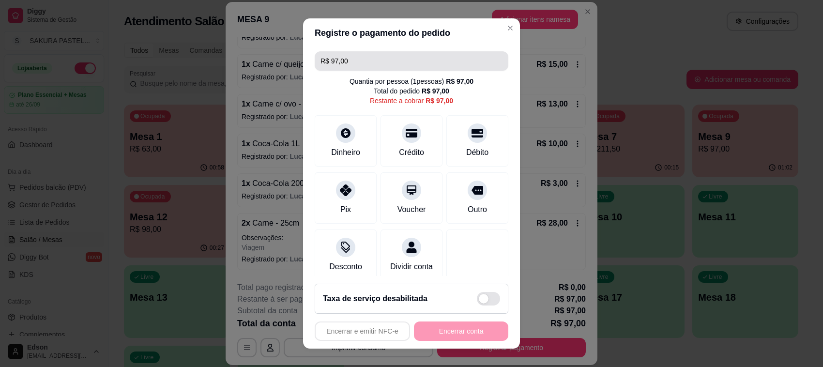
click at [354, 65] on input "R$ 97,00" at bounding box center [411, 60] width 182 height 19
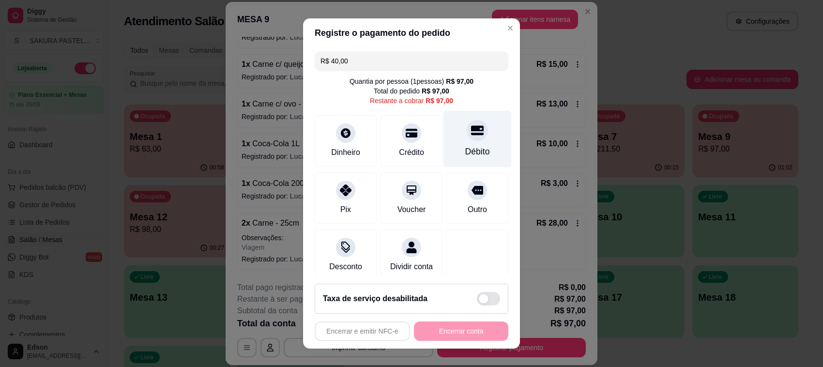
click at [476, 132] on div "Débito" at bounding box center [477, 139] width 68 height 57
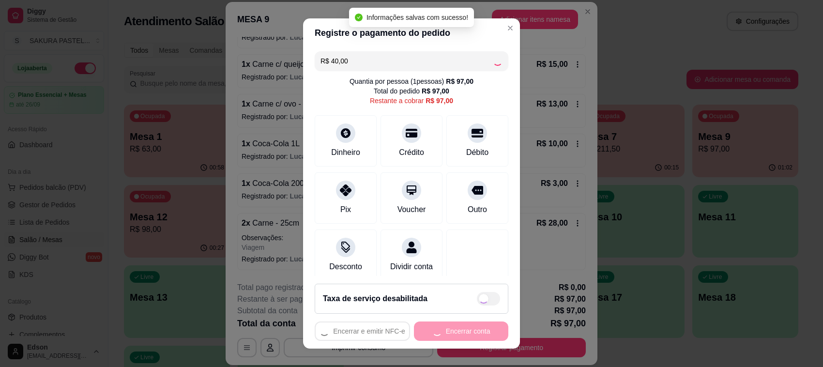
type input "R$ 57,00"
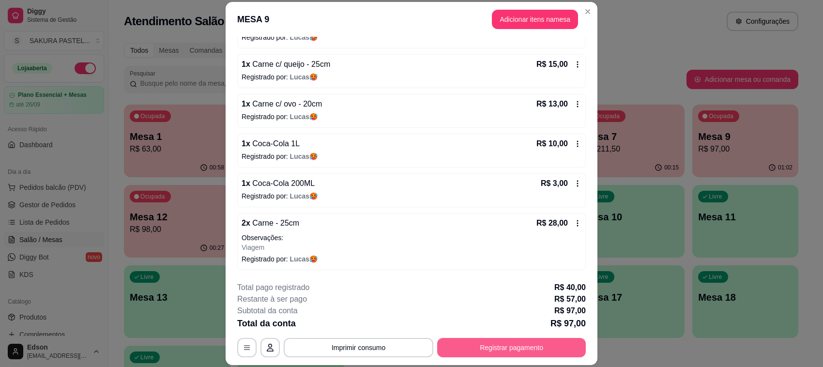
click at [545, 347] on button "Registrar pagamento" at bounding box center [511, 347] width 149 height 19
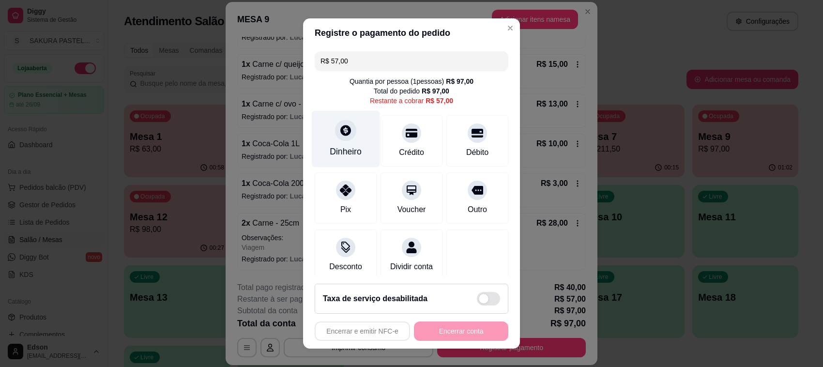
click at [349, 146] on div "Dinheiro" at bounding box center [346, 139] width 68 height 57
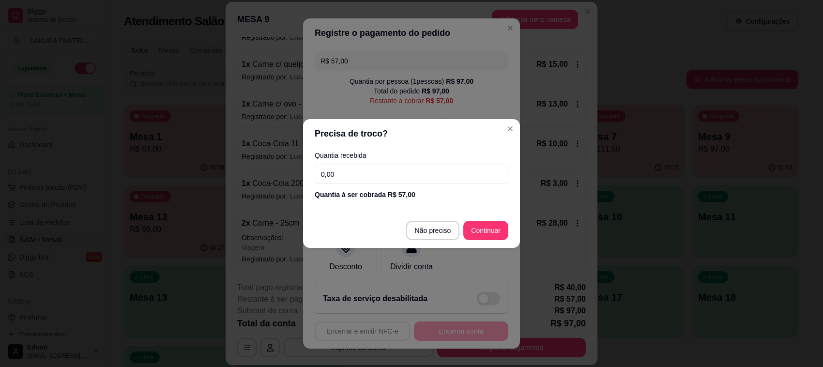
click at [363, 171] on input "0,00" at bounding box center [412, 174] width 194 height 19
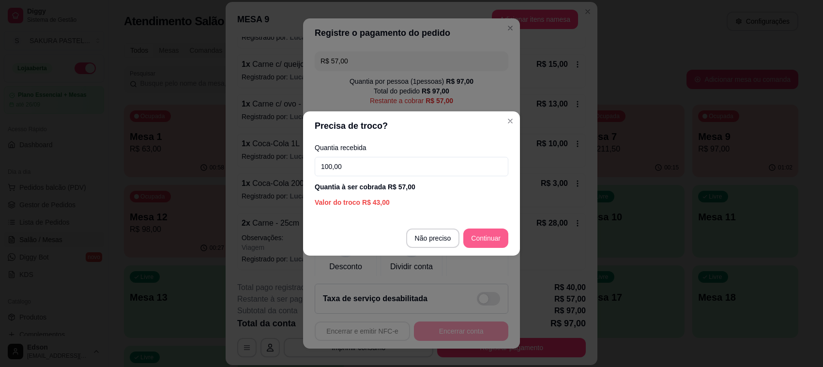
type input "100,00"
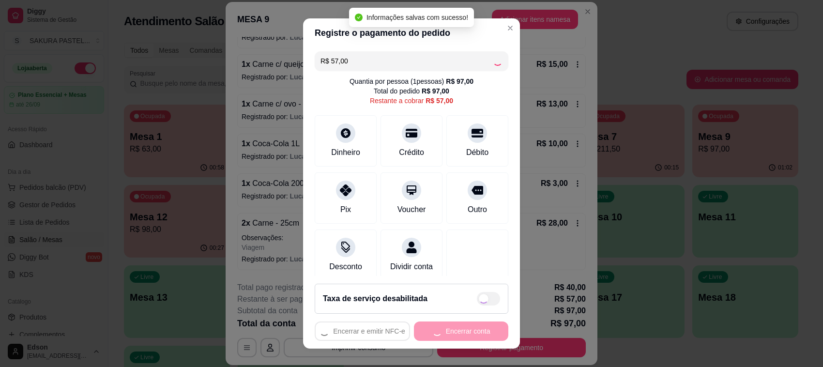
type input "R$ 0,00"
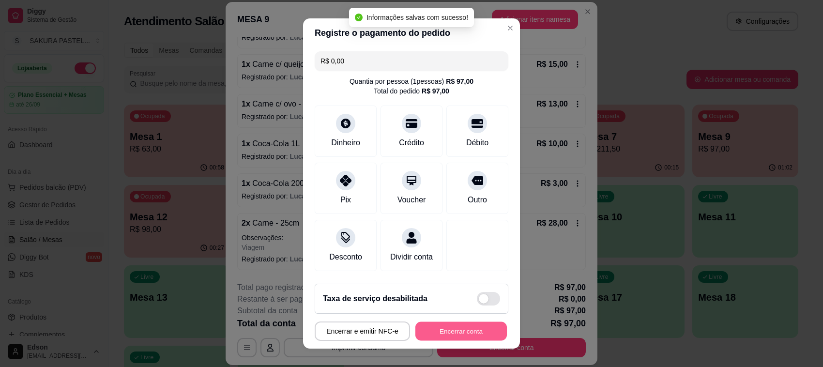
click at [436, 331] on button "Encerrar conta" at bounding box center [460, 331] width 91 height 19
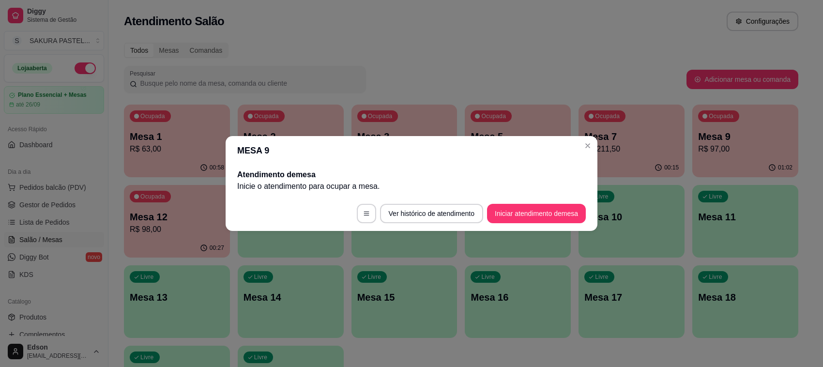
scroll to position [0, 0]
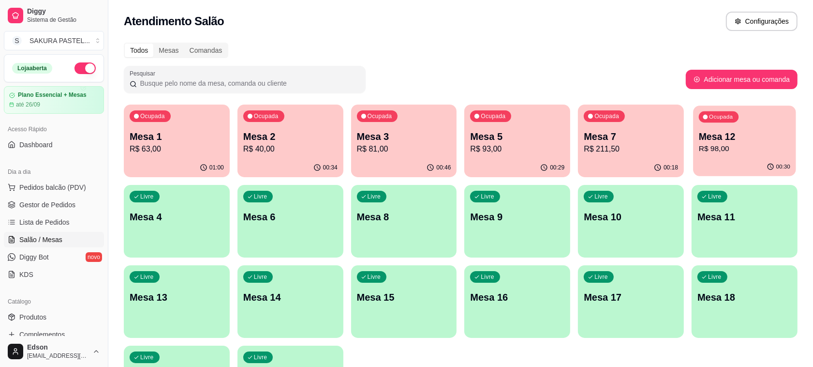
click at [744, 144] on p "R$ 98,00" at bounding box center [744, 148] width 91 height 11
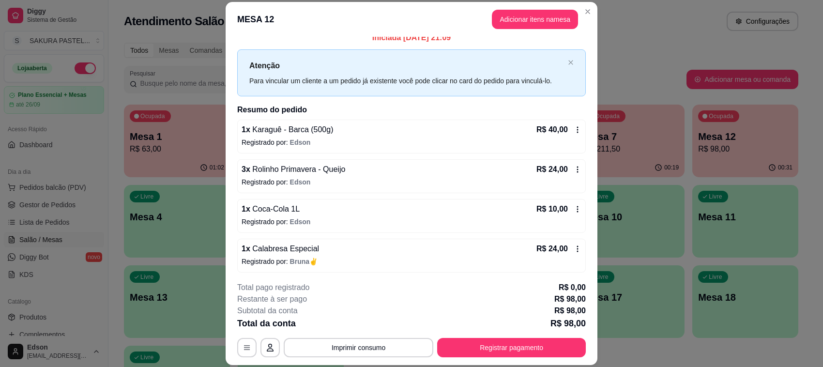
scroll to position [11, 0]
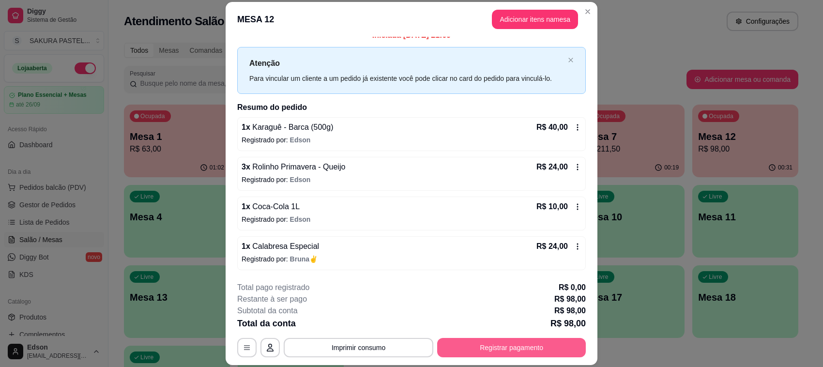
click at [562, 355] on button "Registrar pagamento" at bounding box center [511, 347] width 149 height 19
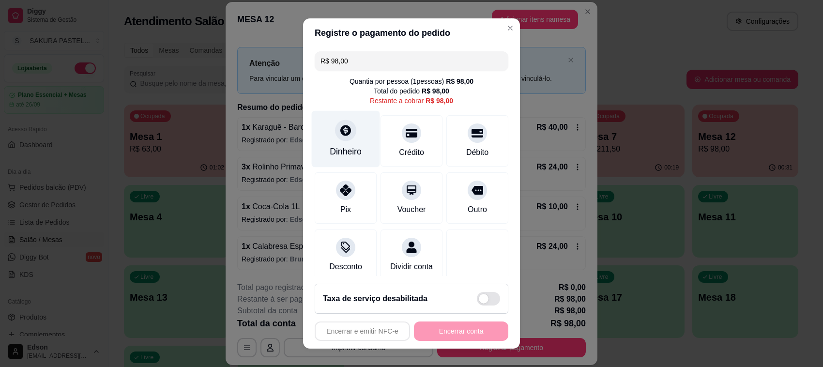
drag, startPoint x: 310, startPoint y: 121, endPoint x: 317, endPoint y: 126, distance: 8.3
click at [317, 126] on div "Dinheiro" at bounding box center [346, 139] width 68 height 57
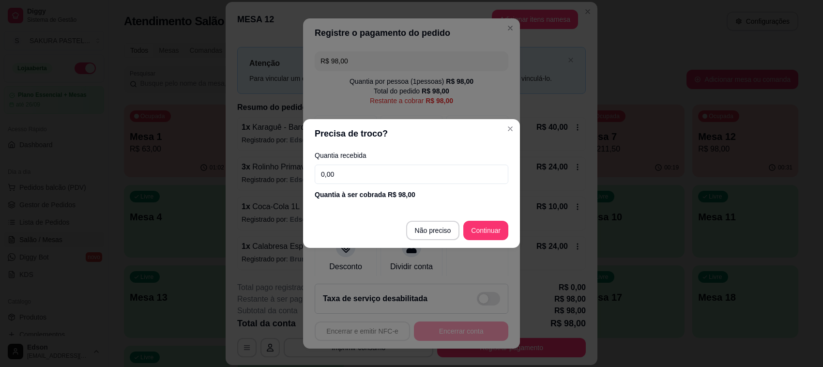
click at [361, 180] on input "0,00" at bounding box center [412, 174] width 194 height 19
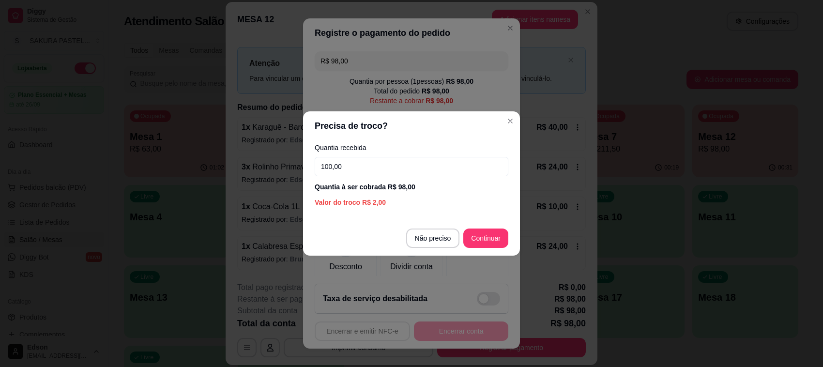
type input "100,00"
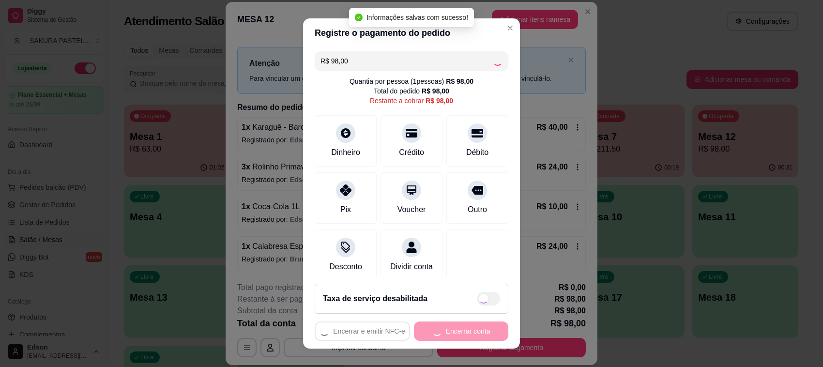
type input "R$ 0,00"
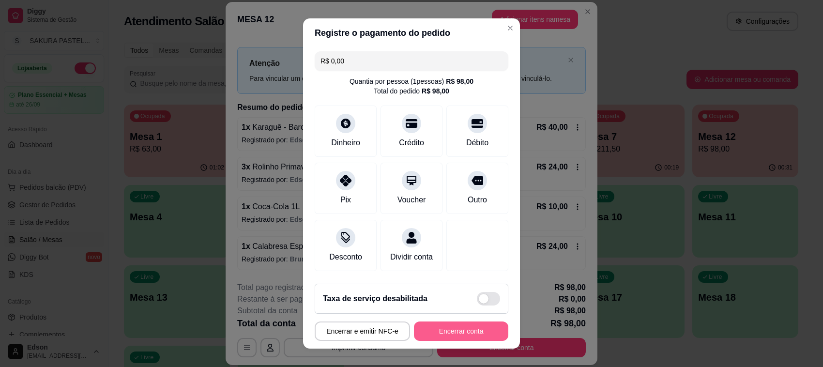
click at [478, 327] on button "Encerrar conta" at bounding box center [461, 330] width 94 height 19
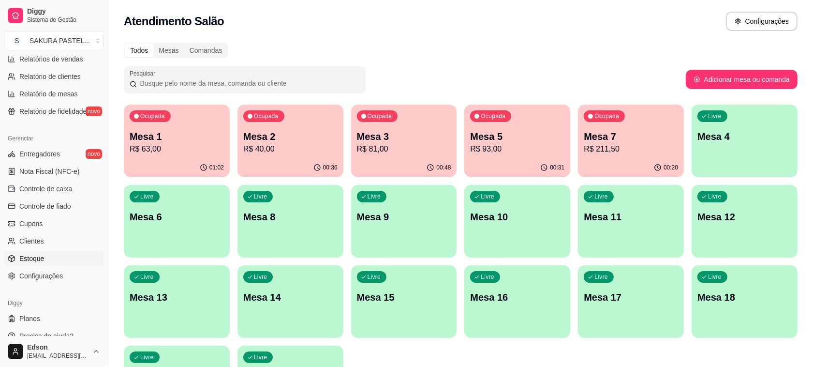
scroll to position [329, 0]
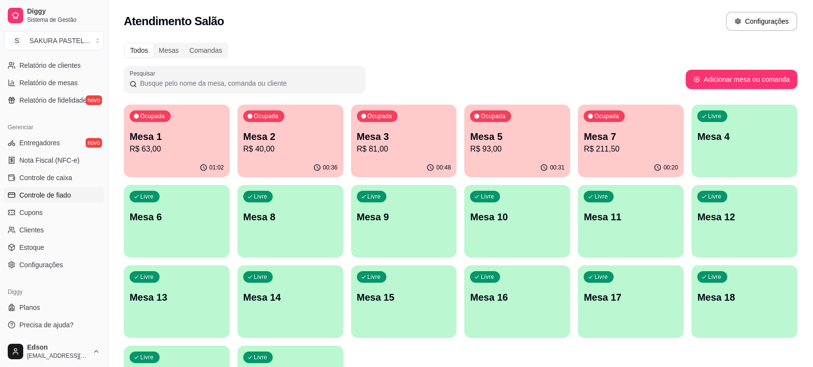
click at [76, 193] on link "Controle de fiado" at bounding box center [54, 194] width 100 height 15
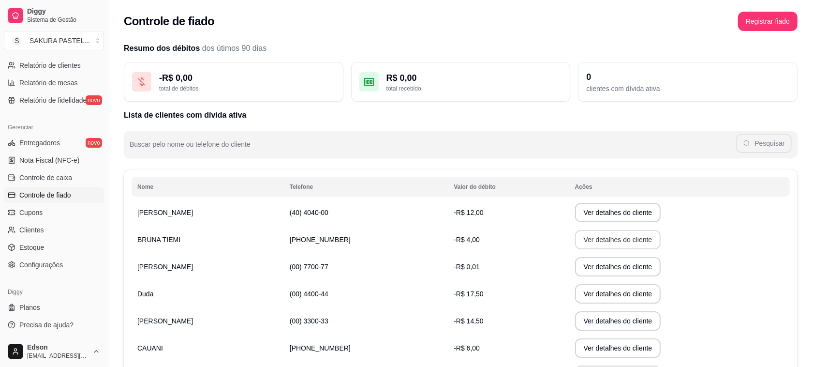
click at [601, 235] on button "Ver detalhes do cliente" at bounding box center [618, 239] width 86 height 19
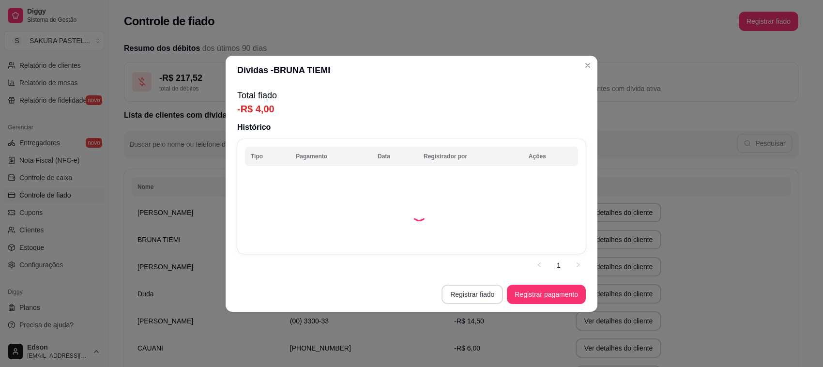
click at [489, 296] on button "Registrar fiado" at bounding box center [471, 294] width 61 height 19
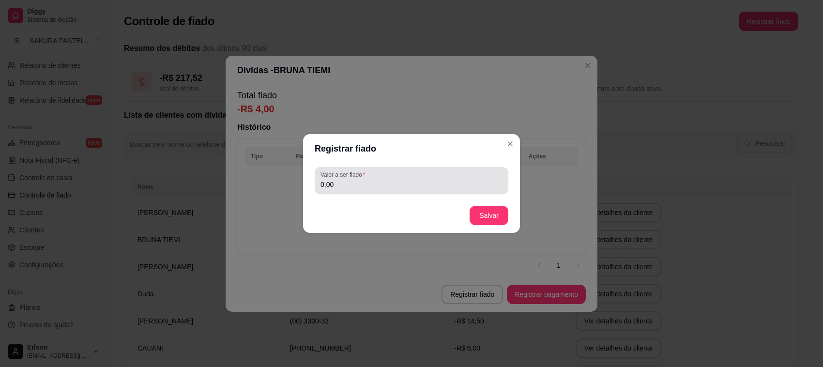
click at [374, 180] on input "0,00" at bounding box center [411, 185] width 182 height 10
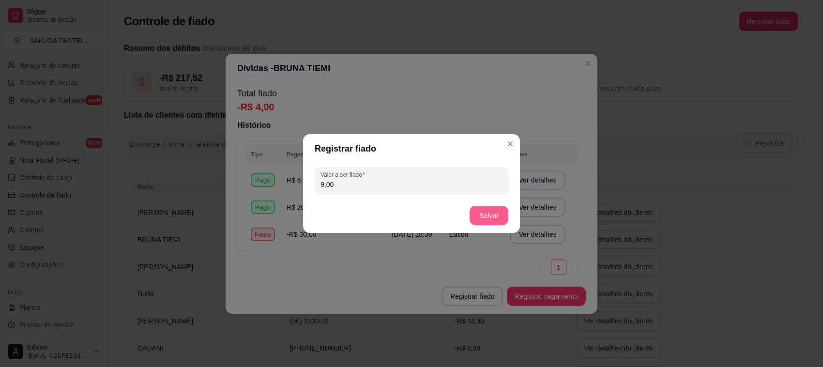
type input "9,00"
click at [481, 205] on footer "Salvar" at bounding box center [411, 215] width 217 height 35
click at [487, 214] on button "Salvar" at bounding box center [488, 215] width 39 height 19
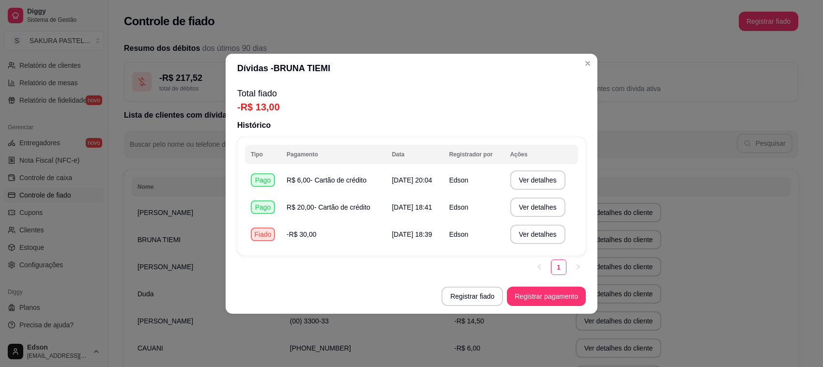
drag, startPoint x: 335, startPoint y: 302, endPoint x: 513, endPoint y: 1, distance: 349.7
click at [336, 294] on footer "Registrar fiado Registrar pagamento" at bounding box center [412, 296] width 372 height 35
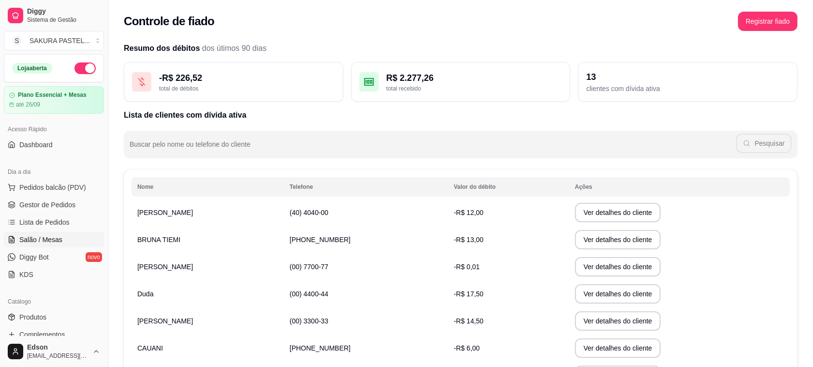
click at [65, 241] on link "Salão / Mesas" at bounding box center [54, 239] width 100 height 15
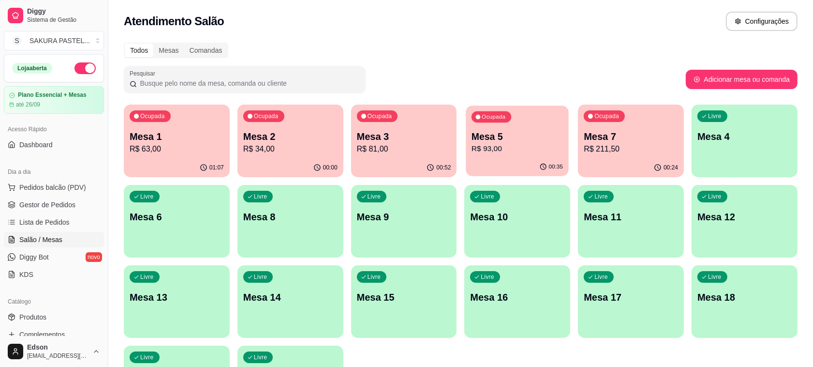
click at [539, 124] on div "Ocupada Mesa 5 R$ 93,00" at bounding box center [517, 131] width 103 height 52
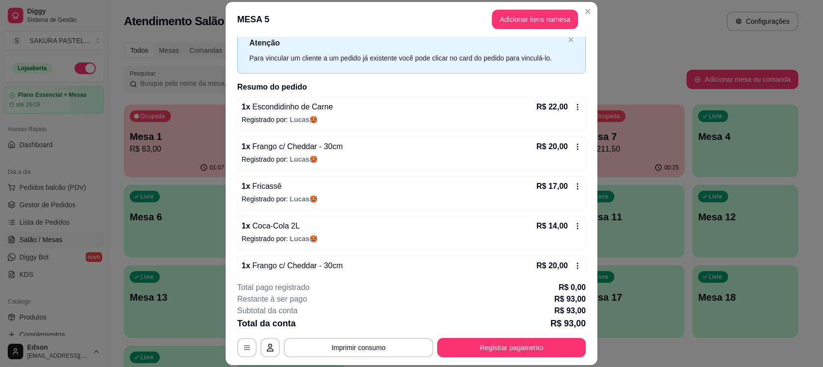
scroll to position [51, 0]
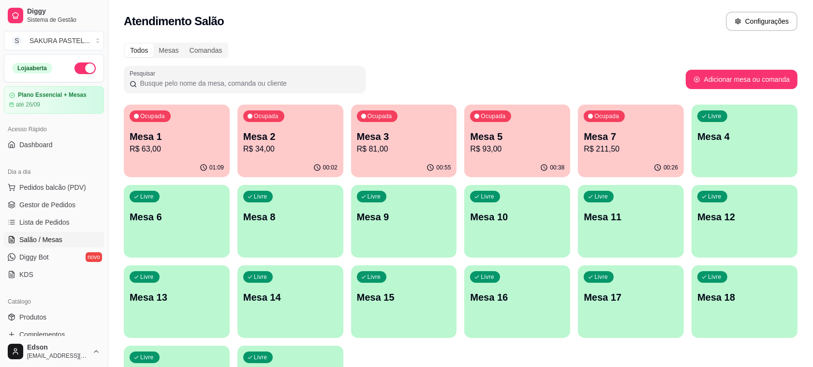
click at [469, 150] on div "Ocupada Mesa 5 R$ 93,00" at bounding box center [518, 132] width 106 height 54
click at [410, 154] on p "R$ 81,00" at bounding box center [404, 149] width 94 height 12
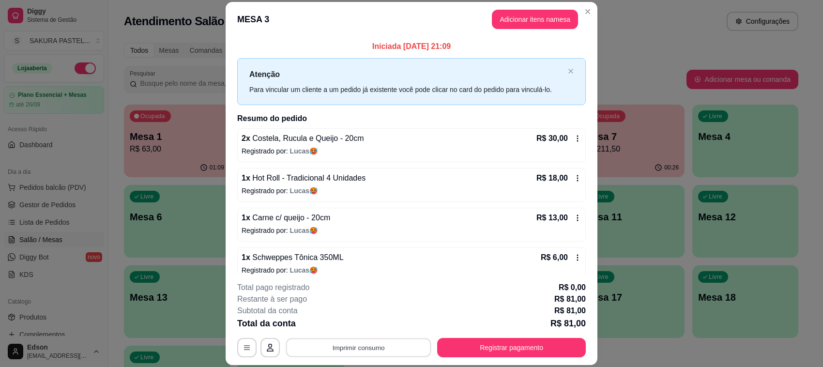
click at [335, 353] on button "Imprimir consumo" at bounding box center [358, 347] width 145 height 19
click at [349, 327] on button "Balcão" at bounding box center [357, 325] width 70 height 15
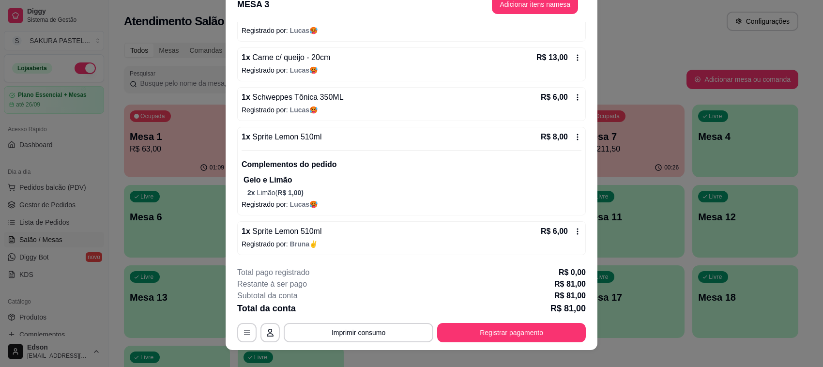
scroll to position [29, 0]
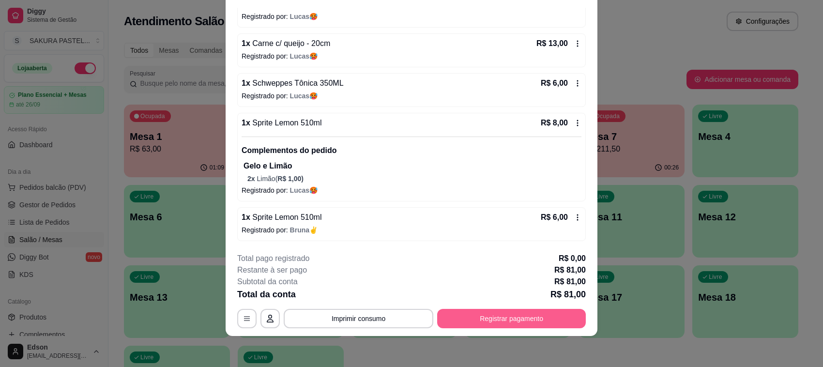
click at [500, 313] on button "Registrar pagamento" at bounding box center [511, 318] width 149 height 19
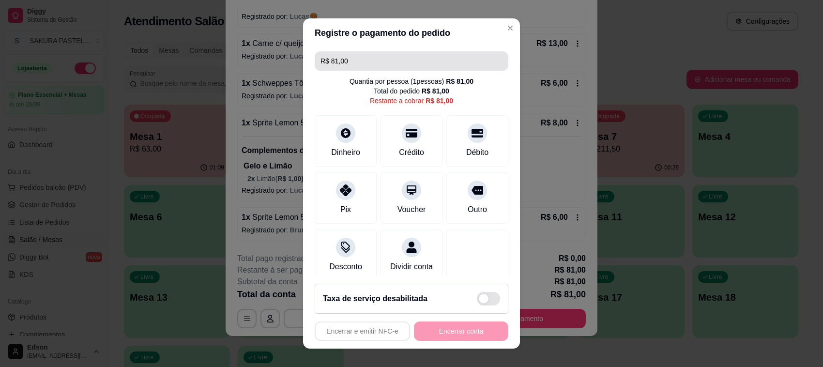
click at [415, 69] on input "R$ 81,00" at bounding box center [411, 60] width 182 height 19
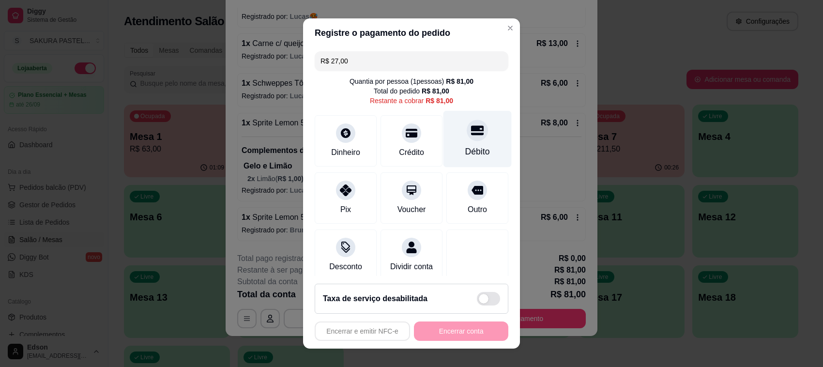
click at [461, 141] on div "Débito" at bounding box center [477, 139] width 68 height 57
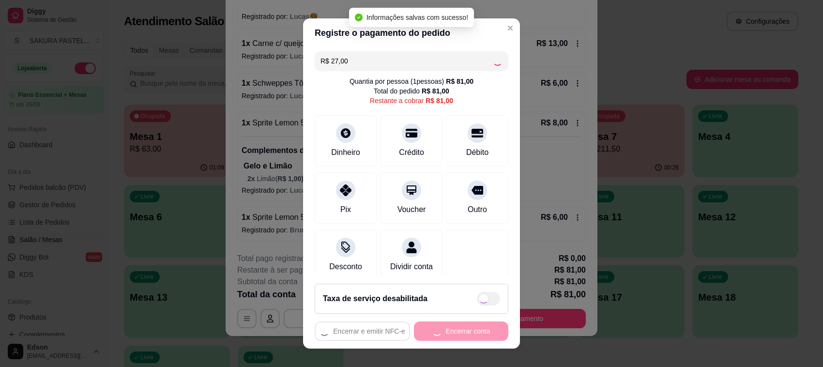
type input "R$ 54,00"
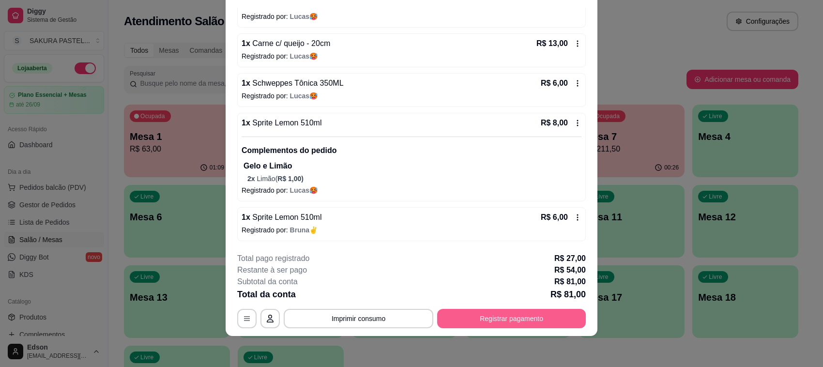
click at [492, 313] on button "Registrar pagamento" at bounding box center [511, 318] width 149 height 19
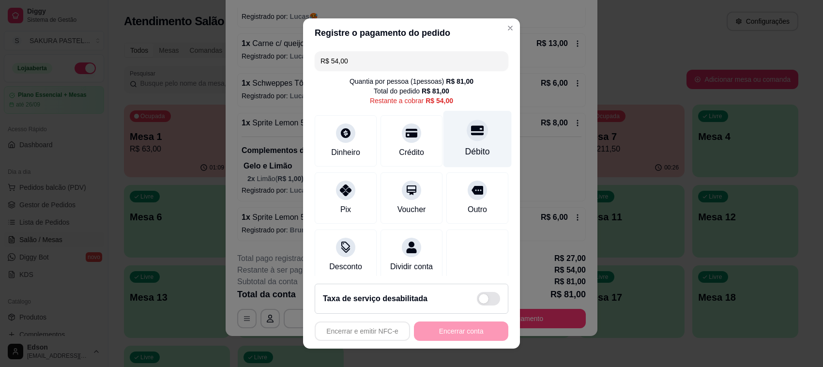
click at [466, 134] on div at bounding box center [476, 130] width 21 height 21
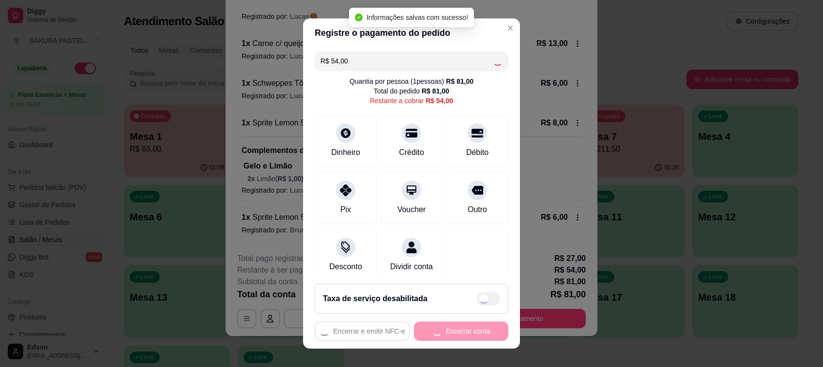
click at [451, 339] on div "Encerrar e emitir NFC-e Encerrar conta" at bounding box center [412, 330] width 194 height 19
type input "R$ 0,00"
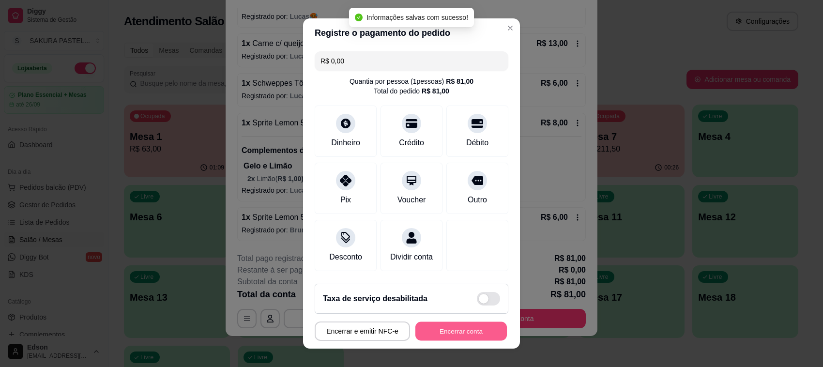
click at [451, 339] on button "Encerrar conta" at bounding box center [460, 331] width 91 height 19
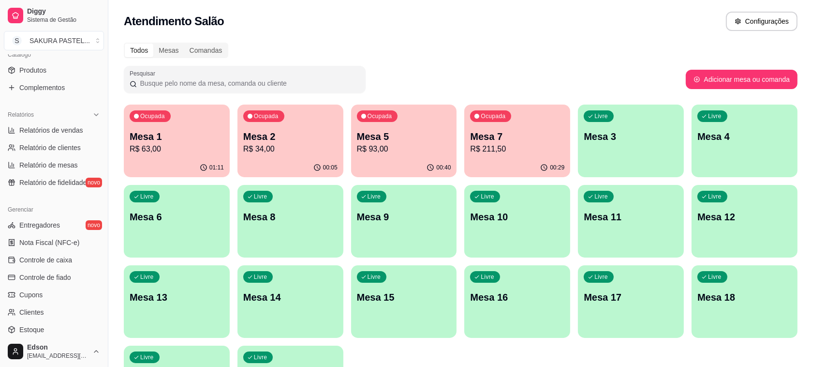
scroll to position [0, 0]
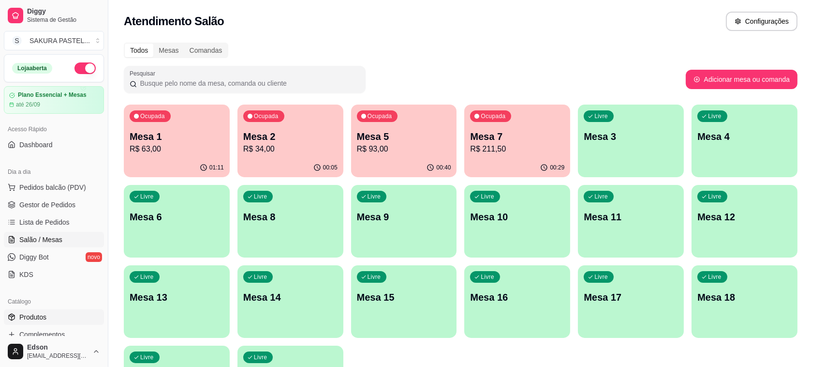
click at [41, 315] on span "Produtos" at bounding box center [32, 317] width 27 height 10
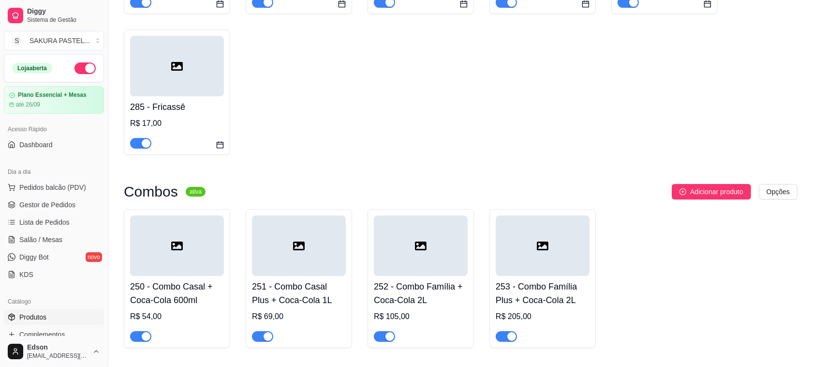
scroll to position [3212, 0]
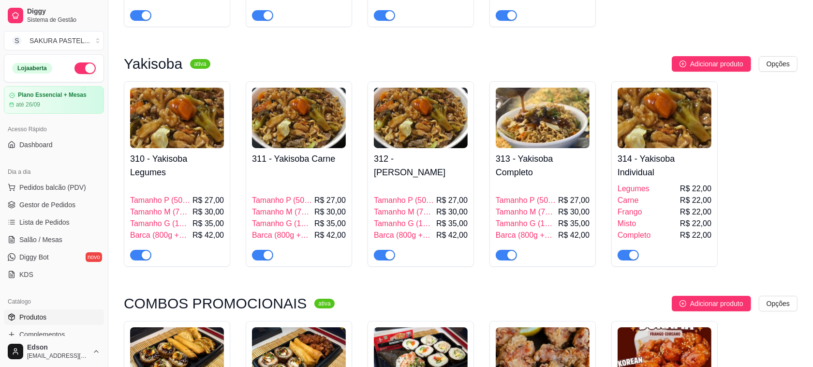
click at [75, 71] on button "button" at bounding box center [85, 68] width 21 height 12
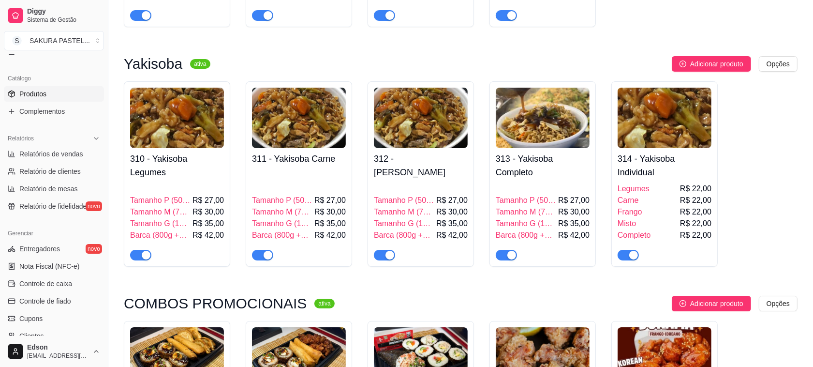
scroll to position [329, 0]
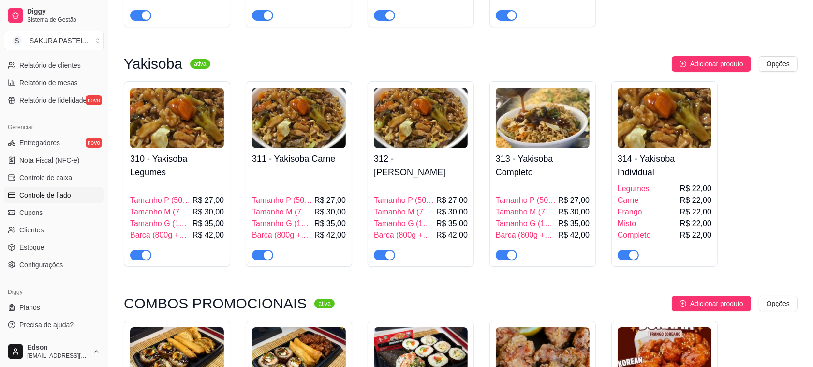
click at [51, 192] on span "Controle de fiado" at bounding box center [45, 195] width 52 height 10
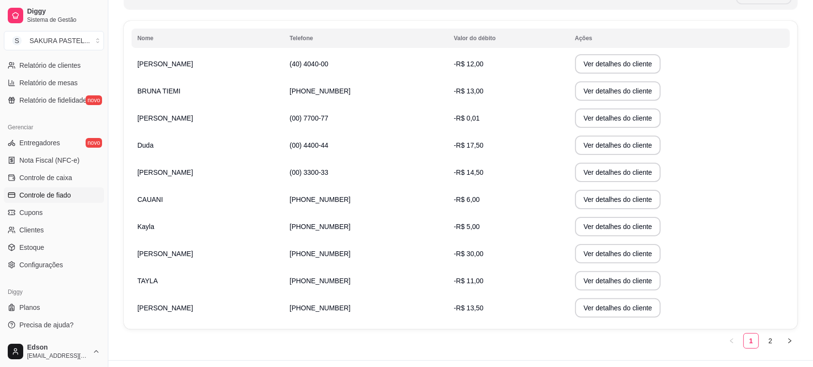
scroll to position [169, 0]
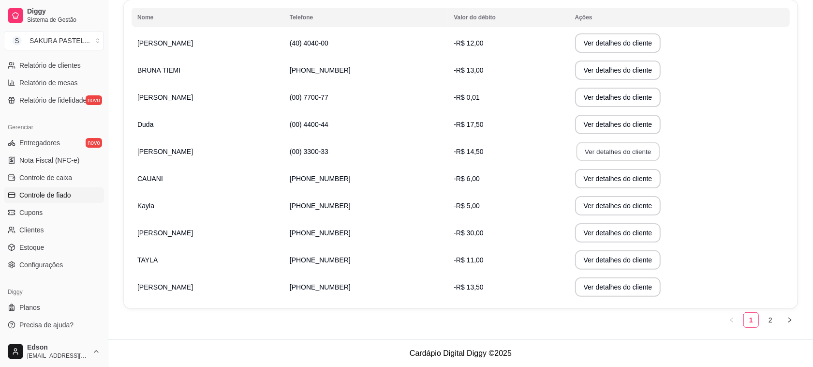
click at [601, 146] on button "Ver detalhes do cliente" at bounding box center [617, 151] width 83 height 19
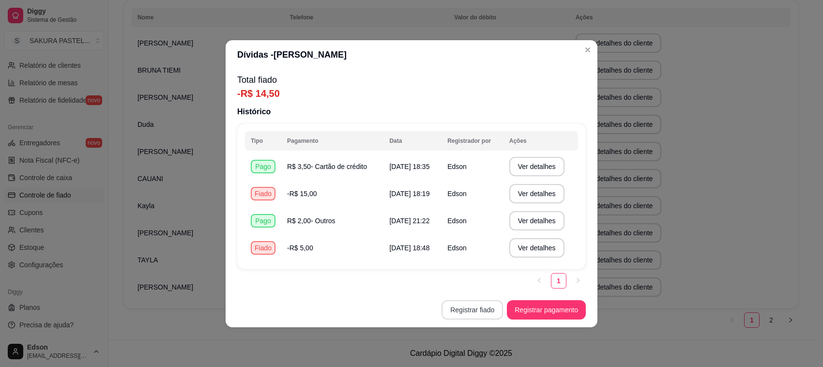
click at [472, 308] on button "Registrar fiado" at bounding box center [471, 309] width 61 height 19
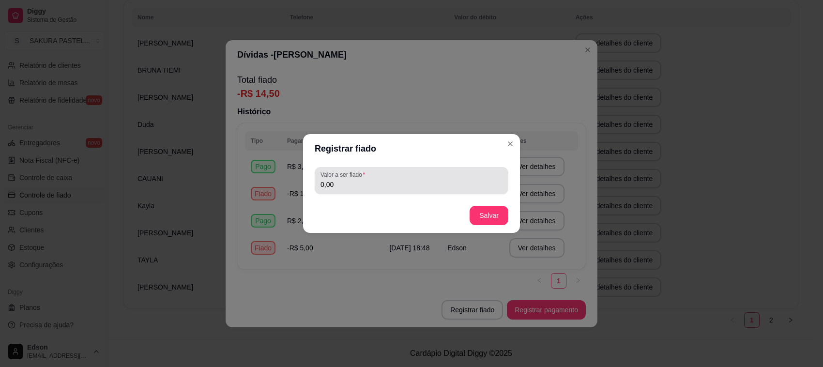
click at [401, 172] on div "0,00" at bounding box center [411, 180] width 182 height 19
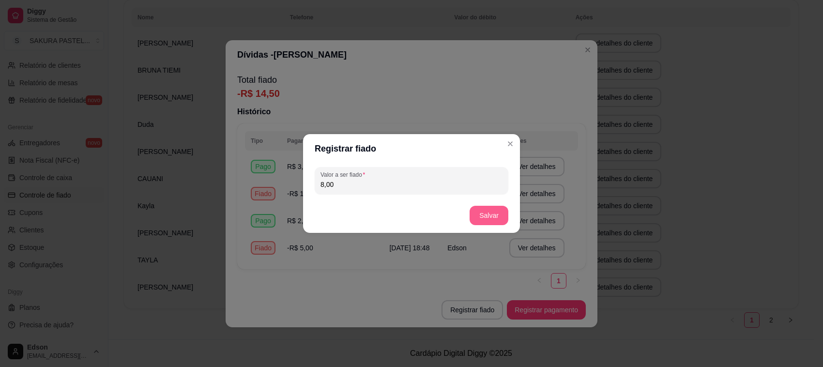
type input "8,00"
click at [485, 210] on button "Salvar" at bounding box center [488, 215] width 39 height 19
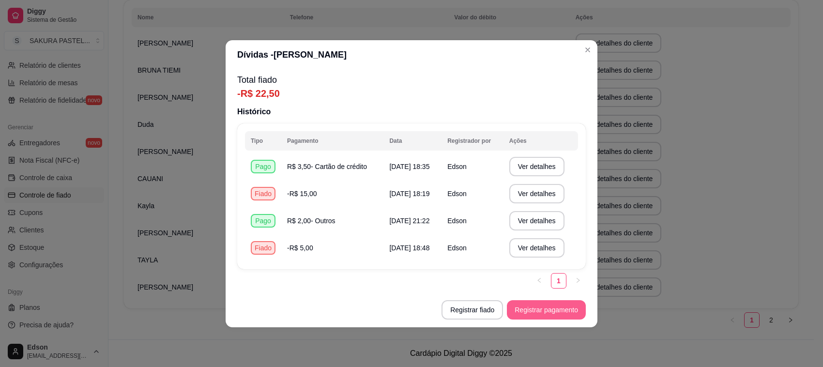
click at [549, 306] on button "Registrar pagamento" at bounding box center [546, 309] width 79 height 19
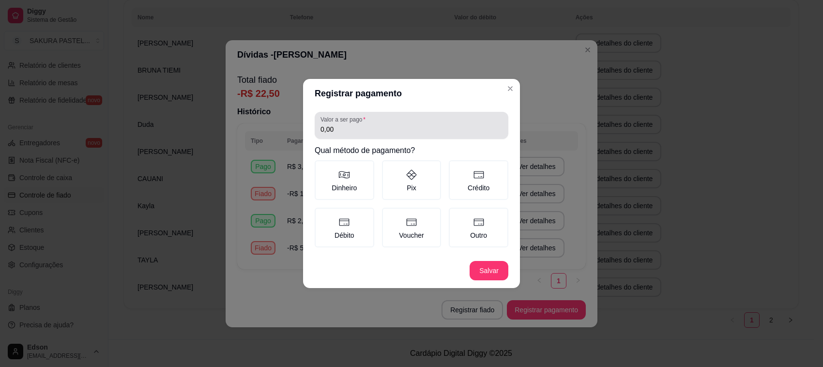
click at [368, 136] on div "Valor a ser pago 0,00" at bounding box center [412, 125] width 194 height 27
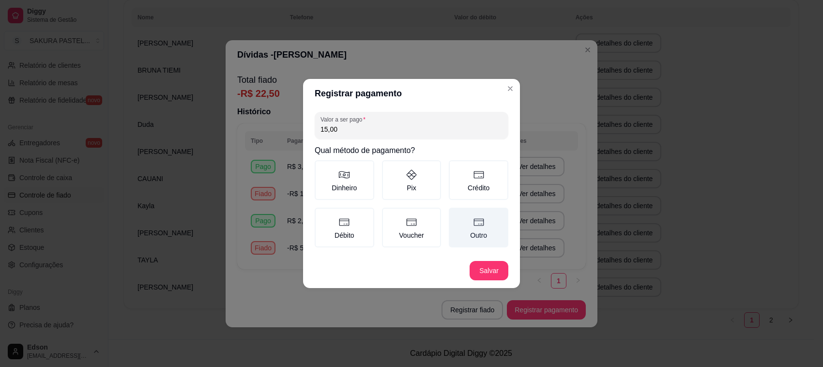
type input "15,00"
drag, startPoint x: 482, startPoint y: 226, endPoint x: 478, endPoint y: 262, distance: 36.1
click at [481, 226] on icon at bounding box center [479, 222] width 12 height 12
click at [456, 215] on button "Outro" at bounding box center [452, 211] width 8 height 8
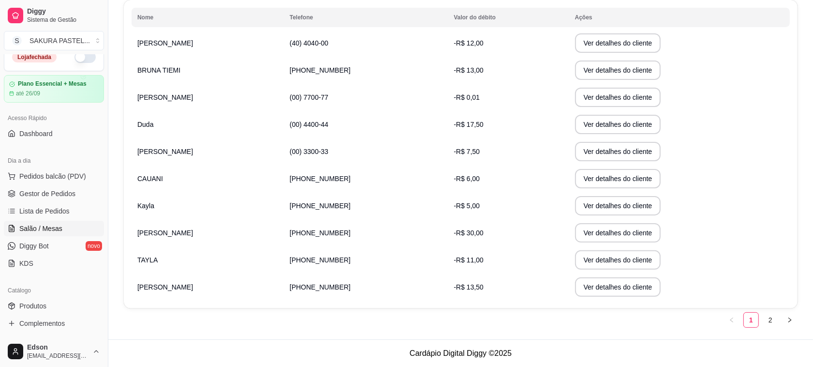
scroll to position [0, 0]
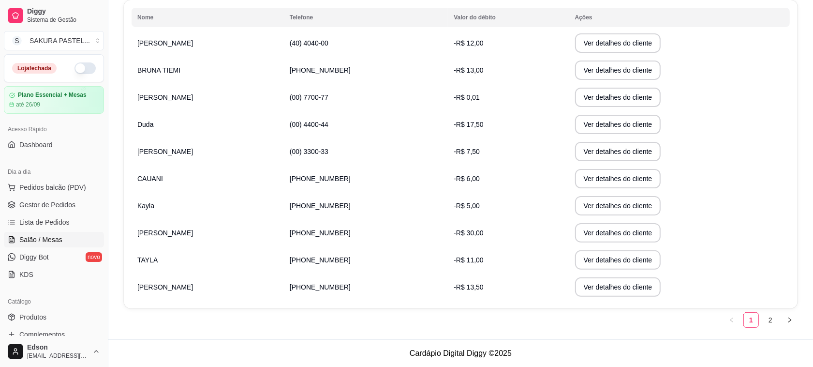
click at [49, 240] on span "Salão / Mesas" at bounding box center [40, 240] width 43 height 10
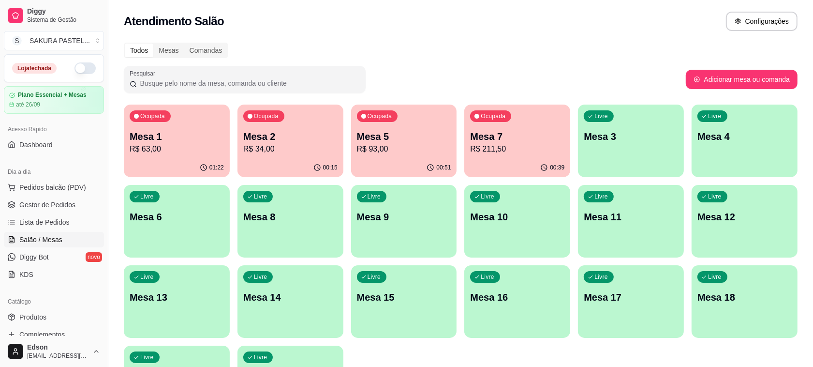
click at [286, 126] on div "Ocupada Mesa 2 R$ 34,00" at bounding box center [291, 132] width 106 height 54
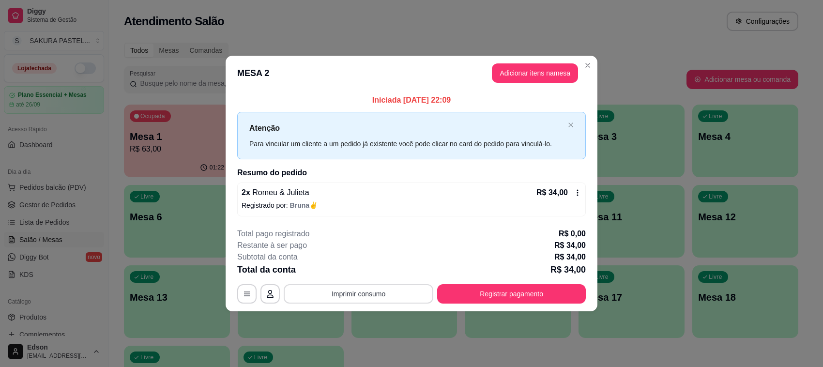
click at [328, 297] on button "Imprimir consumo" at bounding box center [359, 293] width 150 height 19
click at [356, 103] on p "Iniciada 12/09/2025 às 22:09" at bounding box center [411, 100] width 348 height 12
click at [577, 271] on p "R$ 34,00" at bounding box center [567, 270] width 35 height 14
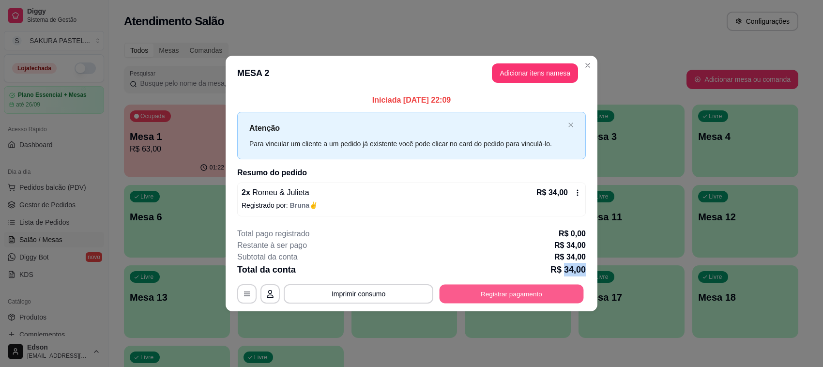
click at [550, 290] on button "Registrar pagamento" at bounding box center [511, 293] width 144 height 19
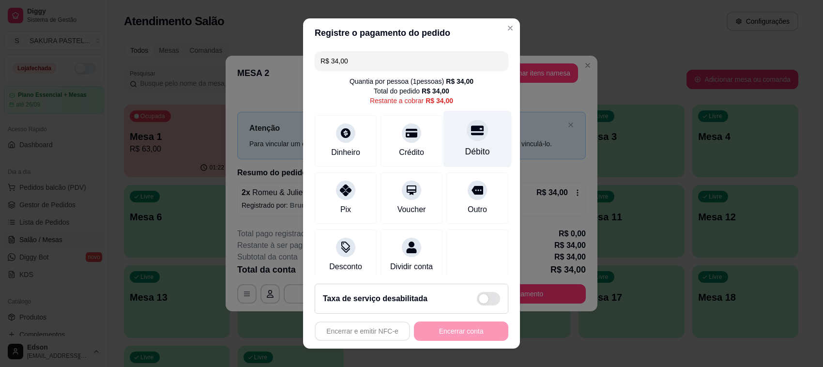
click at [465, 153] on div "Débito" at bounding box center [477, 151] width 25 height 13
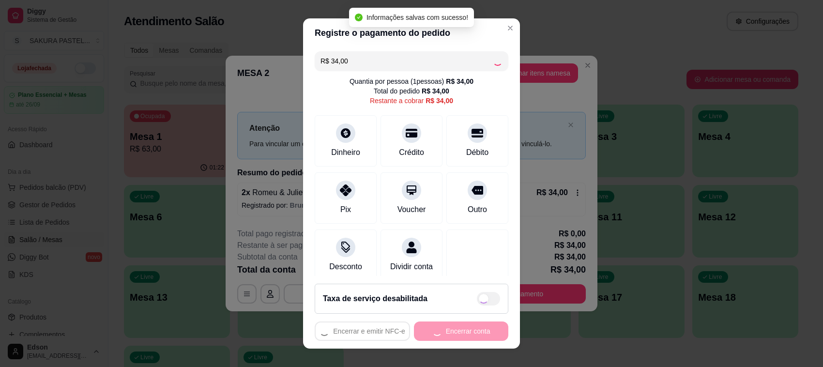
type input "R$ 0,00"
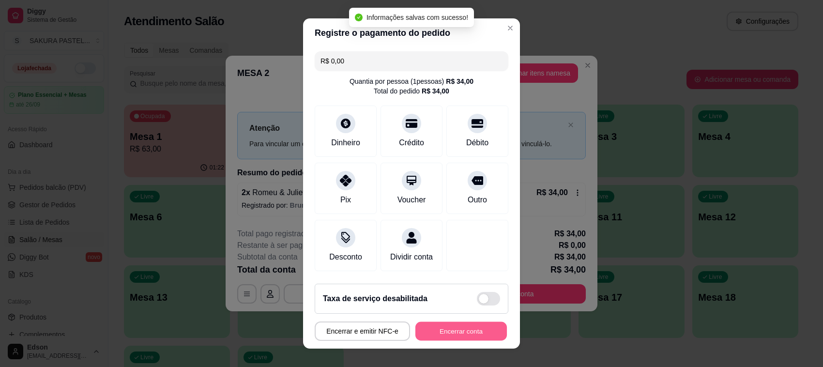
click at [483, 329] on button "Encerrar conta" at bounding box center [460, 331] width 91 height 19
click at [483, 329] on div "Encerrar e emitir NFC-e Encerrar conta" at bounding box center [412, 330] width 194 height 19
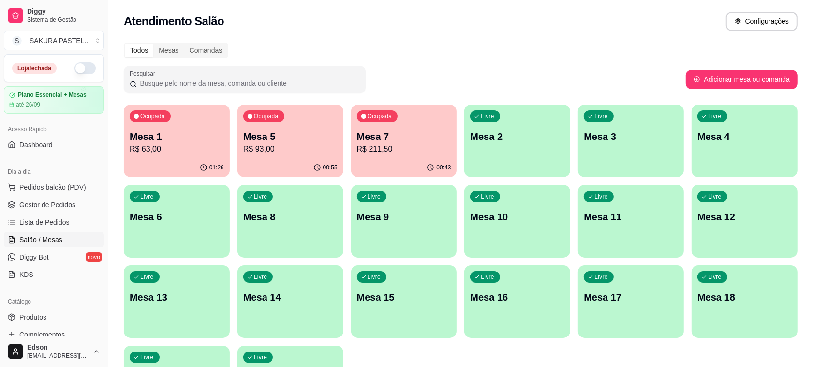
click at [397, 139] on p "Mesa 7" at bounding box center [404, 137] width 94 height 14
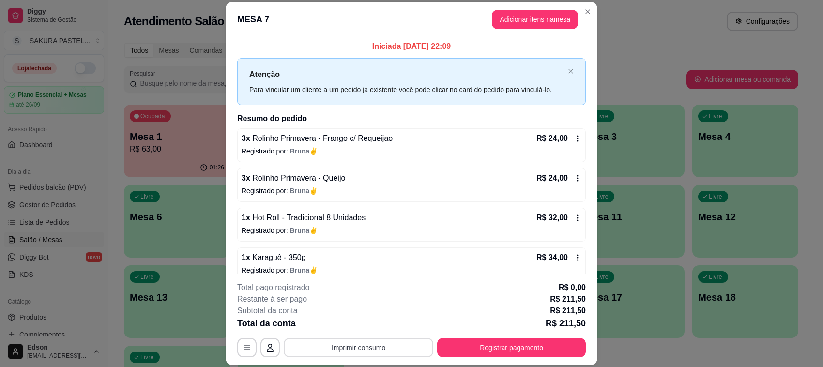
click at [389, 344] on button "Imprimir consumo" at bounding box center [359, 347] width 150 height 19
click at [363, 323] on button "Balcão" at bounding box center [357, 325] width 68 height 15
click at [455, 352] on button "Registrar pagamento" at bounding box center [511, 347] width 149 height 19
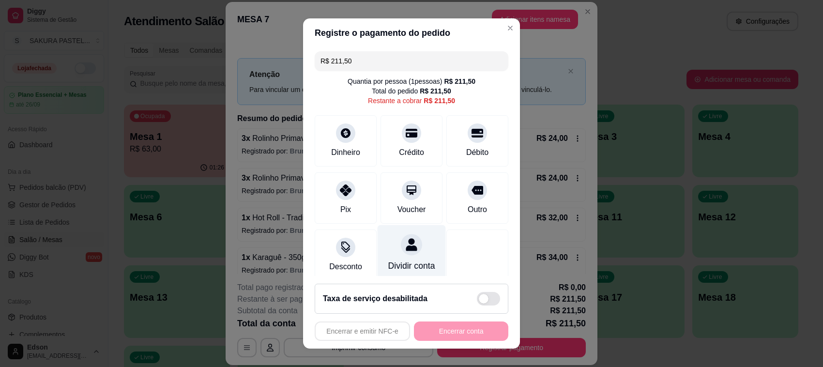
click at [392, 259] on div "Dividir conta" at bounding box center [411, 265] width 47 height 13
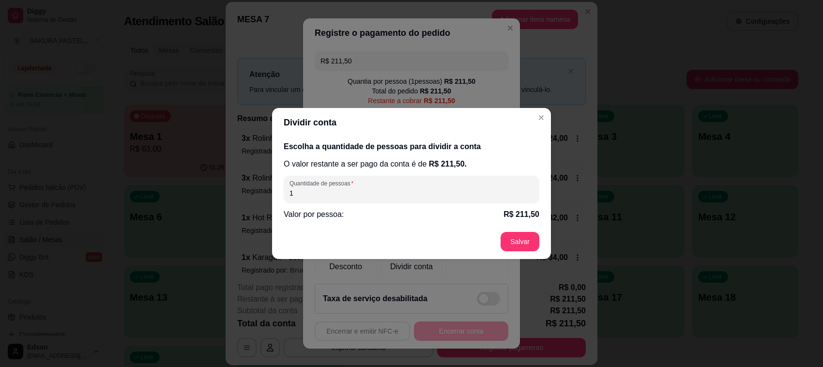
click at [387, 197] on input "1" at bounding box center [411, 193] width 244 height 10
type input "2"
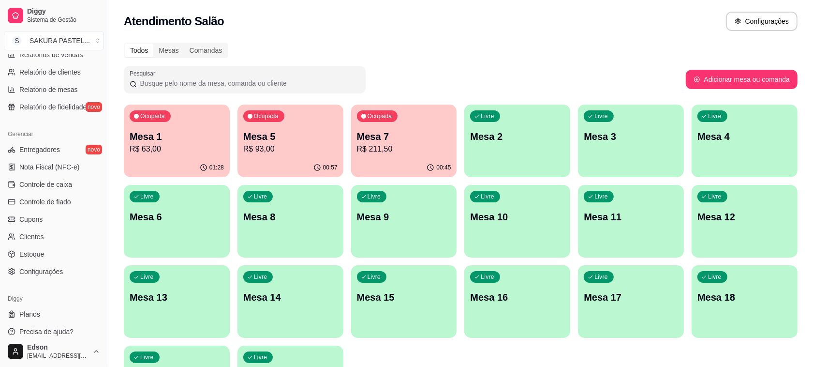
scroll to position [329, 0]
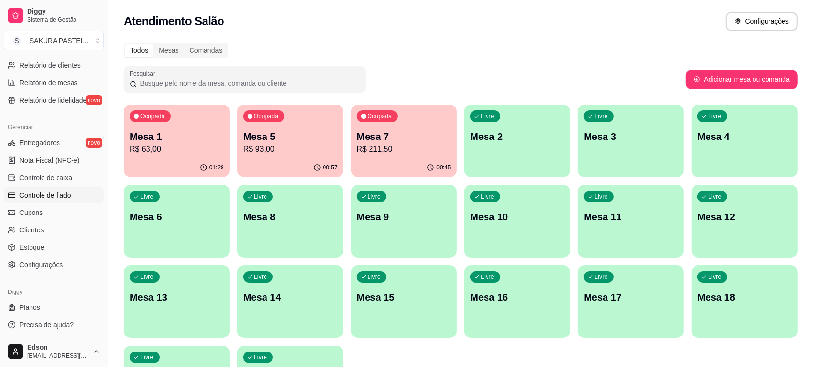
click at [73, 193] on link "Controle de fiado" at bounding box center [54, 194] width 100 height 15
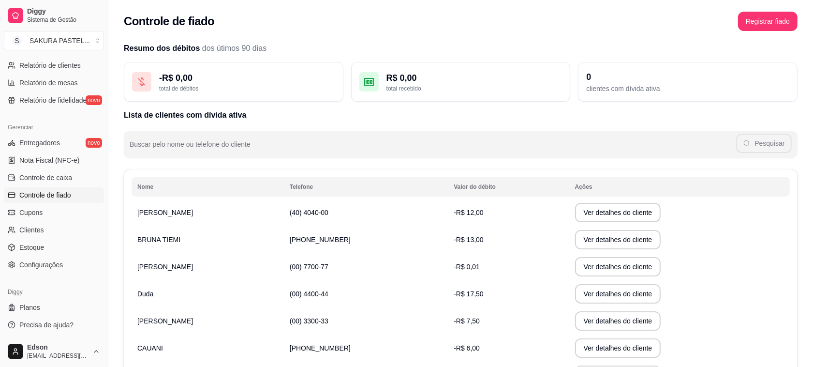
scroll to position [169, 0]
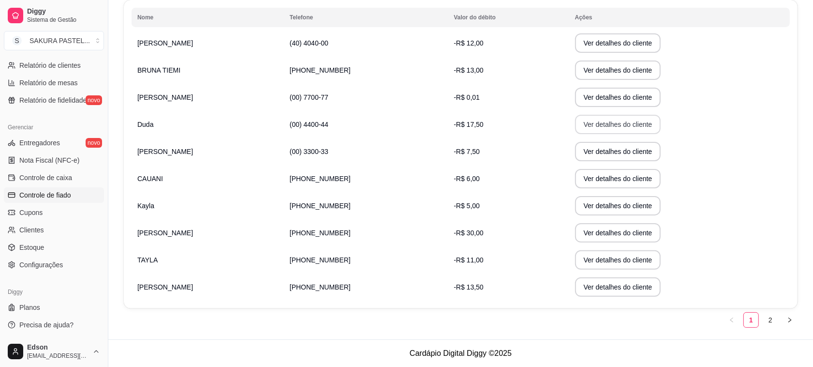
click at [593, 123] on button "Ver detalhes do cliente" at bounding box center [618, 124] width 86 height 19
click at [583, 202] on button "Ver detalhes do cliente" at bounding box center [617, 205] width 83 height 19
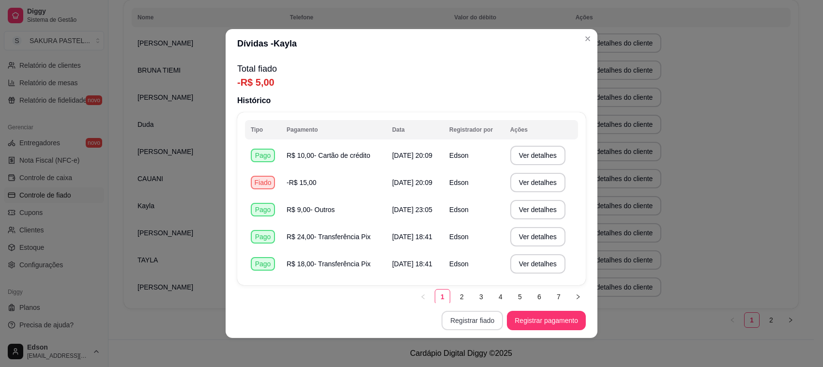
click at [483, 325] on button "Registrar fiado" at bounding box center [471, 320] width 61 height 19
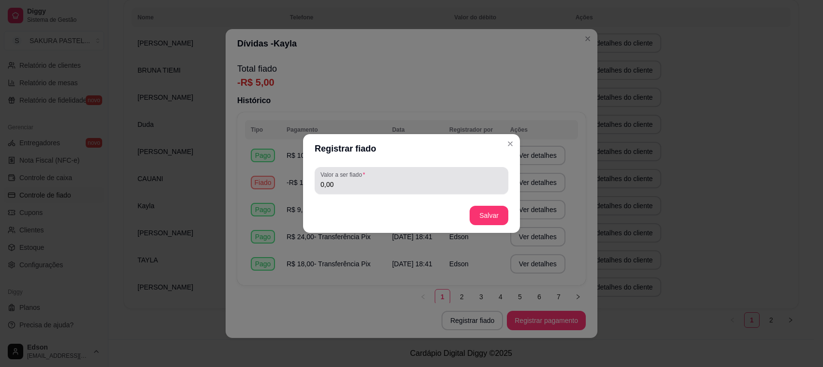
click at [359, 172] on label "Valor a ser fiado" at bounding box center [344, 174] width 48 height 8
click at [359, 180] on input "0,00" at bounding box center [411, 185] width 182 height 10
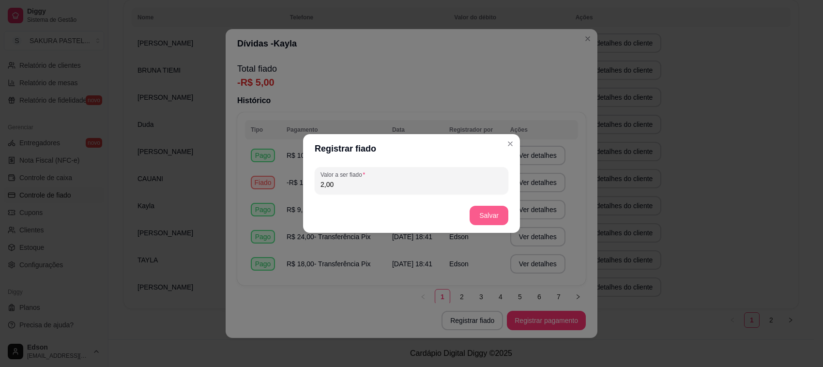
type input "2,00"
click at [478, 208] on button "Salvar" at bounding box center [488, 215] width 39 height 19
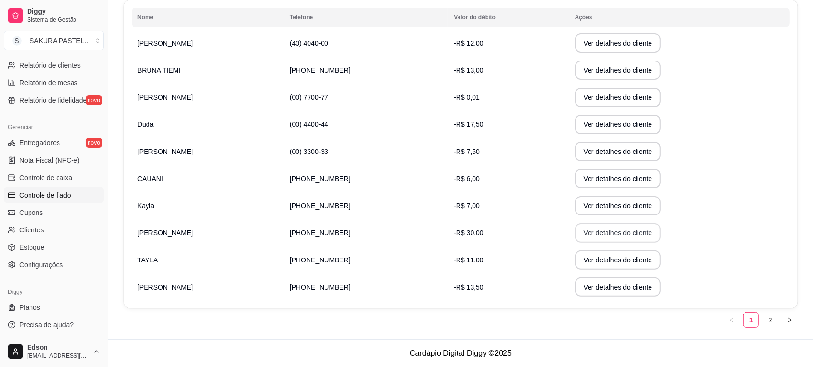
click at [608, 241] on button "Ver detalhes do cliente" at bounding box center [618, 232] width 86 height 19
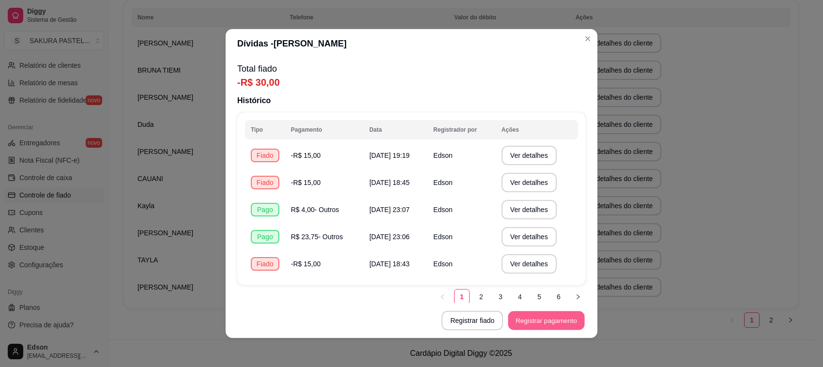
click at [557, 315] on button "Registrar pagamento" at bounding box center [546, 320] width 76 height 19
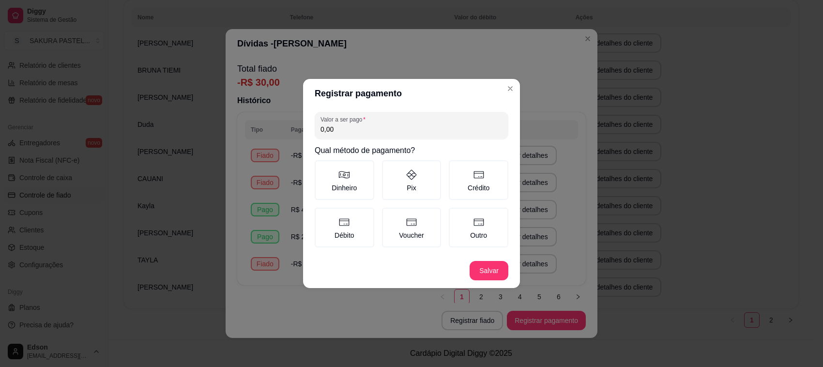
click at [384, 135] on div "0,00" at bounding box center [411, 125] width 182 height 19
type input "25,00"
drag, startPoint x: 473, startPoint y: 173, endPoint x: 524, endPoint y: 254, distance: 95.6
click at [475, 175] on icon at bounding box center [479, 175] width 12 height 12
click at [456, 167] on button "Crédito" at bounding box center [452, 164] width 8 height 8
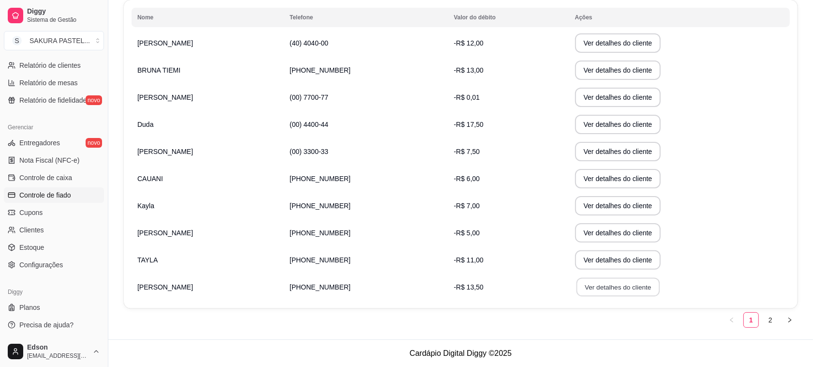
click at [605, 287] on button "Ver detalhes do cliente" at bounding box center [617, 287] width 83 height 19
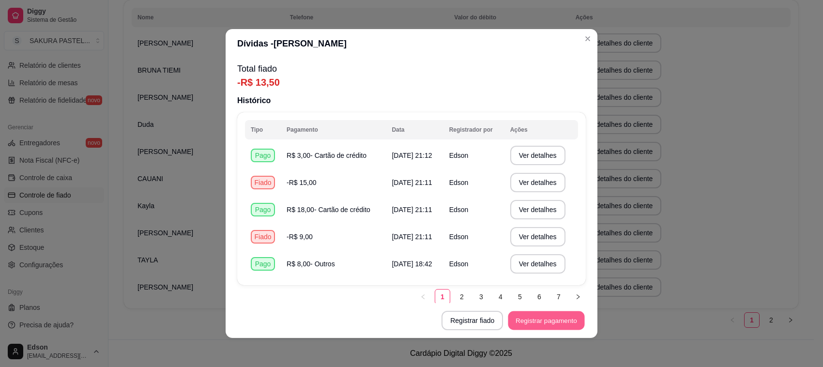
click at [514, 319] on button "Registrar pagamento" at bounding box center [546, 320] width 76 height 19
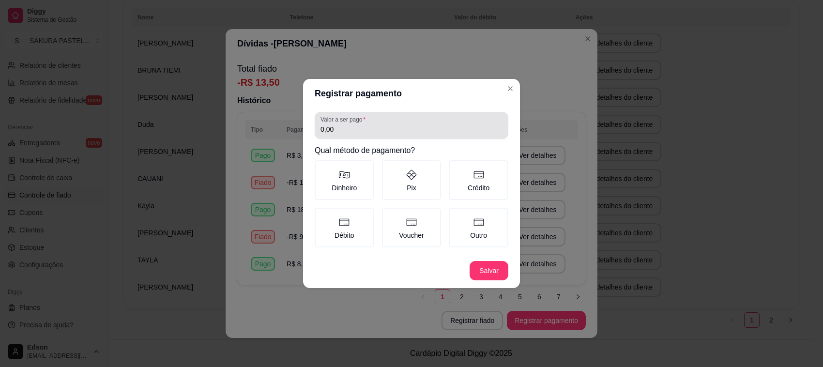
drag, startPoint x: 426, startPoint y: 122, endPoint x: 466, endPoint y: 93, distance: 48.9
click at [431, 117] on div "0,00" at bounding box center [411, 125] width 182 height 19
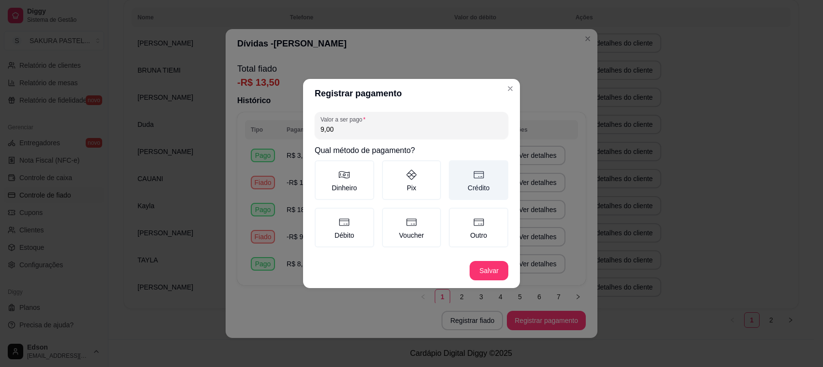
type input "9,00"
click at [470, 191] on label "Crédito" at bounding box center [479, 180] width 60 height 40
click at [456, 167] on button "Crédito" at bounding box center [452, 164] width 8 height 8
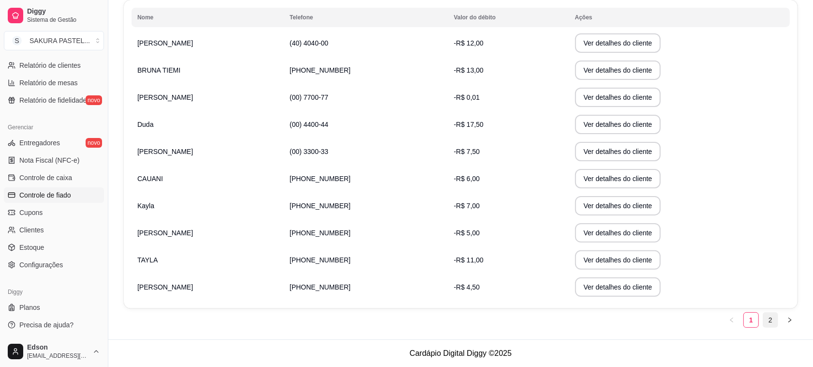
click at [775, 315] on link "2" at bounding box center [771, 320] width 15 height 15
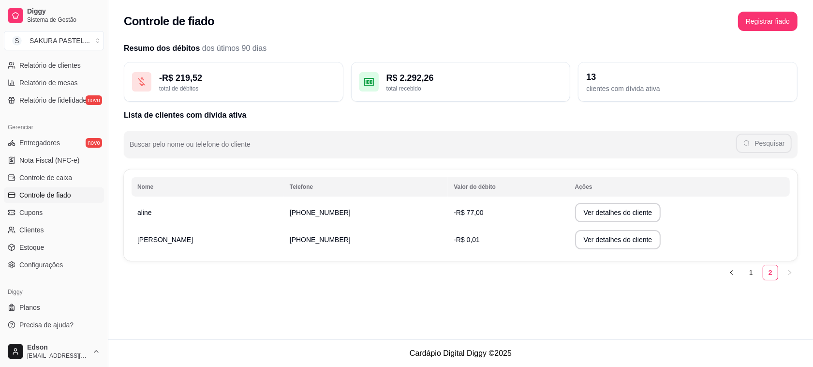
scroll to position [0, 0]
click at [765, 267] on link "1" at bounding box center [760, 272] width 15 height 15
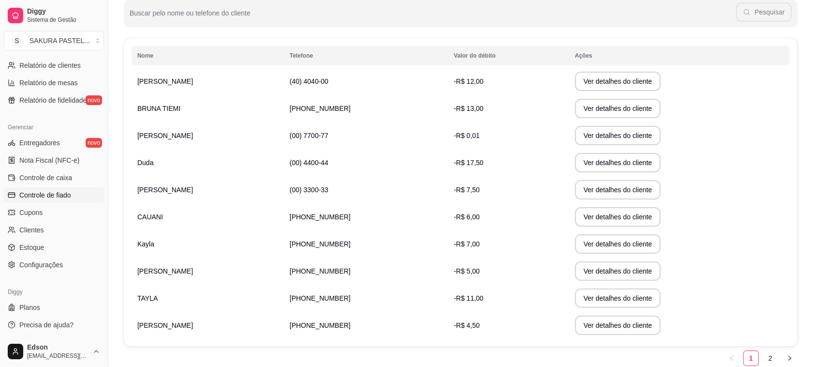
scroll to position [169, 0]
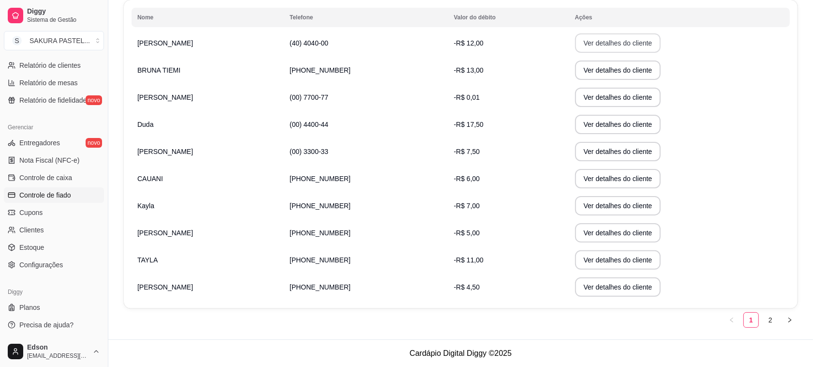
click at [633, 54] on td "Ver detalhes do cliente" at bounding box center [680, 43] width 221 height 27
click at [611, 36] on button "Ver detalhes do cliente" at bounding box center [618, 42] width 86 height 19
click at [607, 120] on button "Ver detalhes do cliente" at bounding box center [618, 124] width 86 height 19
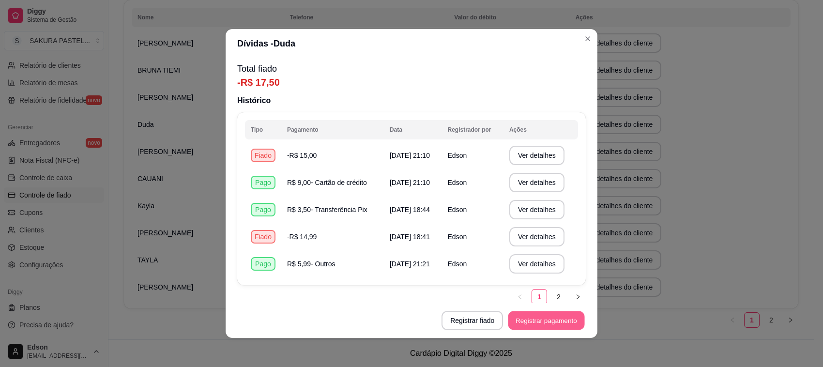
click at [533, 320] on button "Registrar pagamento" at bounding box center [546, 320] width 76 height 19
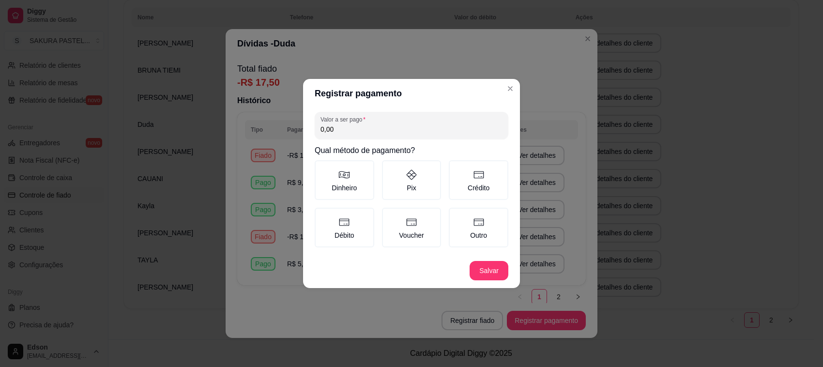
click at [363, 129] on input "0,00" at bounding box center [411, 129] width 182 height 10
type input "17,49"
click at [502, 221] on label "Outro" at bounding box center [479, 228] width 60 height 40
click at [456, 215] on button "Outro" at bounding box center [452, 211] width 8 height 8
drag, startPoint x: 482, startPoint y: 222, endPoint x: 482, endPoint y: 230, distance: 8.2
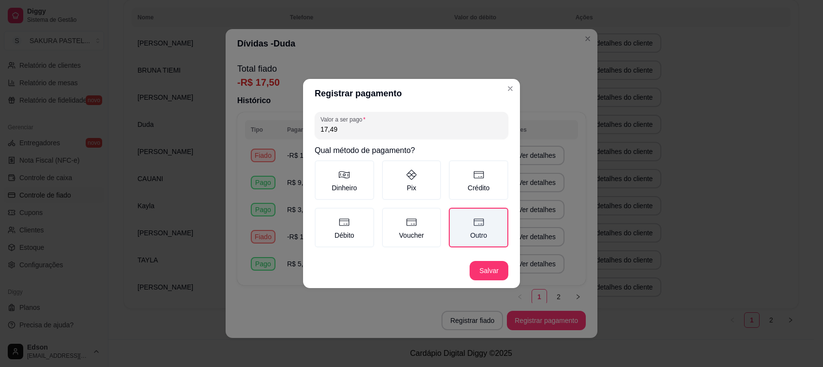
click at [482, 226] on icon at bounding box center [479, 222] width 12 height 12
click at [456, 215] on button "Outro" at bounding box center [452, 211] width 8 height 8
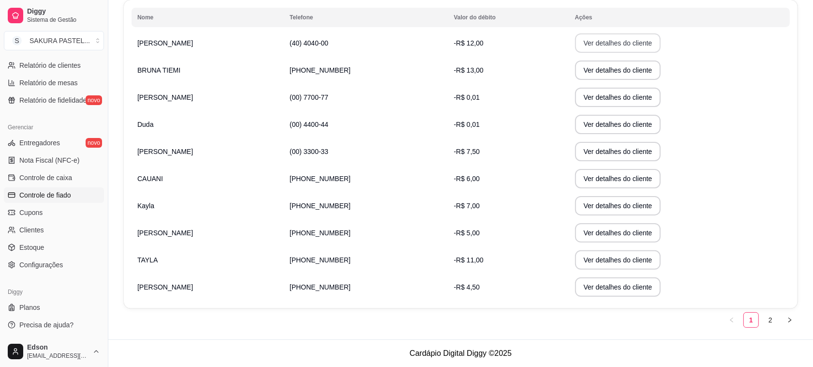
click at [587, 45] on button "Ver detalhes do cliente" at bounding box center [618, 42] width 86 height 19
click at [575, 132] on button "Ver detalhes do cliente" at bounding box center [618, 124] width 86 height 19
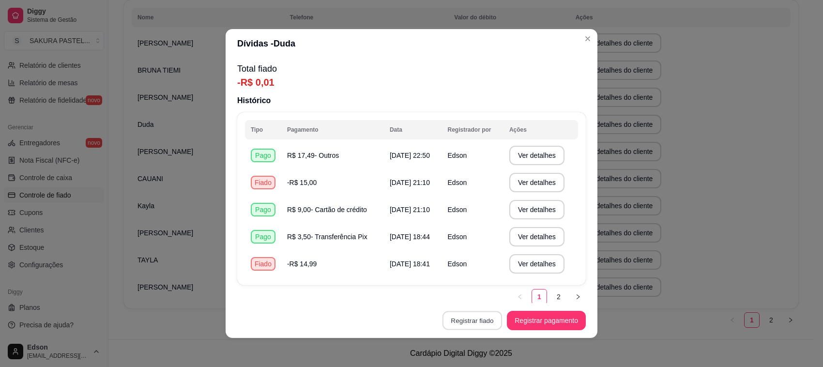
click at [467, 320] on button "Registrar fiado" at bounding box center [472, 320] width 60 height 19
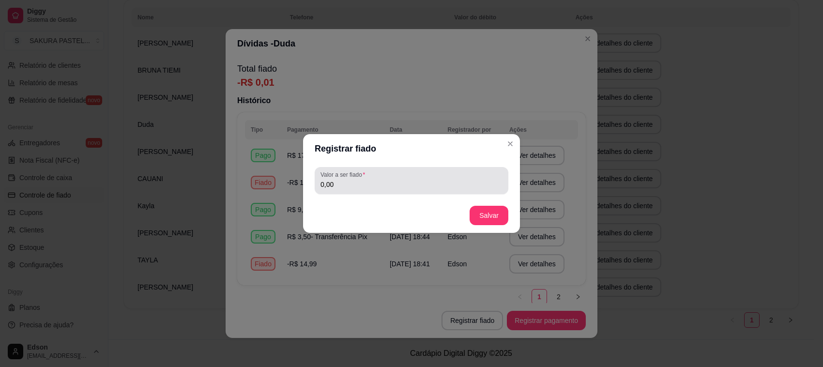
click at [376, 170] on div "Valor a ser fiado 0,00" at bounding box center [412, 180] width 194 height 27
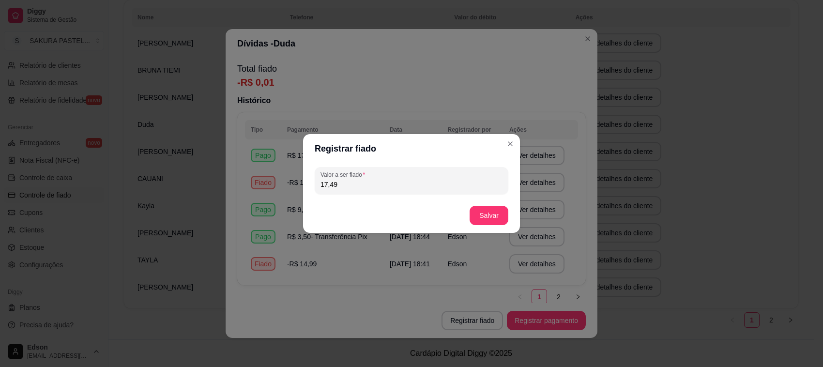
type input "17,49"
click at [479, 219] on button "Salvar" at bounding box center [489, 215] width 38 height 19
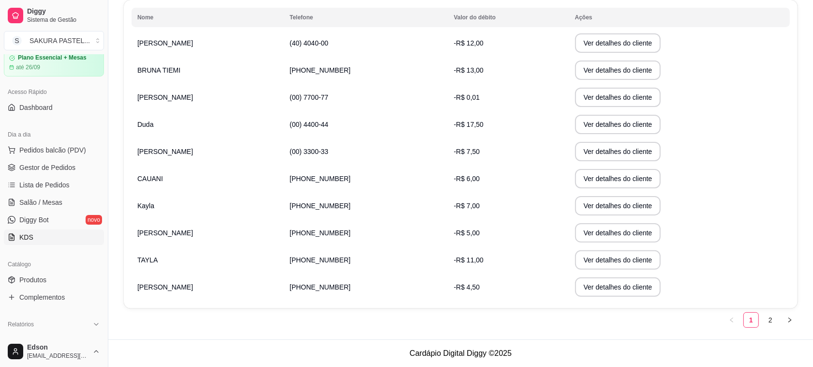
scroll to position [0, 0]
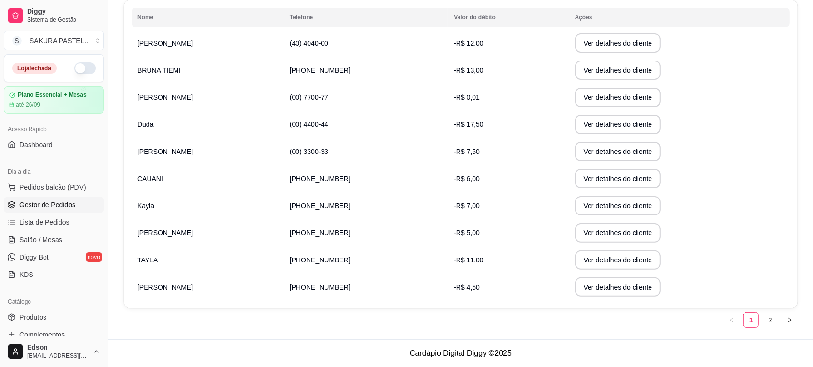
click at [78, 211] on link "Gestor de Pedidos" at bounding box center [54, 204] width 100 height 15
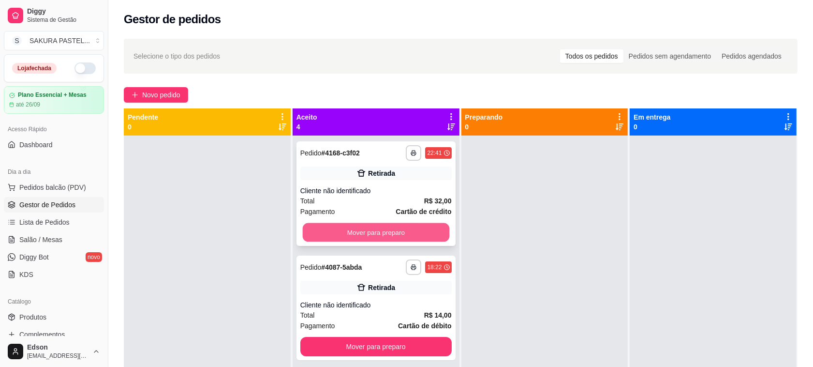
click at [398, 226] on button "Mover para preparo" at bounding box center [375, 232] width 147 height 19
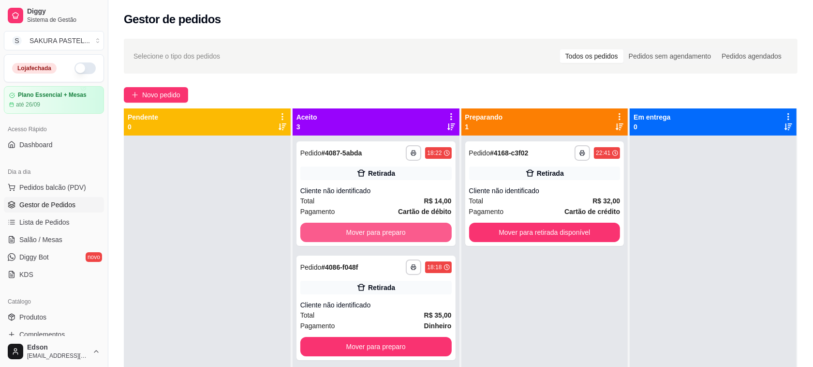
click at [398, 226] on button "Mover para preparo" at bounding box center [376, 232] width 151 height 19
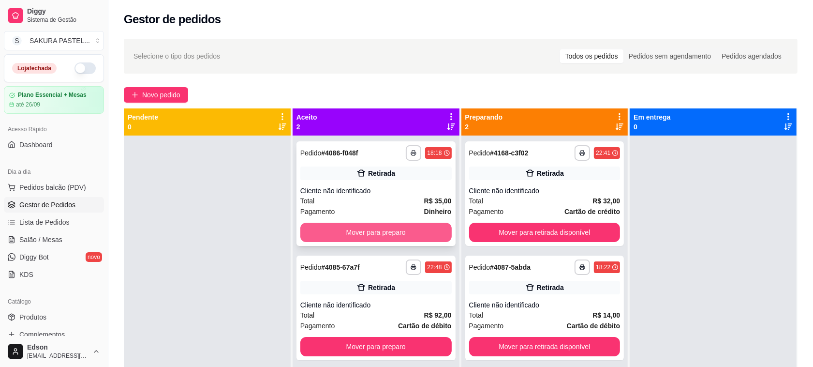
click at [401, 230] on button "Mover para preparo" at bounding box center [376, 232] width 151 height 19
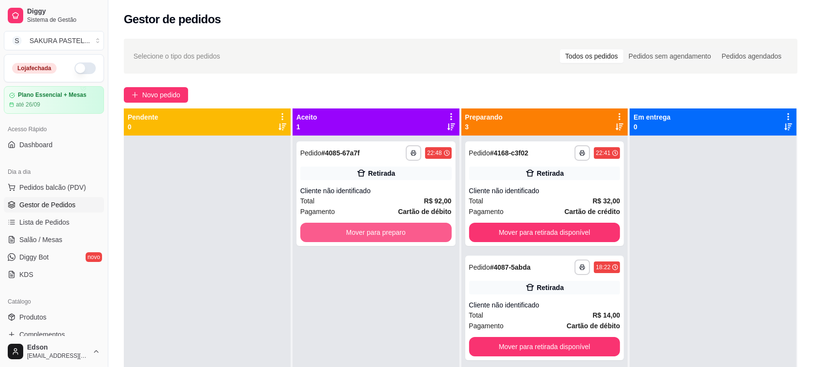
click at [403, 233] on button "Mover para preparo" at bounding box center [376, 232] width 151 height 19
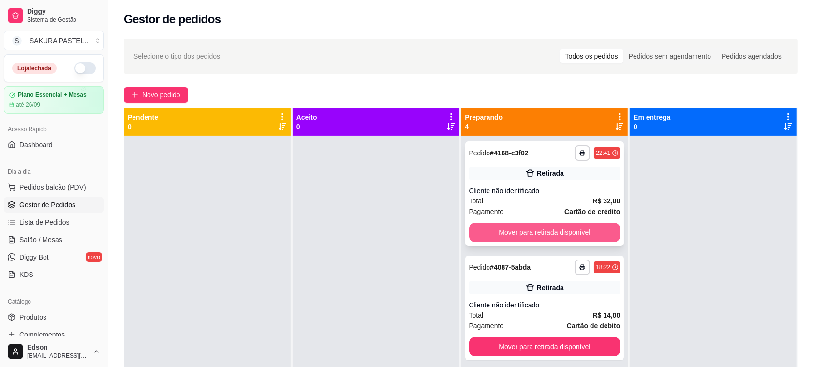
click at [569, 235] on button "Mover para retirada disponível" at bounding box center [544, 232] width 151 height 19
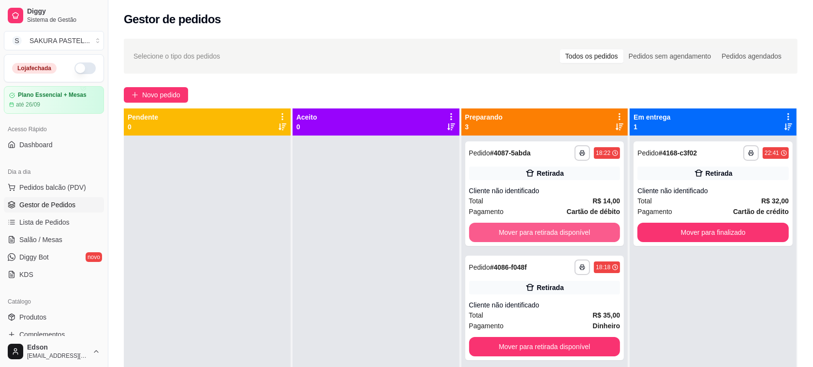
click at [569, 235] on button "Mover para retirada disponível" at bounding box center [544, 232] width 151 height 19
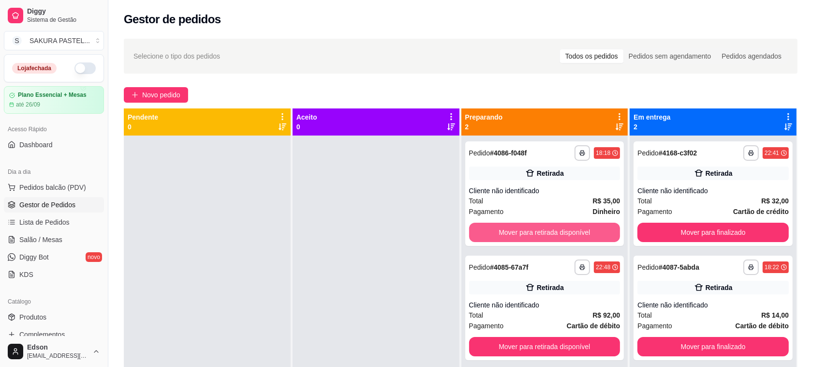
click at [569, 235] on button "Mover para retirada disponível" at bounding box center [544, 232] width 151 height 19
click at [569, 337] on button "Mover para retirada disponível" at bounding box center [544, 346] width 151 height 19
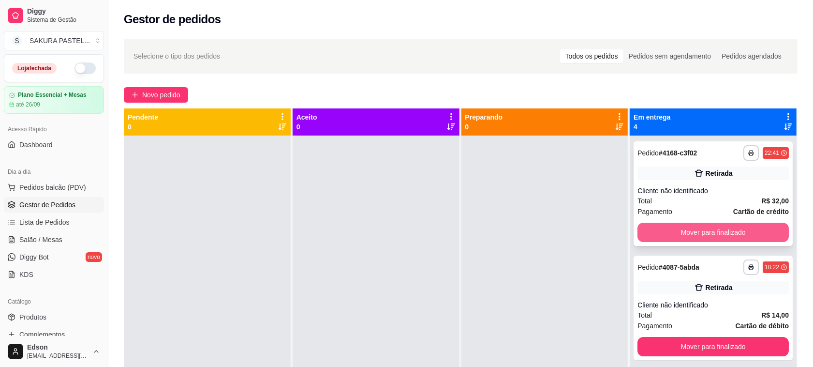
click at [736, 231] on button "Mover para finalizado" at bounding box center [713, 232] width 151 height 19
click at [734, 231] on button "Mover para finalizado" at bounding box center [713, 232] width 151 height 19
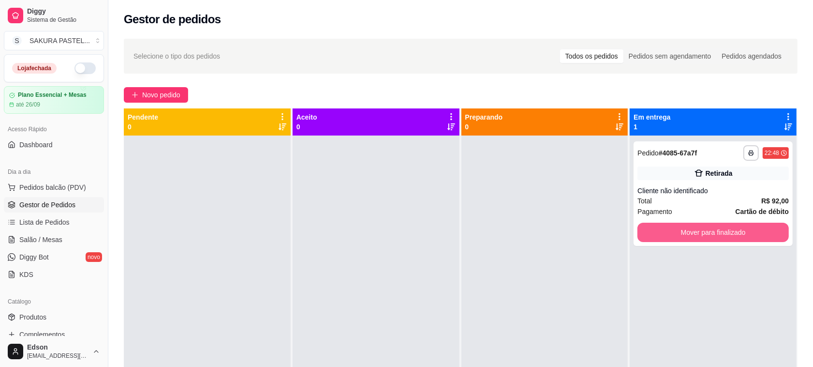
click at [734, 231] on button "Mover para finalizado" at bounding box center [713, 232] width 151 height 19
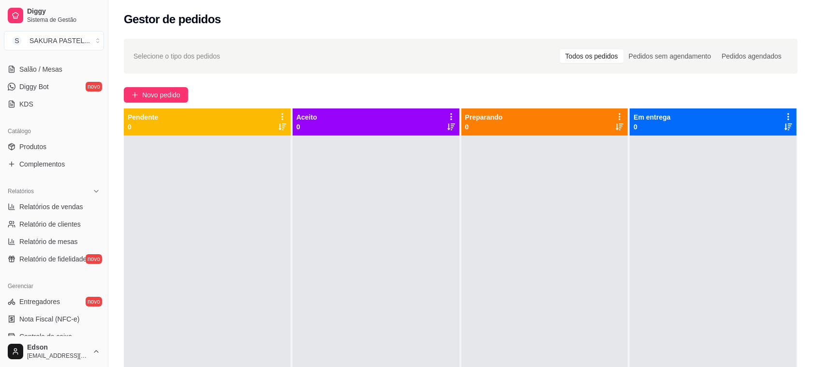
scroll to position [329, 0]
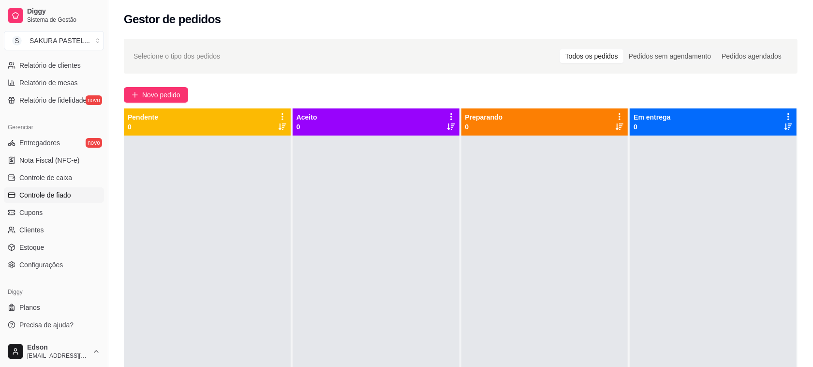
click at [63, 184] on link "Controle de caixa" at bounding box center [54, 177] width 100 height 15
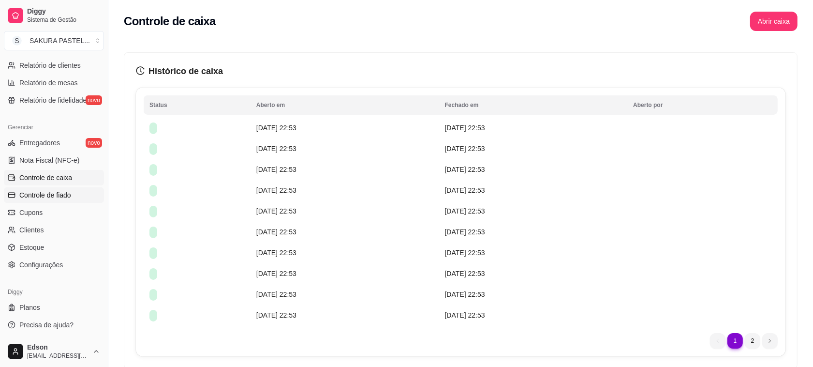
click at [63, 194] on span "Controle de fiado" at bounding box center [45, 195] width 52 height 10
